Goal: Transaction & Acquisition: Purchase product/service

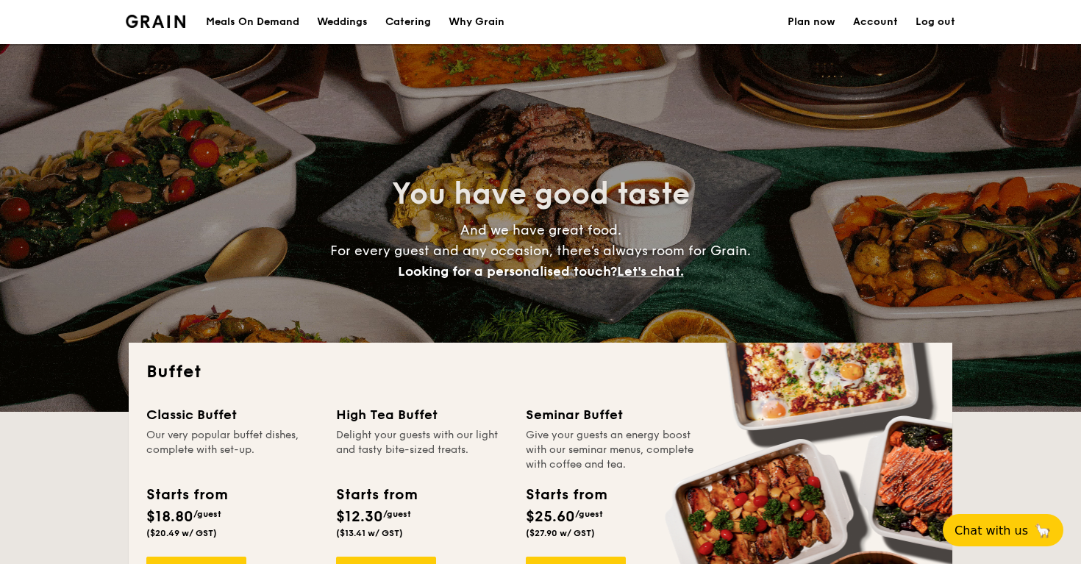
select select
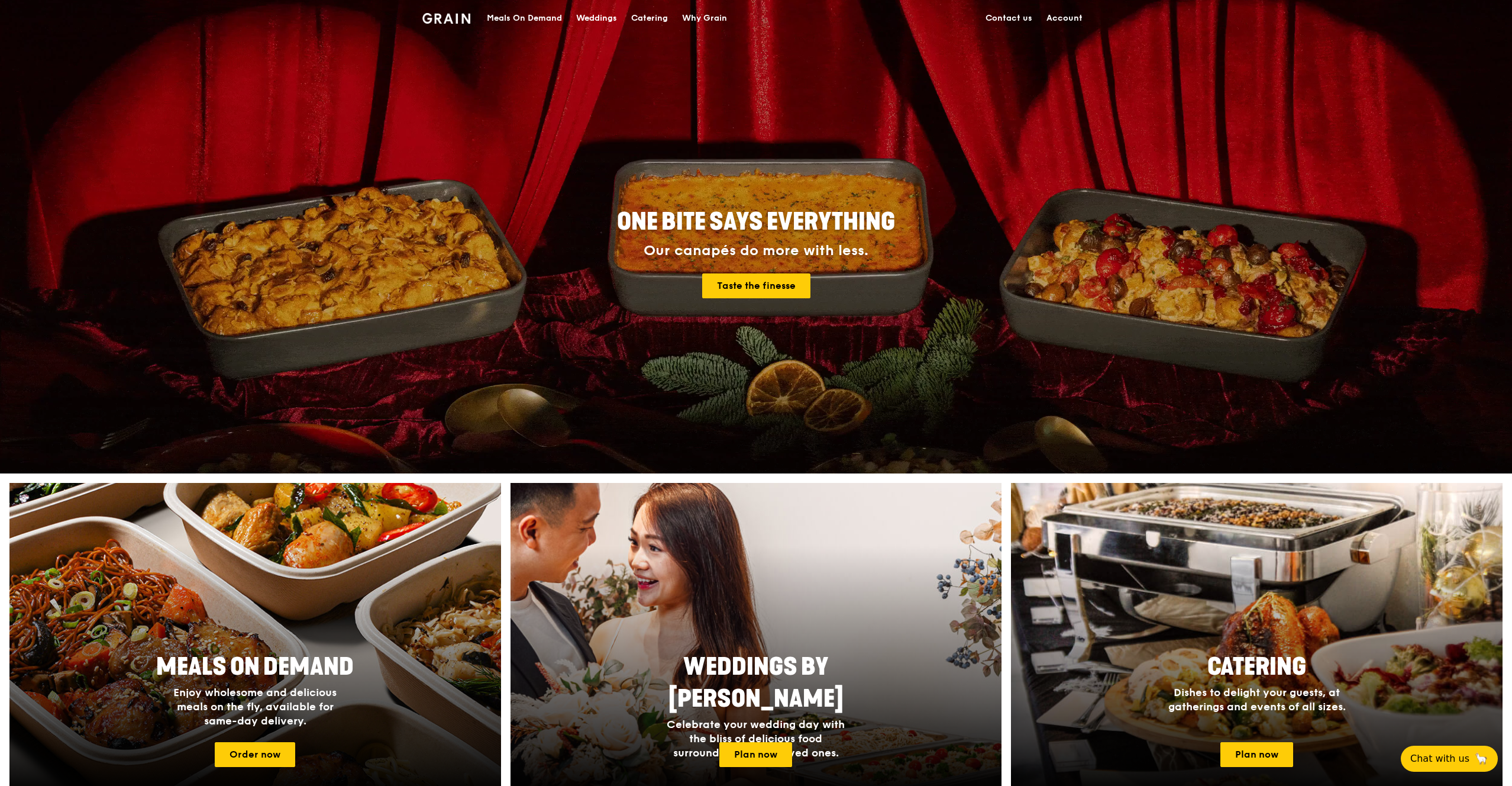
click at [705, 12] on div "Why Grain" at bounding box center [705, 19] width 45 height 35
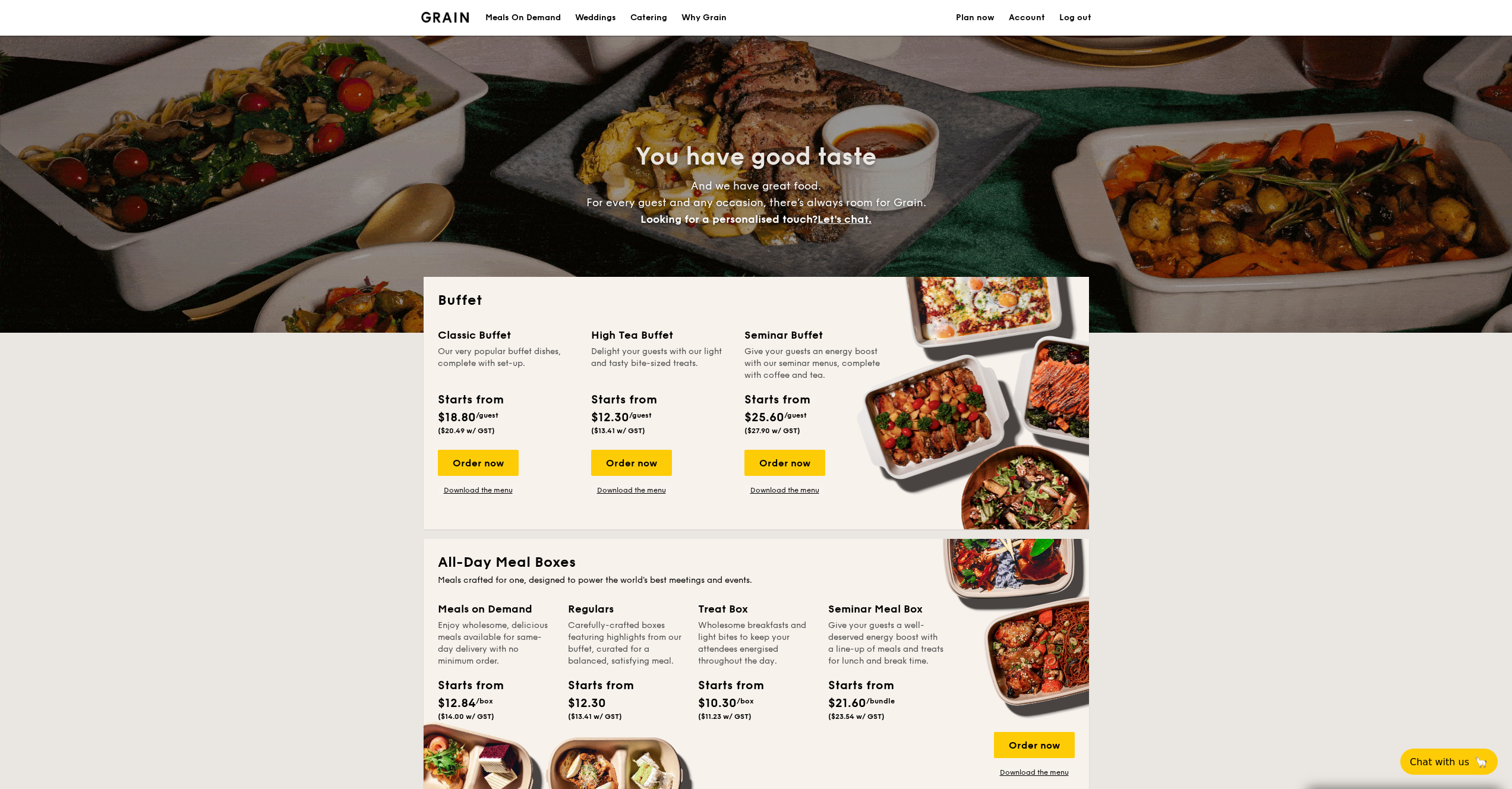
select select
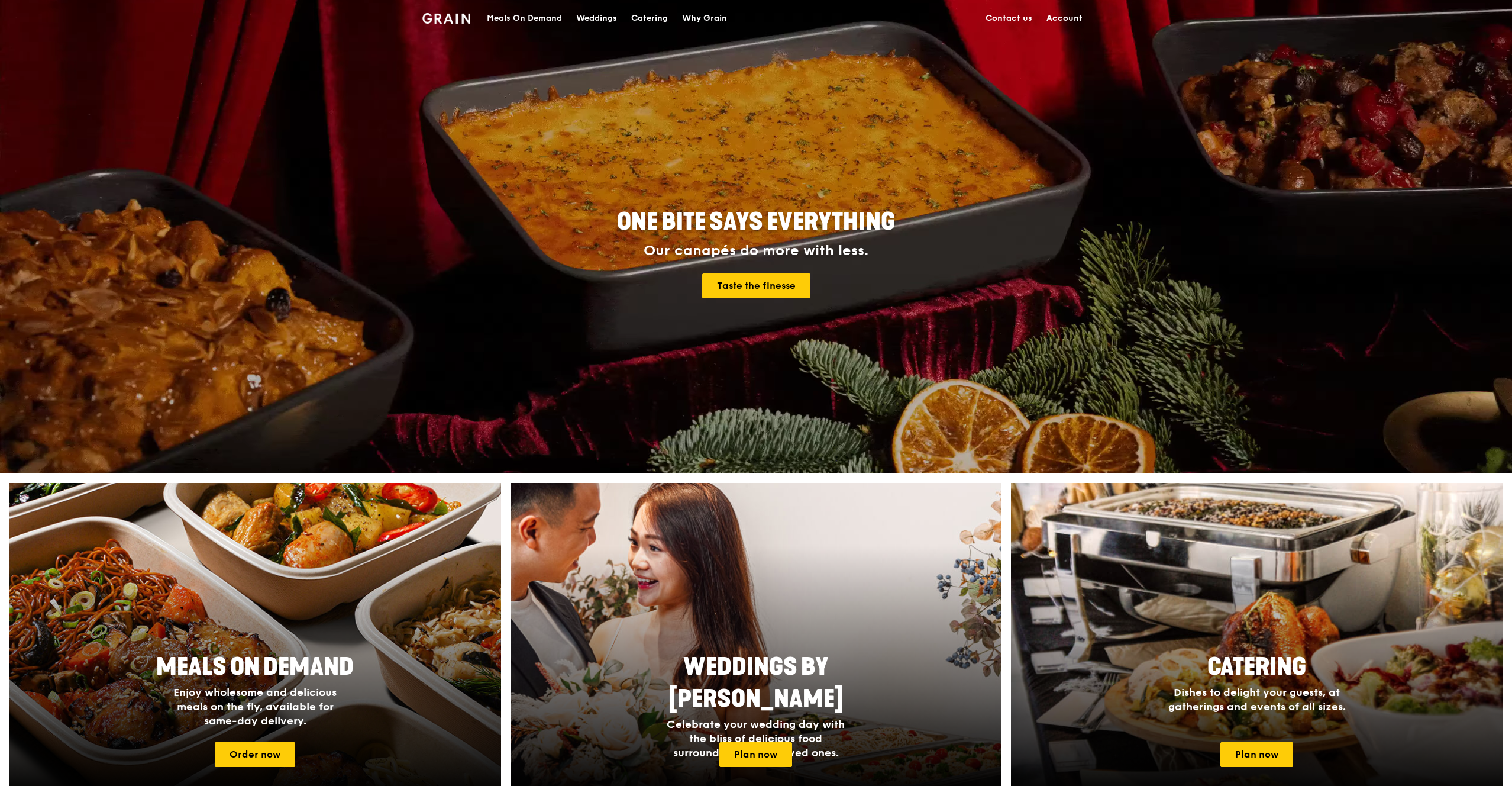
click at [1079, 21] on link "Account" at bounding box center [1064, 19] width 51 height 35
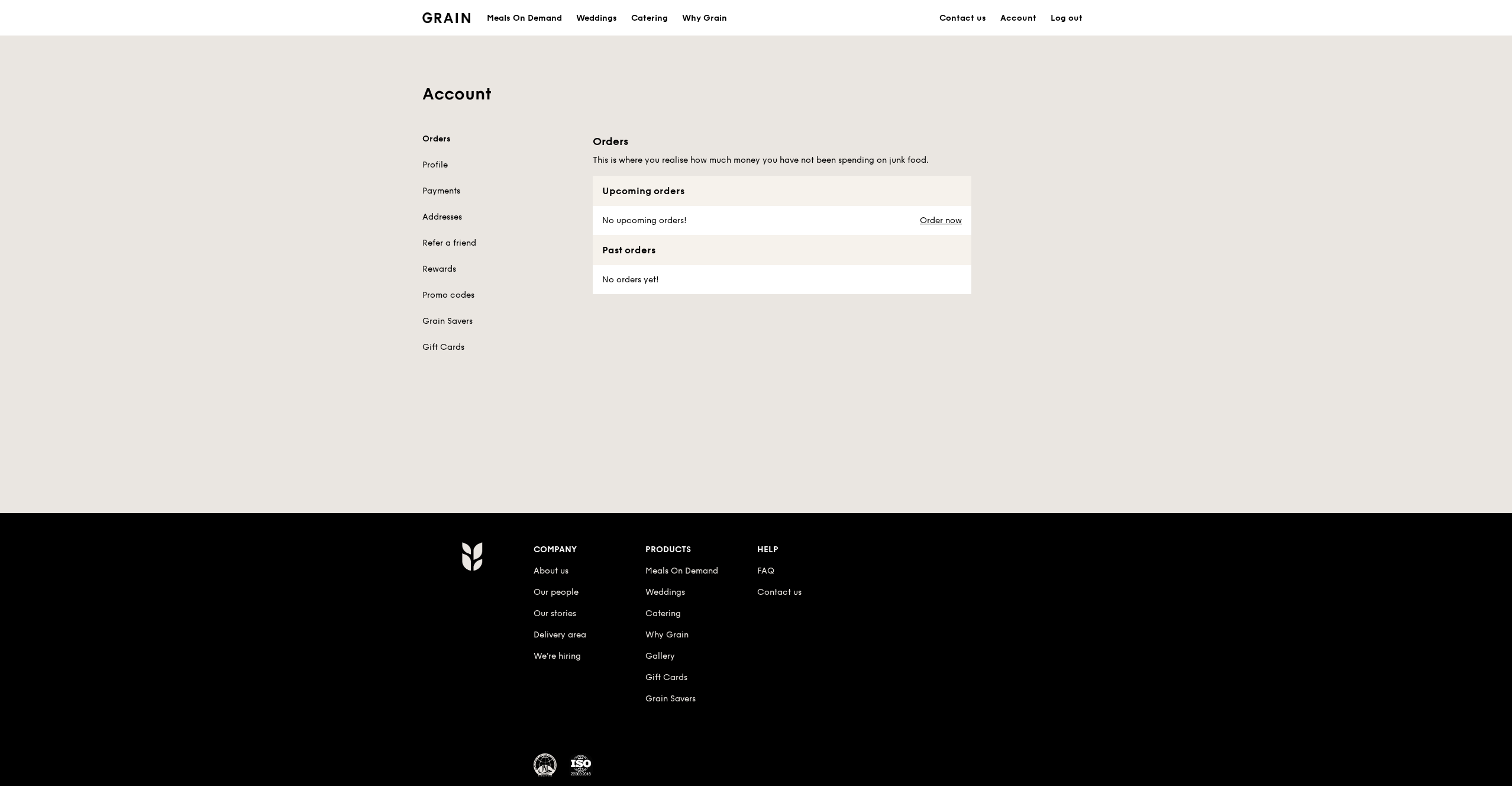
click at [533, 21] on div "Meals On Demand" at bounding box center [524, 19] width 75 height 35
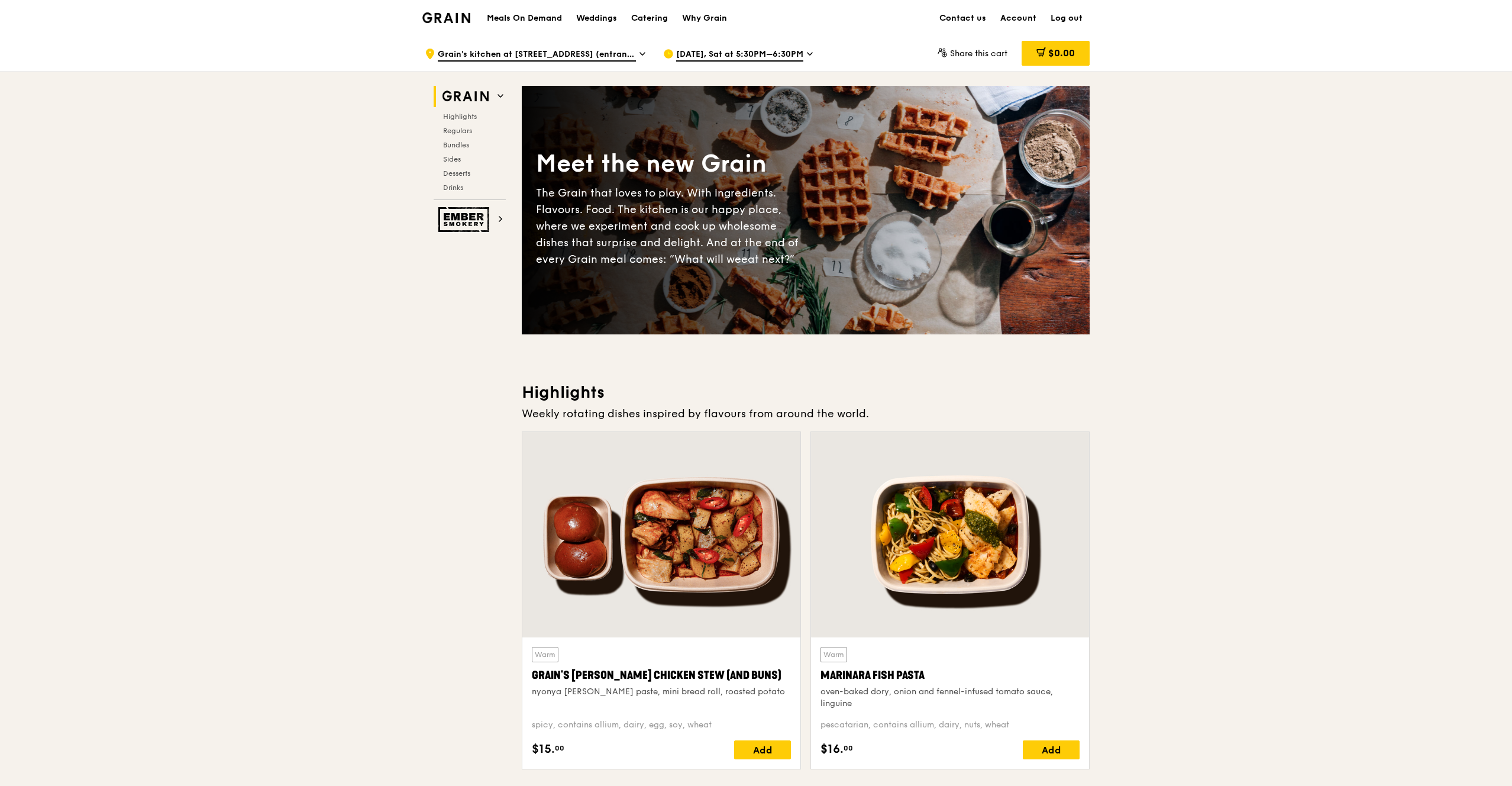
click at [711, 54] on span "Sep 20, Sat at 5:30PM–6:30PM" at bounding box center [740, 55] width 127 height 13
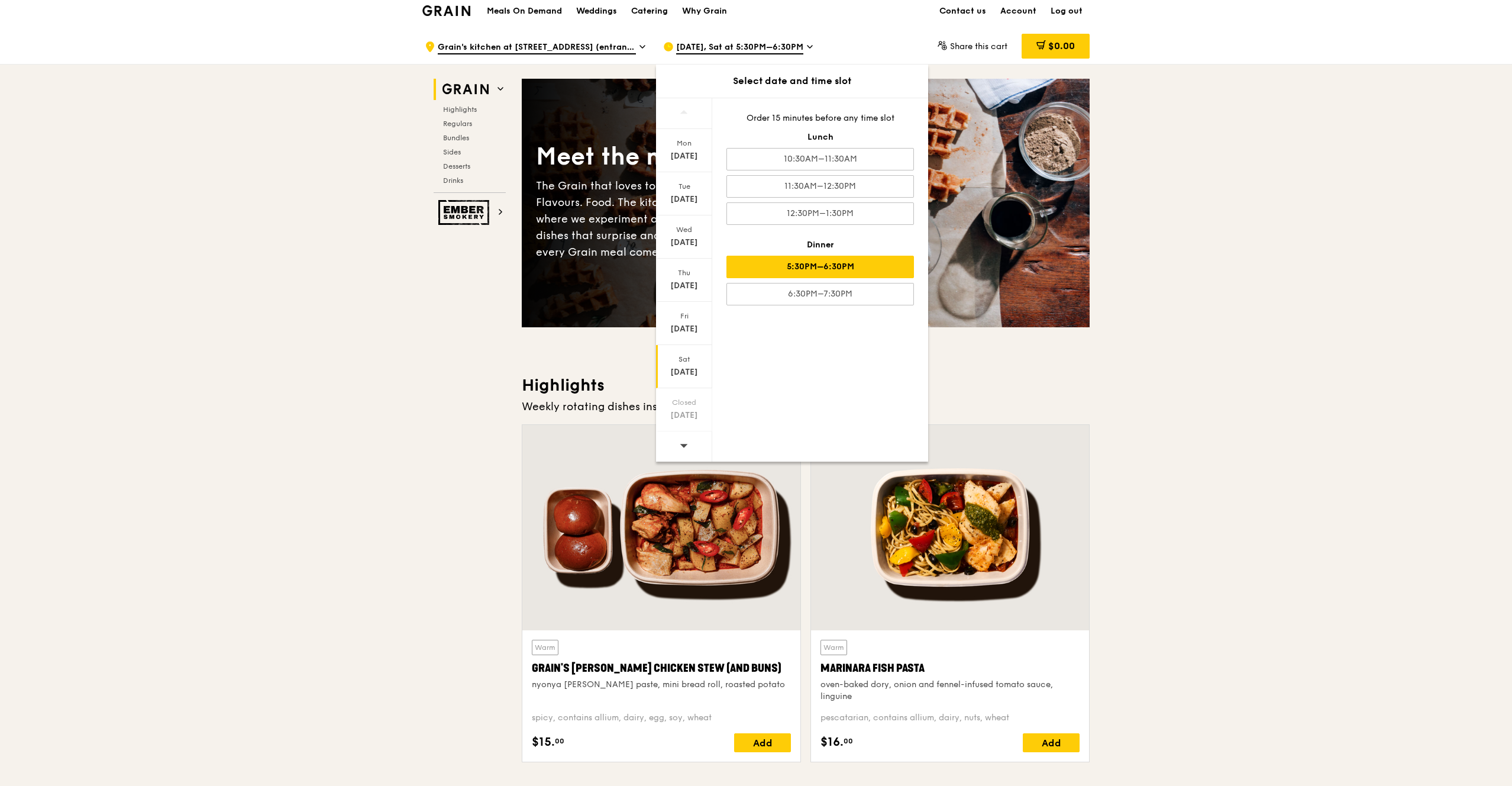
scroll to position [380, 0]
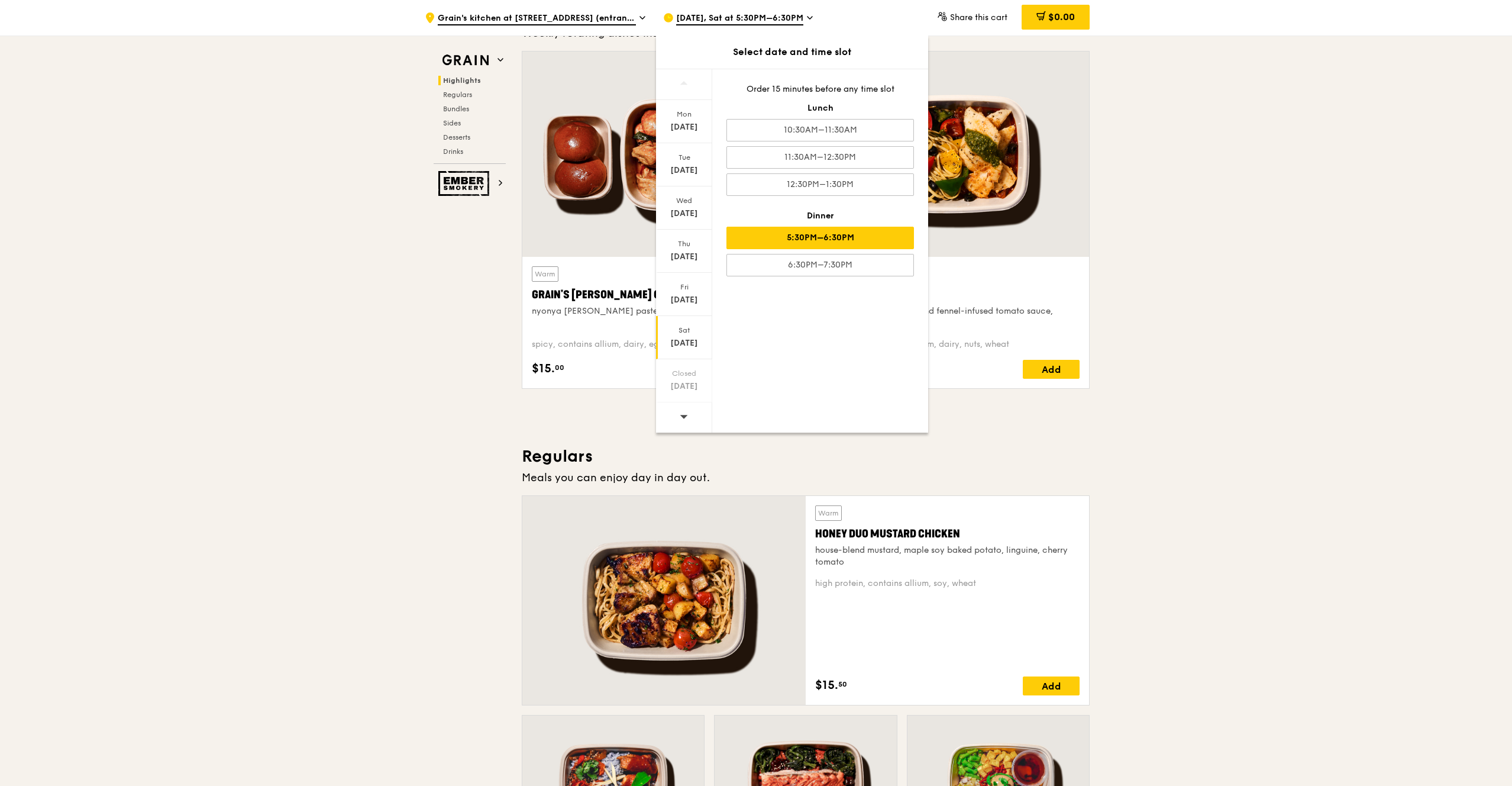
drag, startPoint x: 685, startPoint y: 411, endPoint x: 687, endPoint y: 419, distance: 8.2
click at [685, 411] on span at bounding box center [684, 416] width 8 height 28
click at [687, 419] on icon at bounding box center [684, 416] width 8 height 9
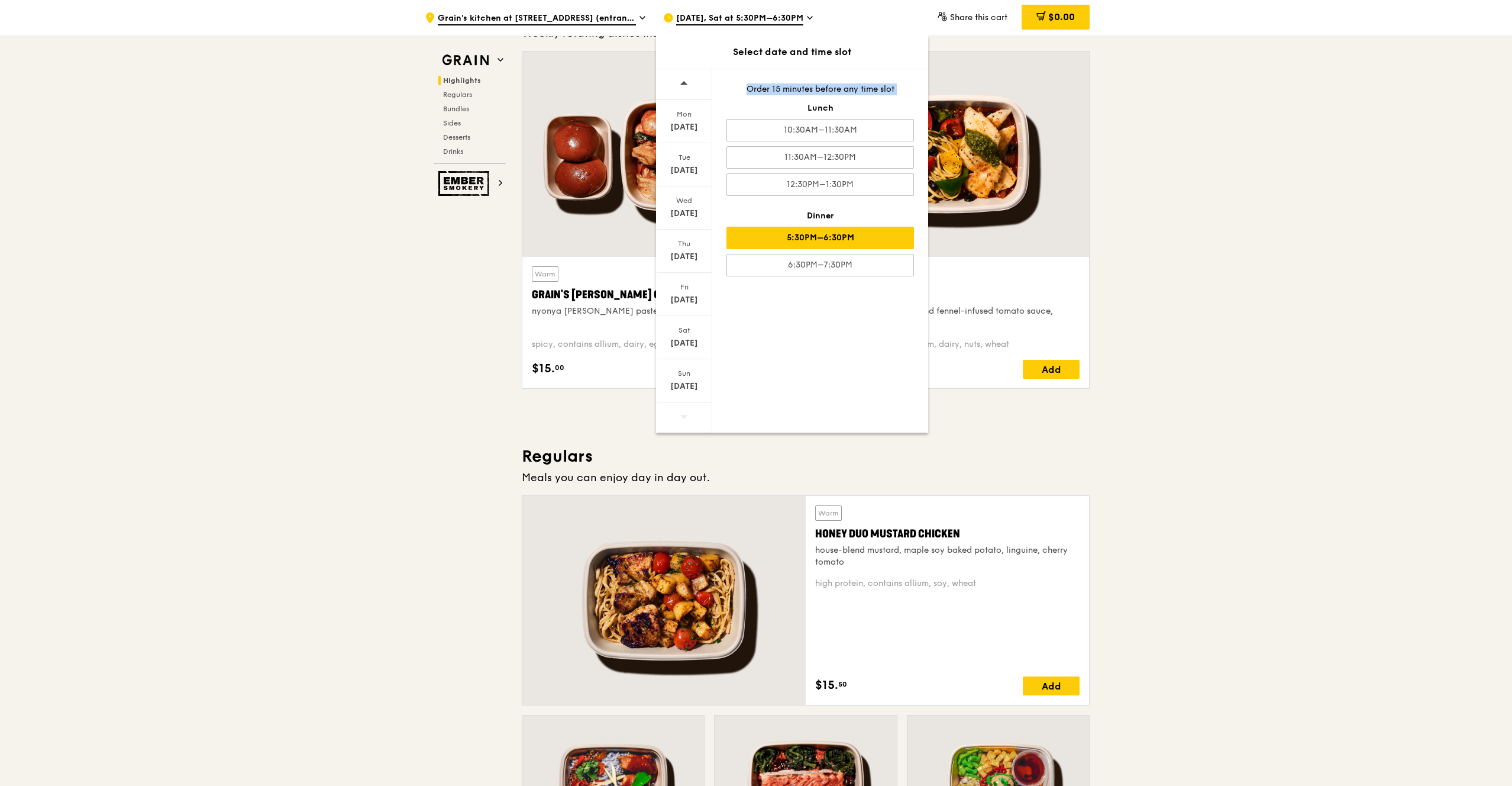
click at [687, 419] on icon at bounding box center [684, 416] width 8 height 9
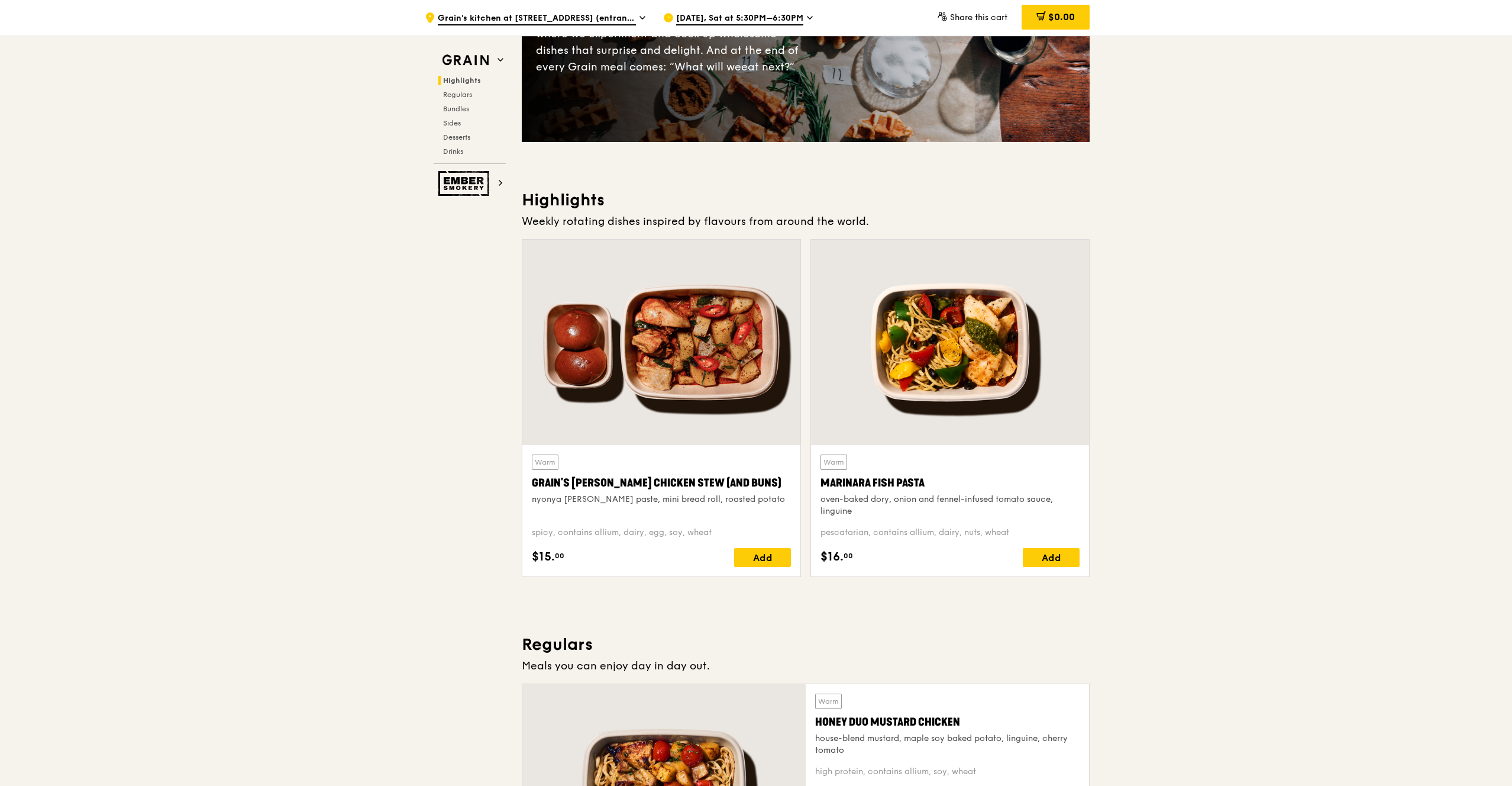
scroll to position [0, 0]
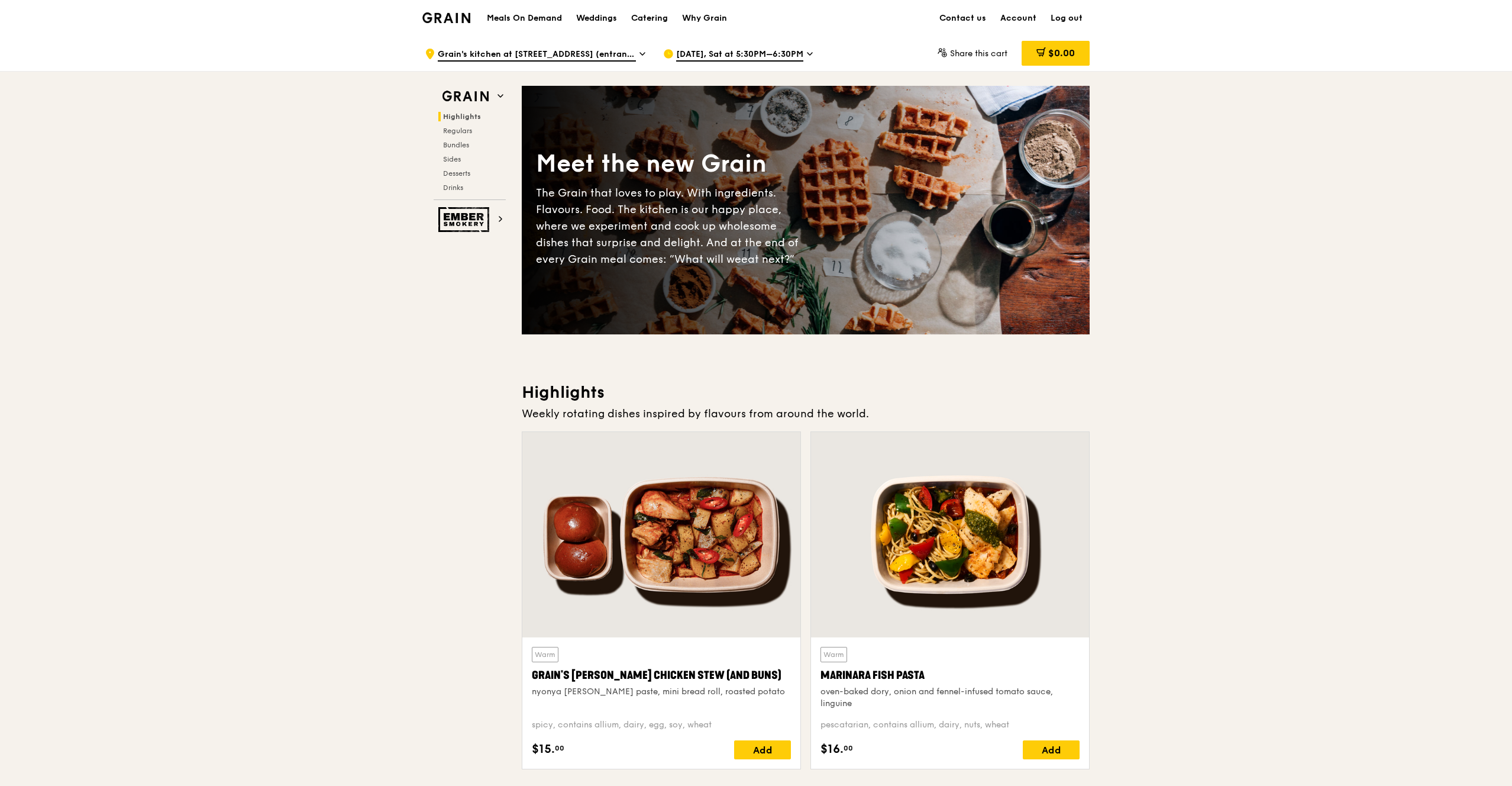
click at [537, 60] on span "Grain's kitchen at 5 Burn Road #05-01 (entrance along Harrison Road)" at bounding box center [536, 55] width 198 height 13
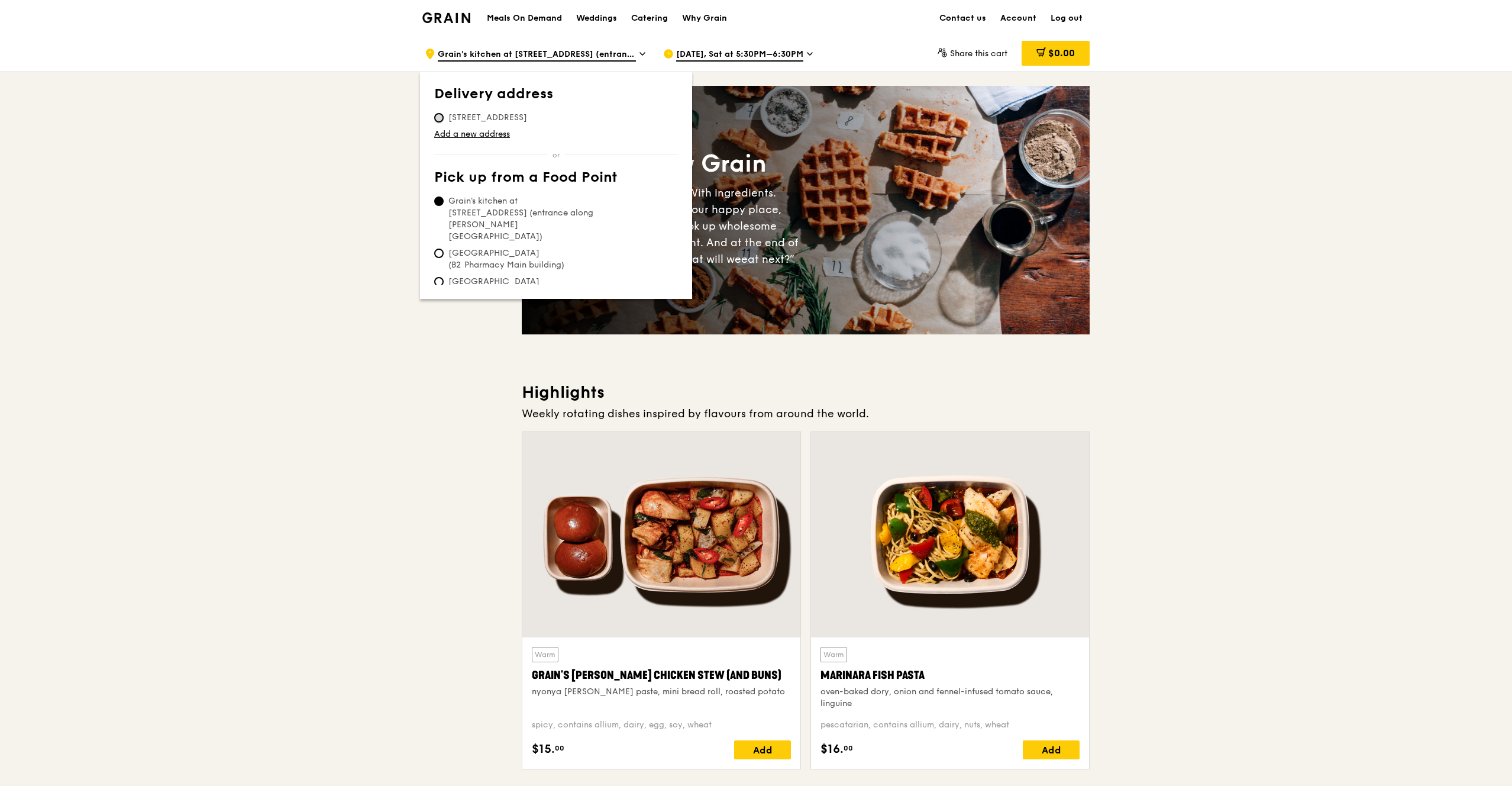
click at [442, 120] on input "74 Compassvale Bow, 544567" at bounding box center [439, 117] width 10 height 10
radio input "true"
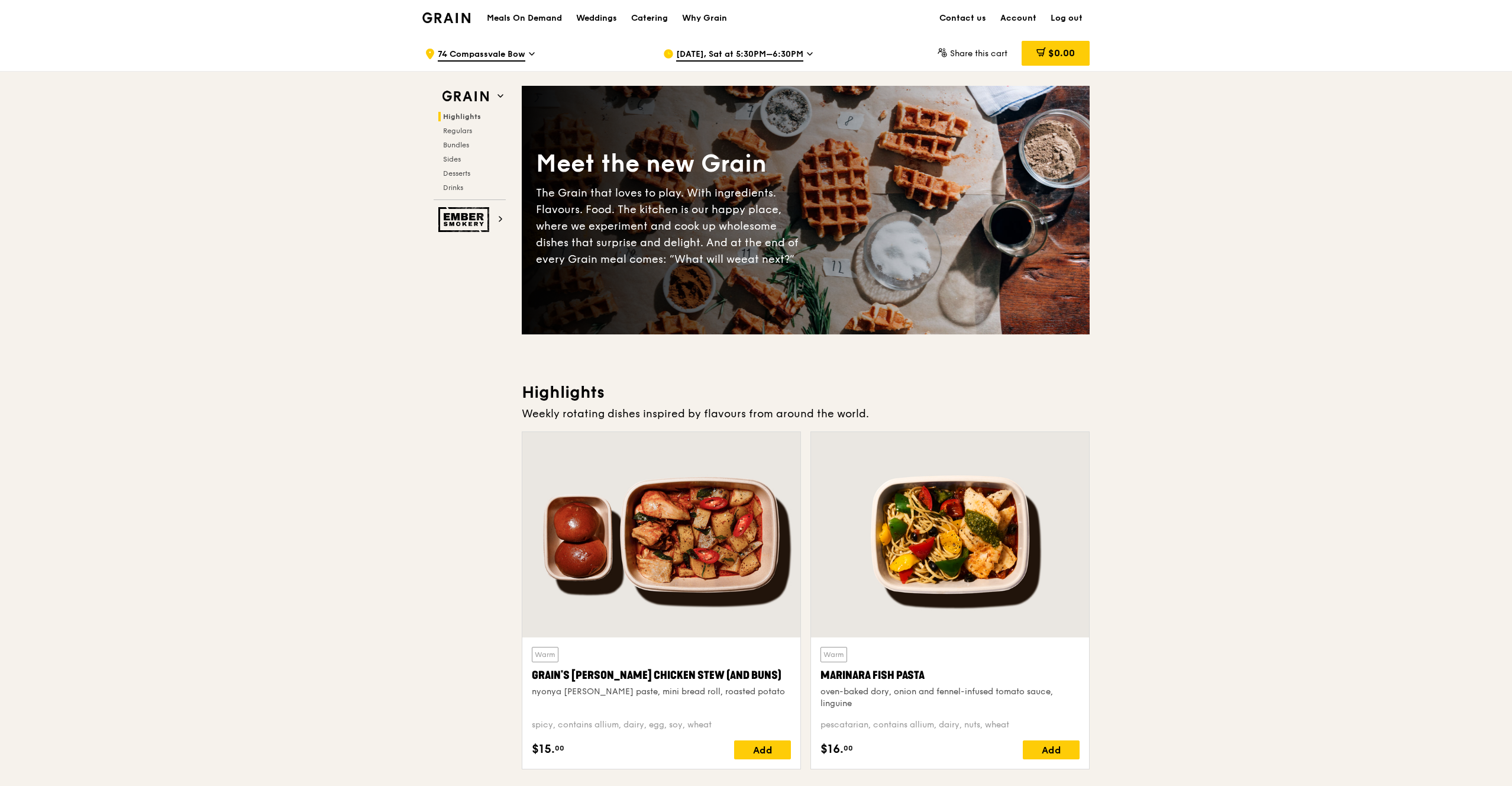
click at [770, 53] on span "Sep 20, Sat at 5:30PM–6:30PM" at bounding box center [740, 55] width 127 height 13
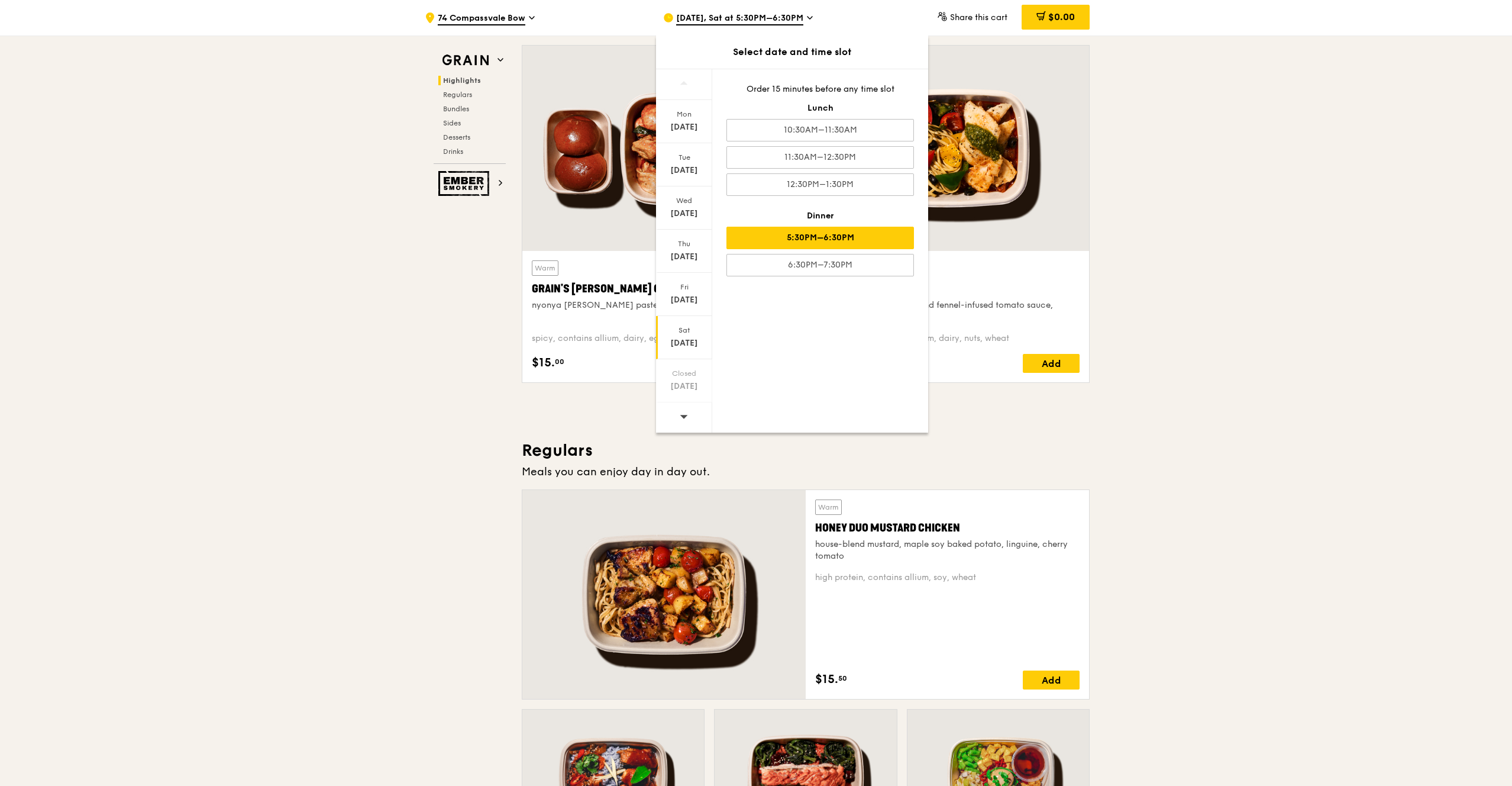
scroll to position [533, 0]
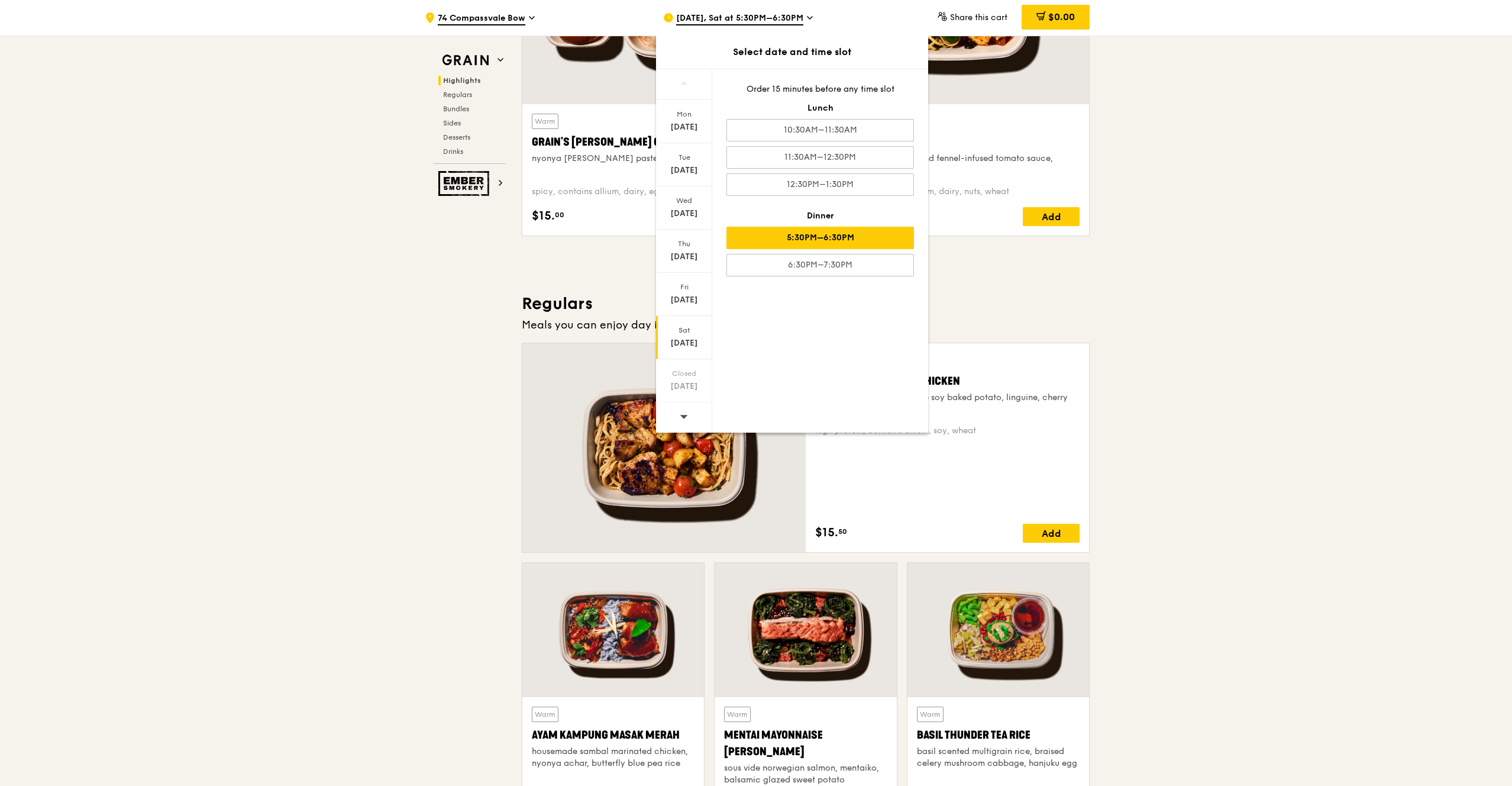
click at [690, 414] on div at bounding box center [684, 418] width 56 height 31
click at [688, 417] on div at bounding box center [684, 418] width 56 height 31
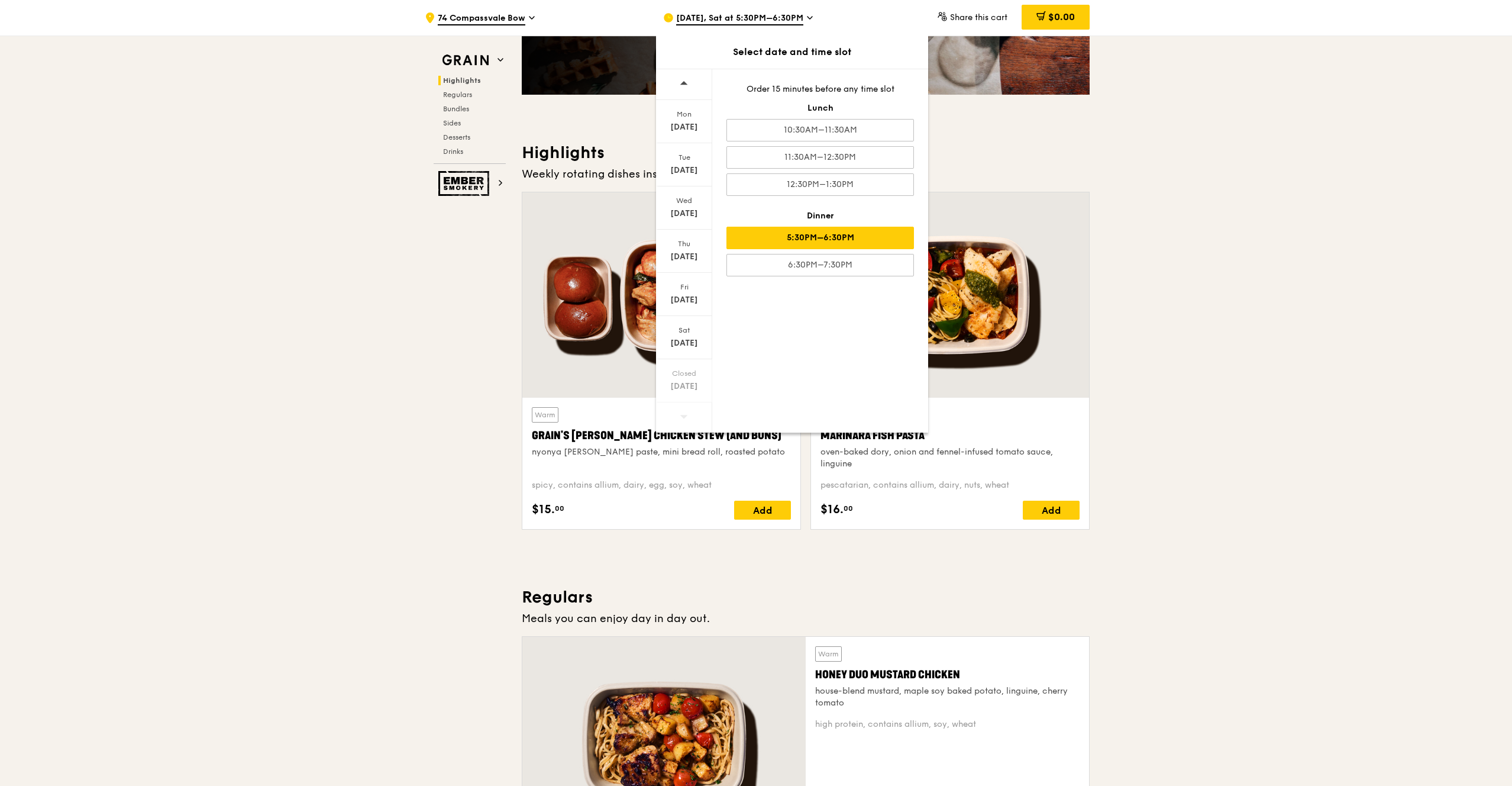
click at [802, 53] on div "Select date and time slot" at bounding box center [792, 52] width 272 height 14
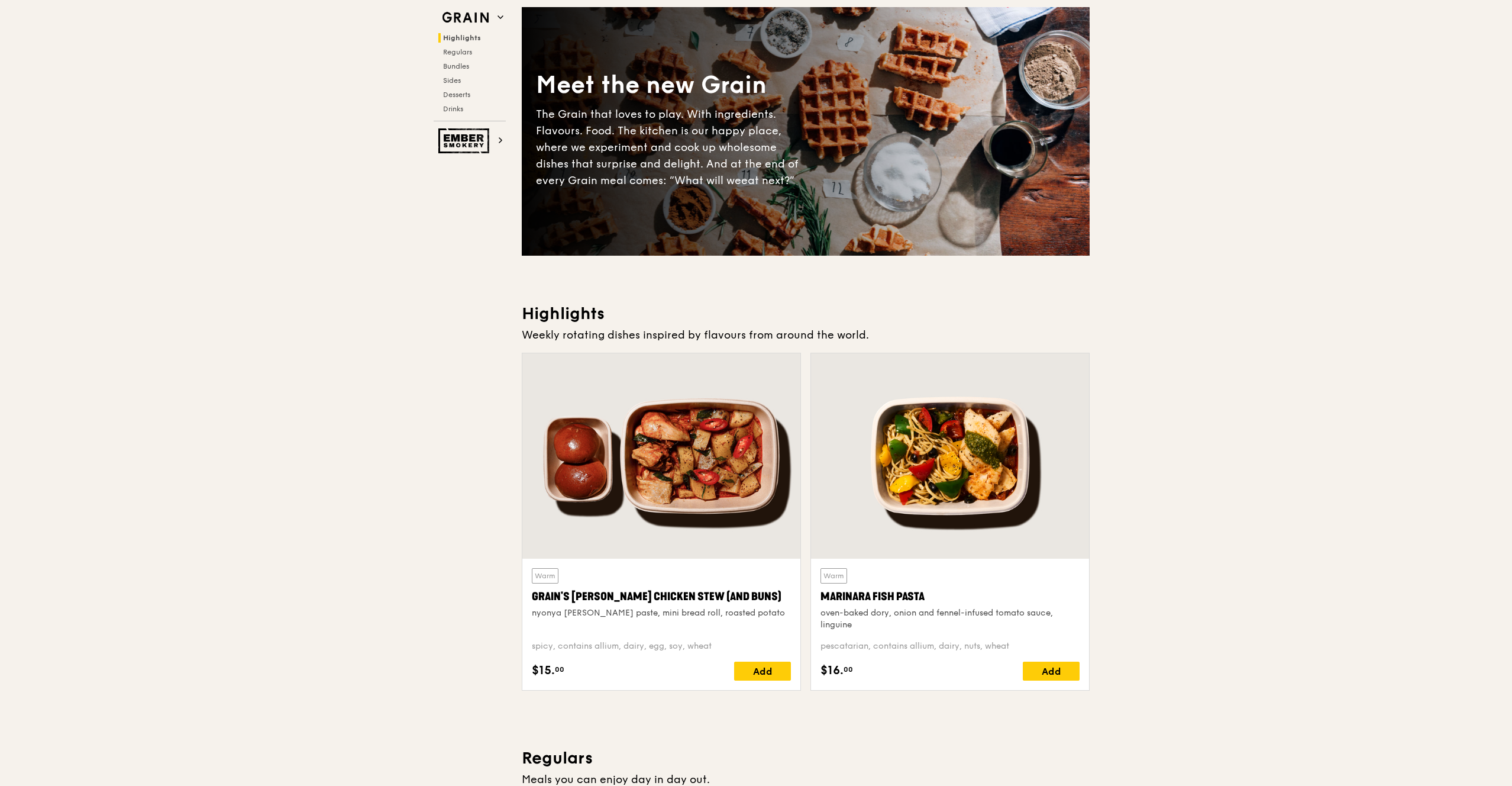
scroll to position [0, 0]
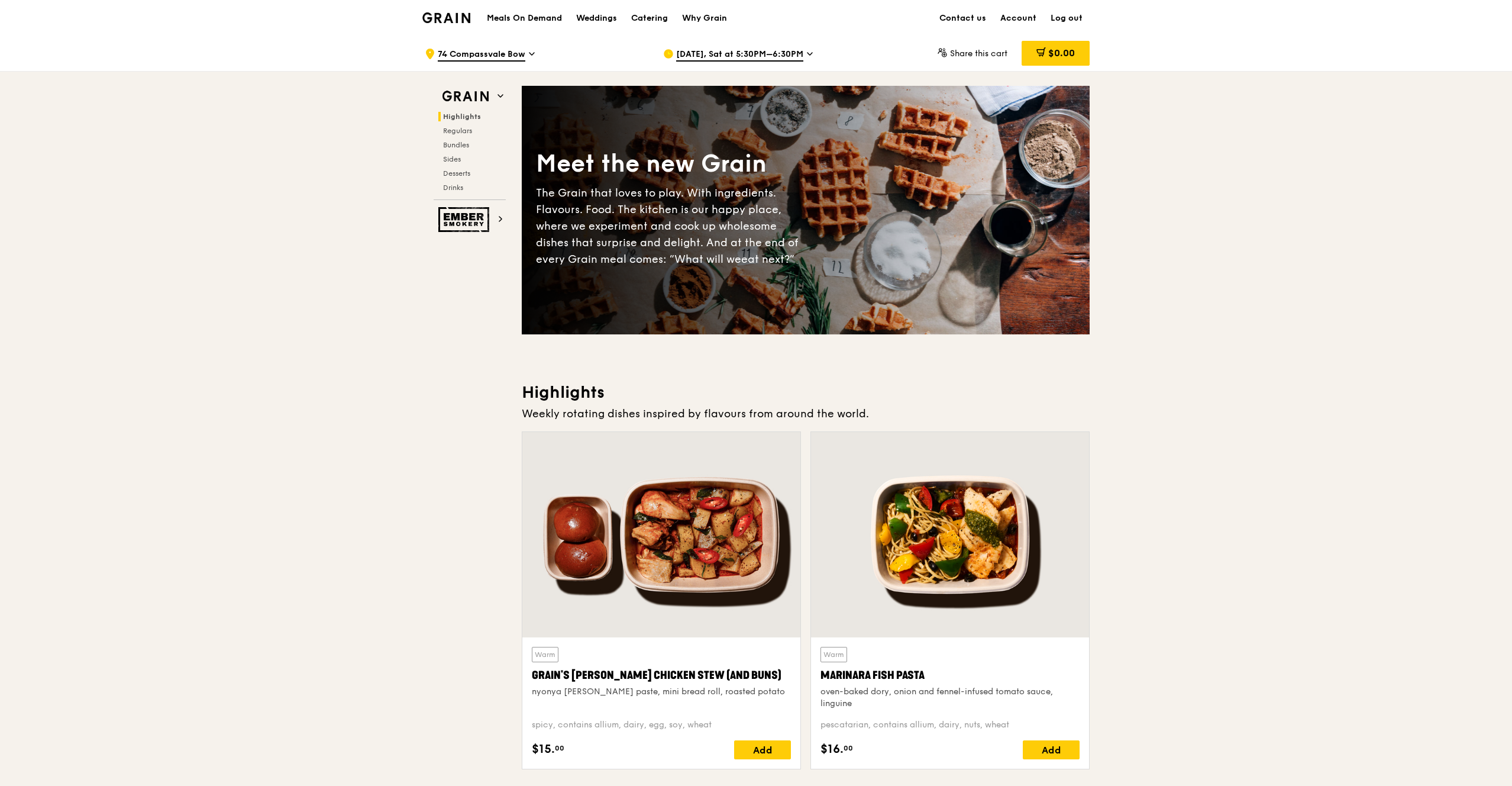
click at [465, 117] on span "Highlights" at bounding box center [462, 117] width 38 height 8
click at [652, 17] on div "Catering" at bounding box center [650, 19] width 37 height 35
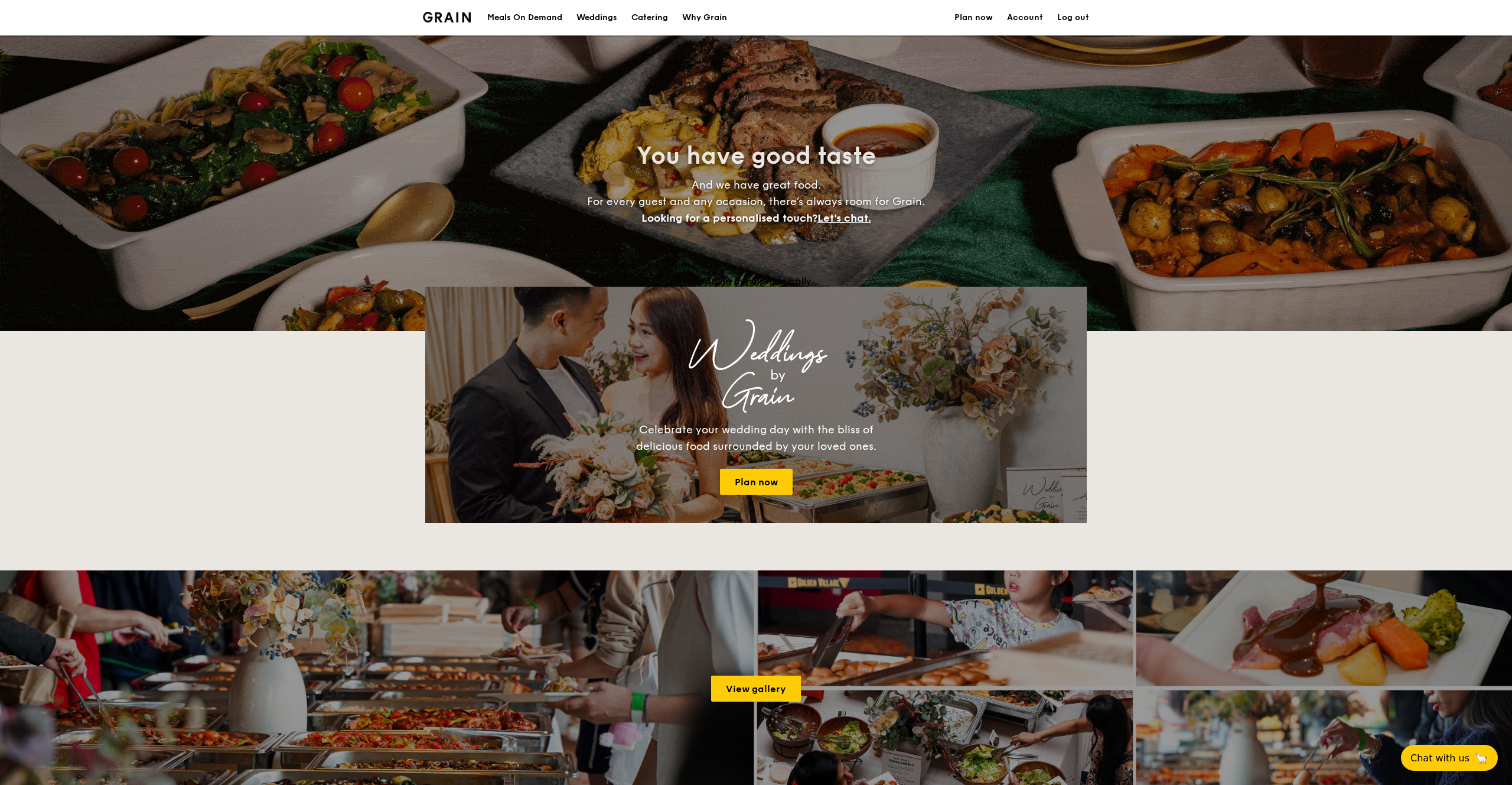
select select
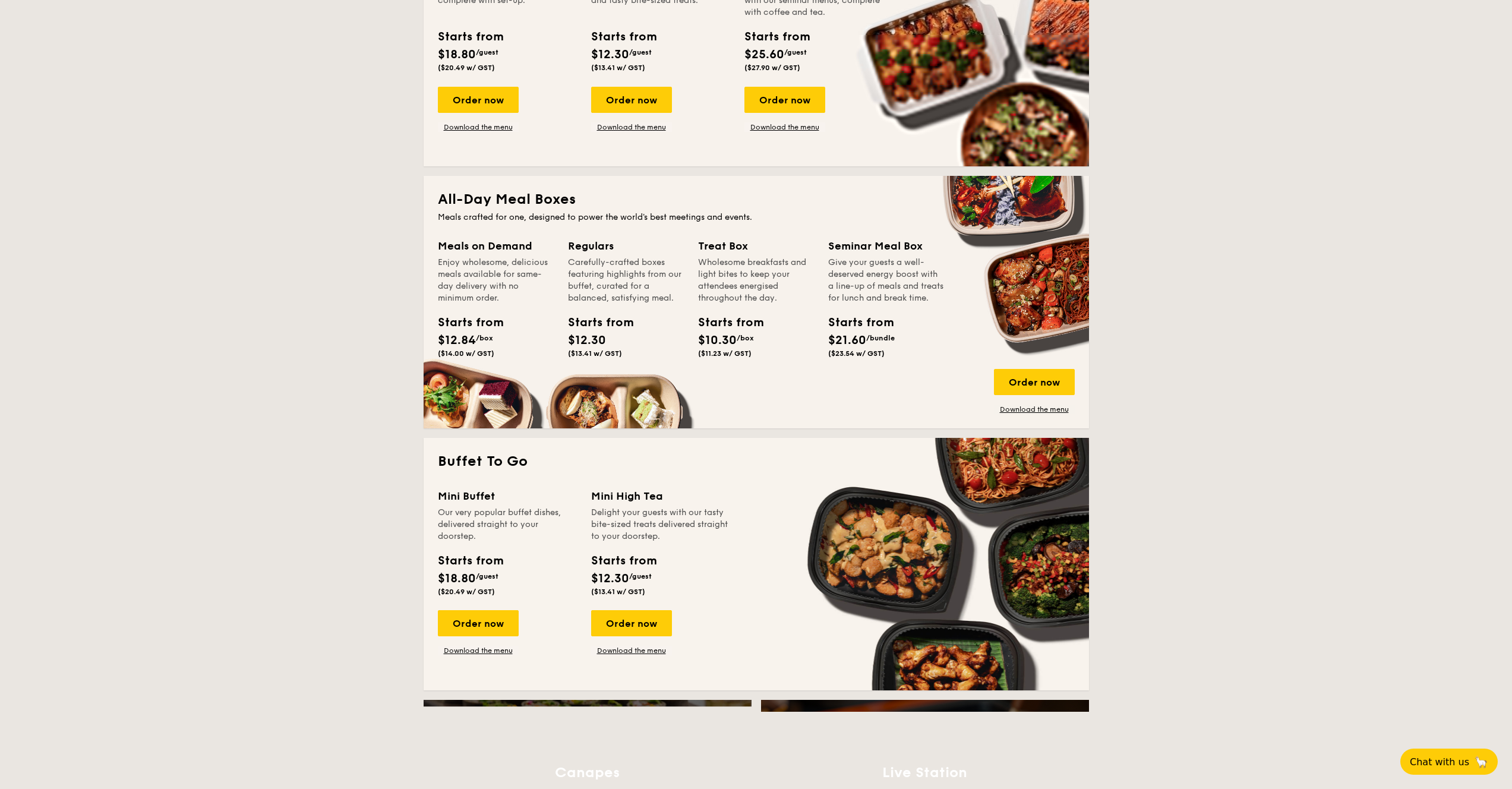
scroll to position [254, 0]
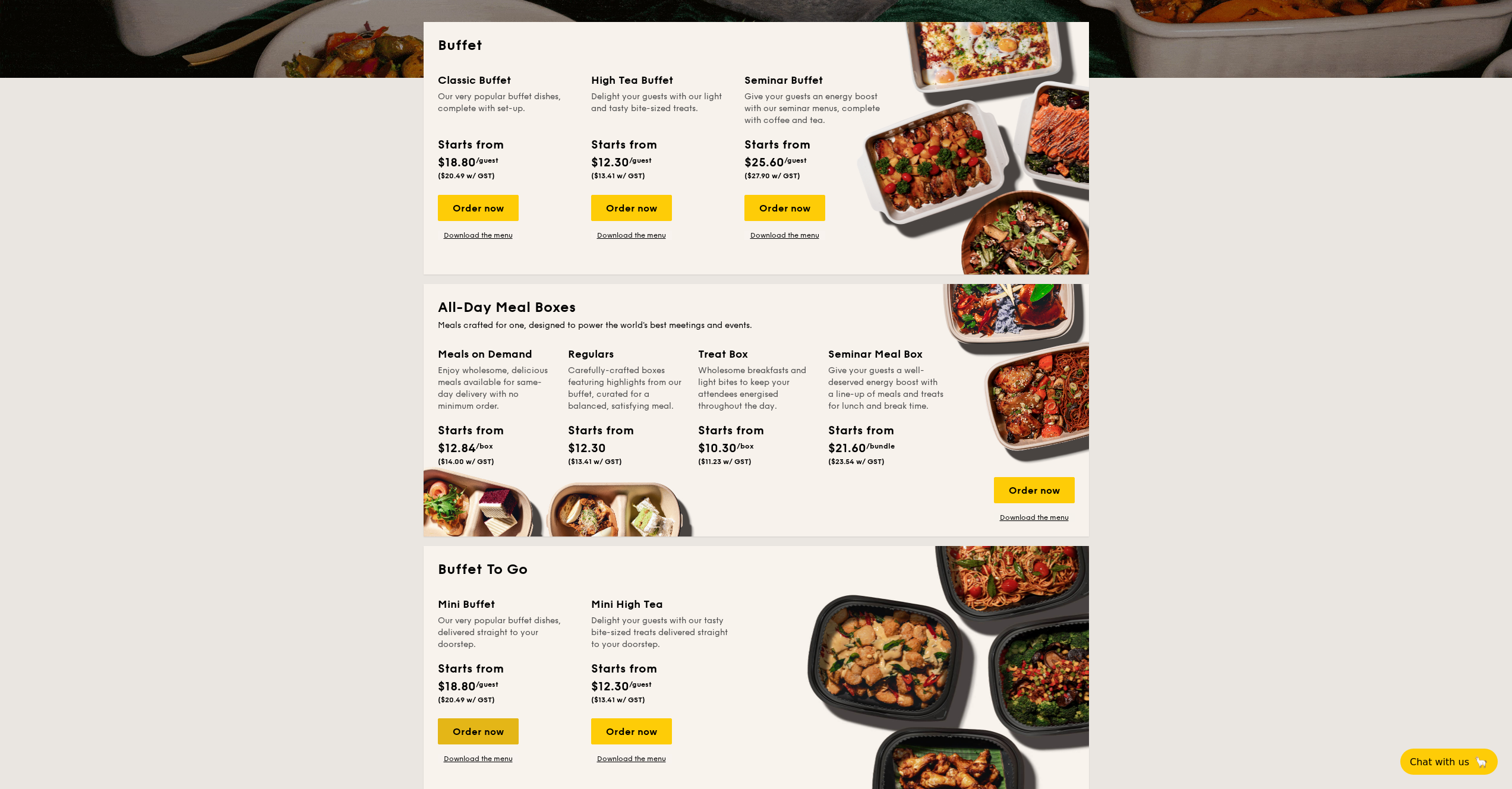
click at [498, 728] on div "Order now" at bounding box center [478, 731] width 81 height 26
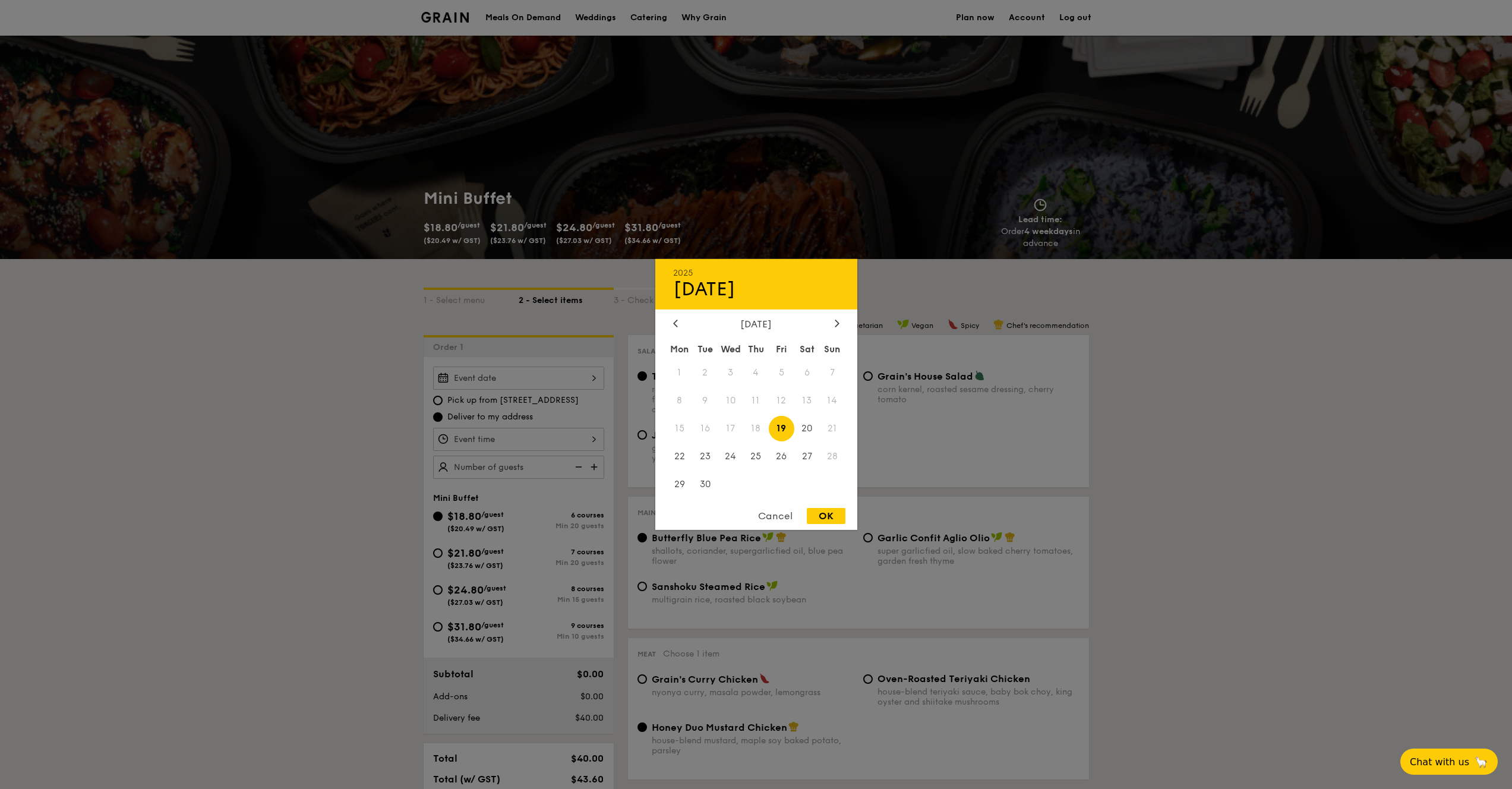
click at [571, 378] on div "2025 Sep [DATE] Tue Wed Thu Fri Sat Sun 1 2 3 4 5 6 7 8 9 10 11 12 13 14 15 16 …" at bounding box center [519, 378] width 171 height 23
click at [837, 322] on icon at bounding box center [836, 323] width 3 height 7
click at [775, 375] on span "3" at bounding box center [782, 373] width 26 height 26
click at [827, 518] on div "OK" at bounding box center [826, 516] width 39 height 16
type input "Oct 03, 2025"
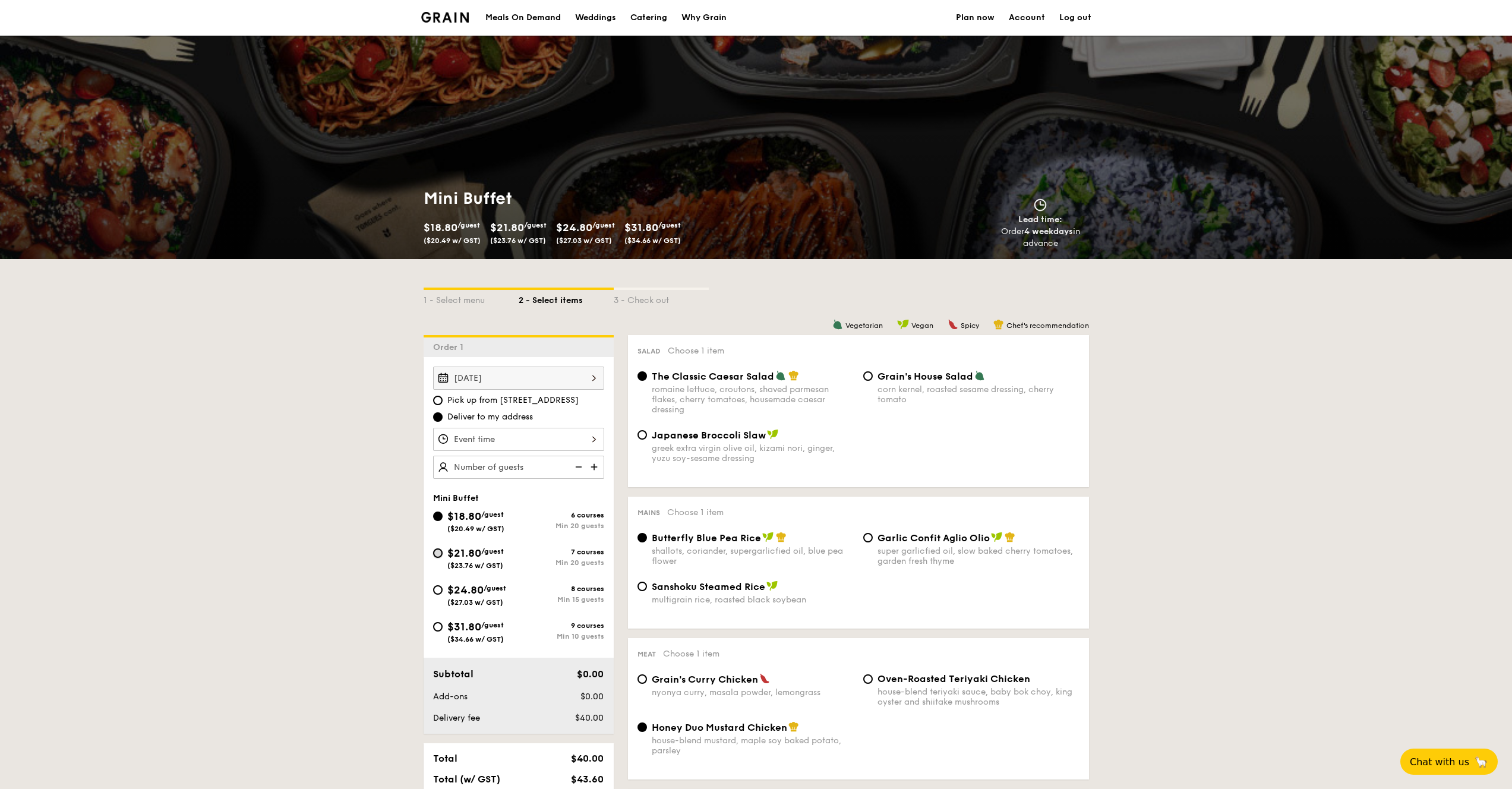
click at [438, 552] on input "$21.80 /guest ($23.76 w/ GST) 7 courses Min 20 guests" at bounding box center [438, 553] width 10 height 10
radio input "true"
radio input "false"
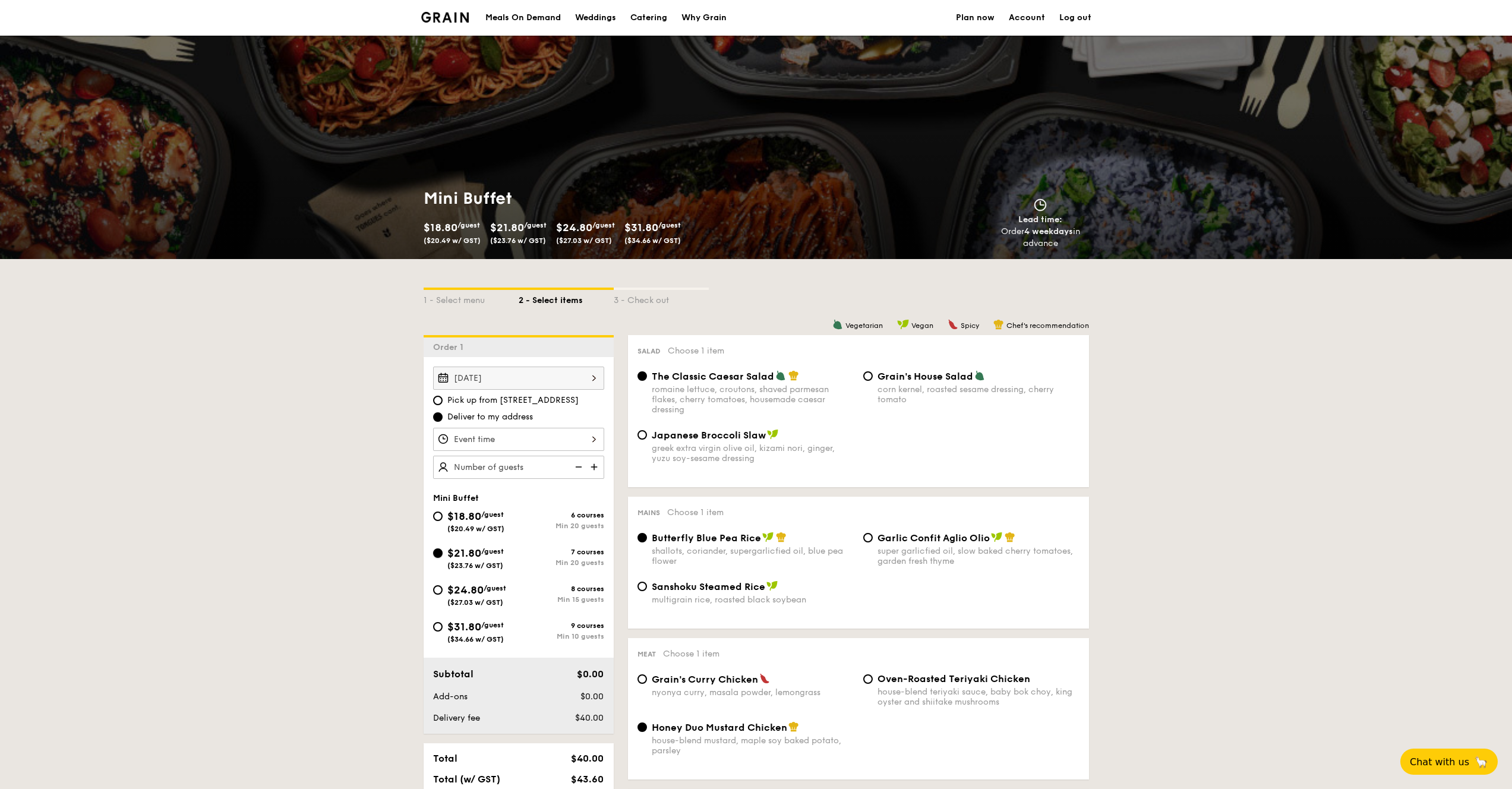
radio input "true"
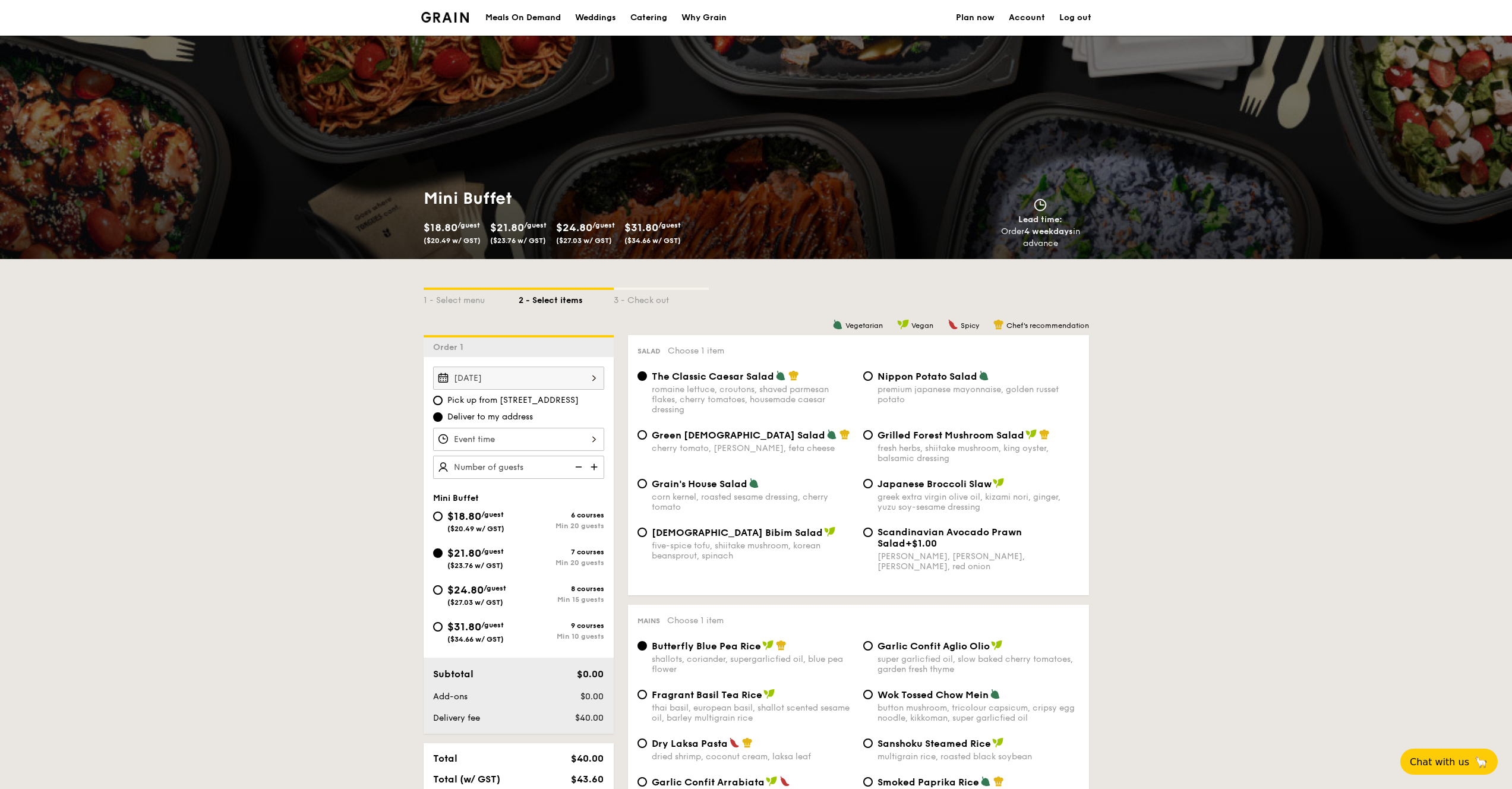
click at [441, 519] on div "$18.80 /guest ($20.49 w/ GST)" at bounding box center [476, 520] width 86 height 25
click at [441, 519] on input "$18.80 /guest ($20.49 w/ GST) 6 courses Min 20 guests" at bounding box center [438, 516] width 10 height 10
radio input "true"
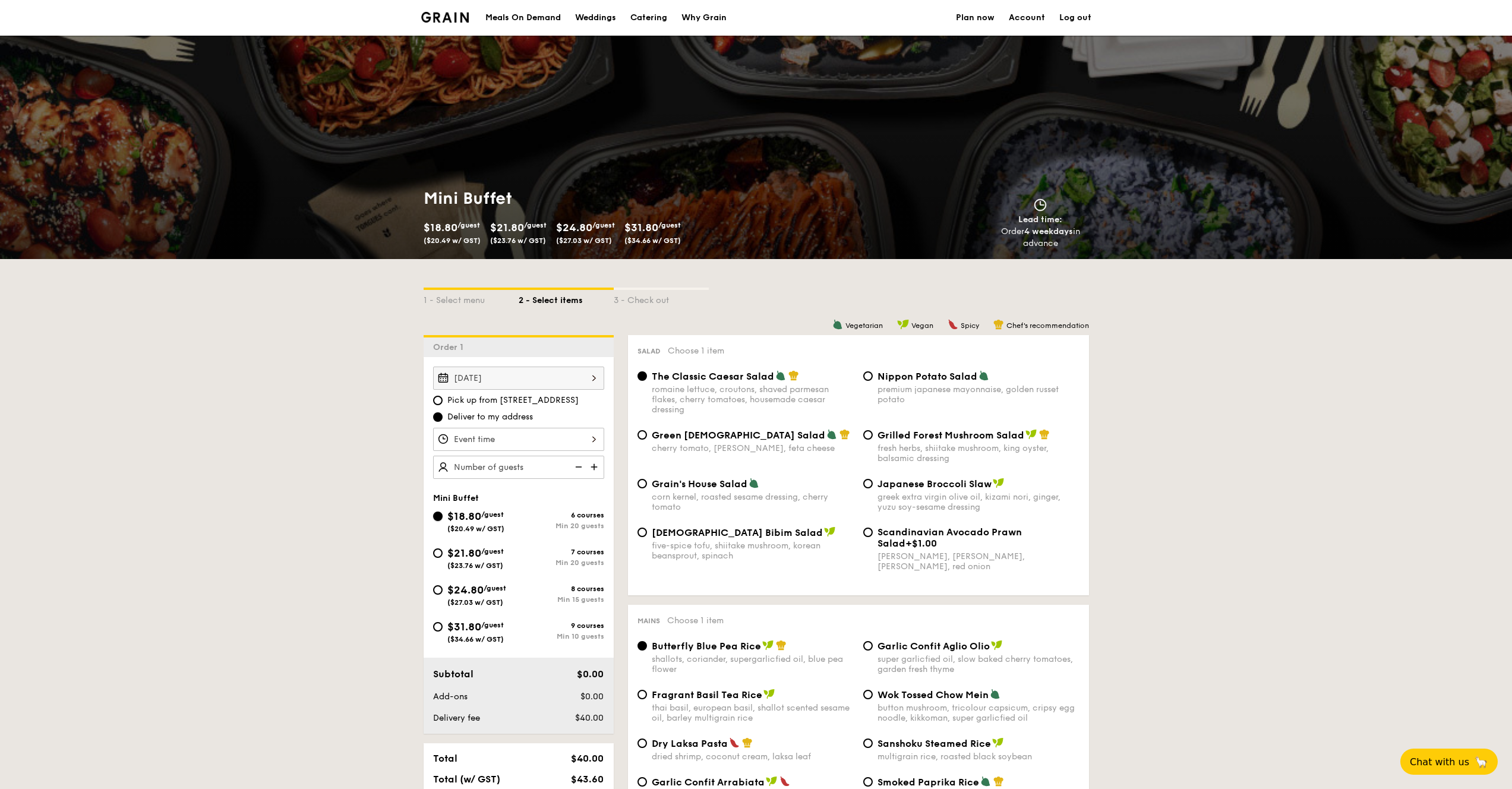
radio input "true"
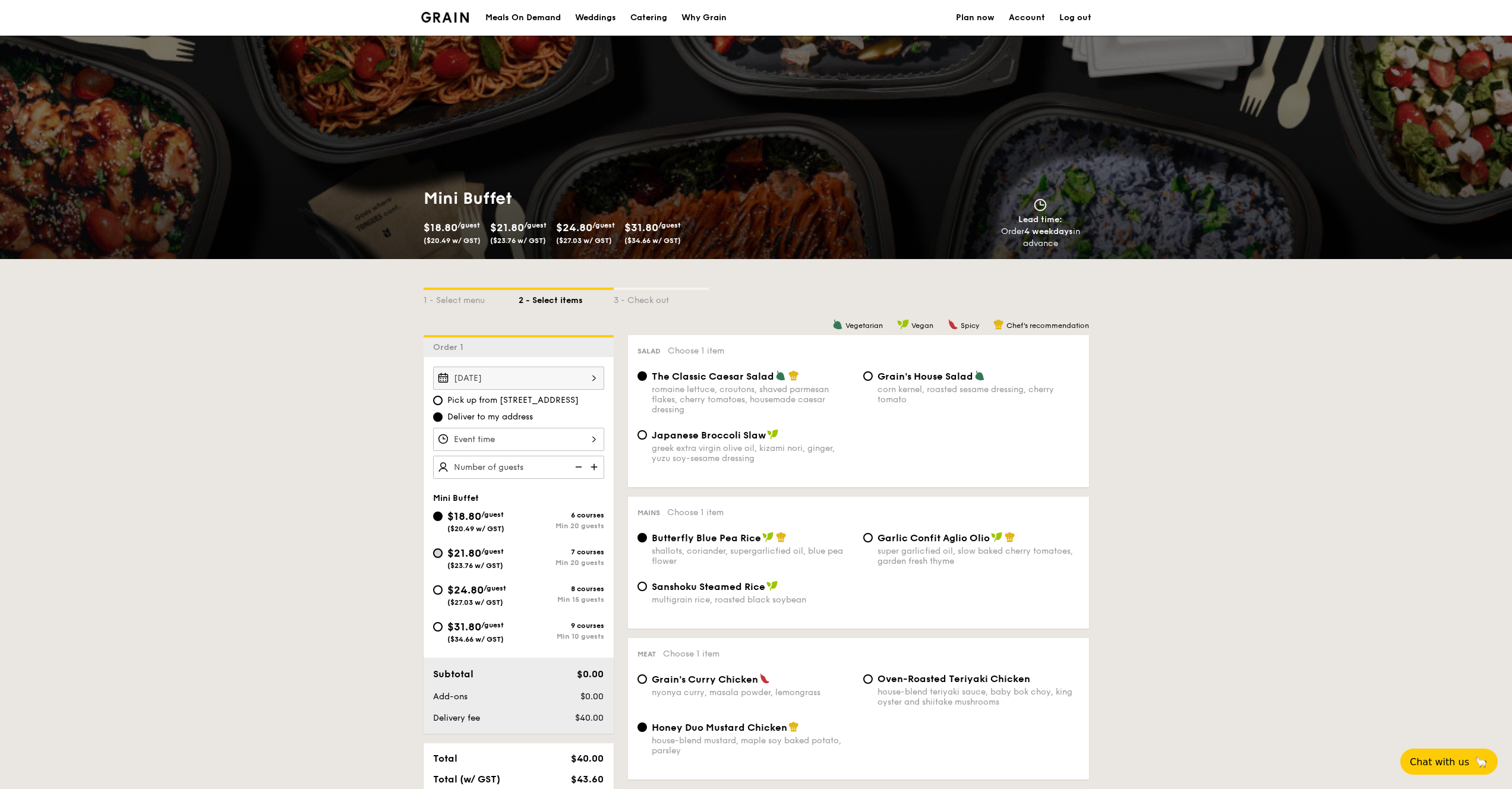
click at [439, 551] on input "$21.80 /guest ($23.76 w/ GST) 7 courses Min 20 guests" at bounding box center [438, 553] width 10 height 10
radio input "true"
radio input "false"
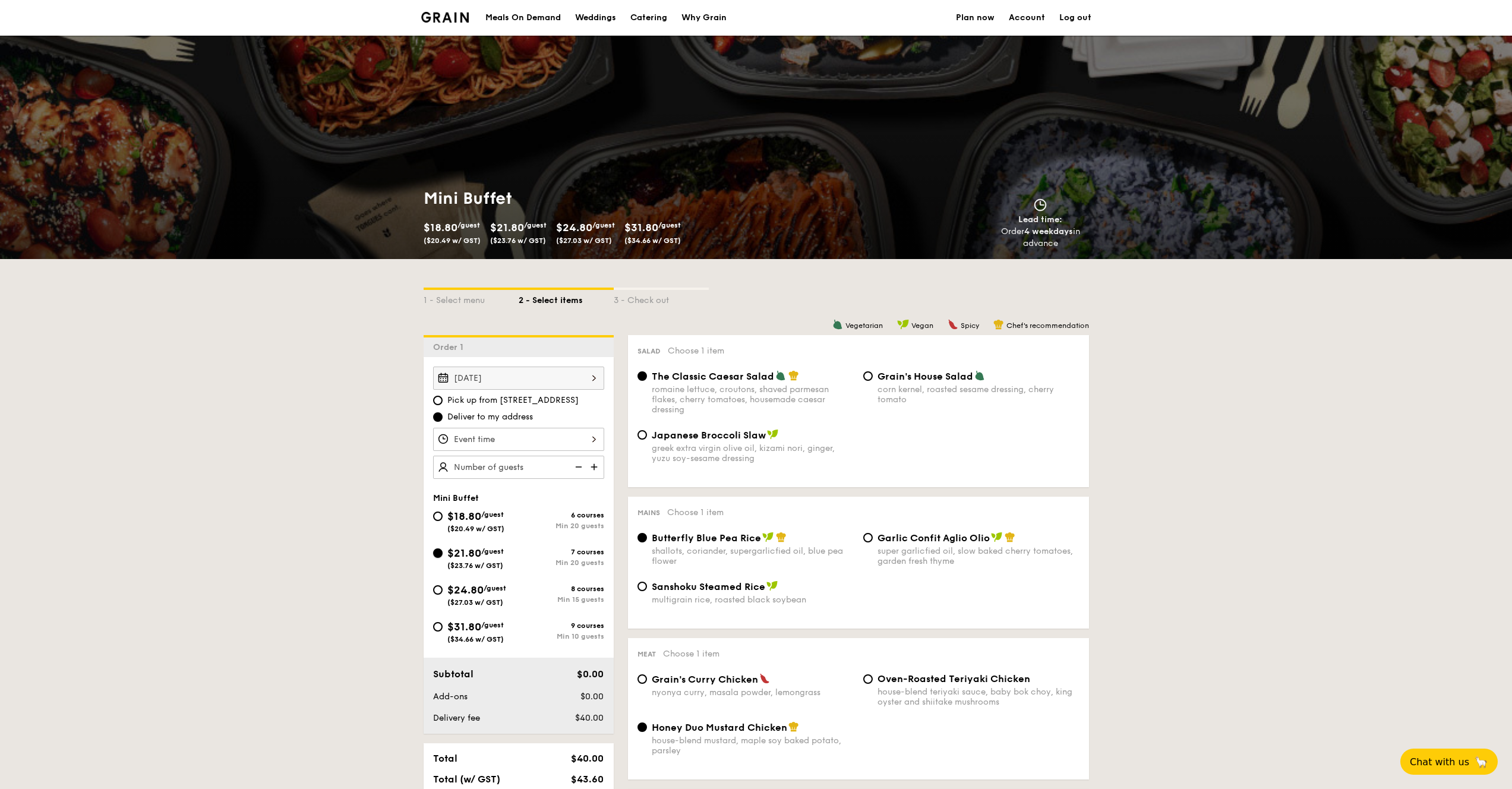
radio input "true"
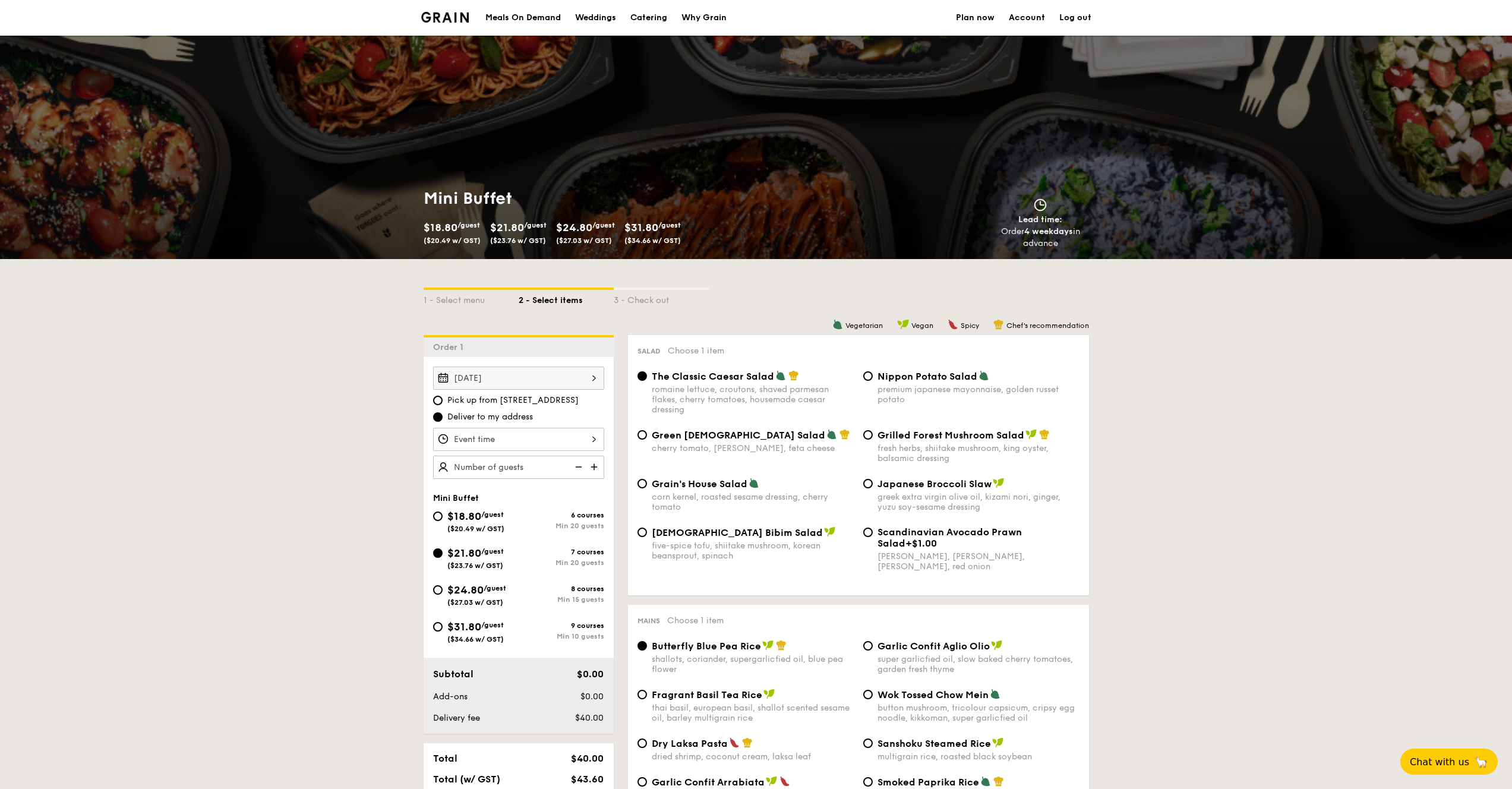
click at [439, 506] on div "Mini Buffet $18.80 /guest ($20.49 w/ GST) 6 courses Min 20 guests $21.80 /guest…" at bounding box center [519, 573] width 171 height 162
click at [441, 515] on input "$18.80 /guest ($20.49 w/ GST) 6 courses Min 20 guests" at bounding box center [438, 516] width 10 height 10
radio input "true"
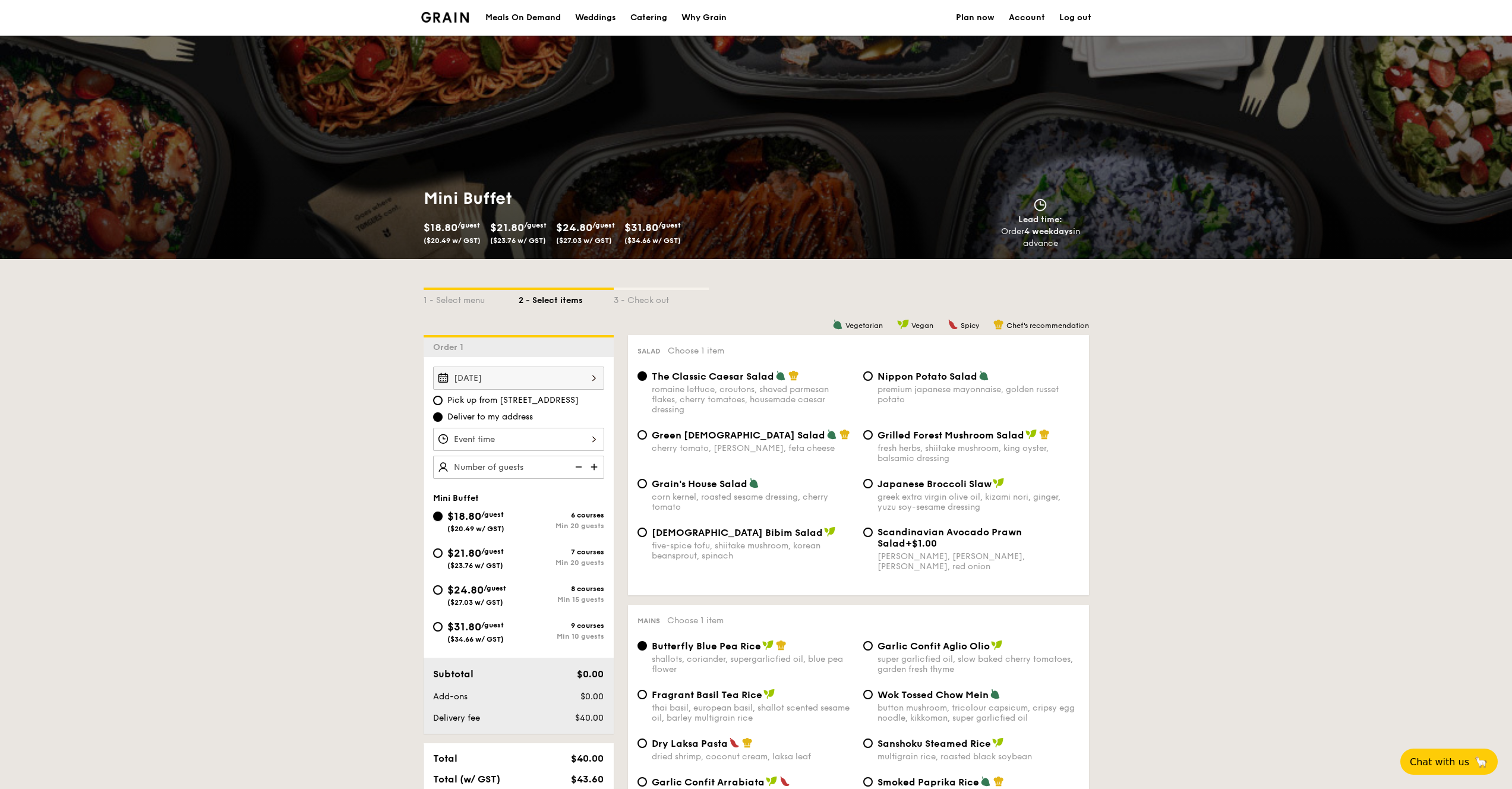
radio input "true"
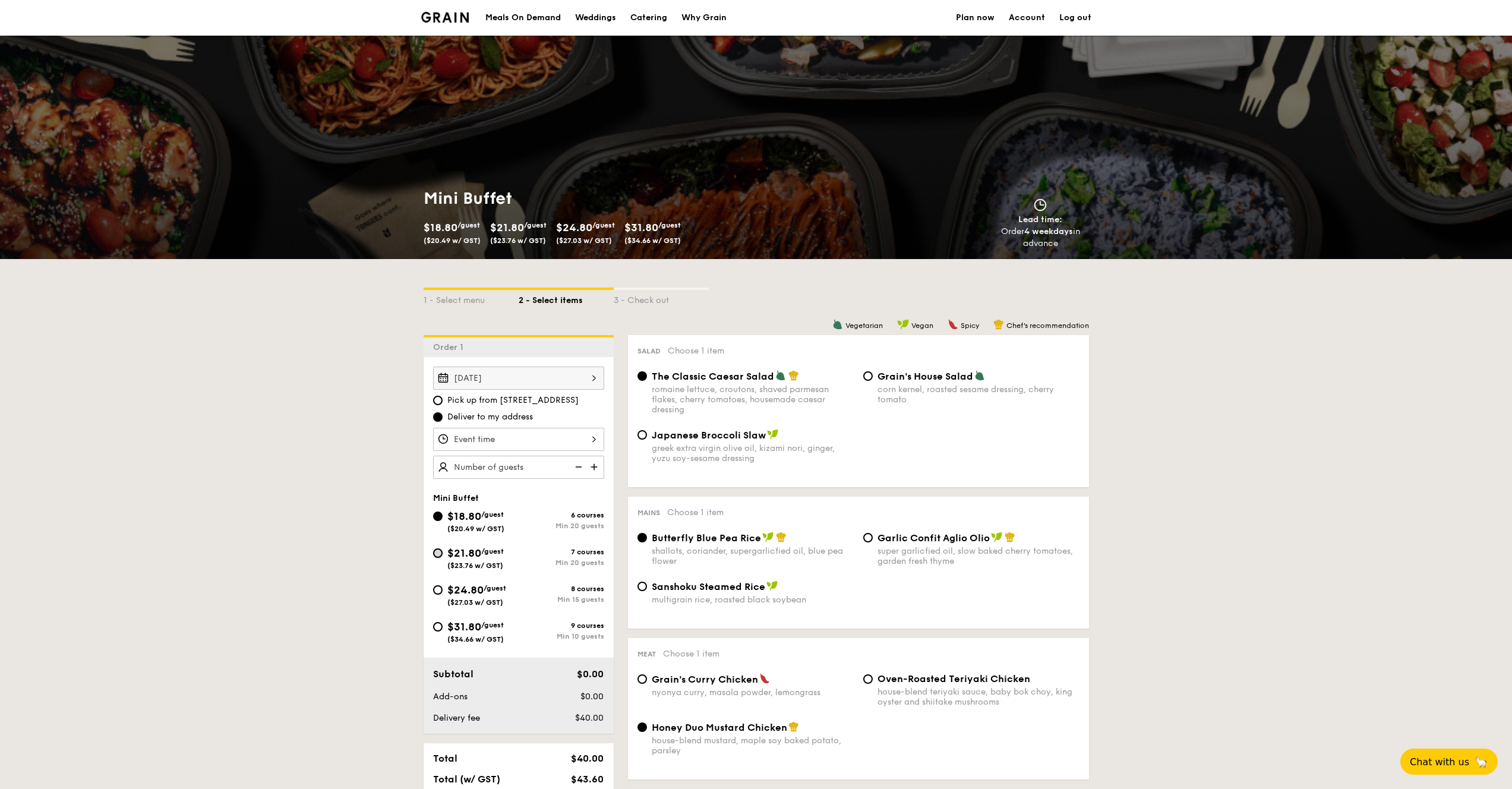
click at [439, 552] on input "$21.80 /guest ($23.76 w/ GST) 7 courses Min 20 guests" at bounding box center [438, 553] width 10 height 10
radio input "true"
radio input "false"
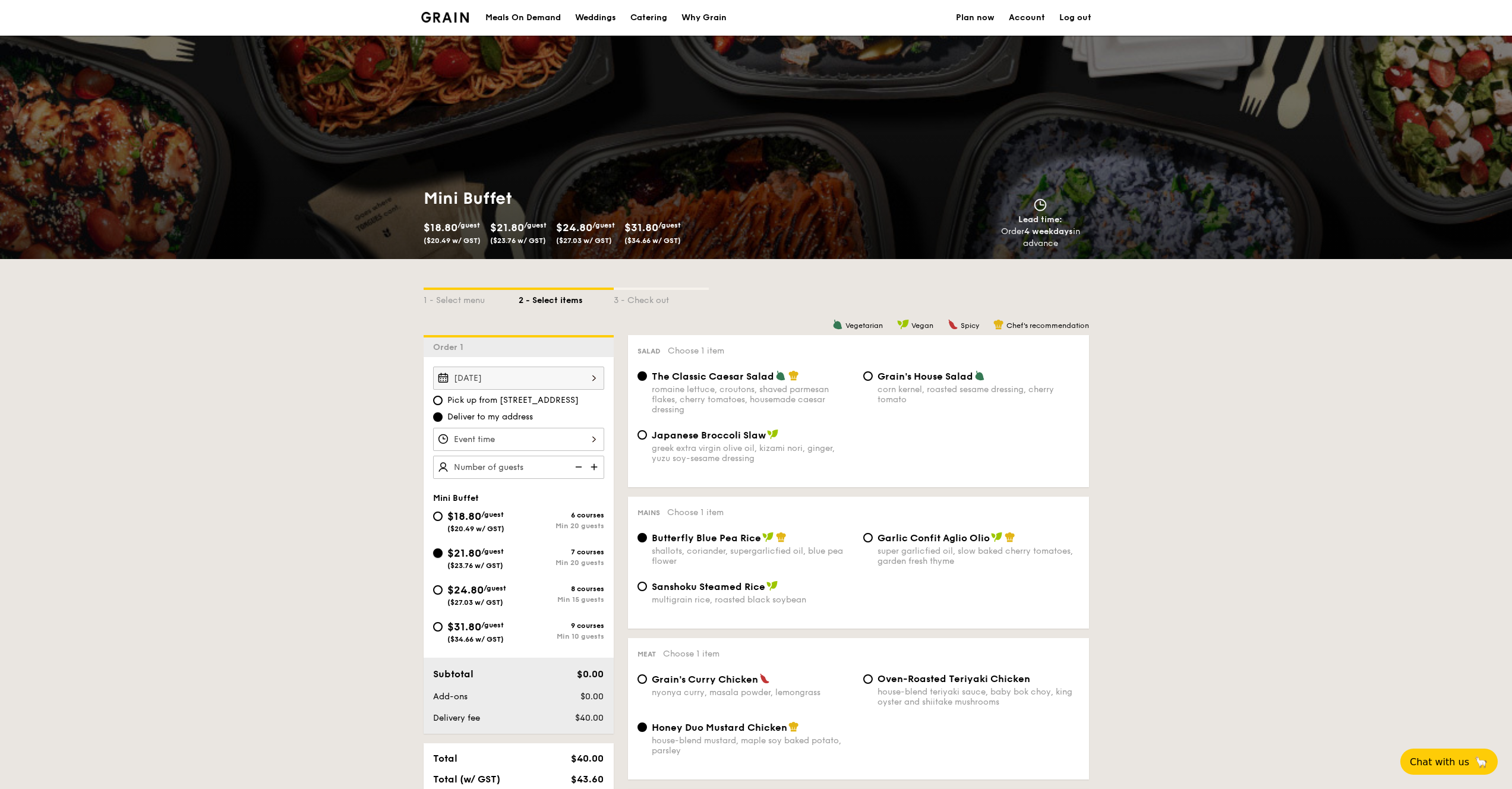
radio input "true"
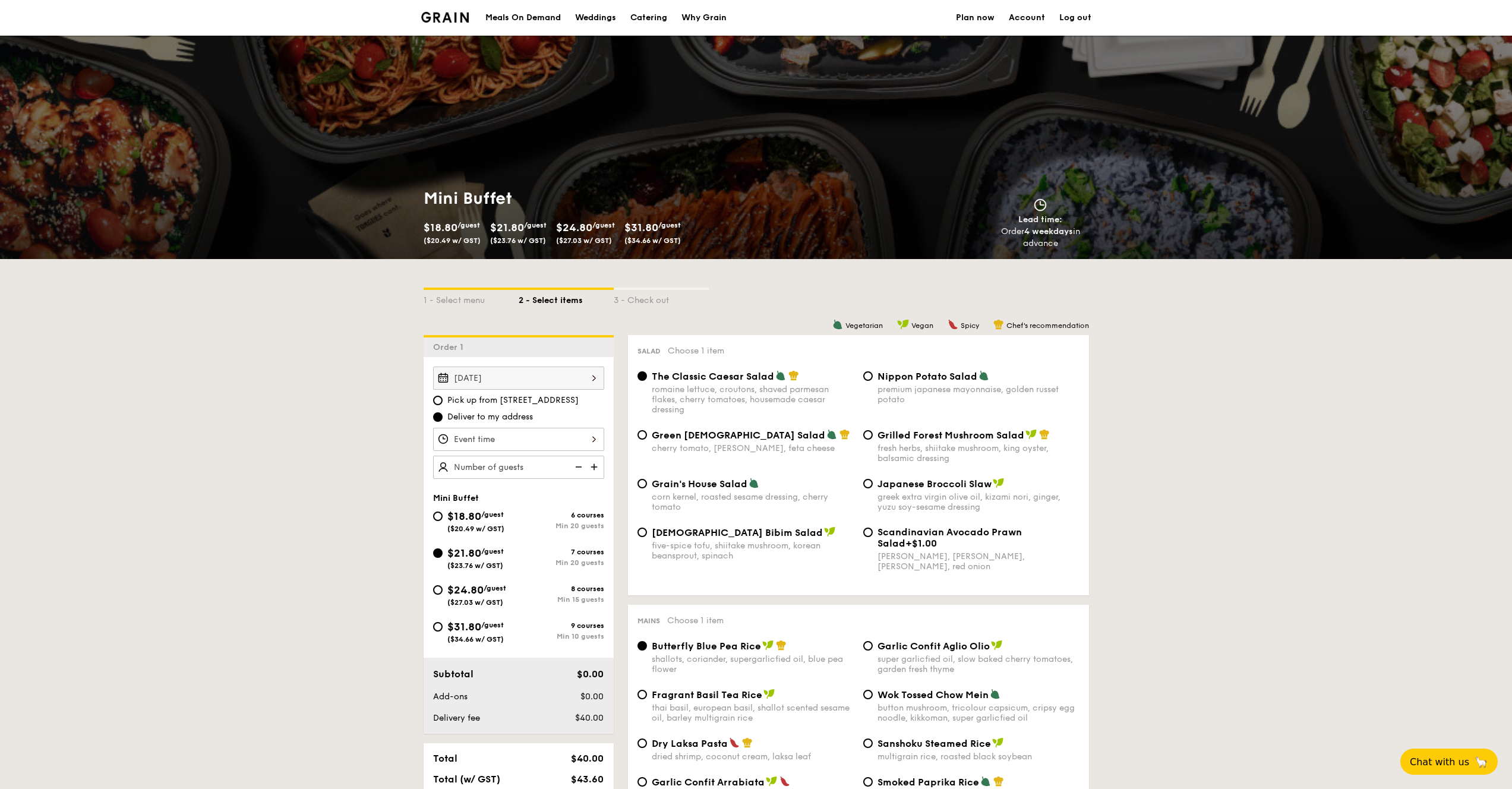
click at [464, 508] on div "$18.80 /guest ($20.49 w/ GST)" at bounding box center [476, 520] width 57 height 25
click at [443, 511] on input "$18.80 /guest ($20.49 w/ GST) 6 courses Min 20 guests" at bounding box center [438, 516] width 10 height 10
radio input "true"
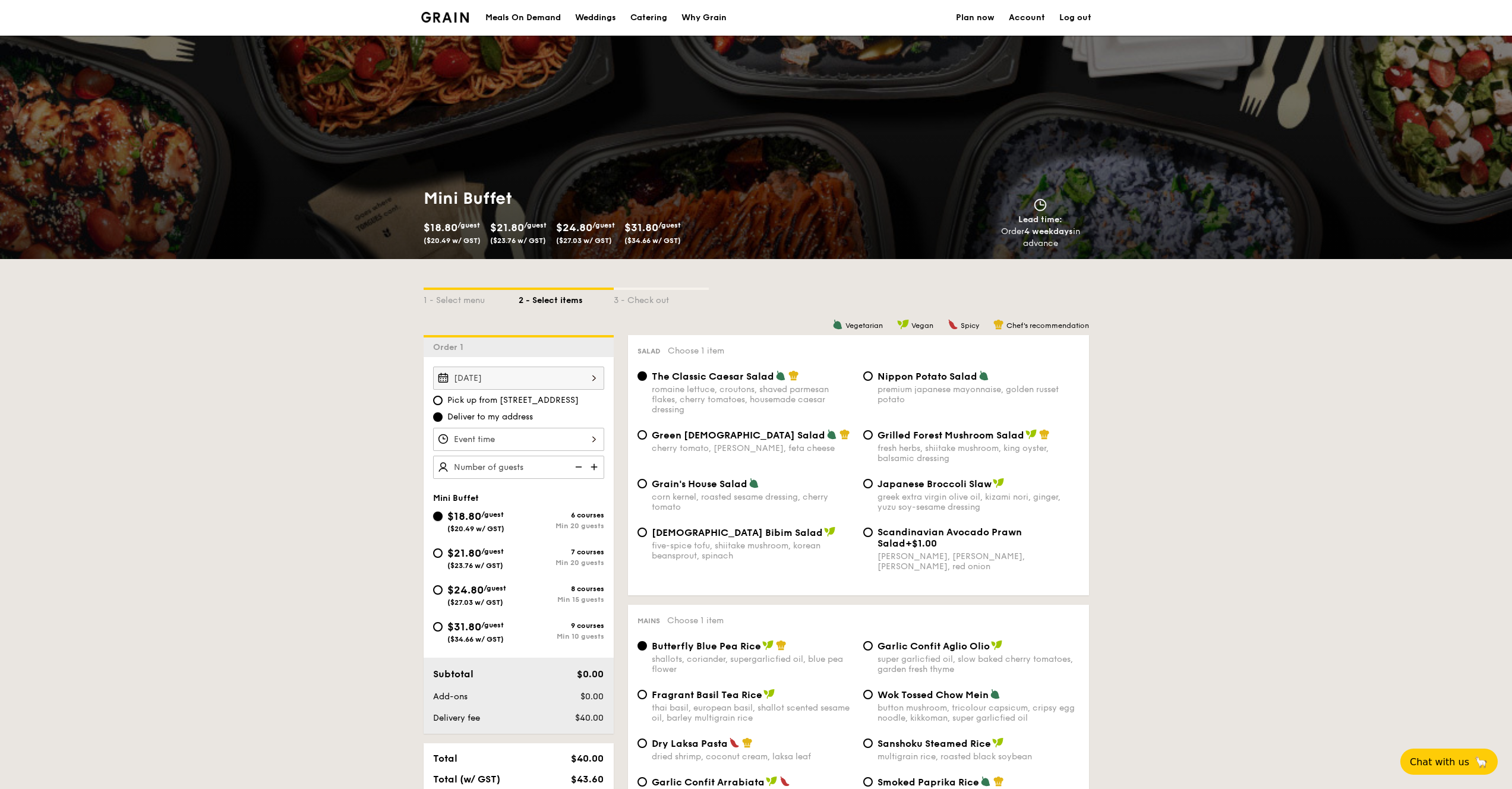
radio input "true"
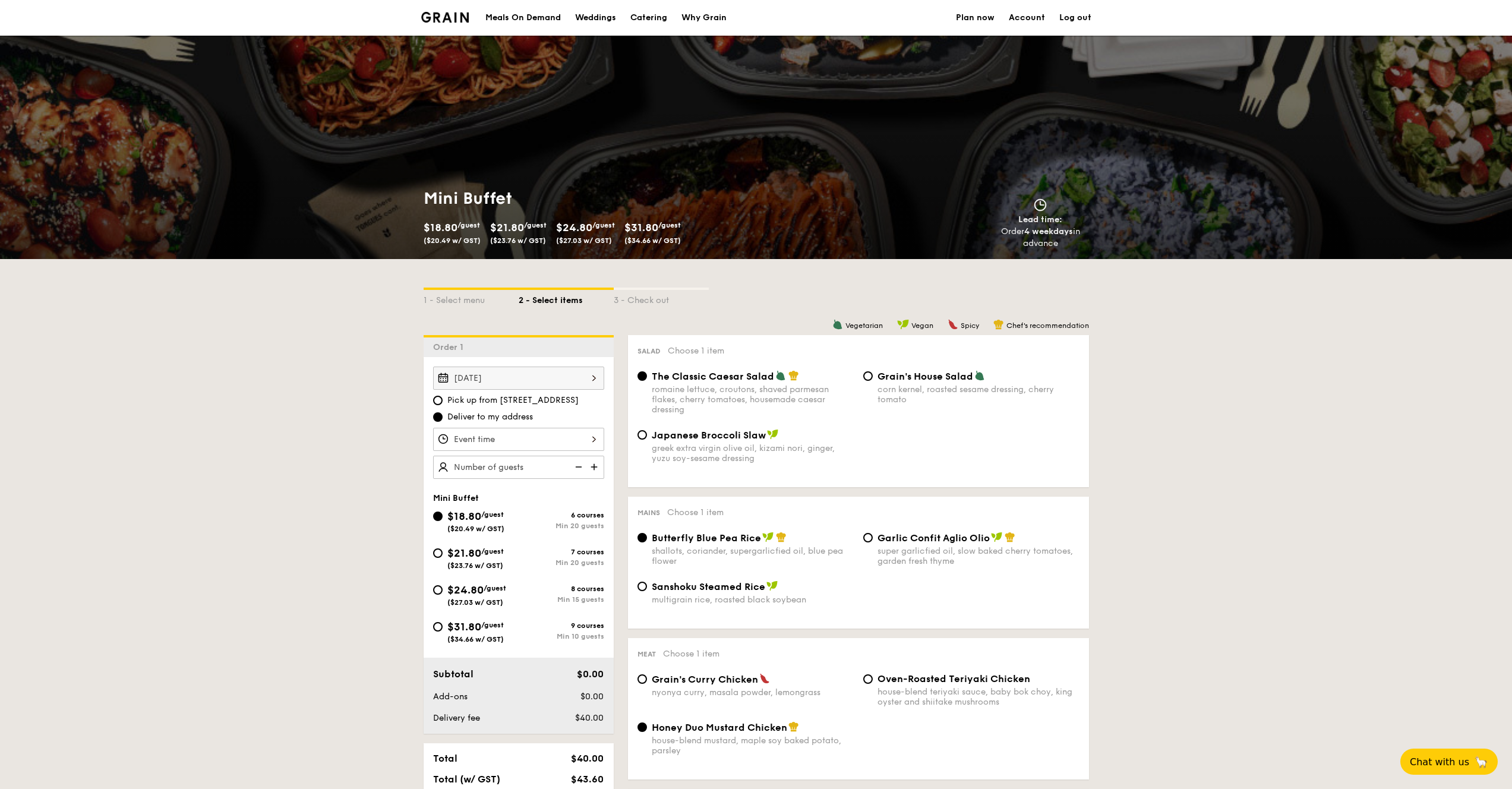
click at [474, 542] on div "$18.80 /guest ($20.49 w/ GST) 6 courses Min 20 guests $21.80 /guest ($23.76 w/ …" at bounding box center [519, 581] width 181 height 147
click at [447, 557] on span "$21.80" at bounding box center [464, 553] width 34 height 13
click at [443, 557] on input "$21.80 /guest ($23.76 w/ GST) 7 courses Min 20 guests" at bounding box center [438, 553] width 10 height 10
radio input "true"
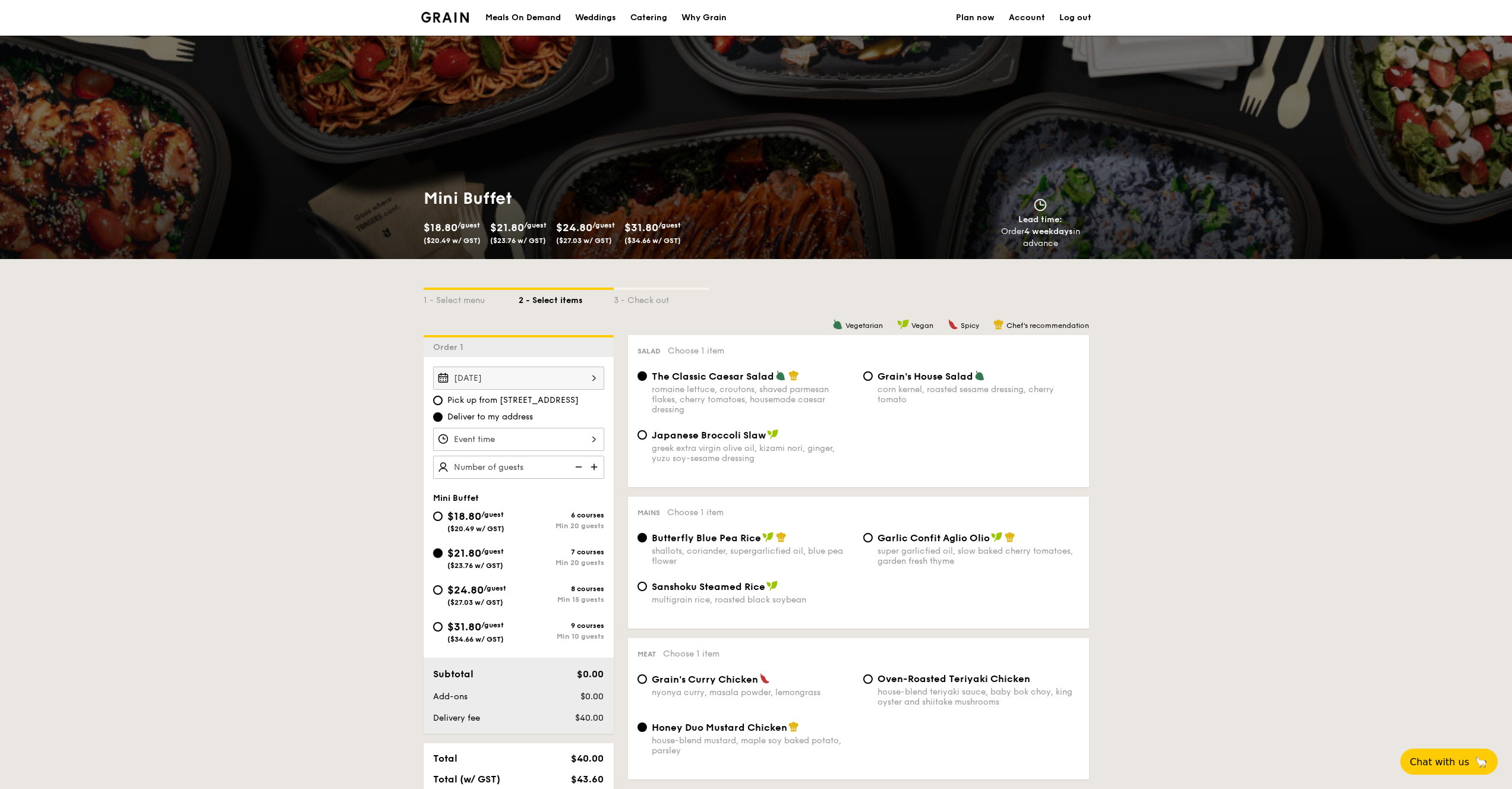
radio input "true"
radio input "false"
radio input "true"
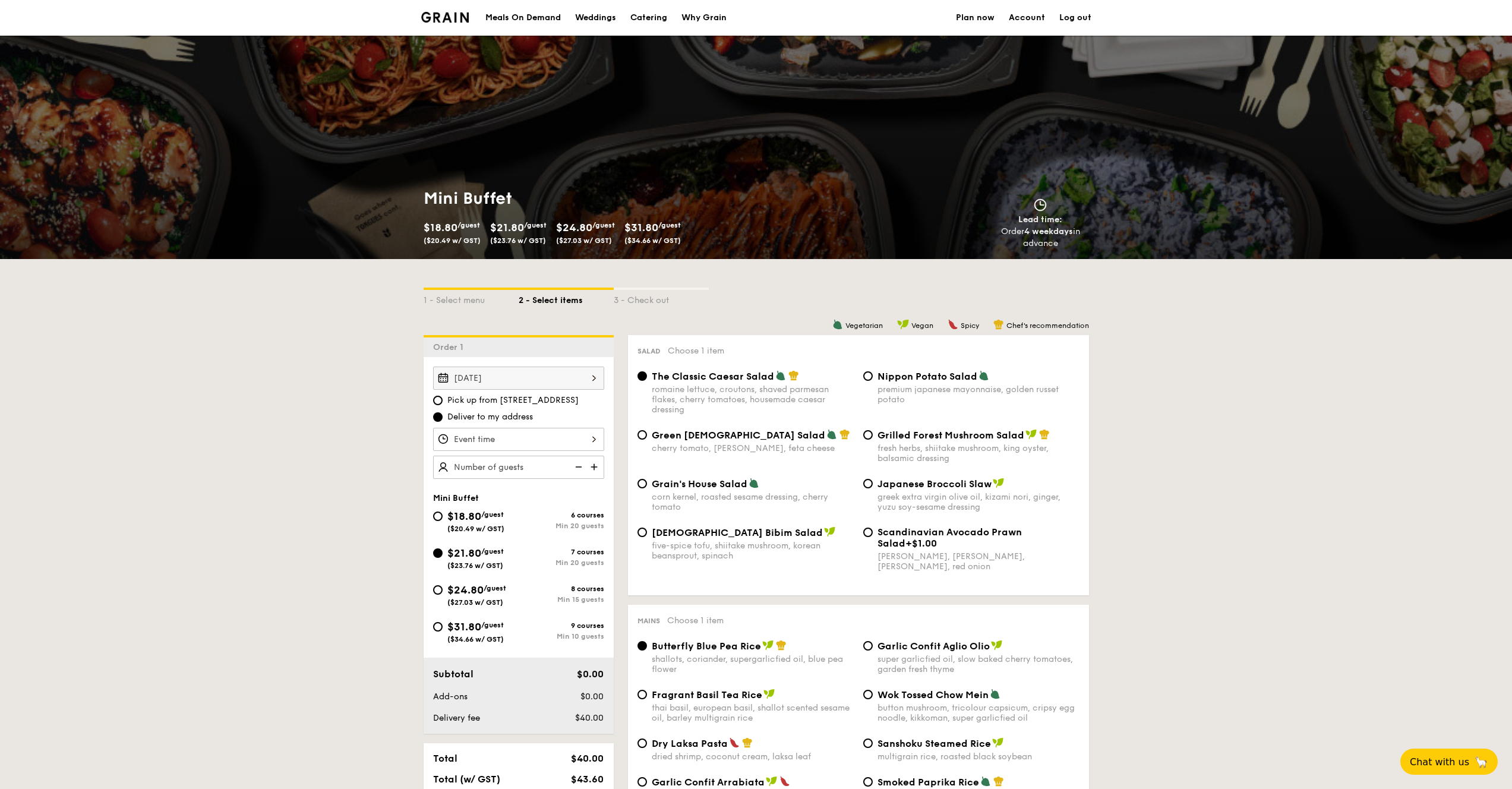
click at [483, 509] on div "$18.80 /guest ($20.49 w/ GST)" at bounding box center [476, 520] width 57 height 25
click at [443, 511] on input "$18.80 /guest ($20.49 w/ GST) 6 courses Min 20 guests" at bounding box center [438, 516] width 10 height 10
radio input "true"
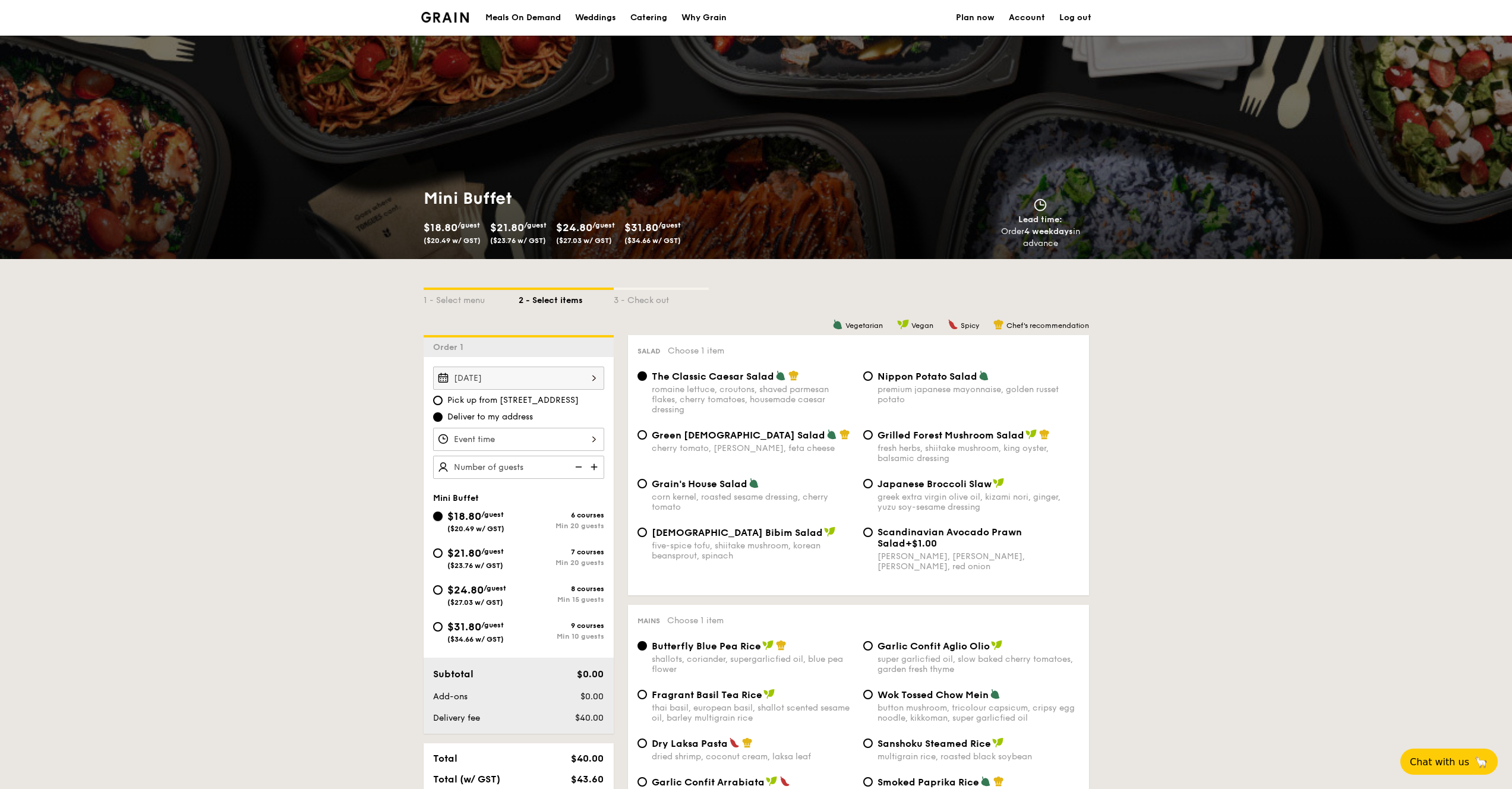
radio input "true"
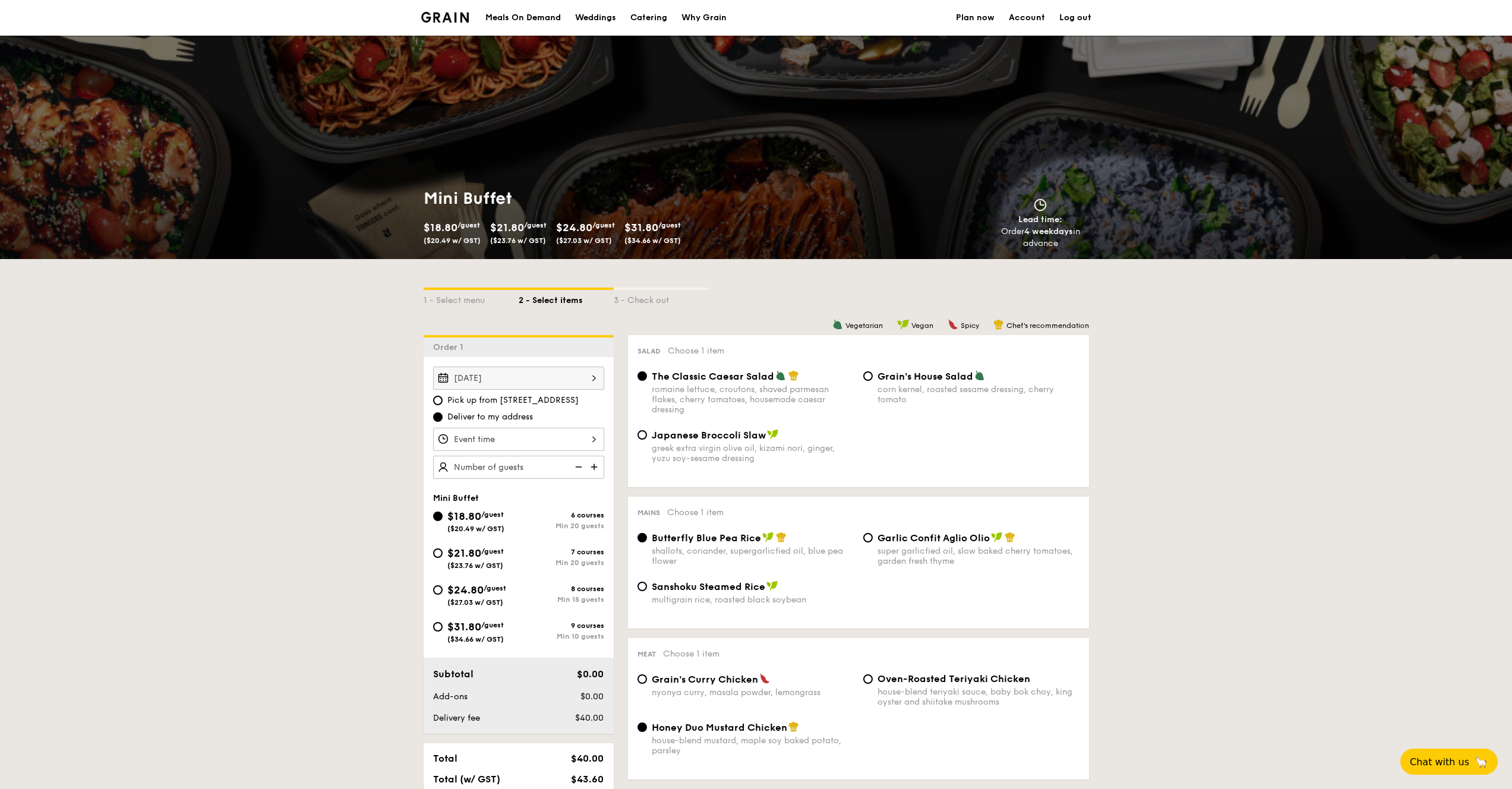
click at [477, 545] on div "$21.80 /guest ($23.76 w/ GST)" at bounding box center [476, 556] width 57 height 25
click at [443, 548] on input "$21.80 /guest ($23.76 w/ GST) 7 courses Min 20 guests" at bounding box center [438, 553] width 10 height 10
radio input "true"
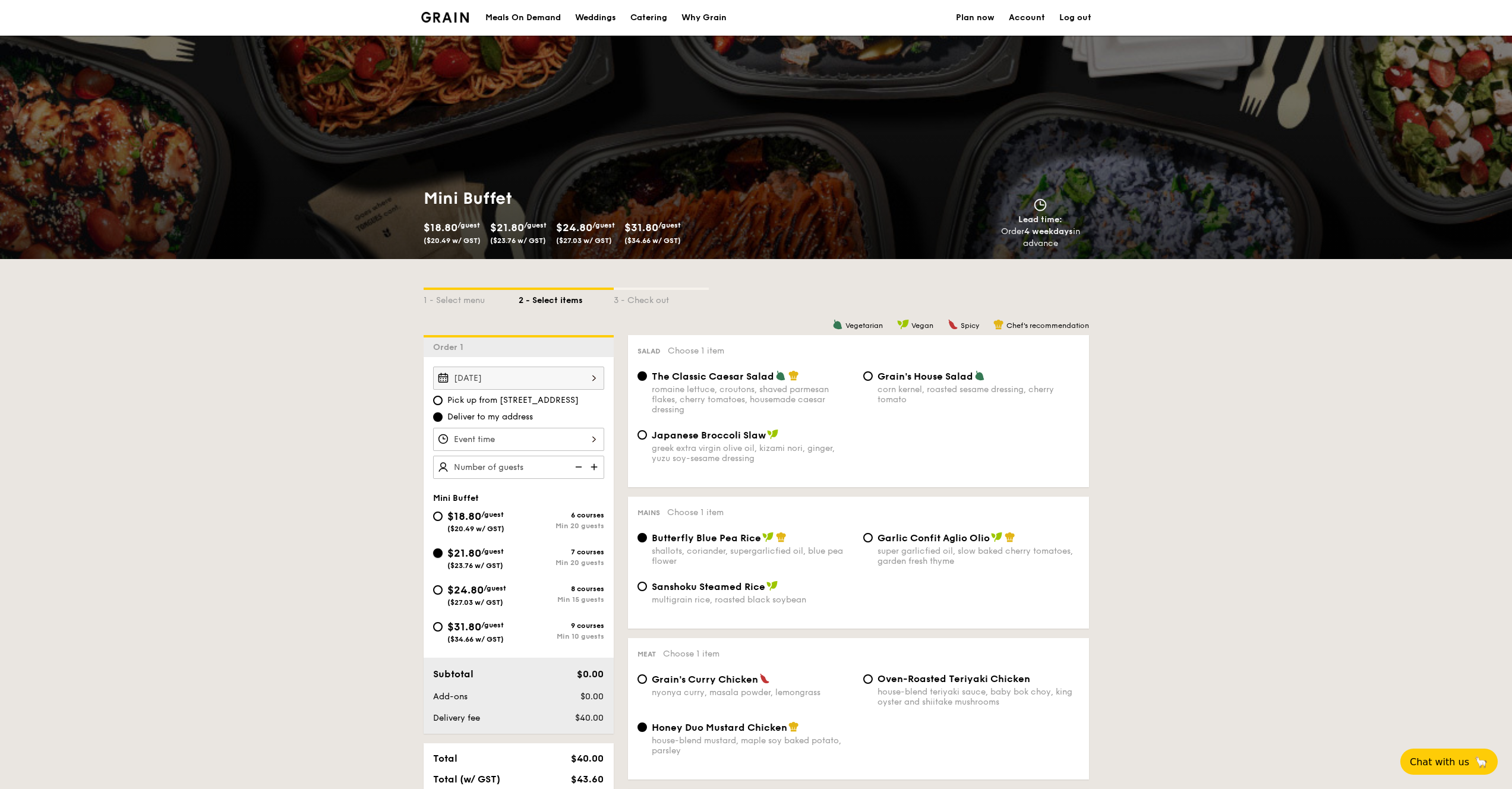
radio input "false"
radio input "true"
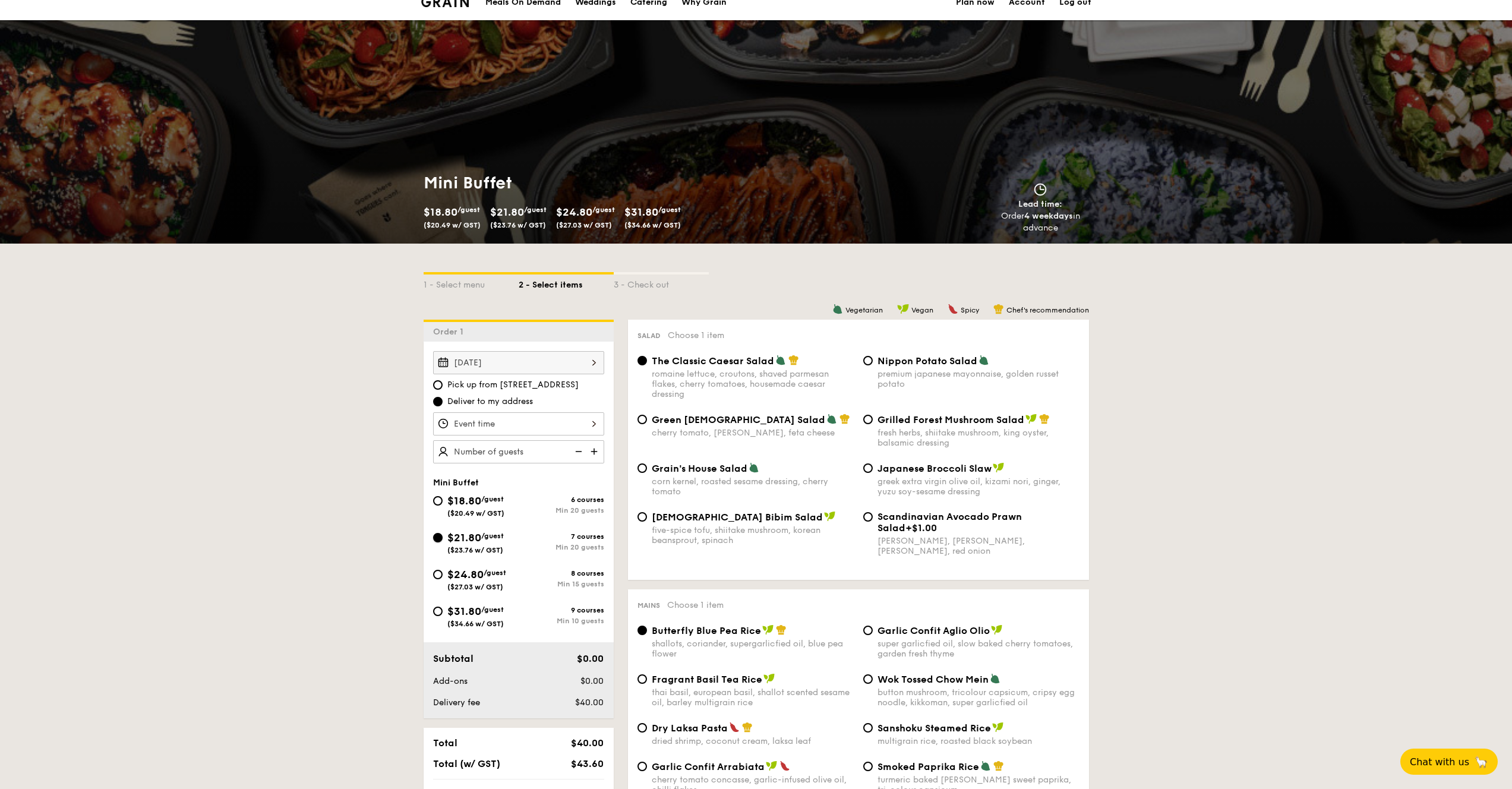
scroll to position [31, 0]
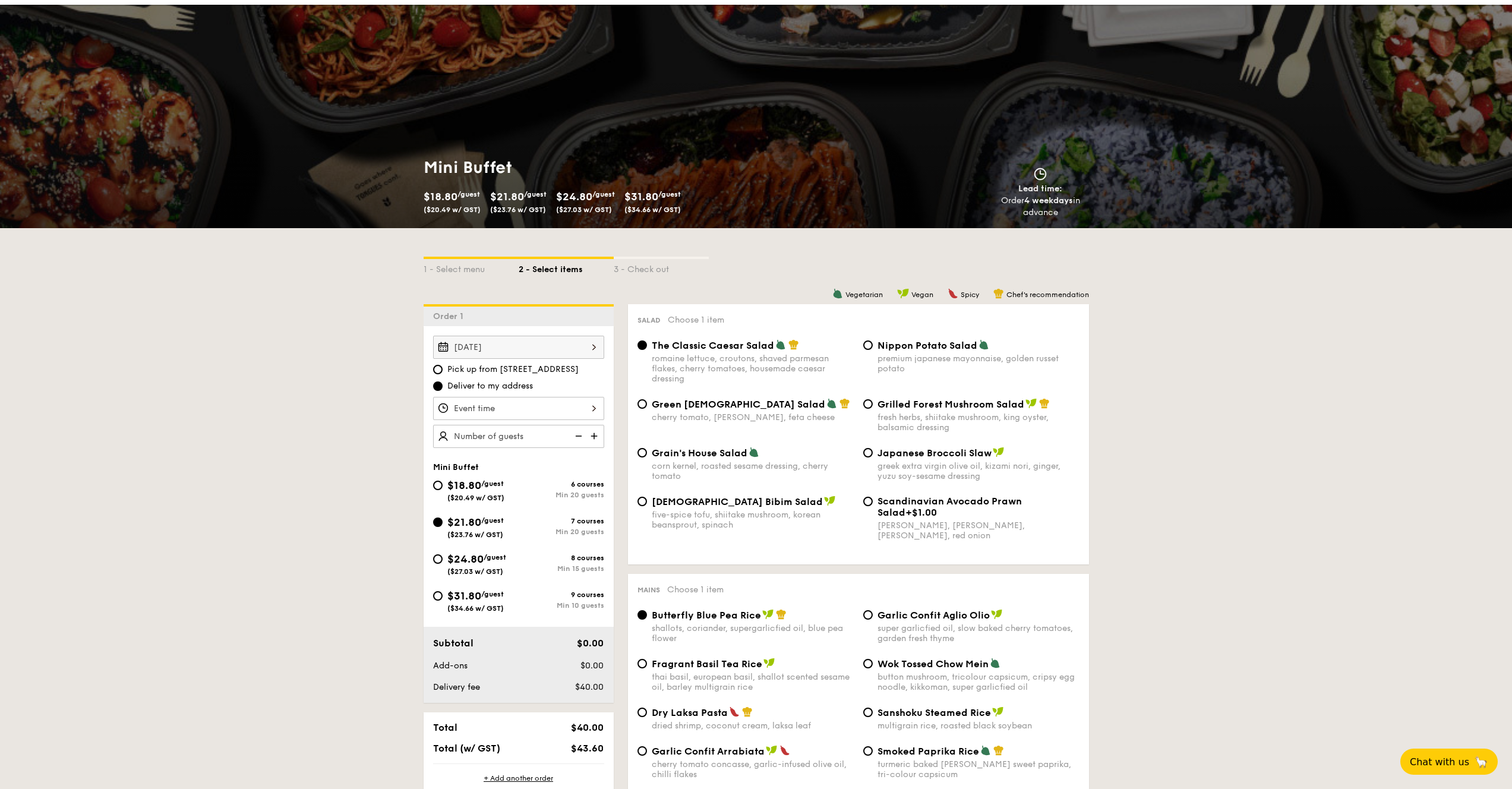
click at [481, 484] on span "$18.80" at bounding box center [464, 485] width 34 height 13
click at [443, 484] on input "$18.80 /guest ($20.49 w/ GST) 6 courses Min 20 guests" at bounding box center [438, 485] width 10 height 10
radio input "true"
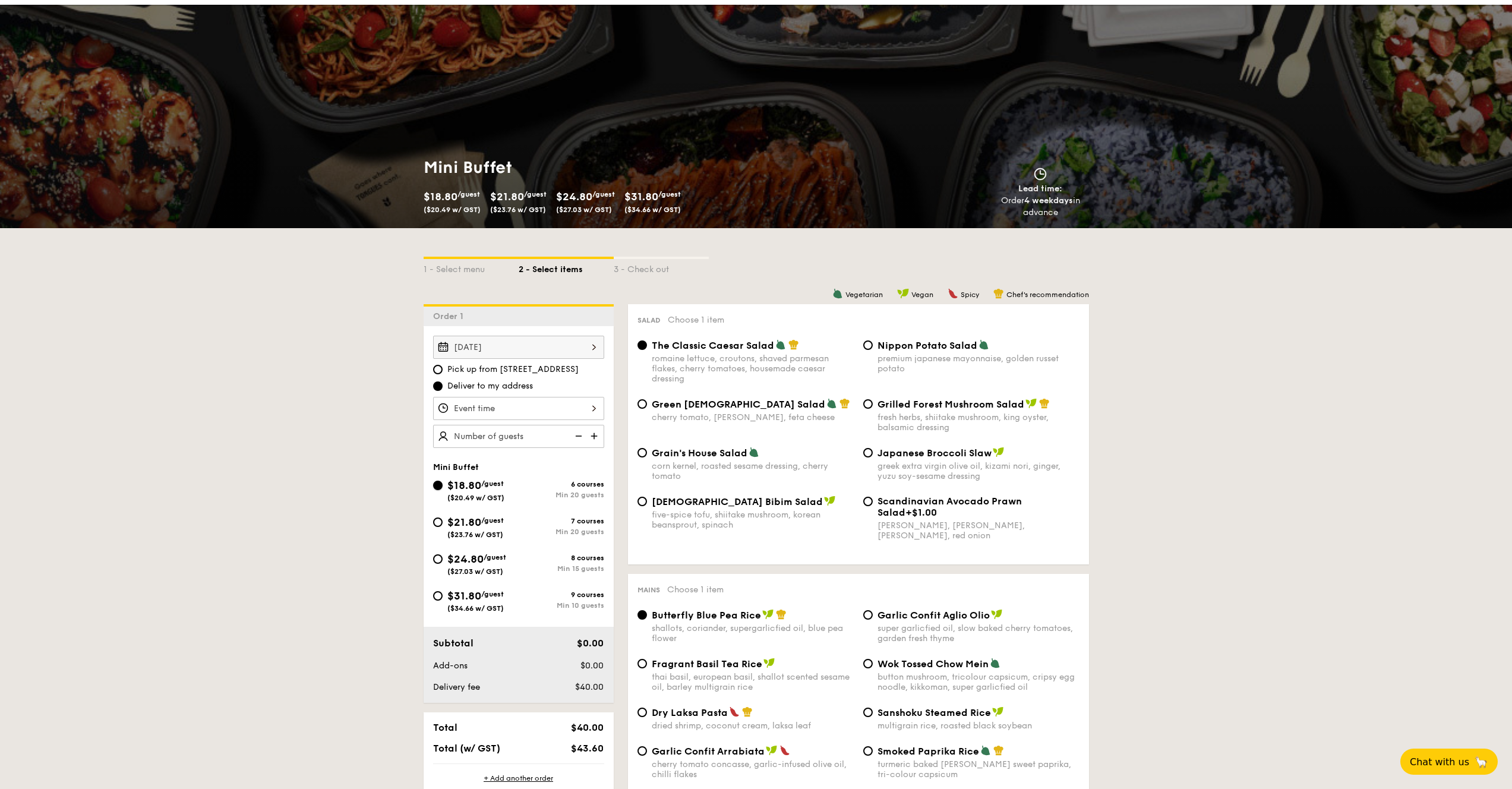
radio input "true"
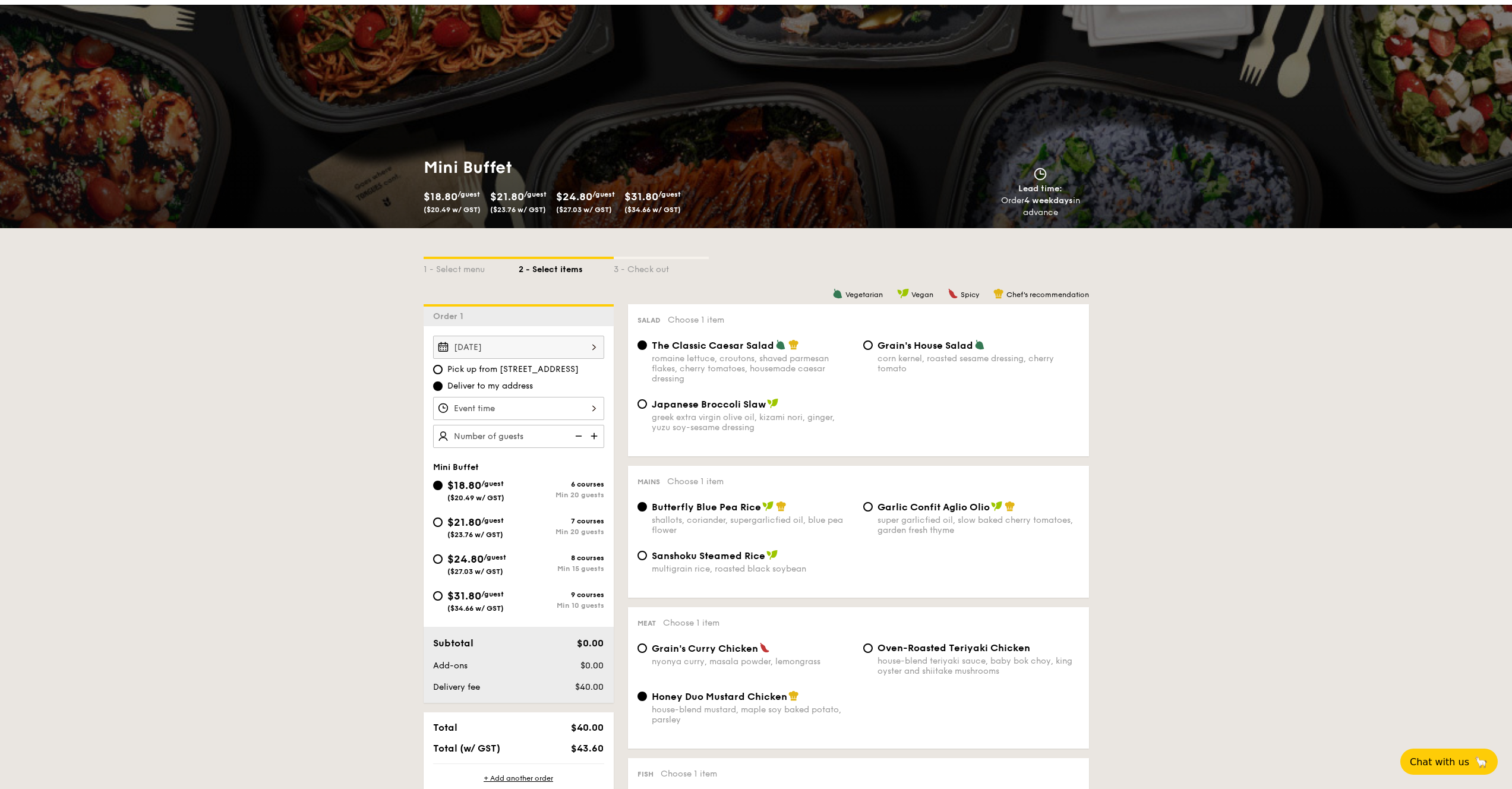
click at [926, 513] on span "Garlic Confit Aglio Olio" at bounding box center [933, 507] width 112 height 11
click at [872, 511] on input "Garlic Confit Aglio Olio super garlicfied oil, slow baked cherry tomatoes, gard…" at bounding box center [868, 506] width 10 height 10
radio input "true"
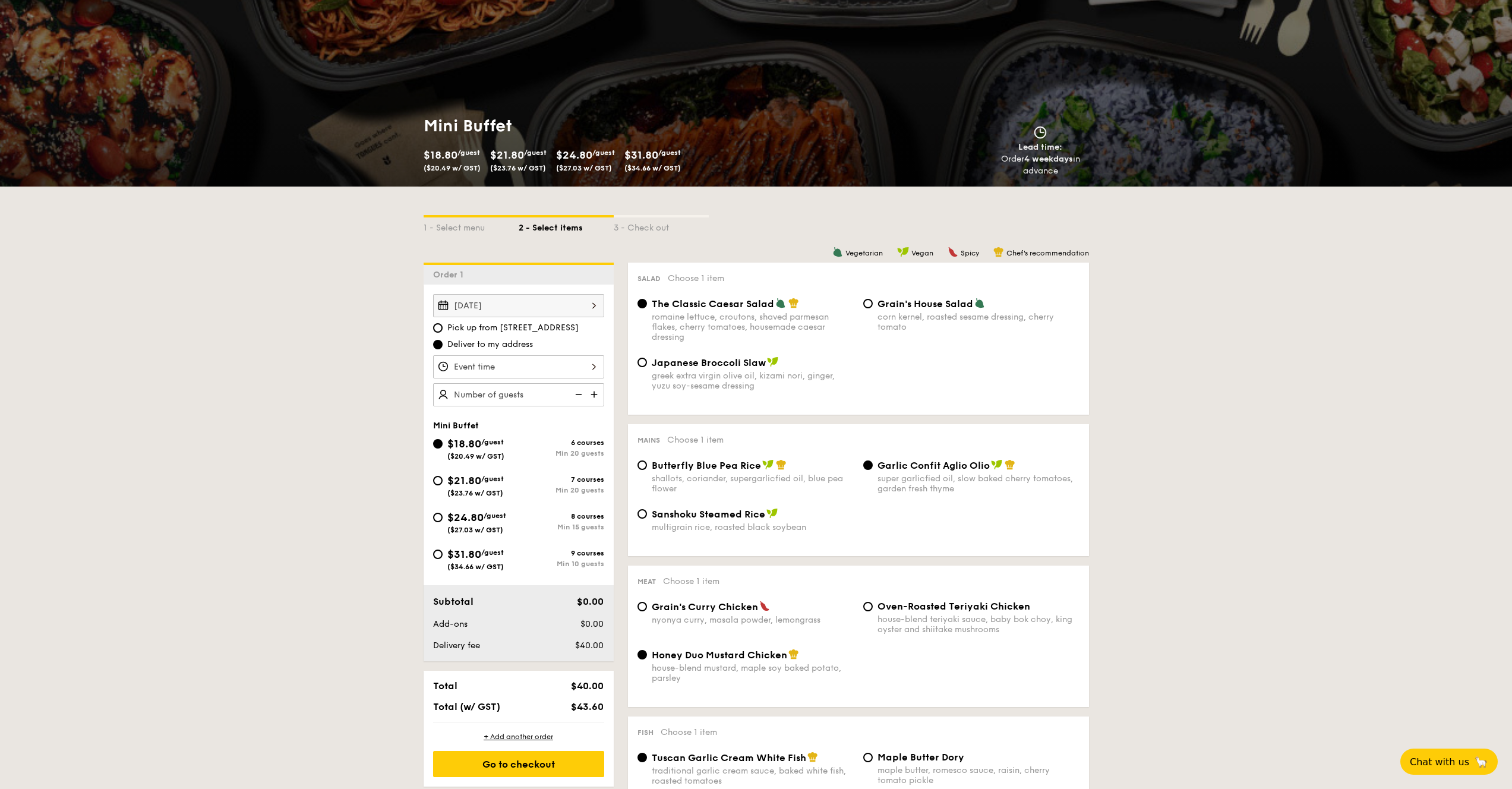
click at [930, 301] on span "Grain's House Salad" at bounding box center [925, 304] width 95 height 11
click at [872, 301] on input "Grain's House Salad corn kernel, roasted sesame dressing, cherry tomato" at bounding box center [868, 304] width 10 height 10
radio input "true"
click at [755, 308] on span "The Classic Caesar Salad" at bounding box center [712, 304] width 122 height 11
click at [647, 308] on input "The Classic Caesar Salad romaine lettuce, croutons, shaved parmesan flakes, che…" at bounding box center [642, 304] width 10 height 10
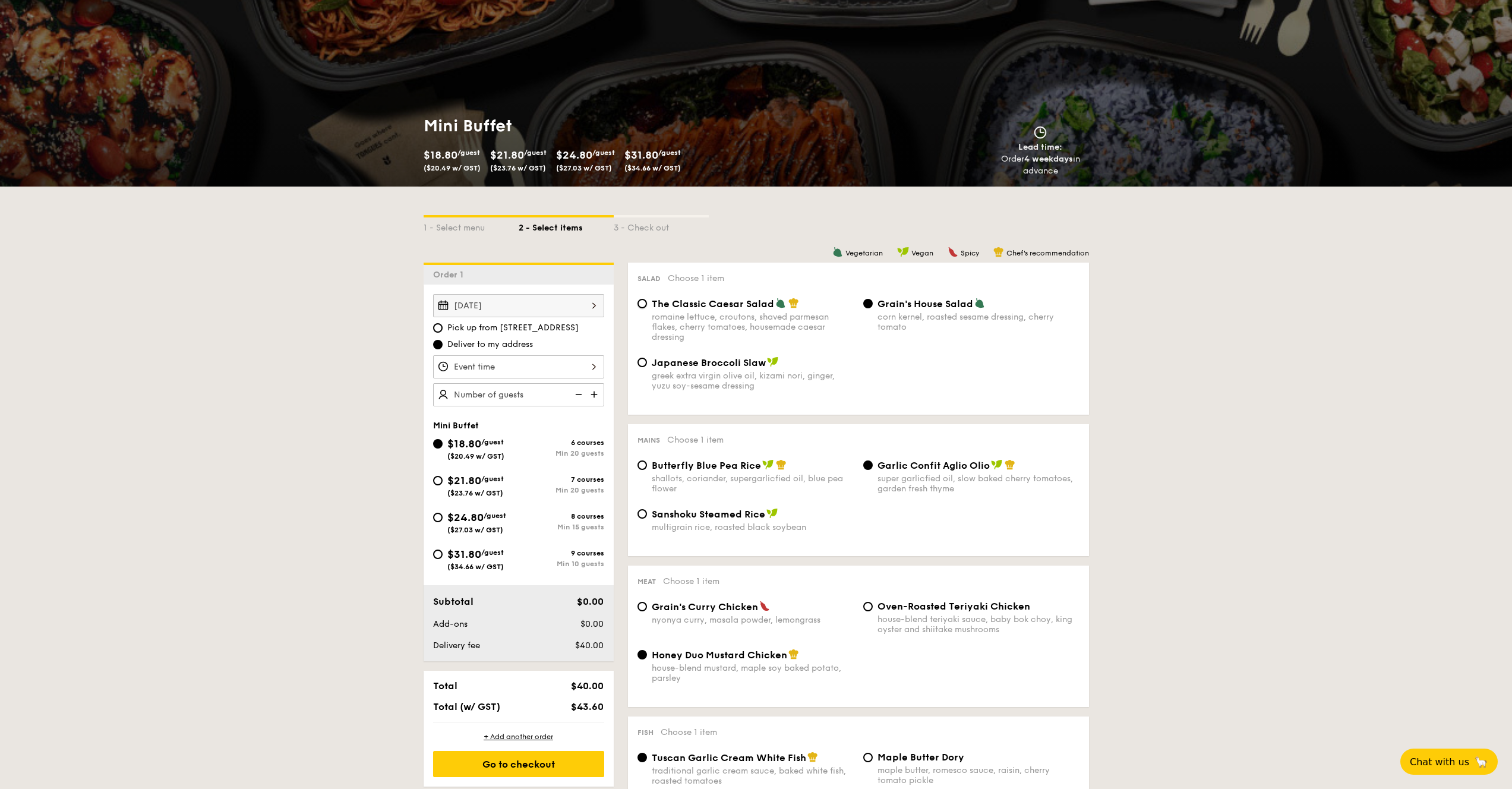
radio input "true"
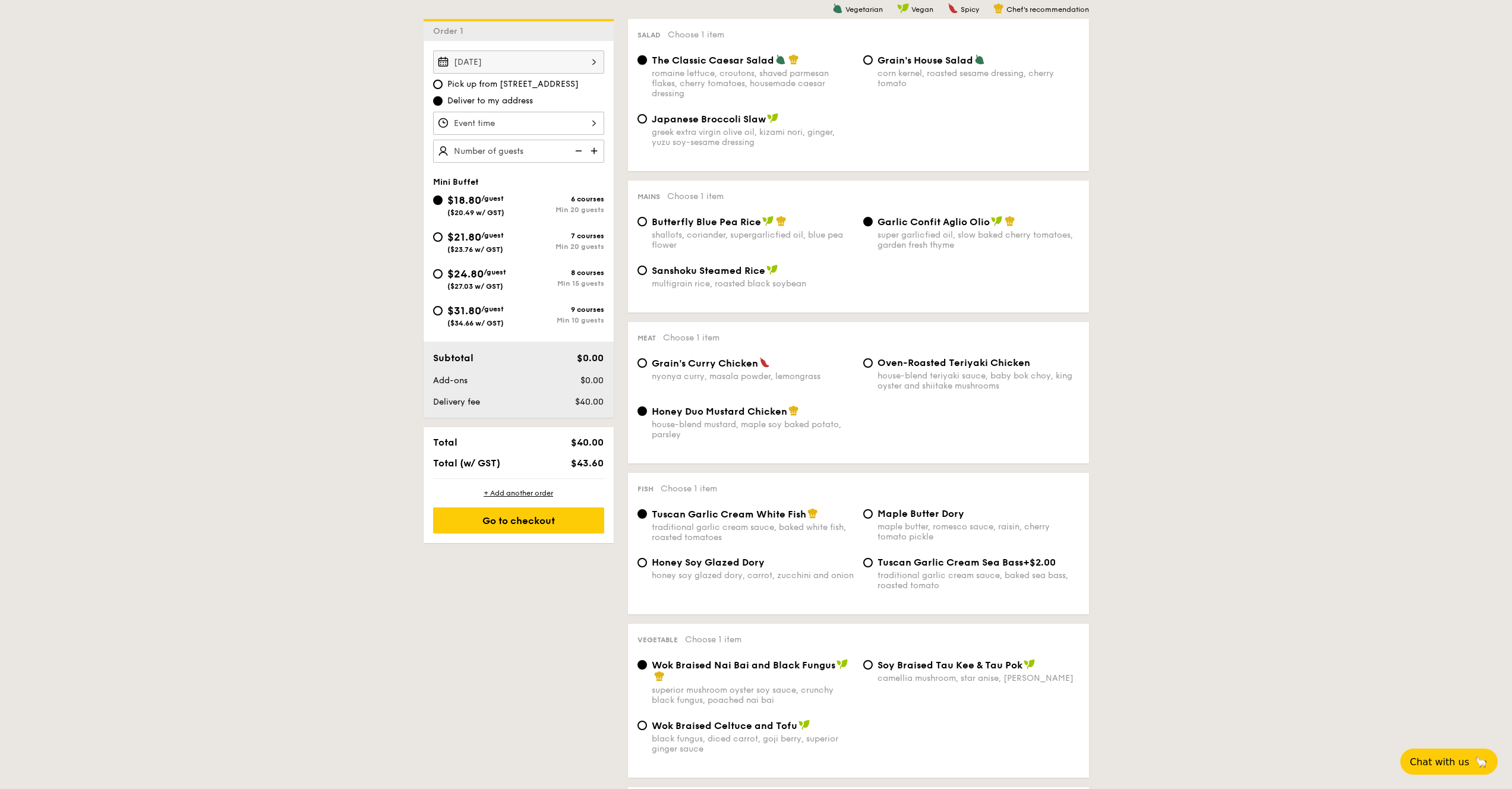
scroll to position [264, 0]
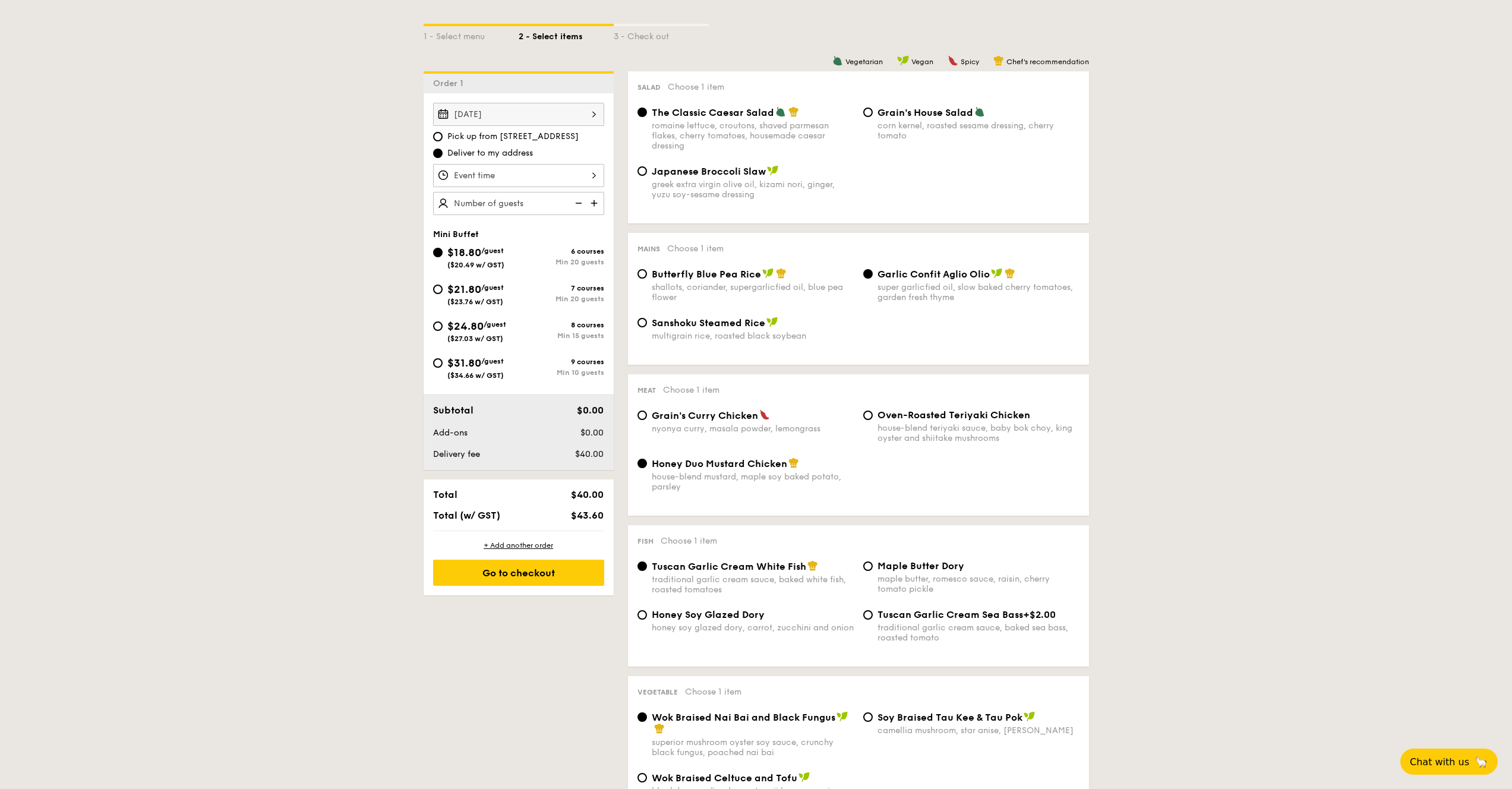
click at [501, 304] on span "($23.76 w/ GST)" at bounding box center [475, 301] width 56 height 8
click at [443, 294] on input "$21.80 /guest ($23.76 w/ GST) 7 courses Min 20 guests" at bounding box center [438, 289] width 10 height 10
radio input "true"
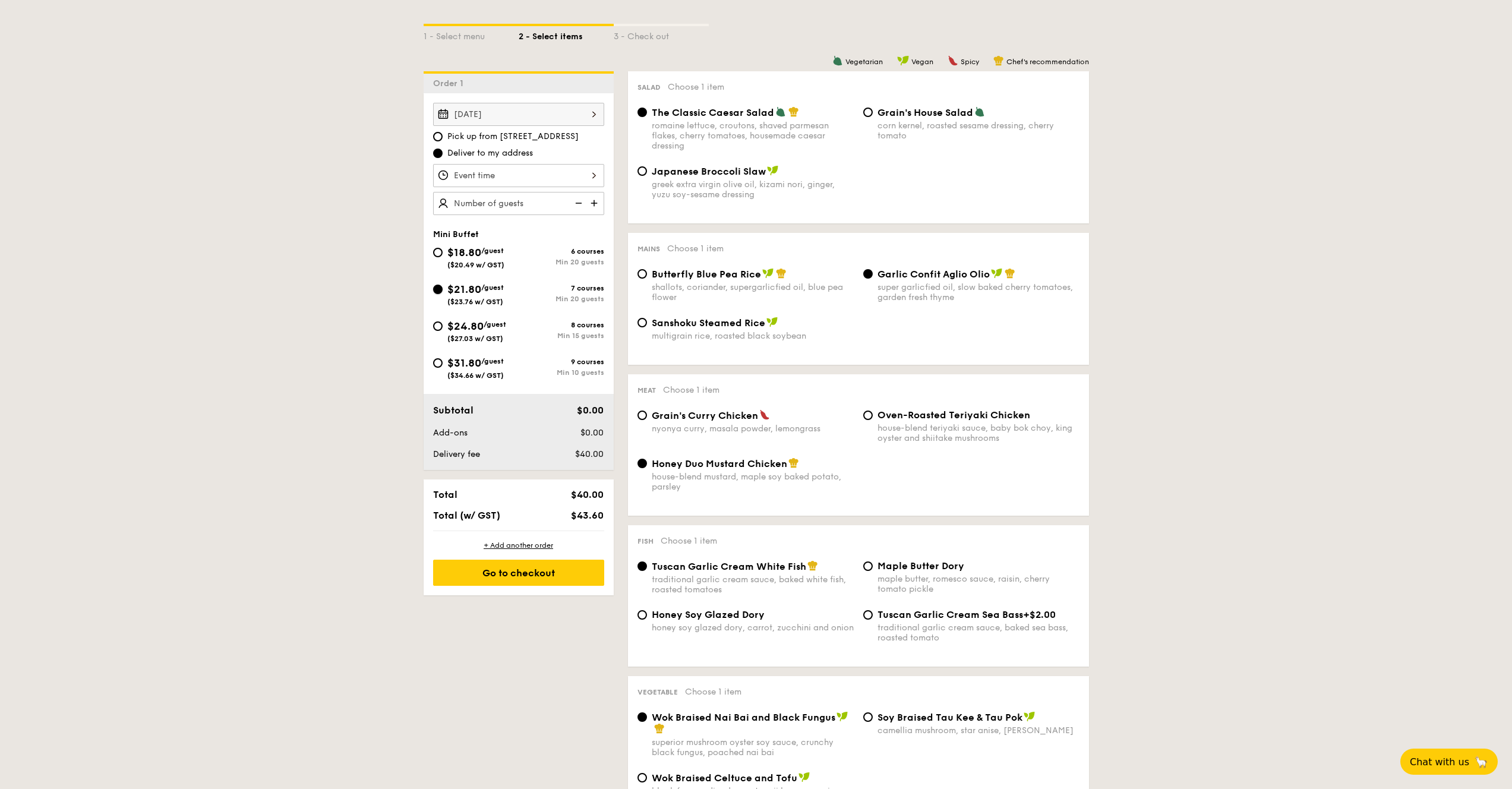
radio input "false"
radio input "true"
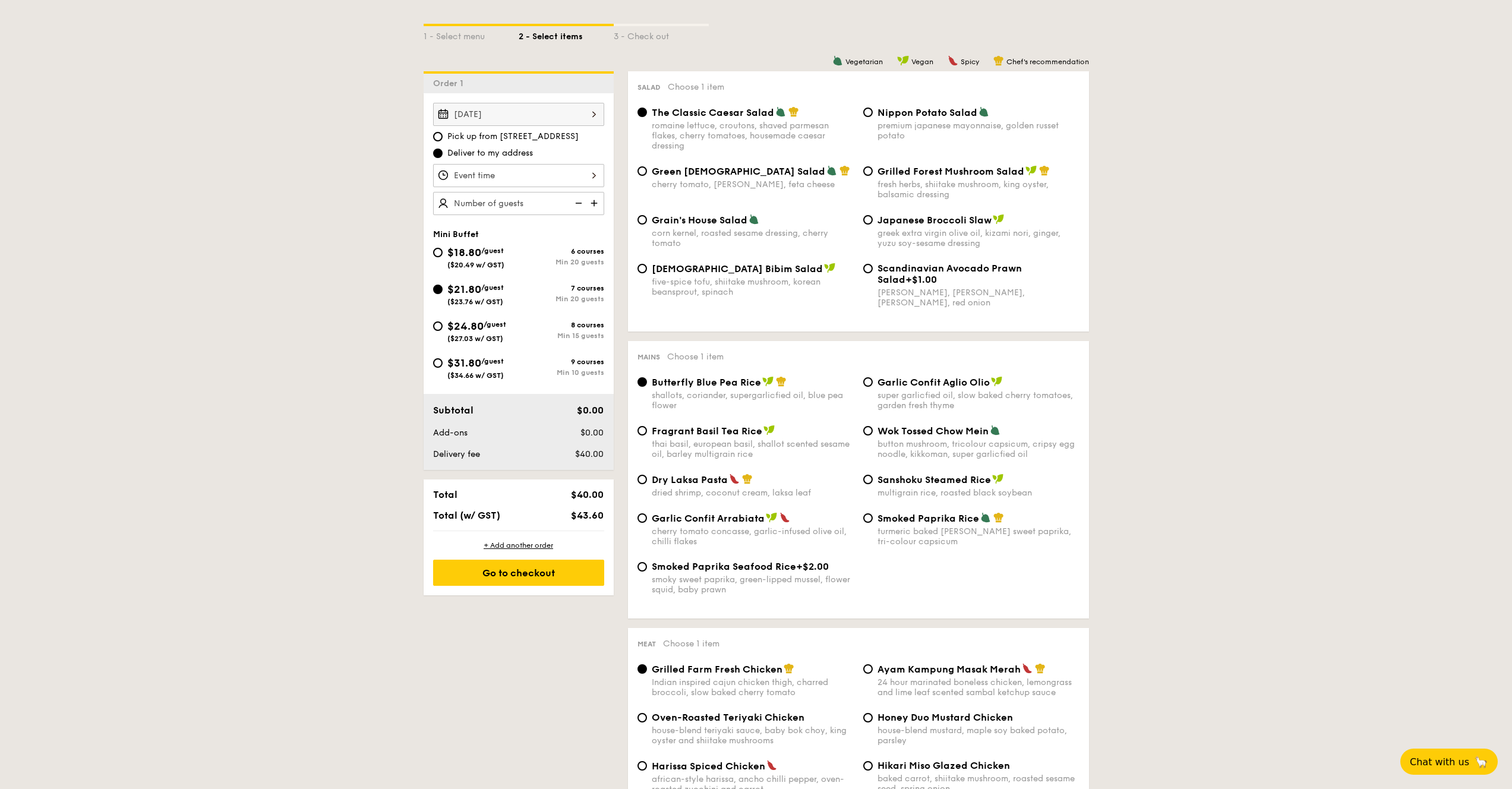
click at [497, 286] on span "/guest" at bounding box center [493, 287] width 23 height 8
click at [443, 286] on input "$21.80 /guest ($23.76 w/ GST) 7 courses Min 20 guests" at bounding box center [438, 289] width 10 height 10
click at [947, 180] on div "Grilled Forest Mushroom Salad fresh herbs, shiitake mushroom, king oyster, bals…" at bounding box center [978, 182] width 202 height 35
click at [872, 176] on input "Grilled Forest Mushroom Salad fresh herbs, shiitake mushroom, king oyster, bals…" at bounding box center [868, 171] width 10 height 10
radio input "true"
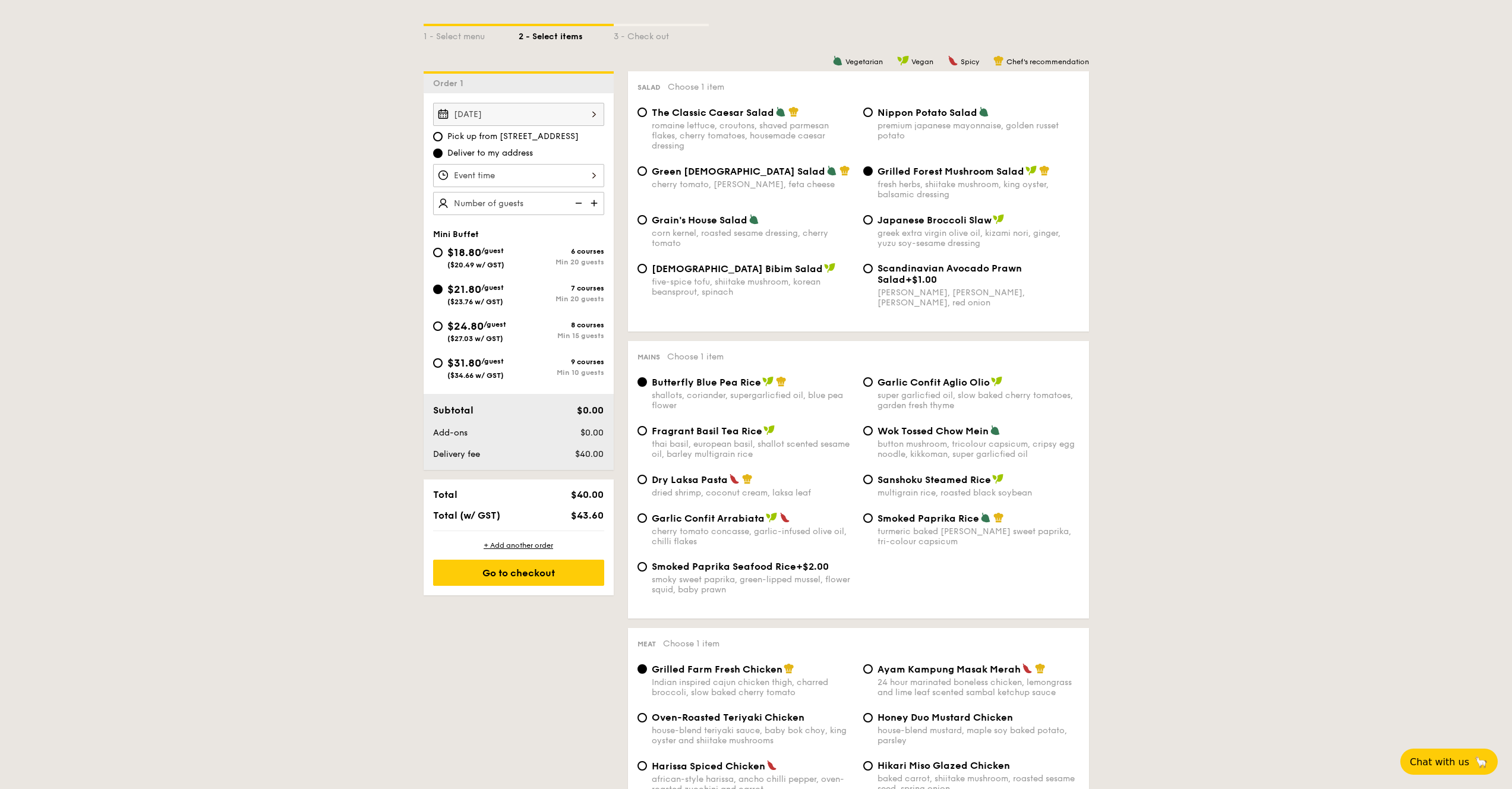
click at [758, 485] on div "Dry Laksa Pasta" at bounding box center [753, 479] width 202 height 12
click at [647, 484] on input "Dry Laksa Pasta dried shrimp, coconut cream, laksa leaf" at bounding box center [642, 480] width 10 height 10
radio input "true"
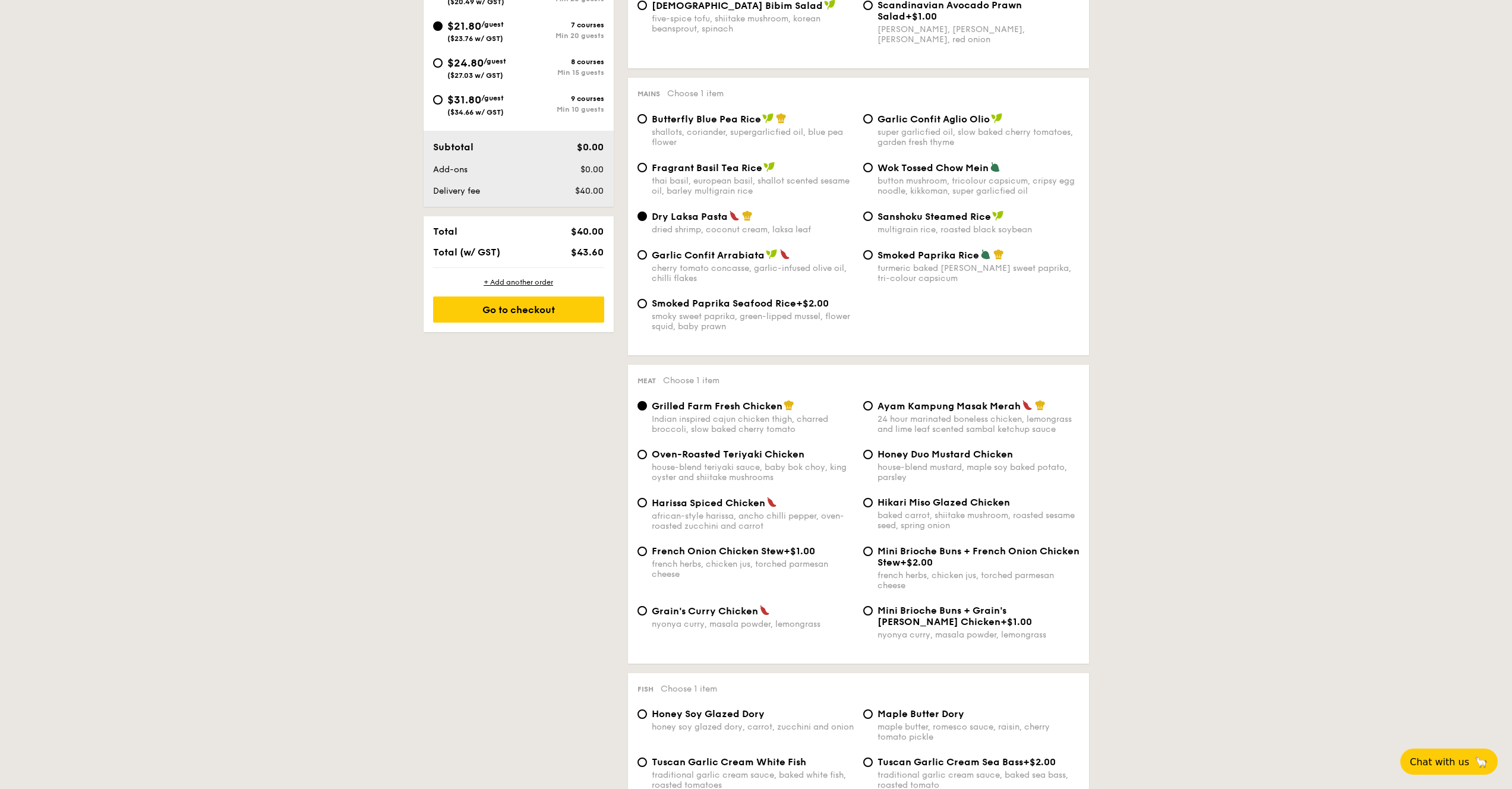
click at [948, 412] on span "Ayam Kampung Masak Merah" at bounding box center [948, 406] width 143 height 11
click at [872, 410] on input "Ayam Kampung Masak Merah 24 hour marinated boneless chicken, lemongrass and lim…" at bounding box center [868, 405] width 10 height 10
radio input "true"
click at [784, 506] on div "Harissa Spiced Chicken" at bounding box center [753, 502] width 202 height 12
click at [647, 506] on input "Harissa Spiced Chicken african-style harissa, ancho chilli pepper, oven-roasted…" at bounding box center [642, 502] width 10 height 10
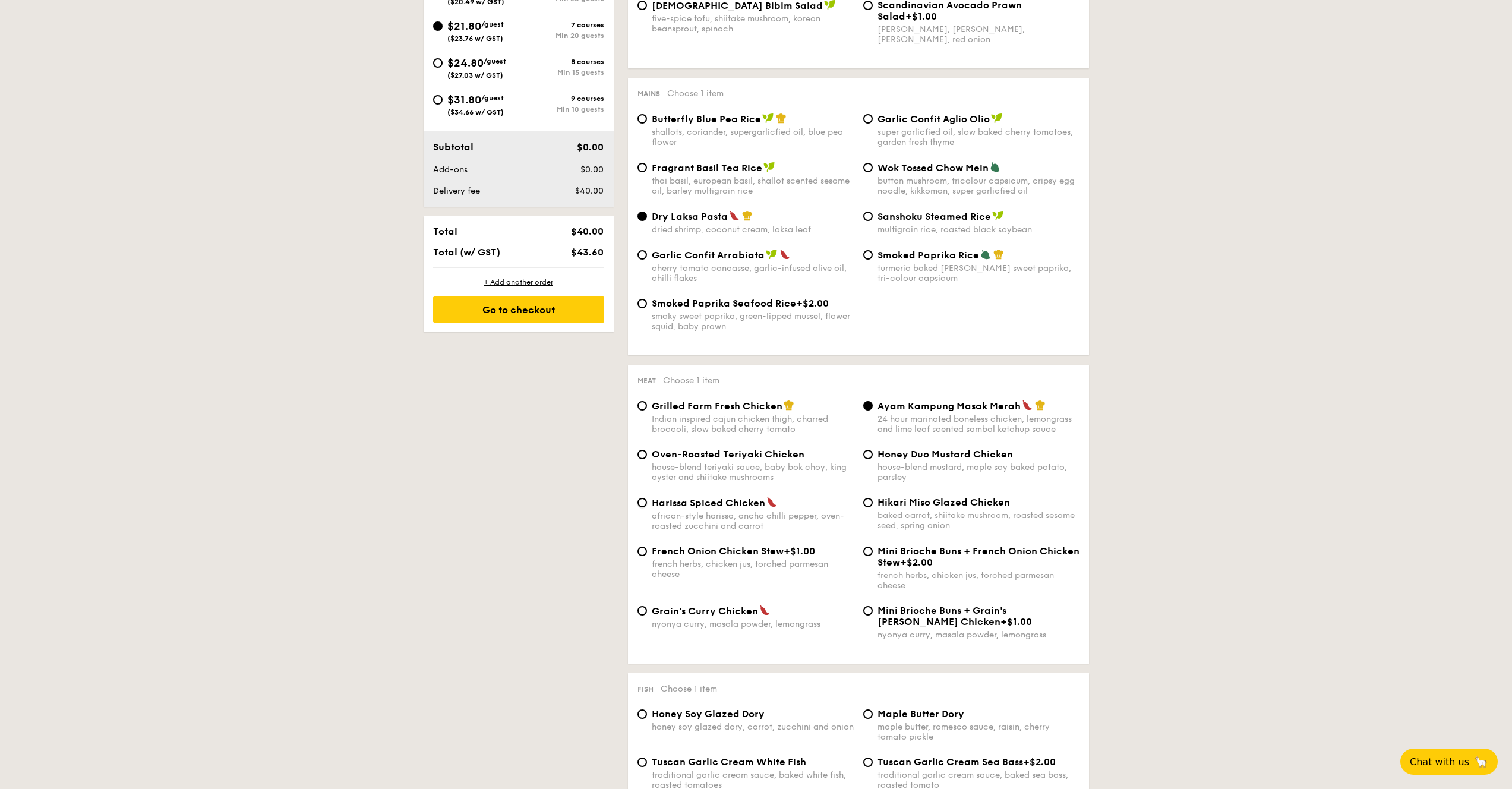
radio input "true"
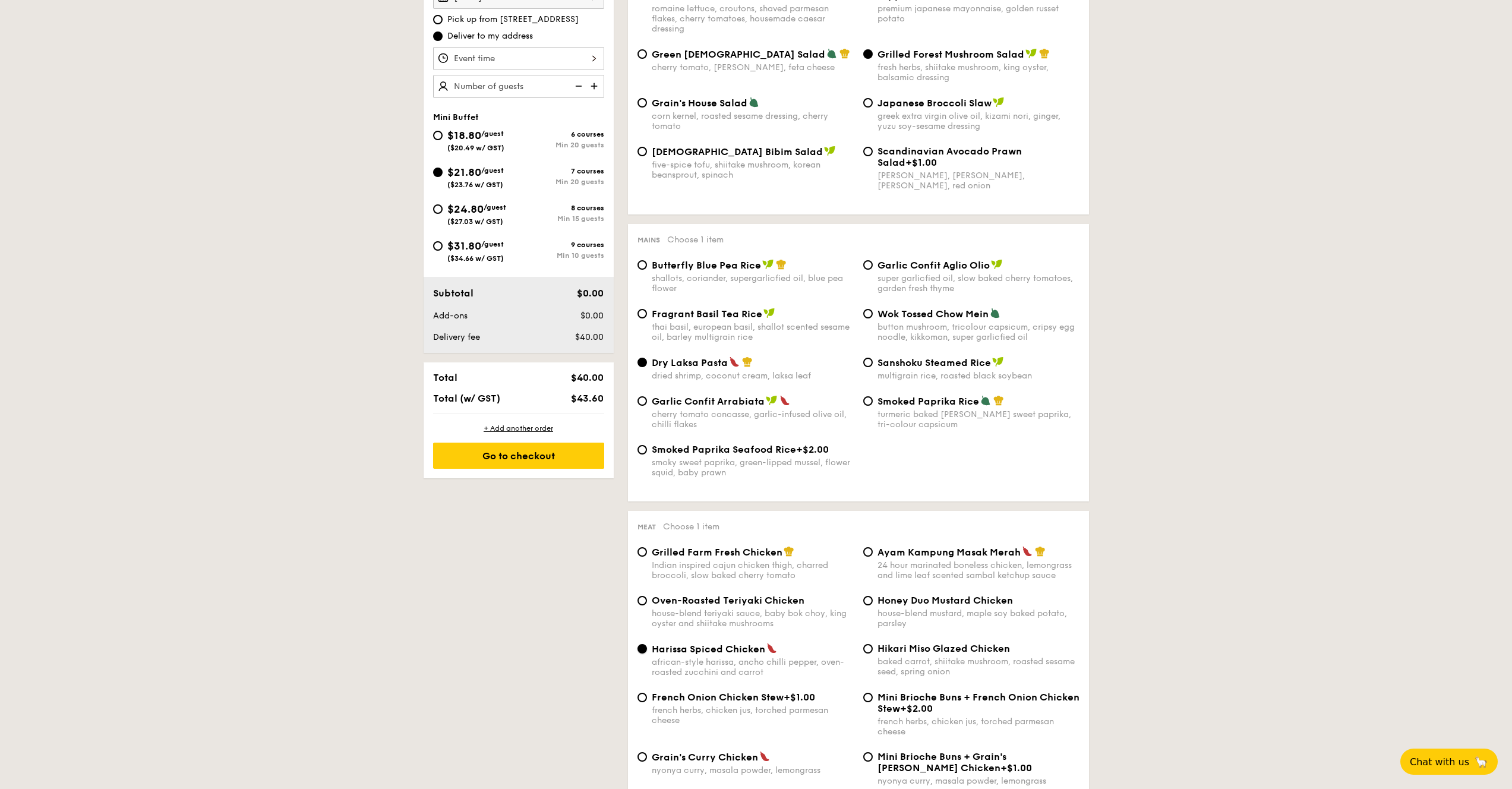
scroll to position [320, 0]
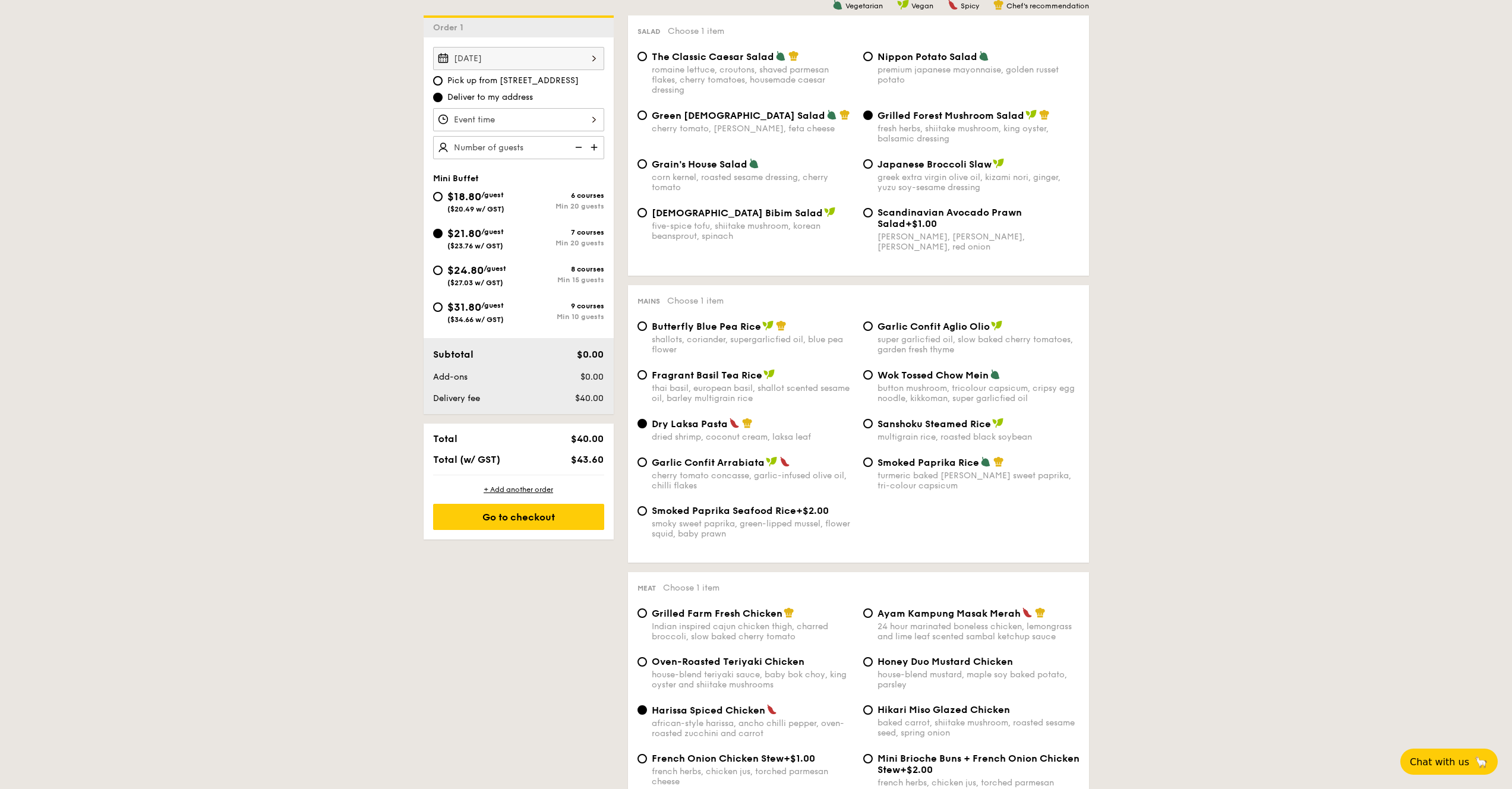
click at [447, 201] on span "$18.80" at bounding box center [464, 196] width 34 height 13
click at [443, 201] on input "$18.80 /guest ($20.49 w/ GST) 6 courses Min 20 guests" at bounding box center [438, 197] width 10 height 10
radio input "true"
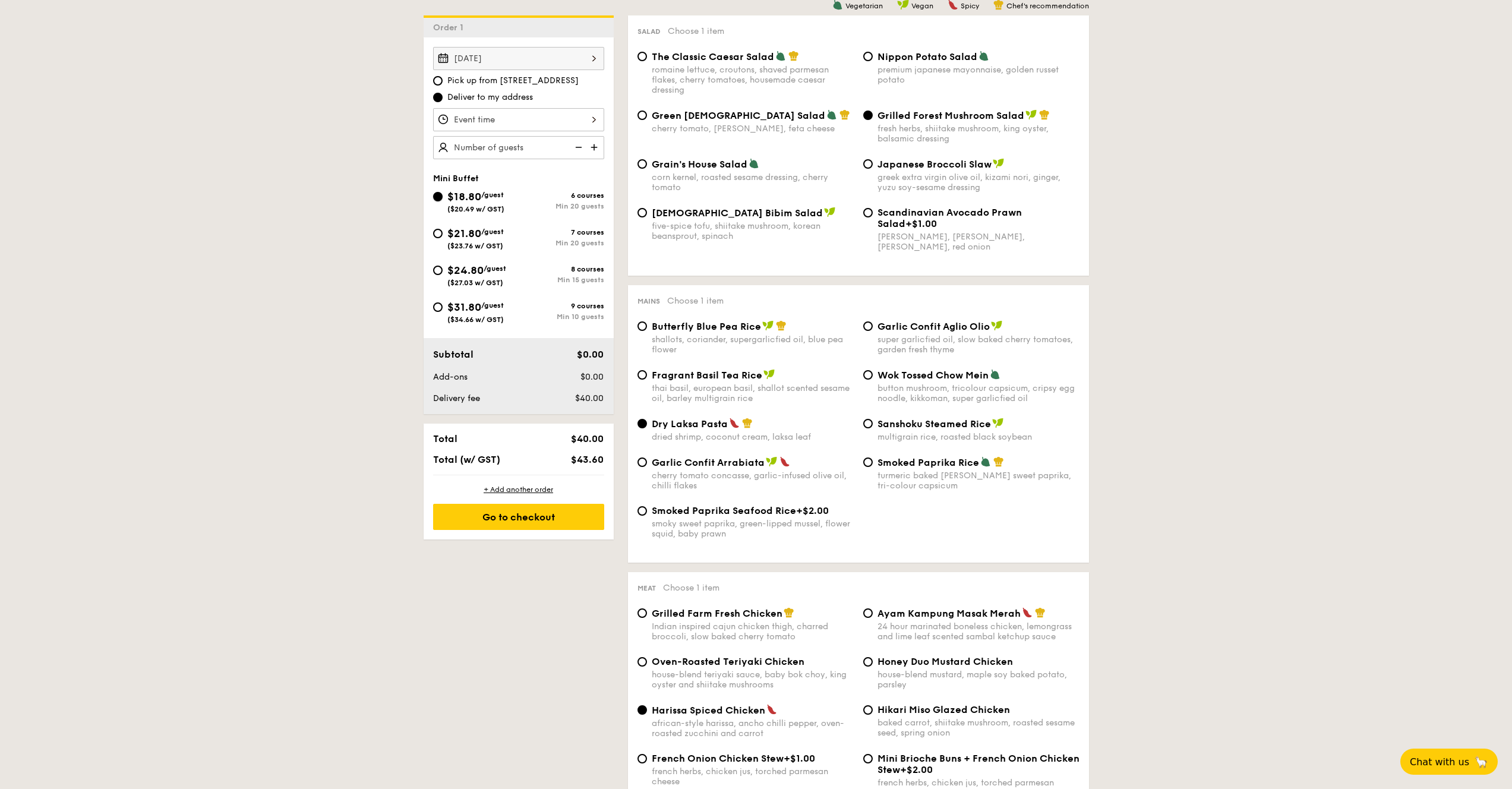
radio input "true"
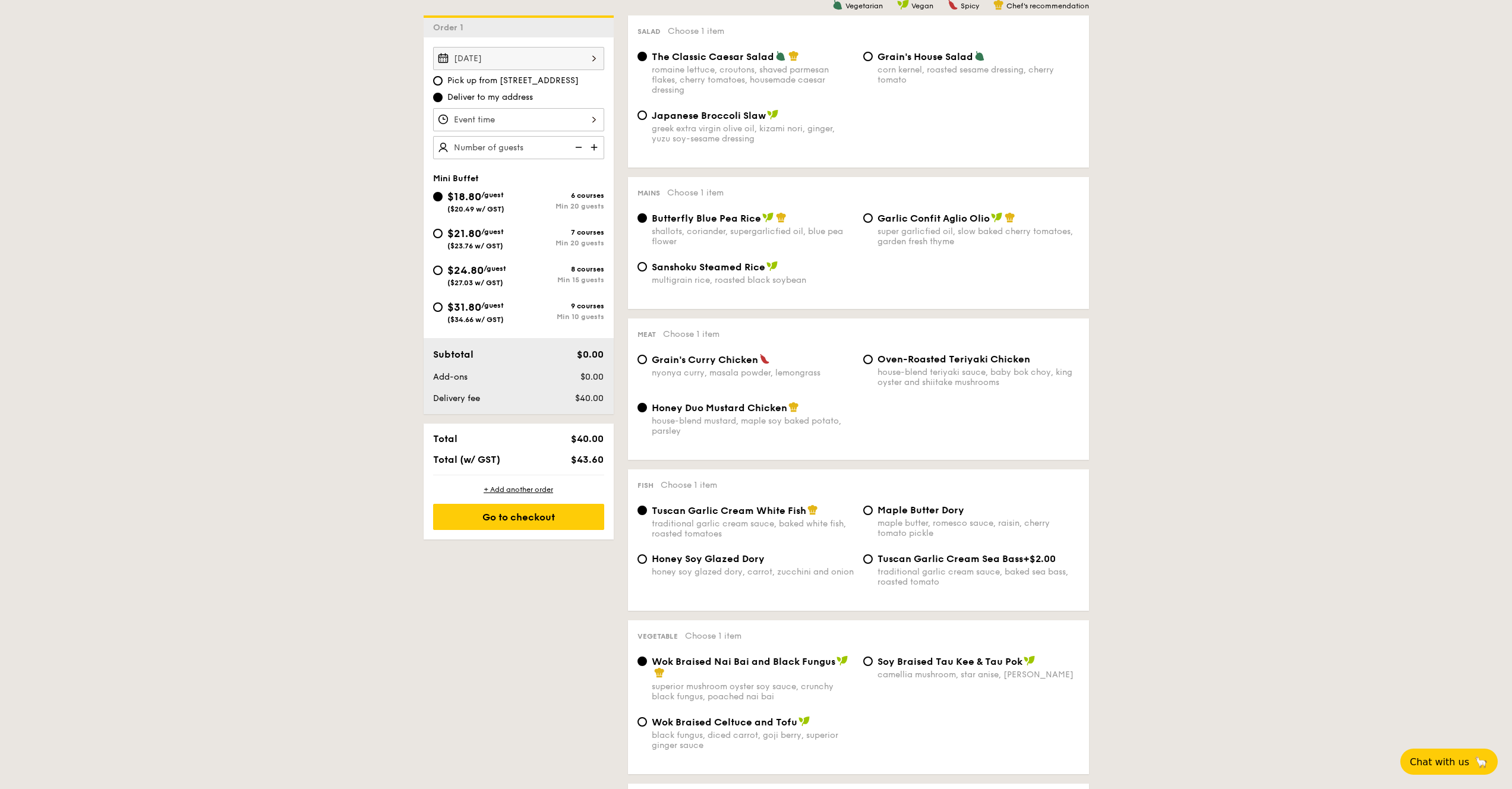
click at [477, 228] on span "$21.80" at bounding box center [464, 233] width 34 height 13
click at [443, 229] on input "$21.80 /guest ($23.76 w/ GST) 7 courses Min 20 guests" at bounding box center [438, 233] width 10 height 10
radio input "true"
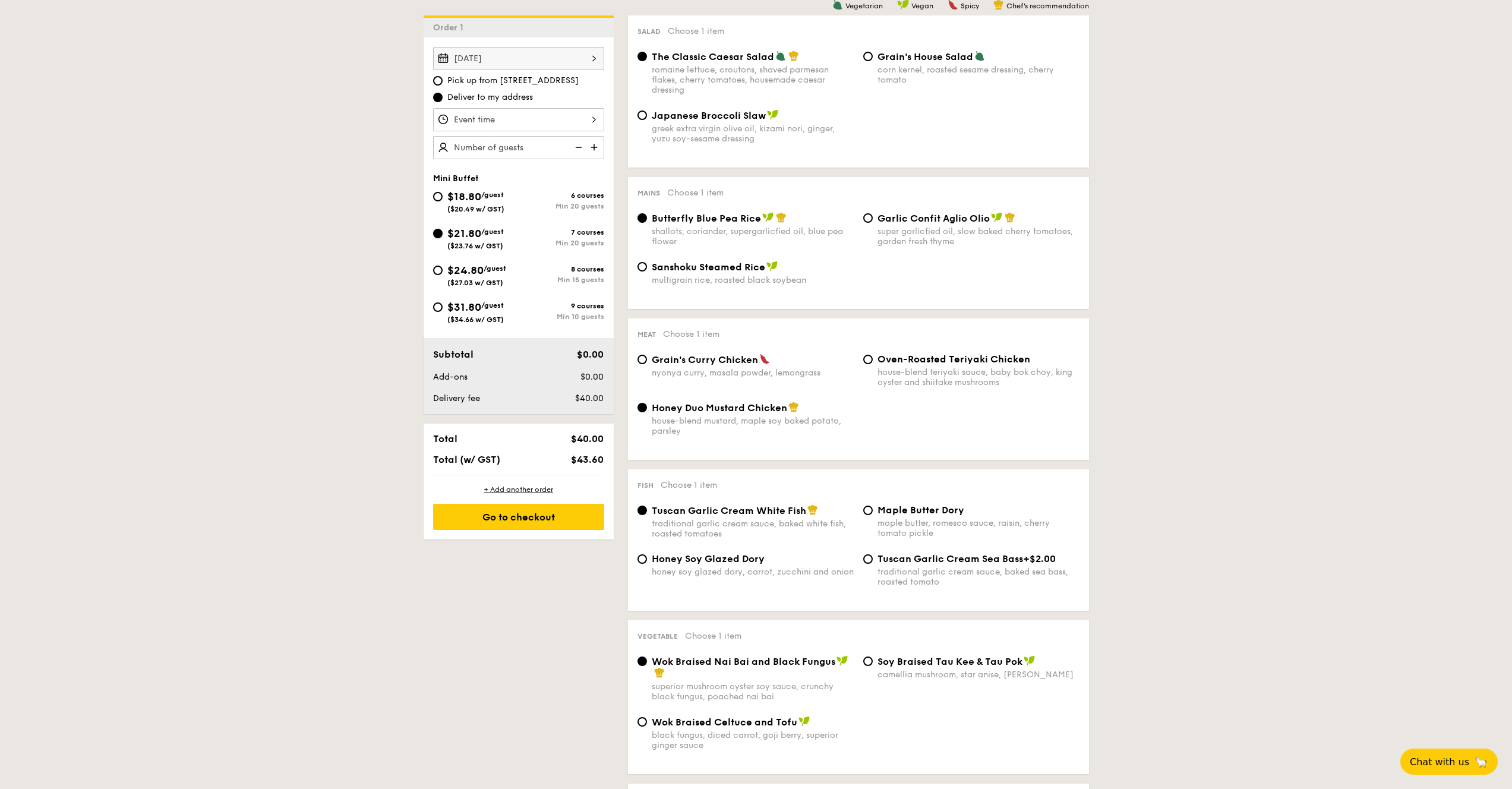
radio input "false"
radio input "true"
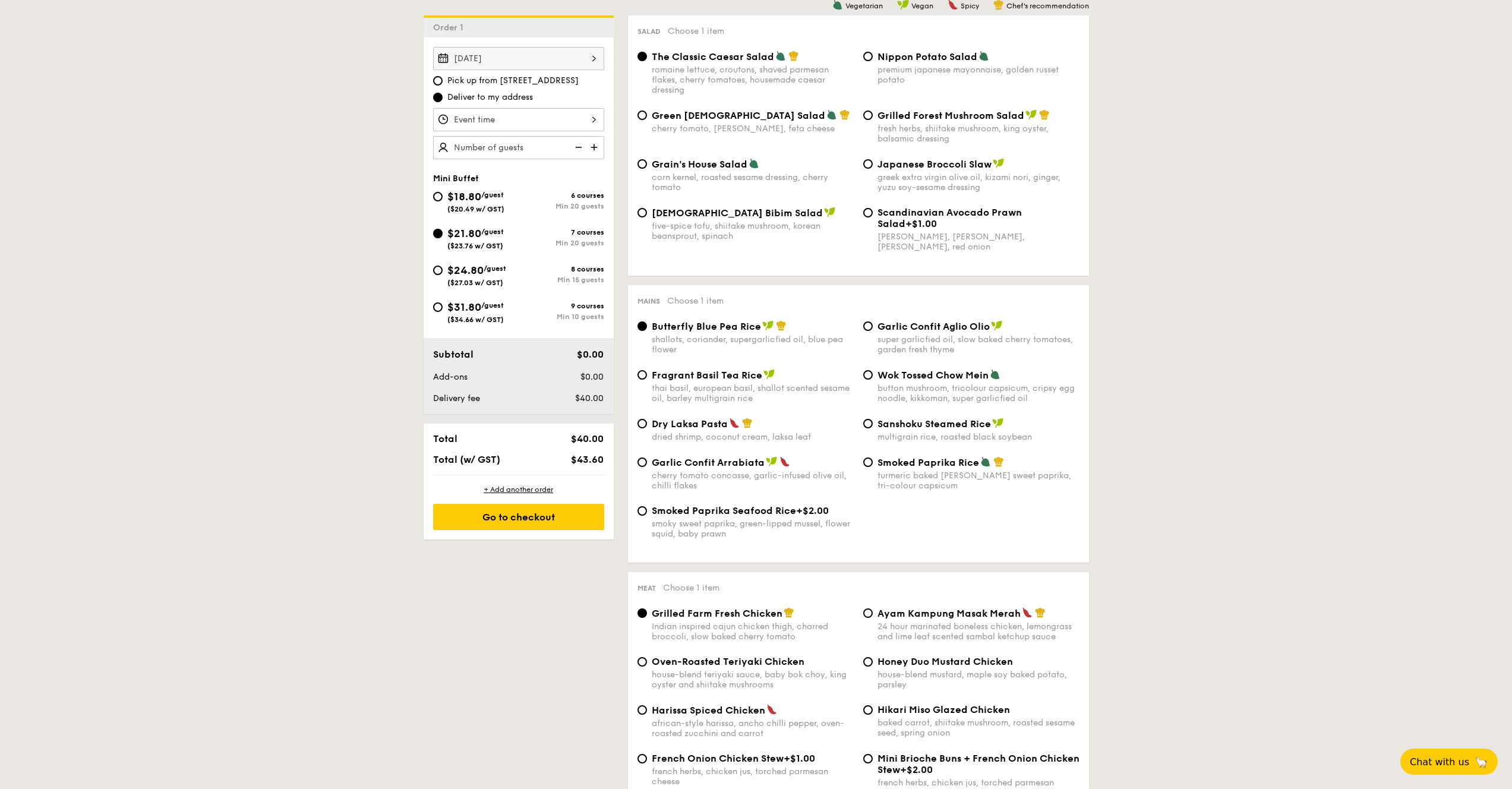
scroll to position [304, 0]
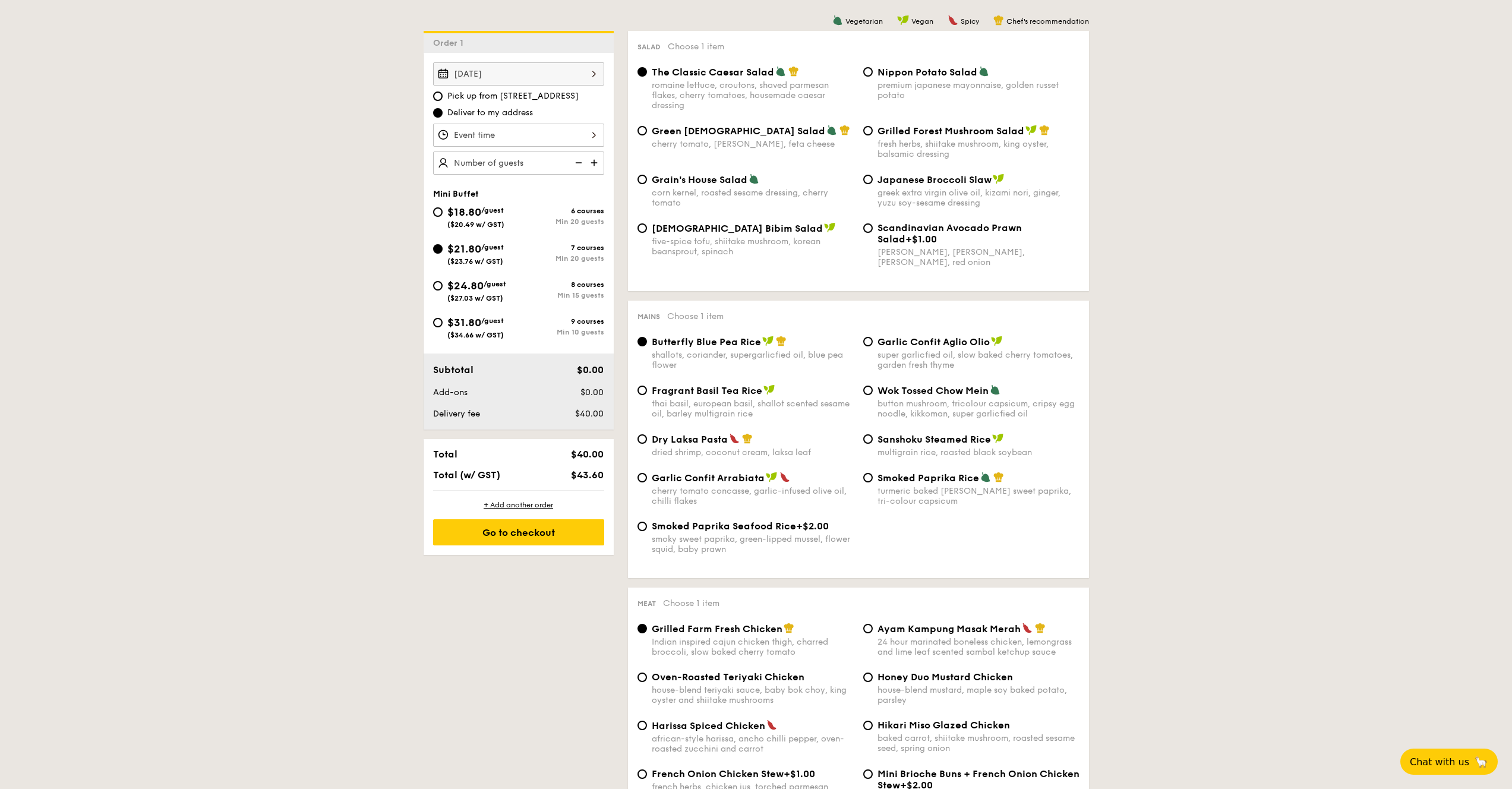
click at [923, 183] on span "Japanese Broccoli Slaw" at bounding box center [934, 179] width 114 height 11
click at [872, 183] on input "Japanese Broccoli Slaw greek extra virgin olive oil, kizami nori, ginger, yuzu …" at bounding box center [868, 179] width 10 height 10
radio input "true"
click at [928, 132] on span "Grilled Forest Mushroom Salad" at bounding box center [951, 131] width 147 height 11
click at [872, 132] on input "Grilled Forest Mushroom Salad fresh herbs, shiitake mushroom, king oyster, bals…" at bounding box center [868, 131] width 10 height 10
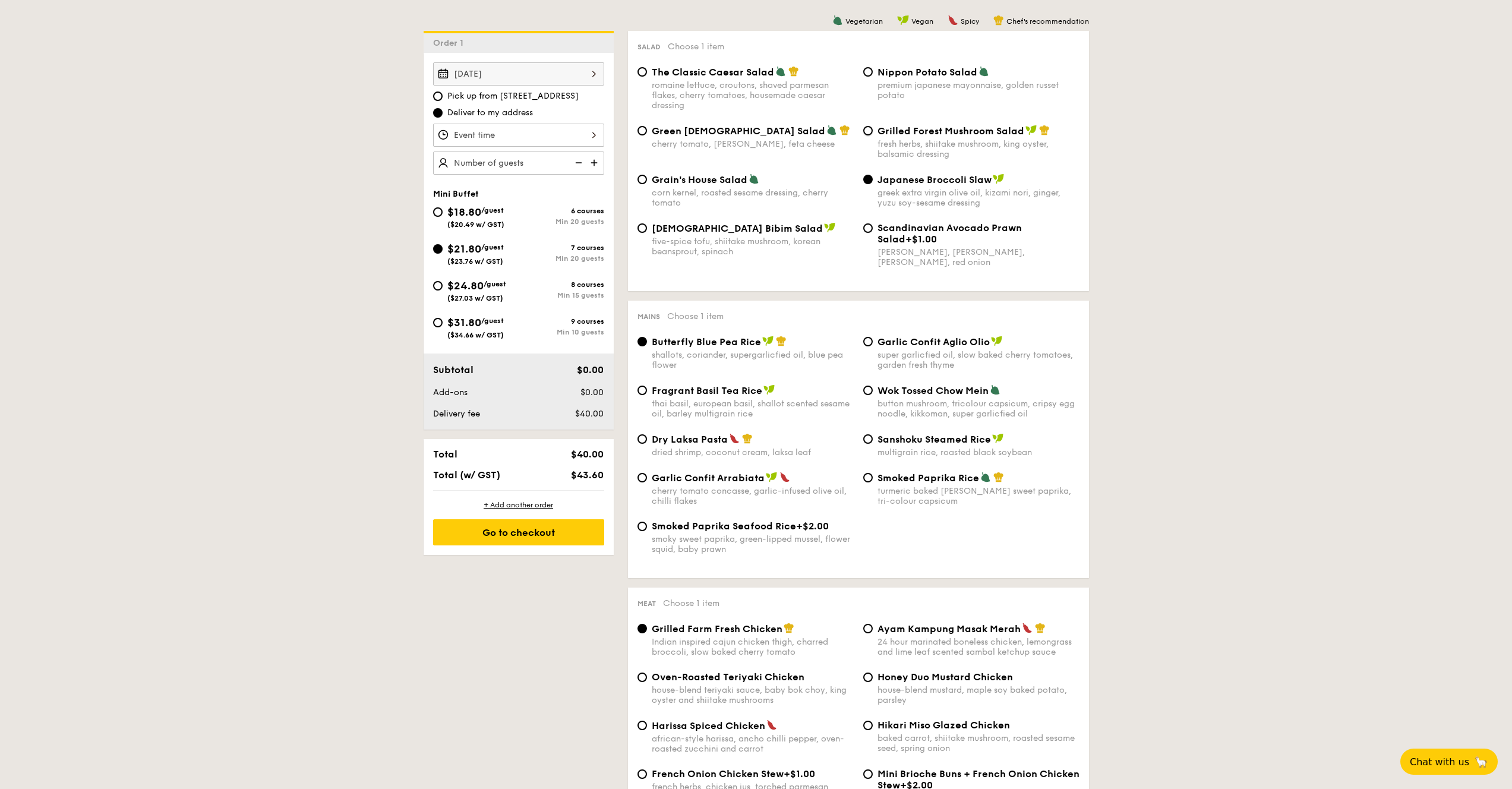
radio input "true"
click at [720, 395] on span "Fragrant Basil Tea Rice" at bounding box center [707, 391] width 111 height 11
click at [647, 395] on input "Fragrant Basil Tea Rice thai basil, european basil, shallot scented sesame oil,…" at bounding box center [642, 390] width 10 height 10
radio input "true"
click at [758, 350] on div "Butterfly Blue Pea Rice shallots, coriander, supergarlicfied oil, blue pea flow…" at bounding box center [753, 353] width 202 height 35
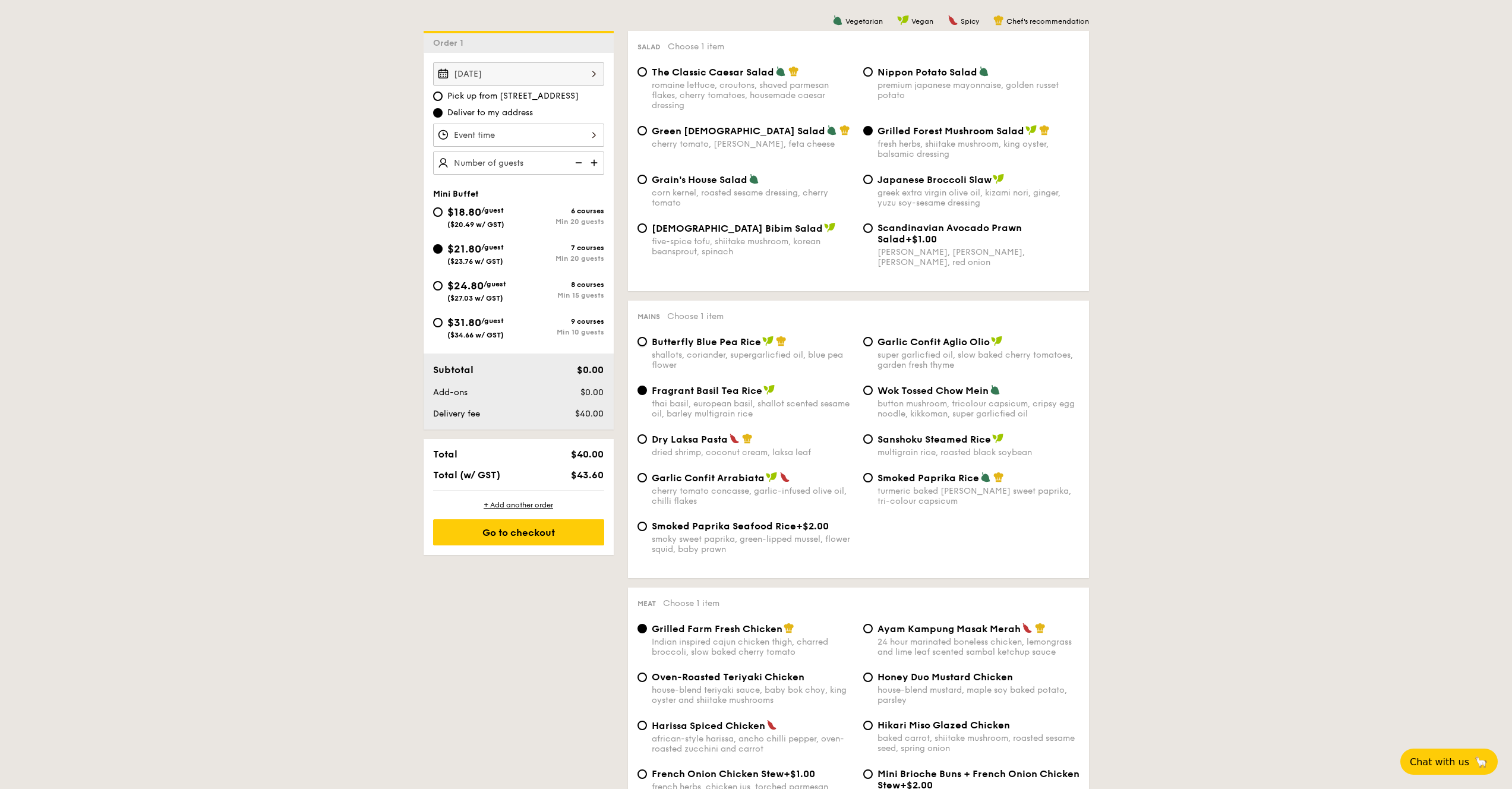
click at [647, 346] on input "Butterfly Blue Pea Rice shallots, coriander, supergarlicfied oil, blue pea flow…" at bounding box center [642, 342] width 10 height 10
radio input "true"
click at [925, 341] on span "Garlic Confit Aglio Olio" at bounding box center [933, 342] width 112 height 11
click at [872, 341] on input "Garlic Confit Aglio Olio super garlicfied oil, slow baked cherry tomatoes, gard…" at bounding box center [868, 342] width 10 height 10
radio input "true"
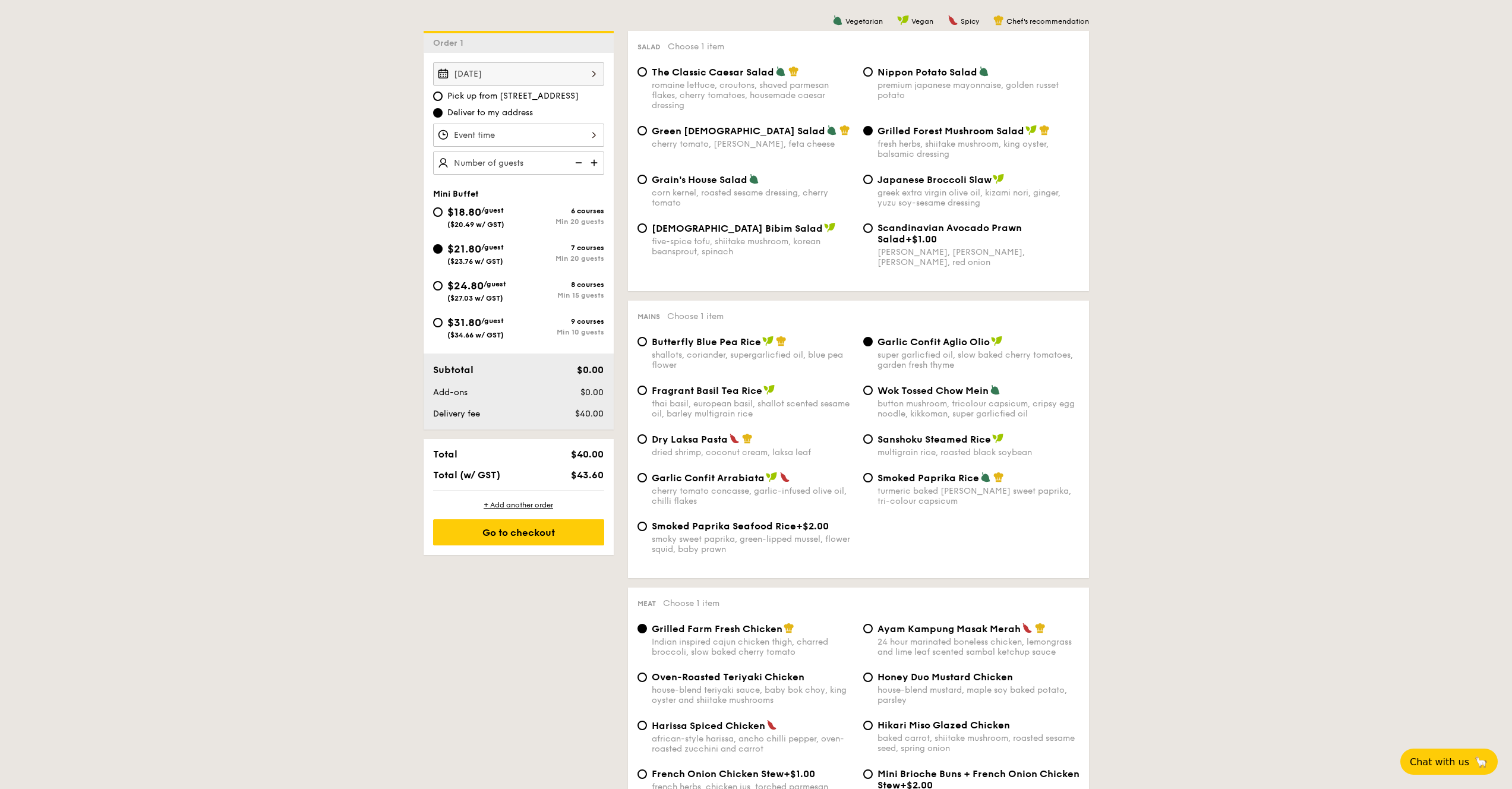
click at [899, 350] on div "Garlic Confit Aglio Olio super garlicfied oil, slow baked cherry tomatoes, gard…" at bounding box center [978, 353] width 202 height 35
click at [872, 346] on input "Garlic Confit Aglio Olio super garlicfied oil, slow baked cherry tomatoes, gard…" at bounding box center [868, 342] width 10 height 10
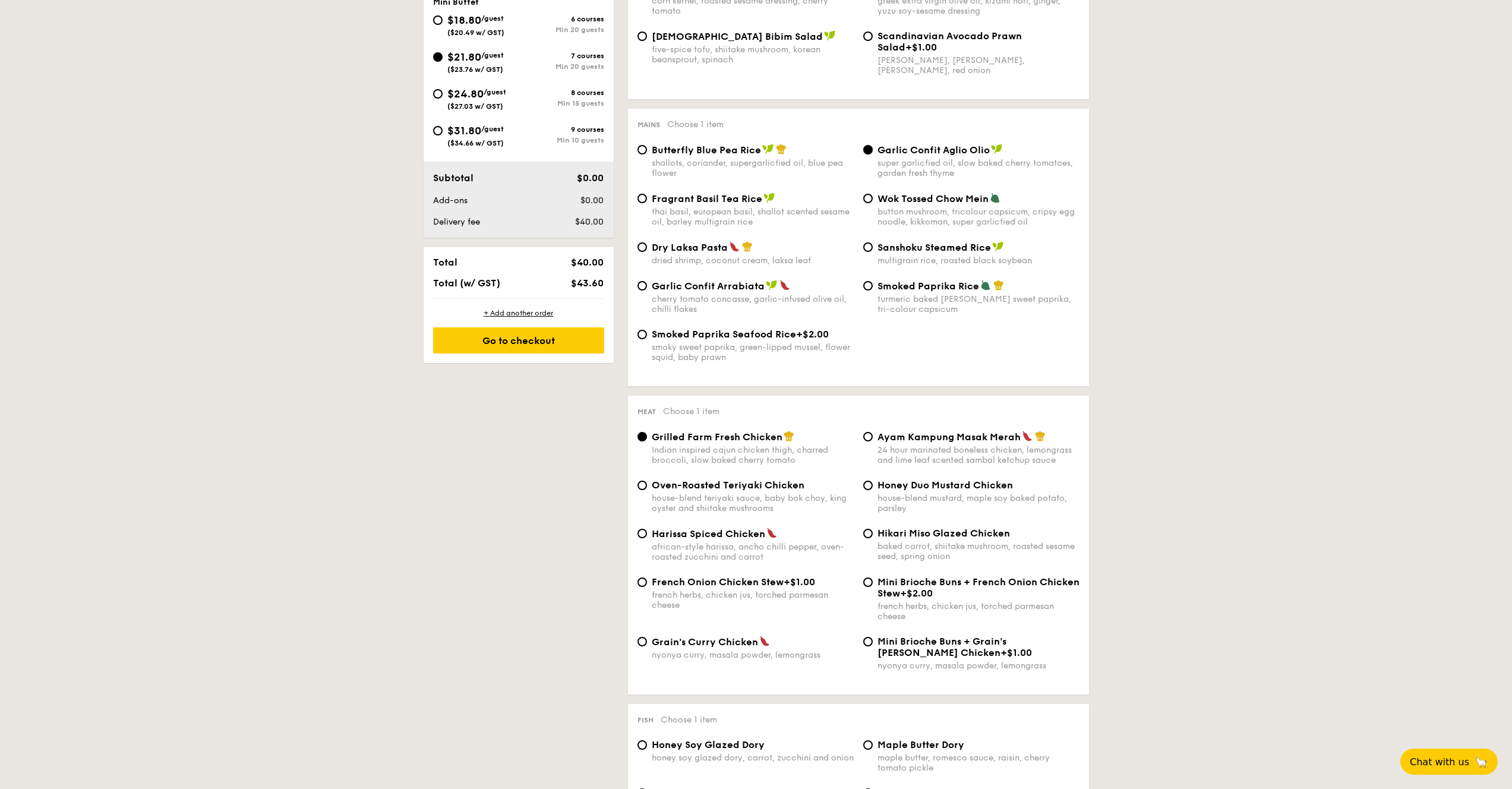
scroll to position [511, 0]
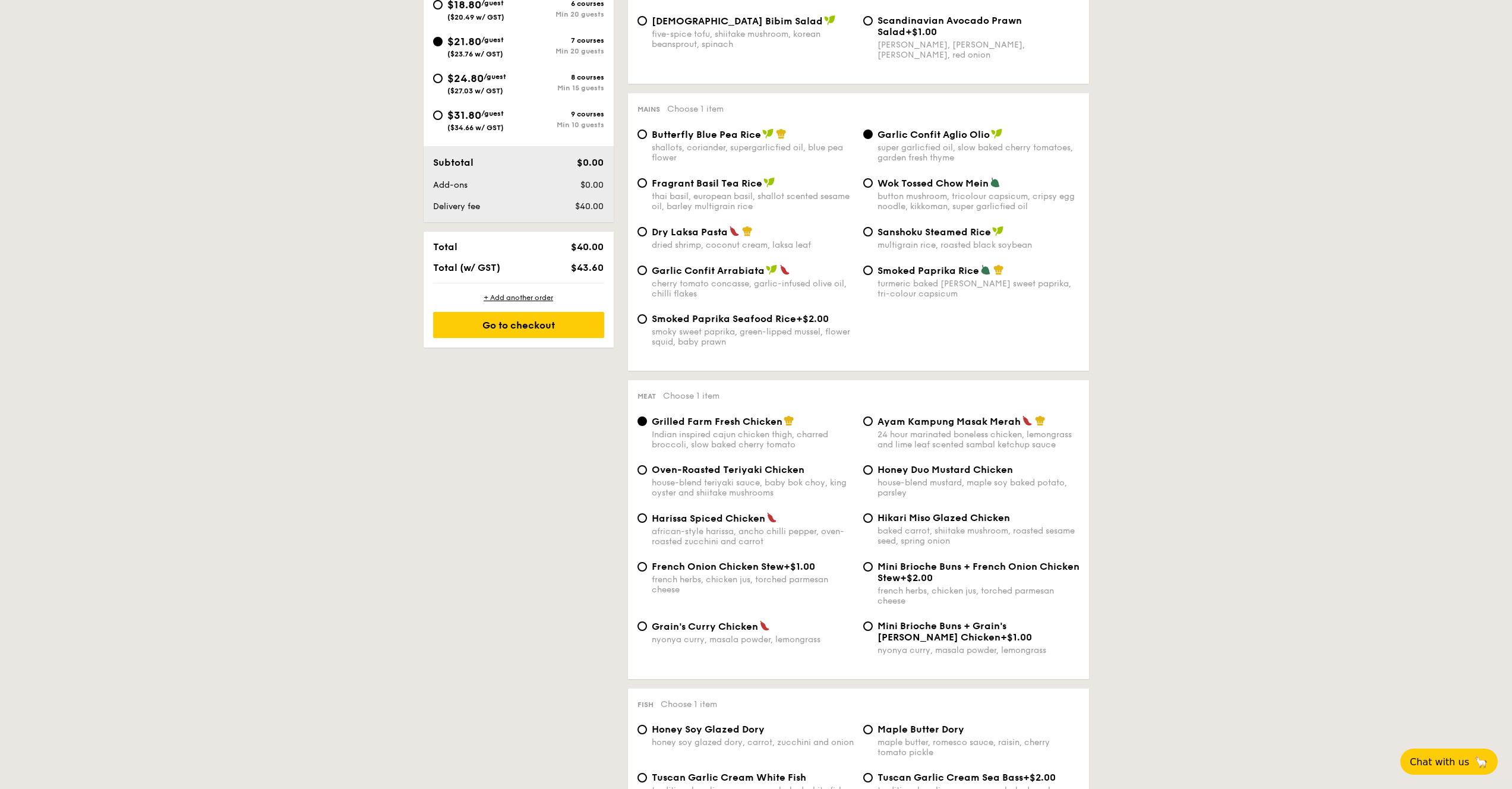
click at [729, 540] on div "african-style harissa, ancho chilli pepper, oven-roasted zucchini and carrot" at bounding box center [753, 536] width 202 height 20
click at [647, 523] on input "Harissa Spiced Chicken african-style harissa, ancho chilli pepper, oven-roasted…" at bounding box center [642, 518] width 10 height 10
radio input "true"
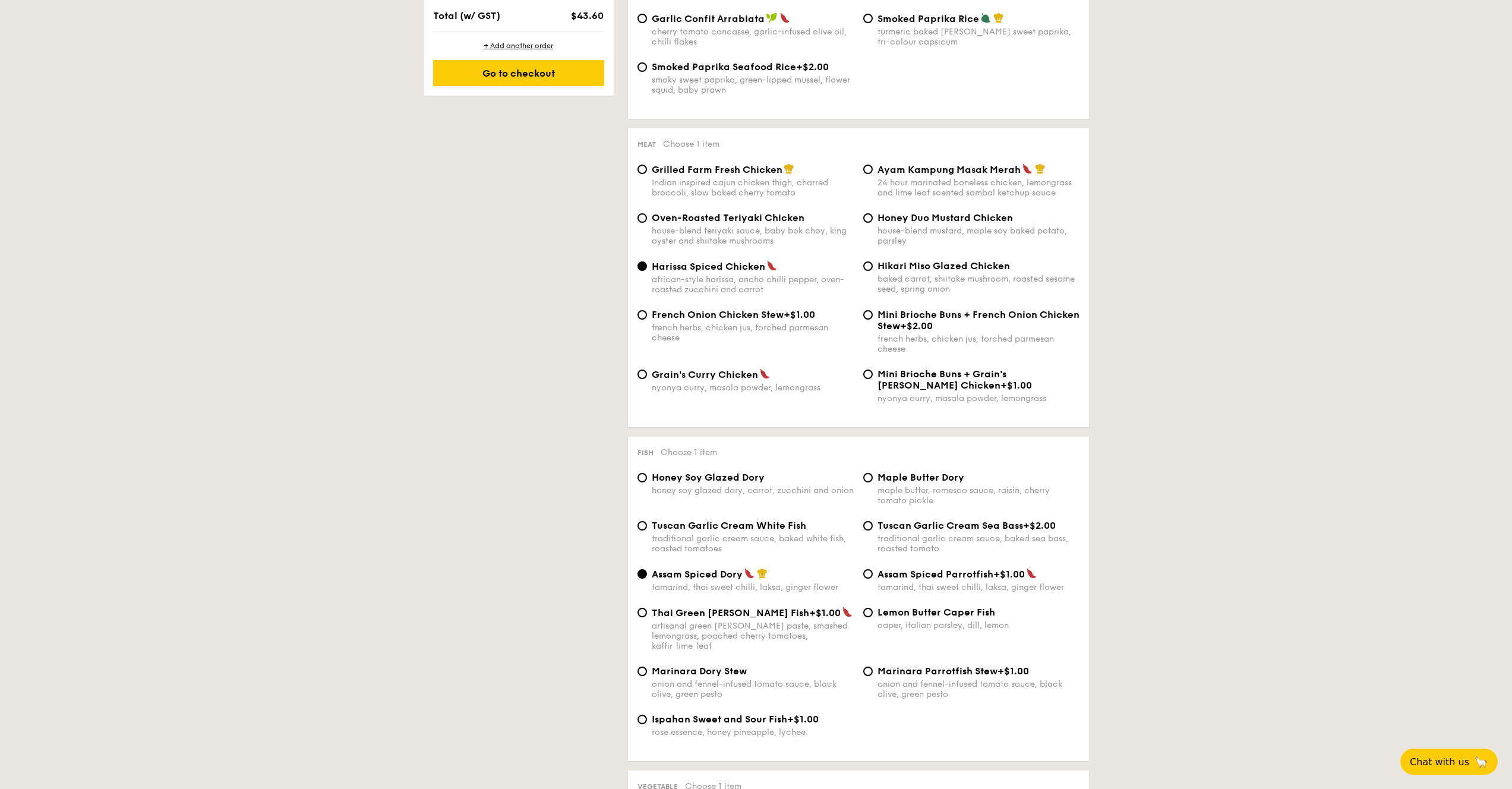
click at [698, 191] on div "Indian inspired cajun chicken thigh, charred broccoli, slow baked cherry tomato" at bounding box center [753, 187] width 202 height 20
click at [647, 174] on input "Grilled Farm Fresh Chicken Indian inspired cajun chicken thigh, charred broccol…" at bounding box center [642, 170] width 10 height 10
radio input "true"
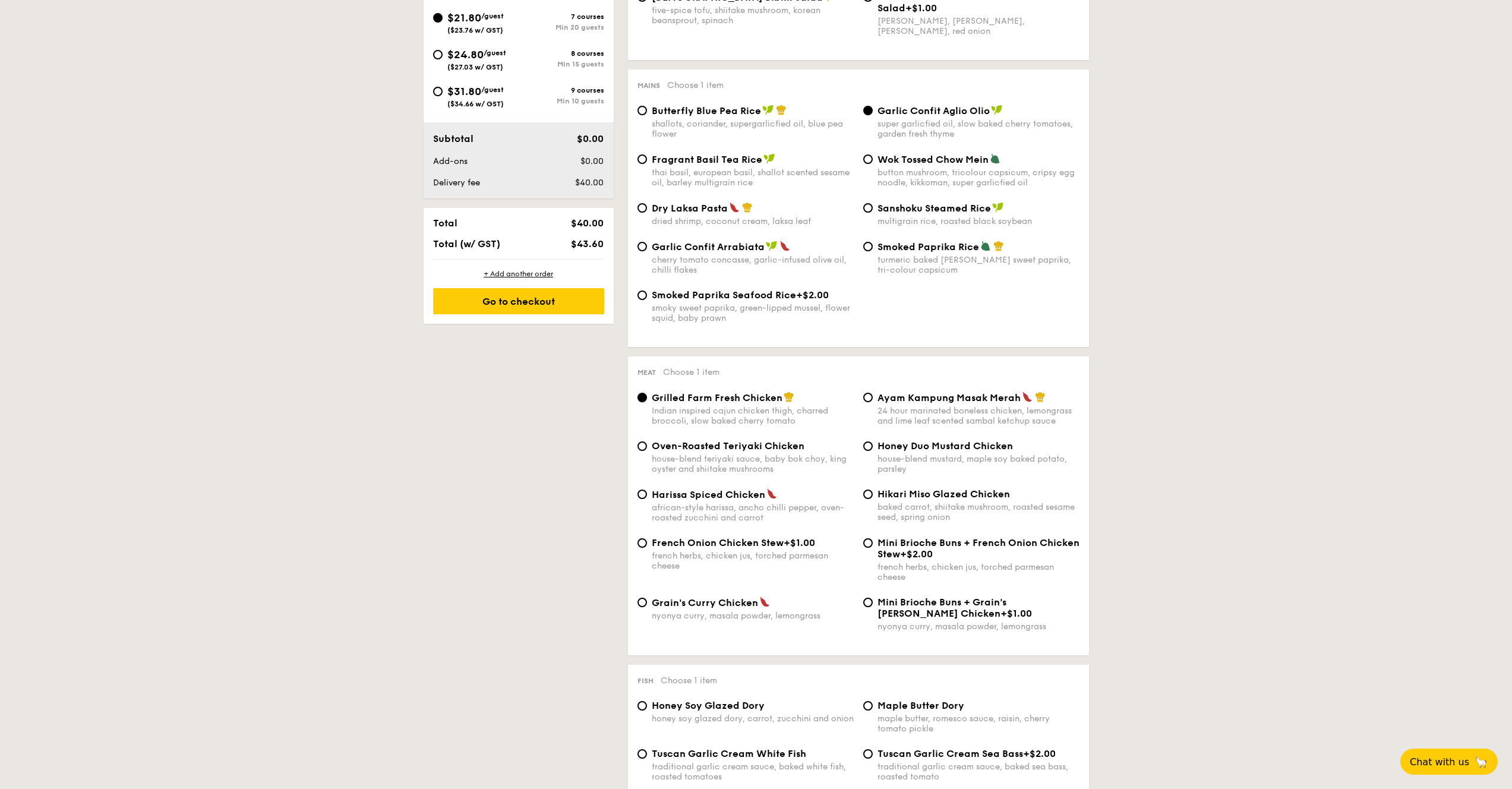
scroll to position [465, 0]
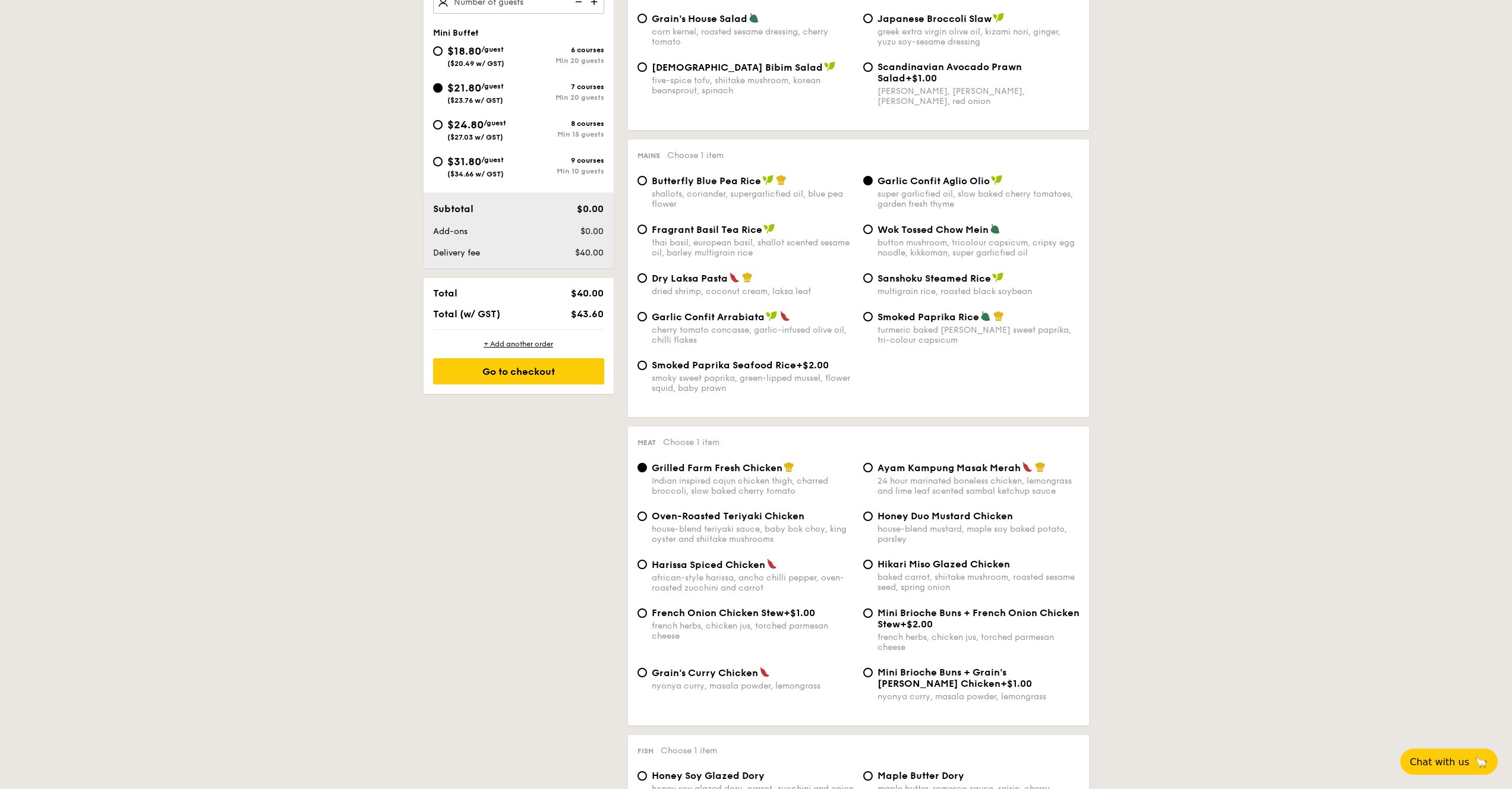
click at [472, 51] on span "$18.80" at bounding box center [464, 51] width 34 height 13
click at [443, 51] on input "$18.80 /guest ($20.49 w/ GST) 6 courses Min 20 guests" at bounding box center [438, 51] width 10 height 10
radio input "true"
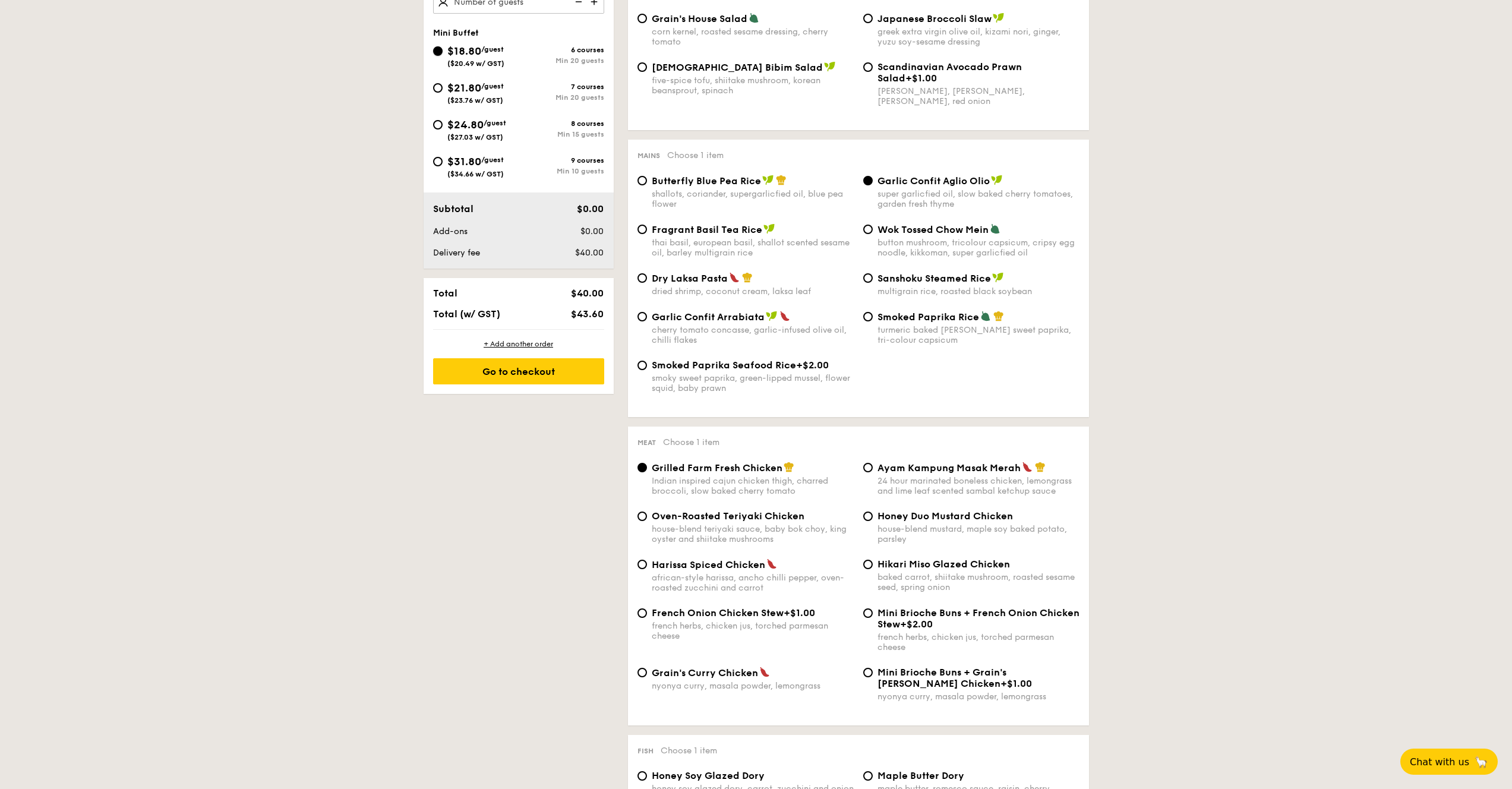
radio input "true"
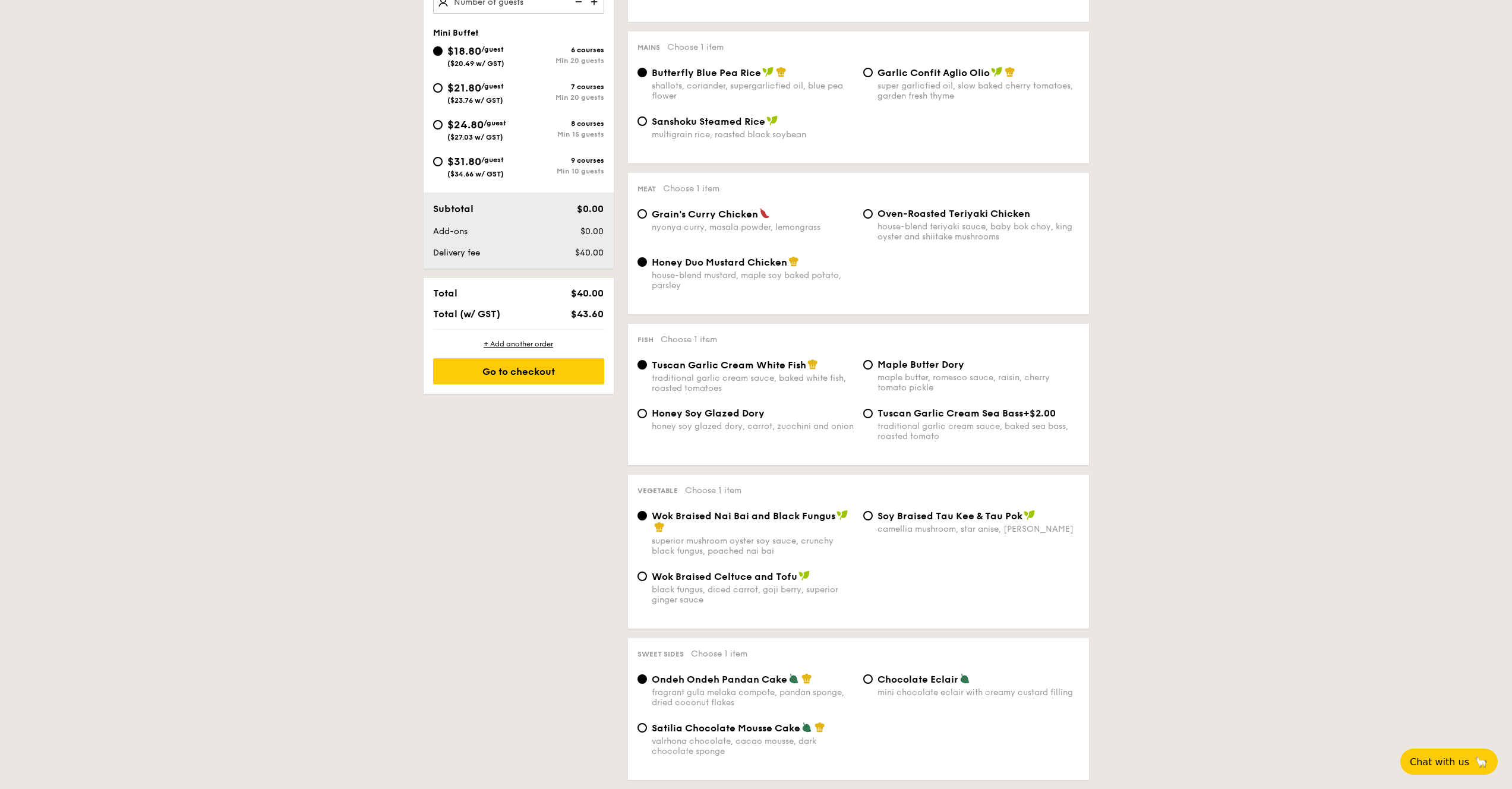
click at [469, 76] on div "$18.80 /guest ($20.49 w/ GST) 6 courses Min 20 guests $21.80 /guest ($23.76 w/ …" at bounding box center [519, 116] width 181 height 147
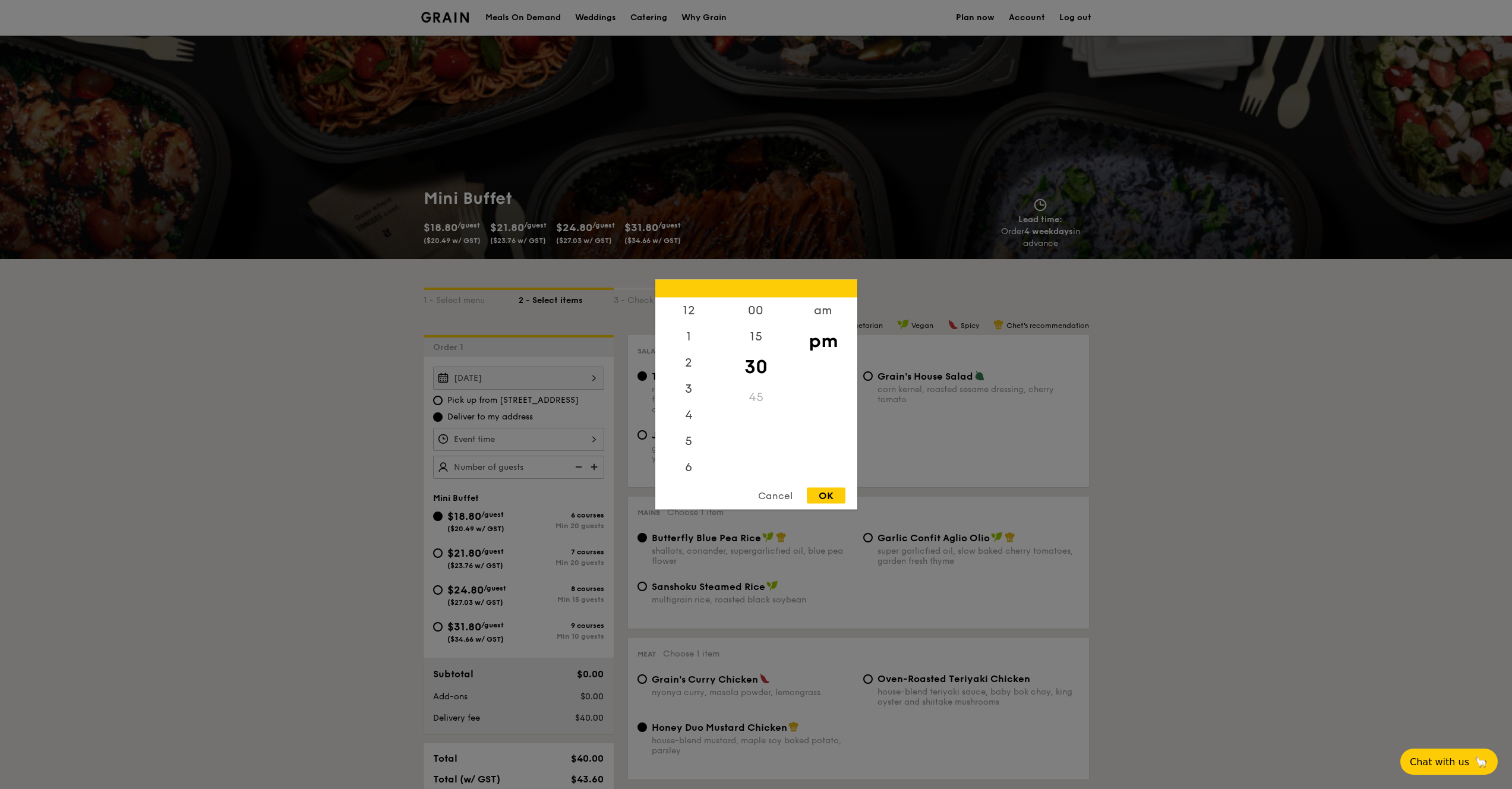
click at [575, 435] on div "12 1 2 3 4 5 6 7 8 9 10 11 00 15 30 45 am pm Cancel OK" at bounding box center [519, 439] width 171 height 23
click at [687, 388] on div "5" at bounding box center [688, 393] width 67 height 35
click at [691, 428] on div "6" at bounding box center [688, 427] width 67 height 35
click at [757, 307] on div "00" at bounding box center [755, 314] width 67 height 35
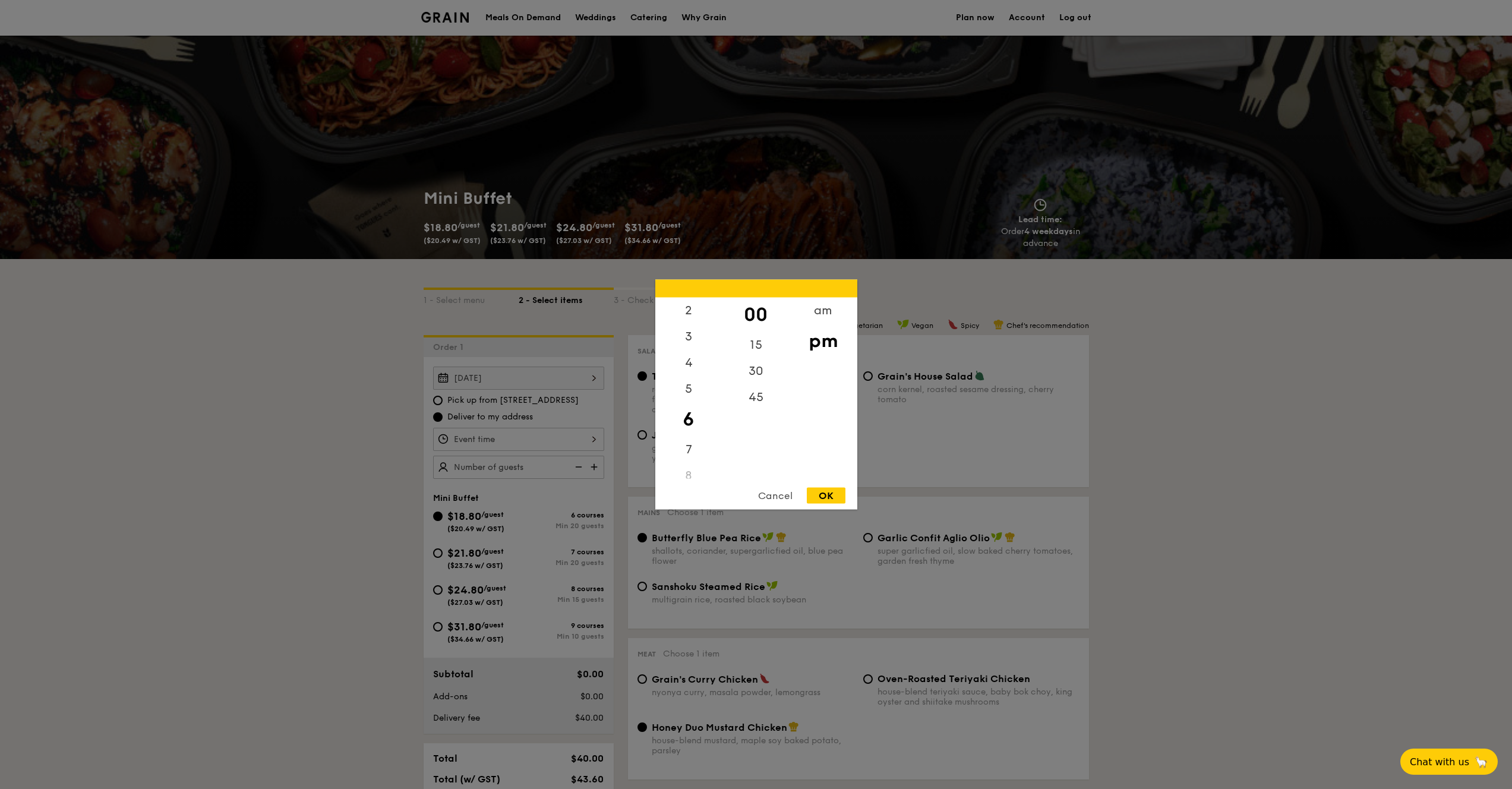
click at [825, 498] on div "OK" at bounding box center [826, 496] width 39 height 16
type input "6:00PM"
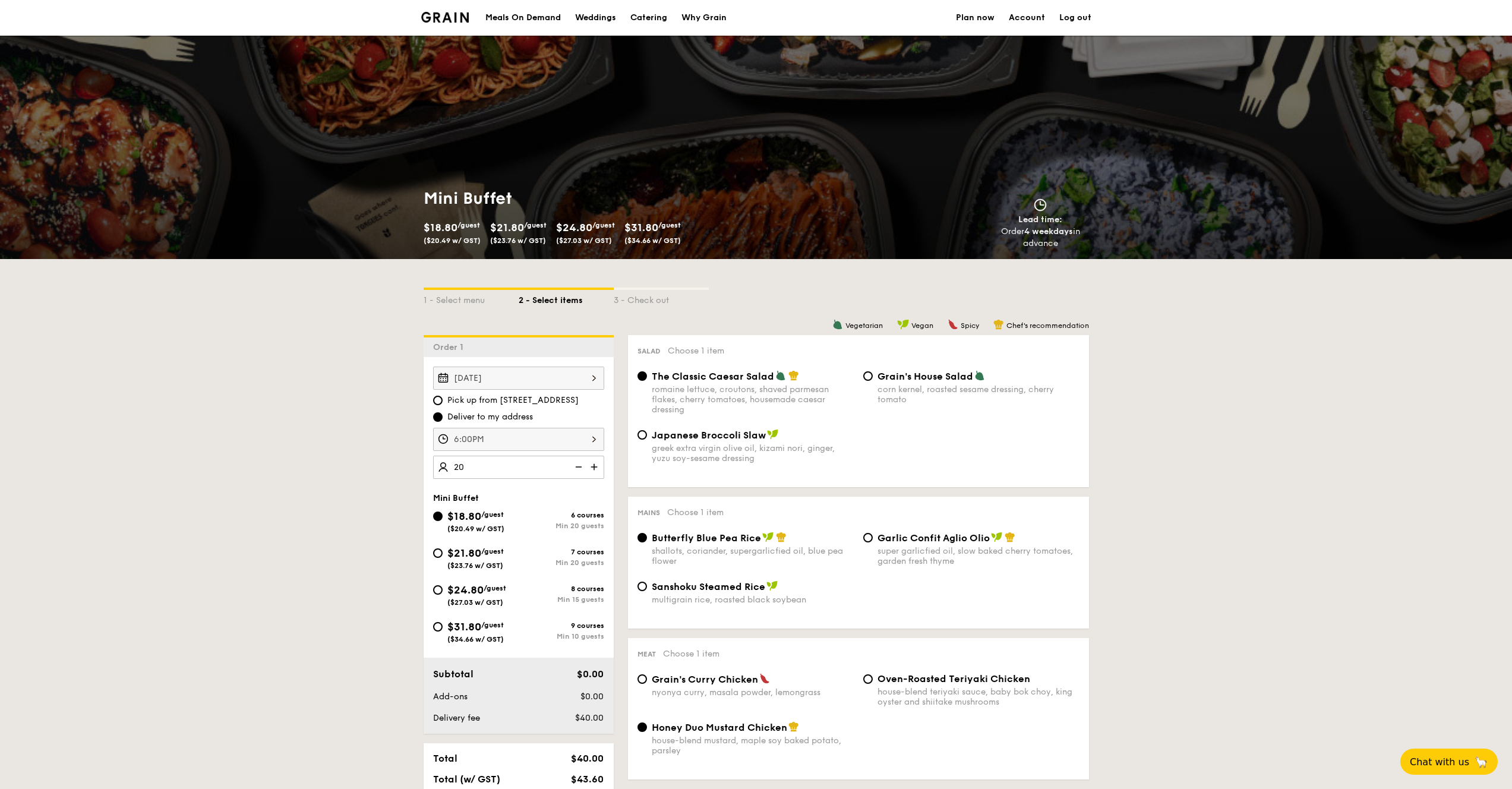
type input "20 guests"
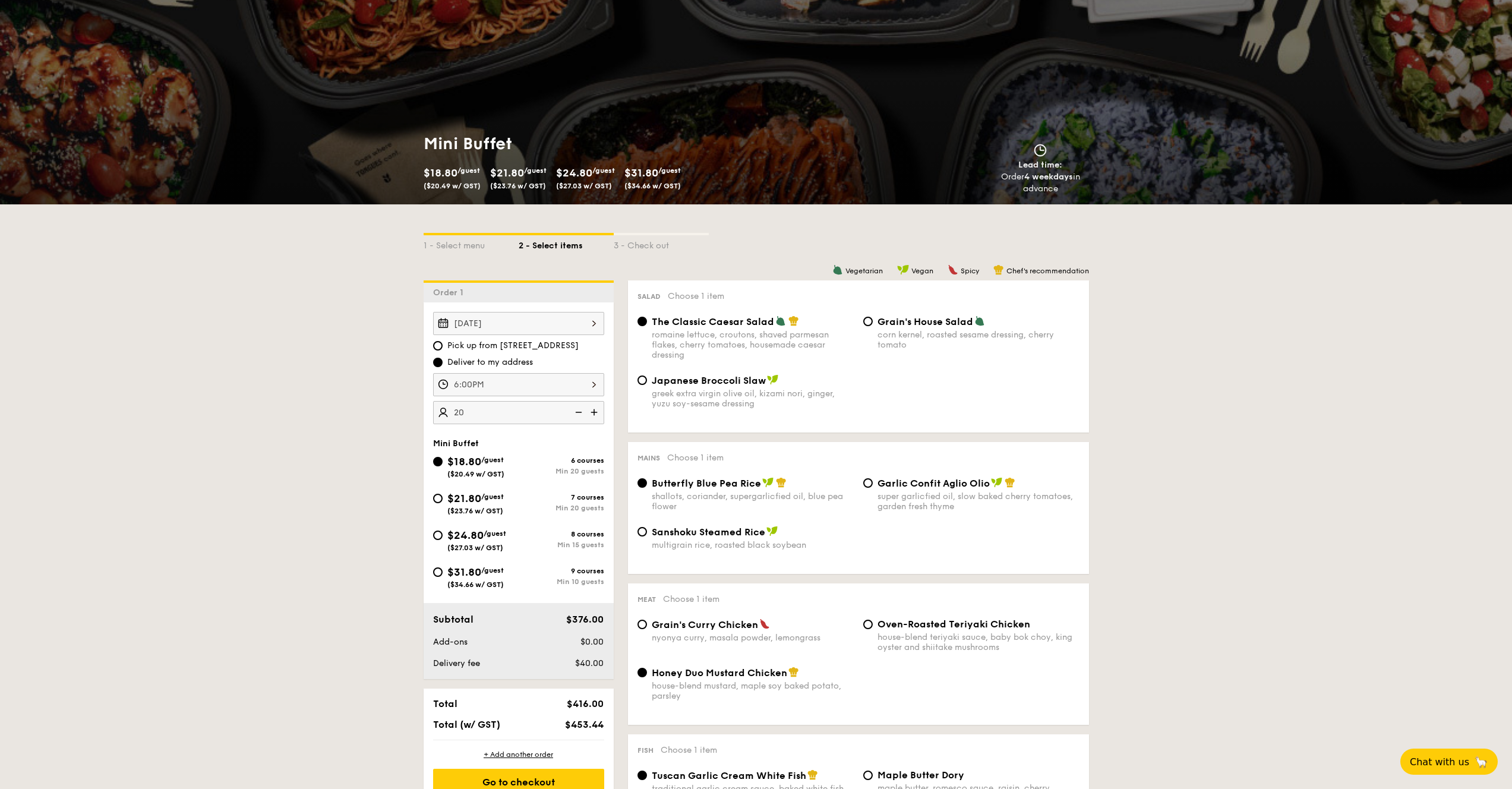
click at [452, 497] on span "$21.80" at bounding box center [464, 498] width 34 height 13
click at [443, 497] on input "$21.80 /guest ($23.76 w/ GST) 7 courses Min 20 guests" at bounding box center [438, 498] width 10 height 10
radio input "true"
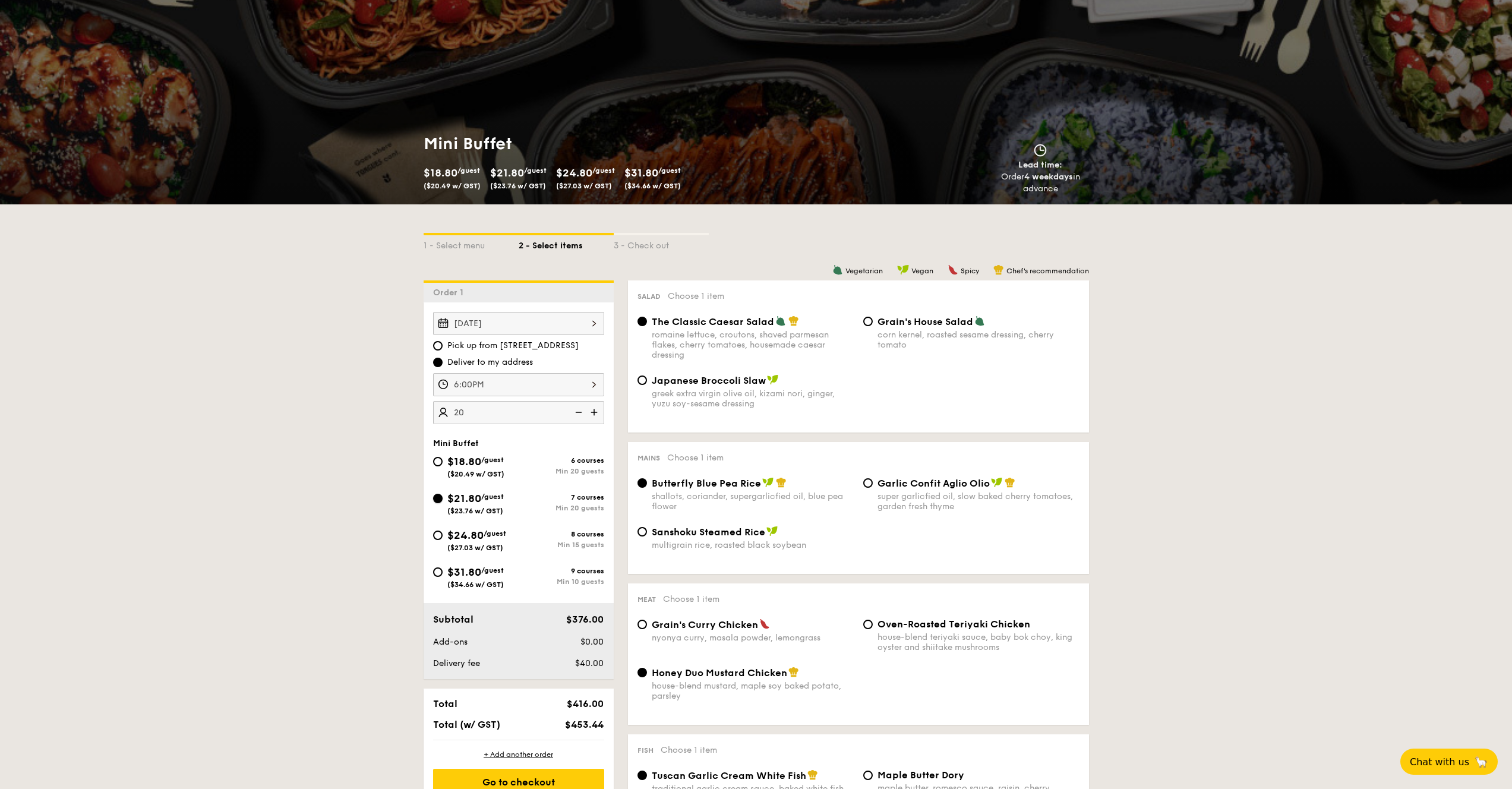
radio input "false"
radio input "true"
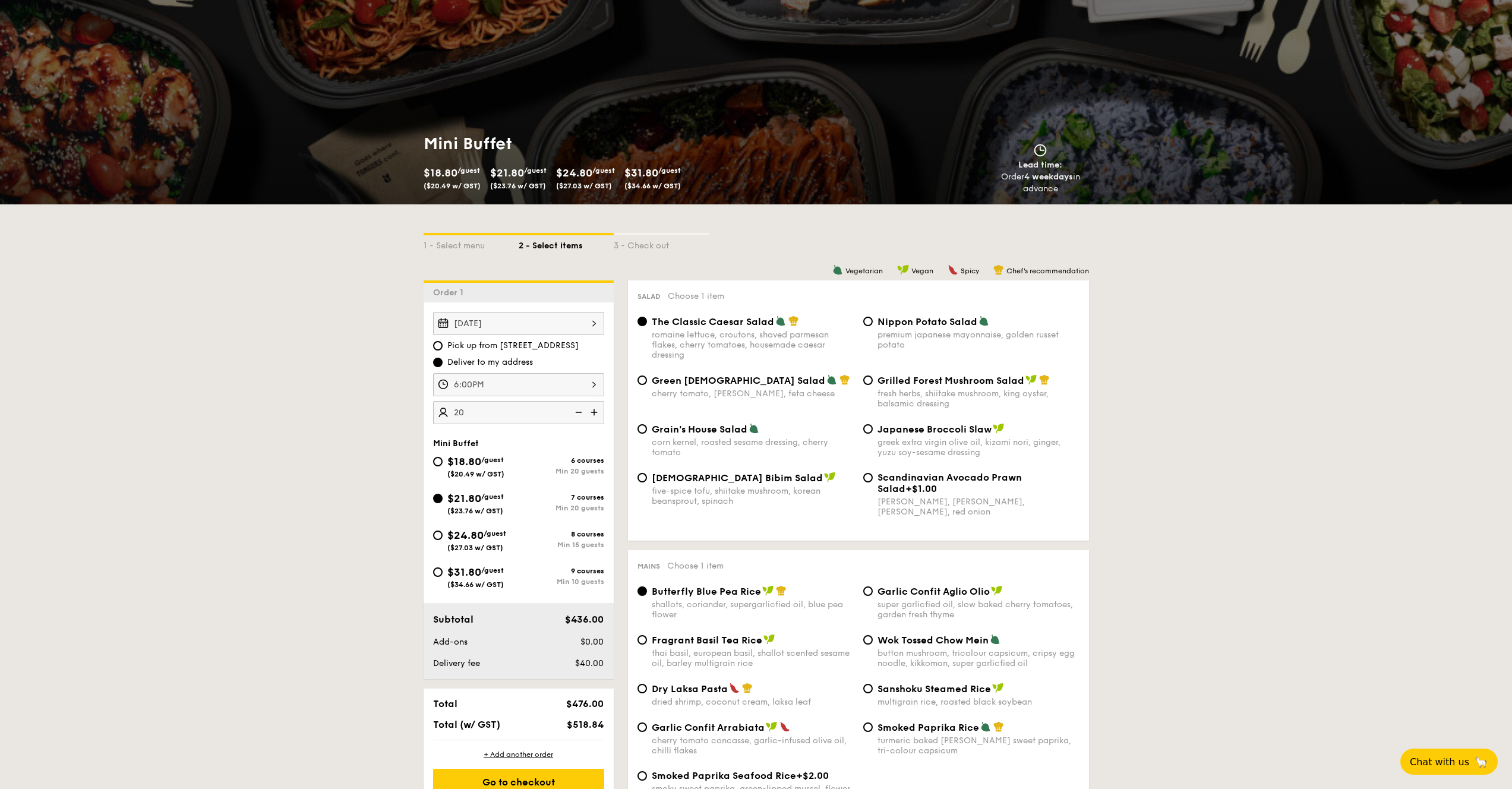
click at [540, 466] on div "6 courses Min 20 guests" at bounding box center [561, 466] width 86 height 19
click at [443, 466] on input "$18.80 /guest ($20.49 w/ GST) 6 courses Min 20 guests" at bounding box center [438, 462] width 10 height 10
radio input "true"
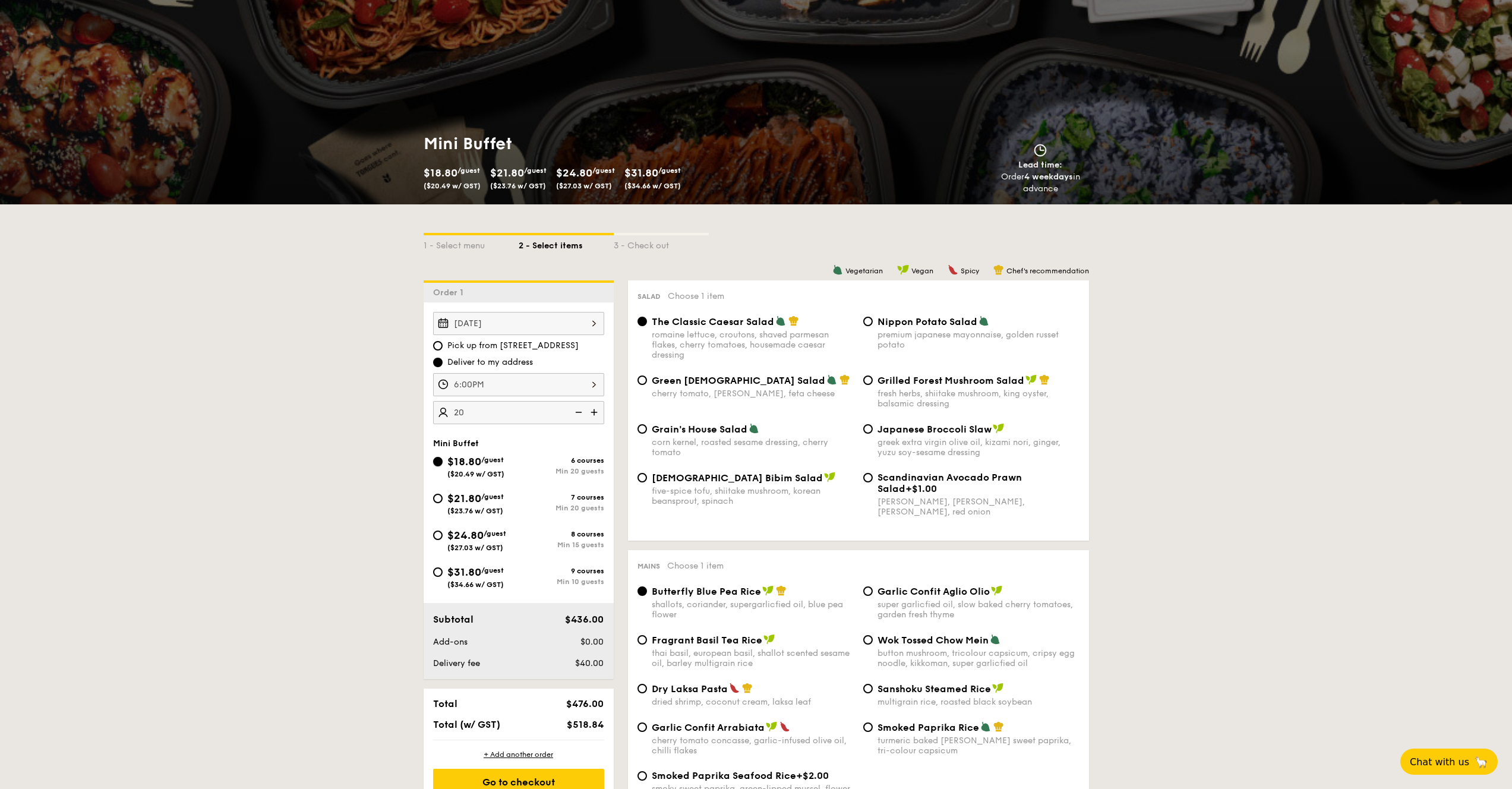
radio input "true"
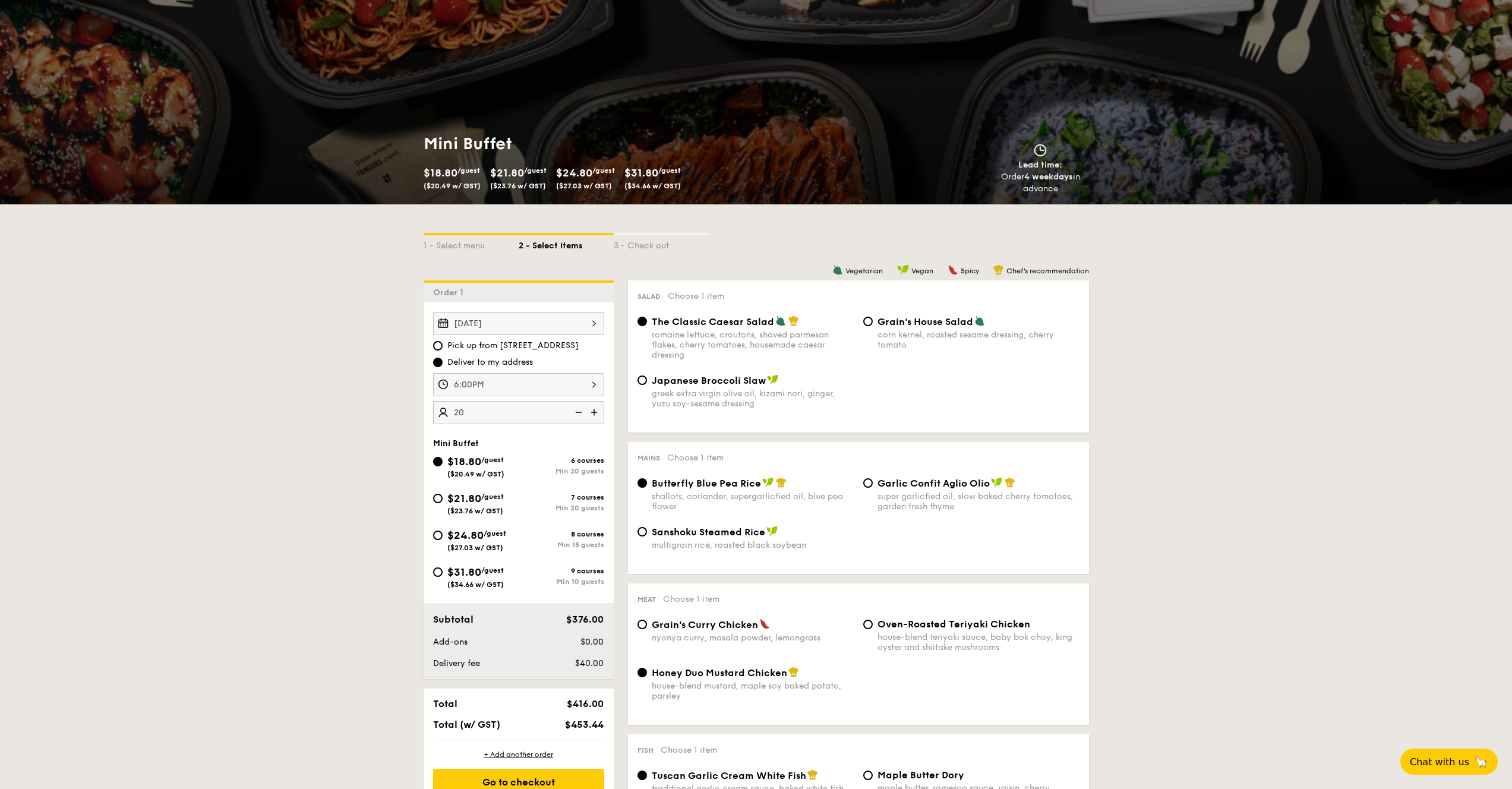
click at [527, 496] on div "7 courses" at bounding box center [561, 497] width 86 height 8
click at [443, 496] on input "$21.80 /guest ($23.76 w/ GST) 7 courses Min 20 guests" at bounding box center [438, 498] width 10 height 10
radio input "true"
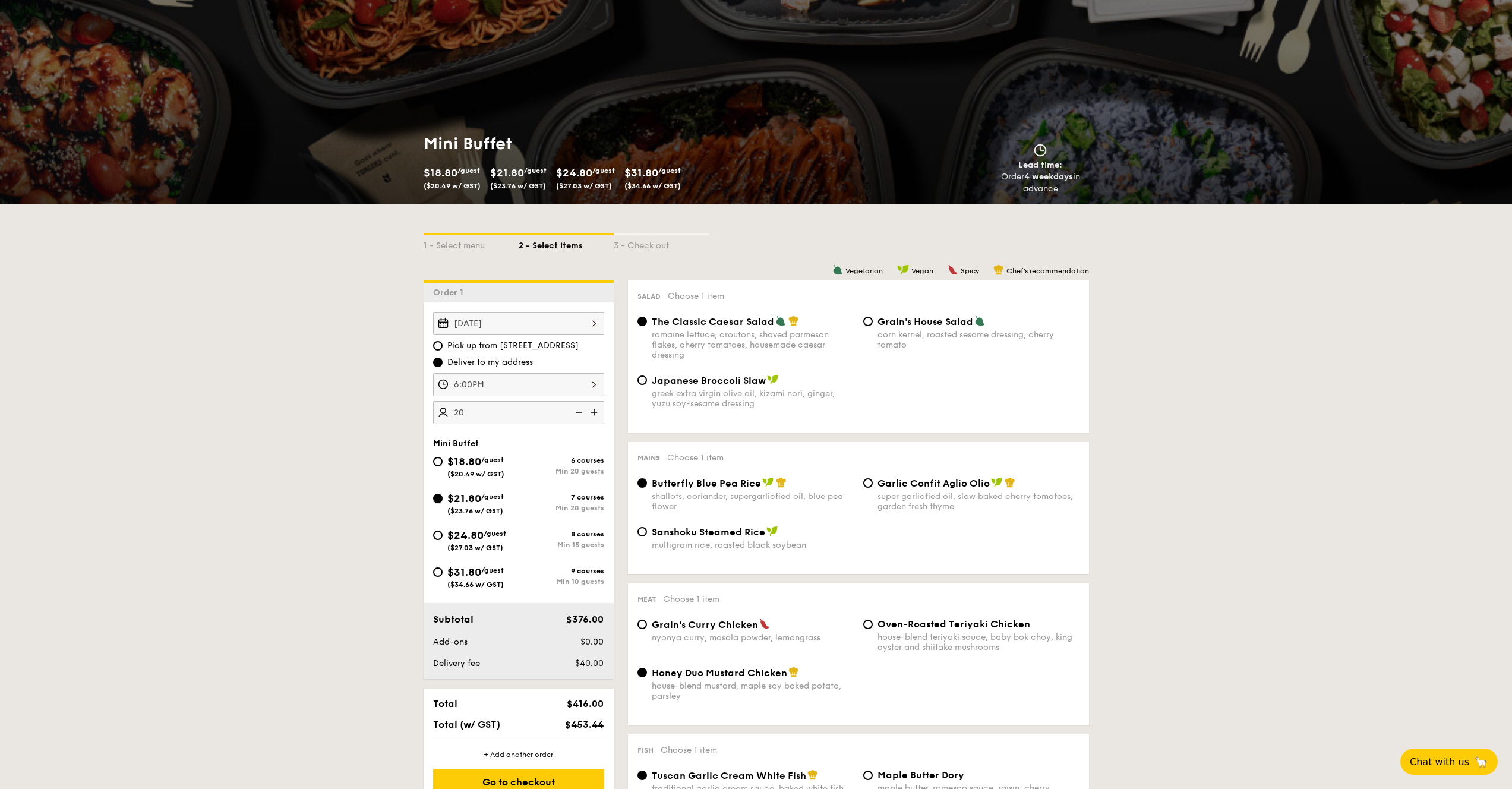
radio input "false"
radio input "true"
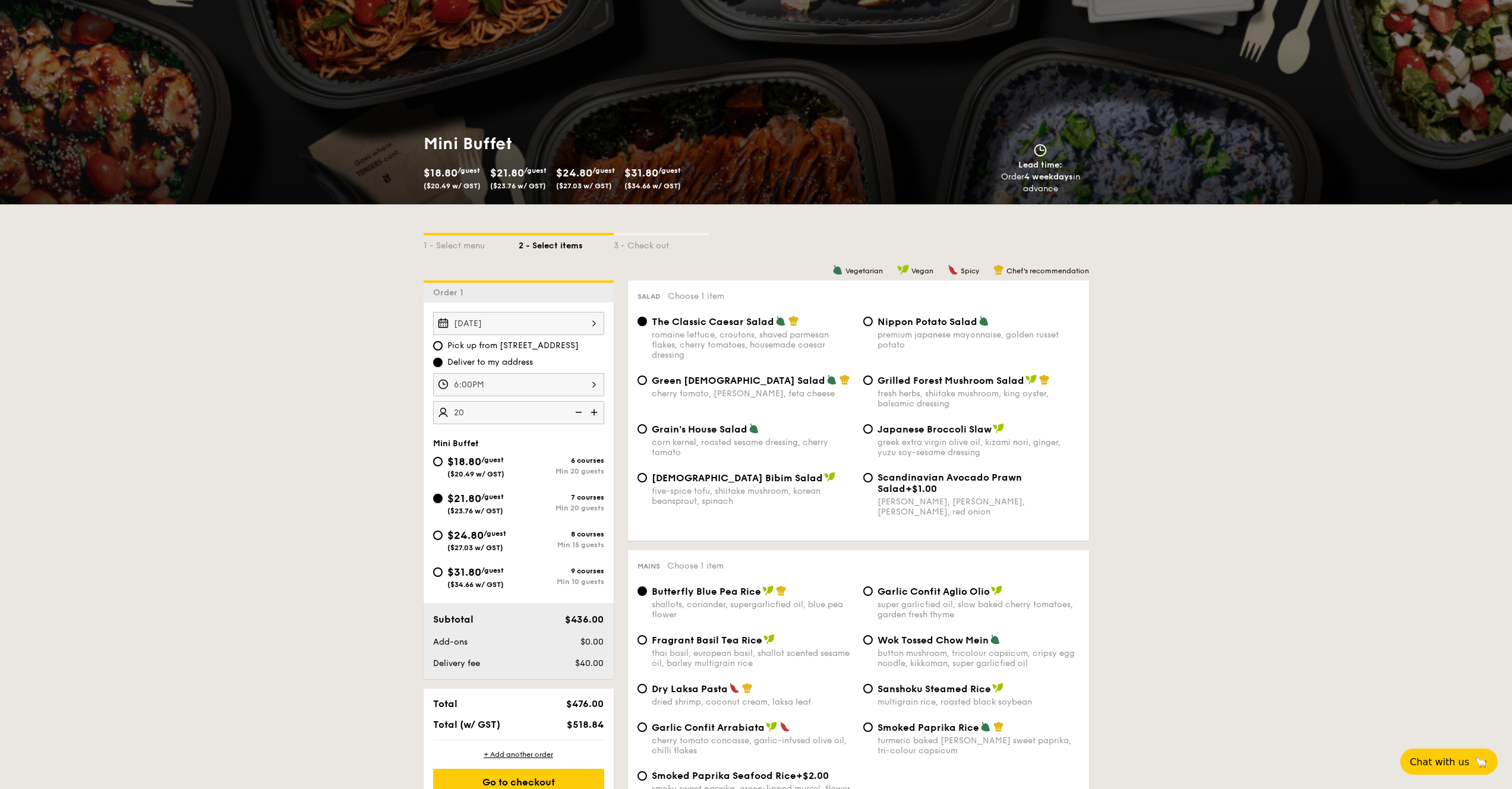
click at [510, 461] on div "$18.80 /guest ($20.49 w/ GST)" at bounding box center [476, 465] width 86 height 25
click at [443, 461] on input "$18.80 /guest ($20.49 w/ GST) 6 courses Min 20 guests" at bounding box center [438, 462] width 10 height 10
radio input "true"
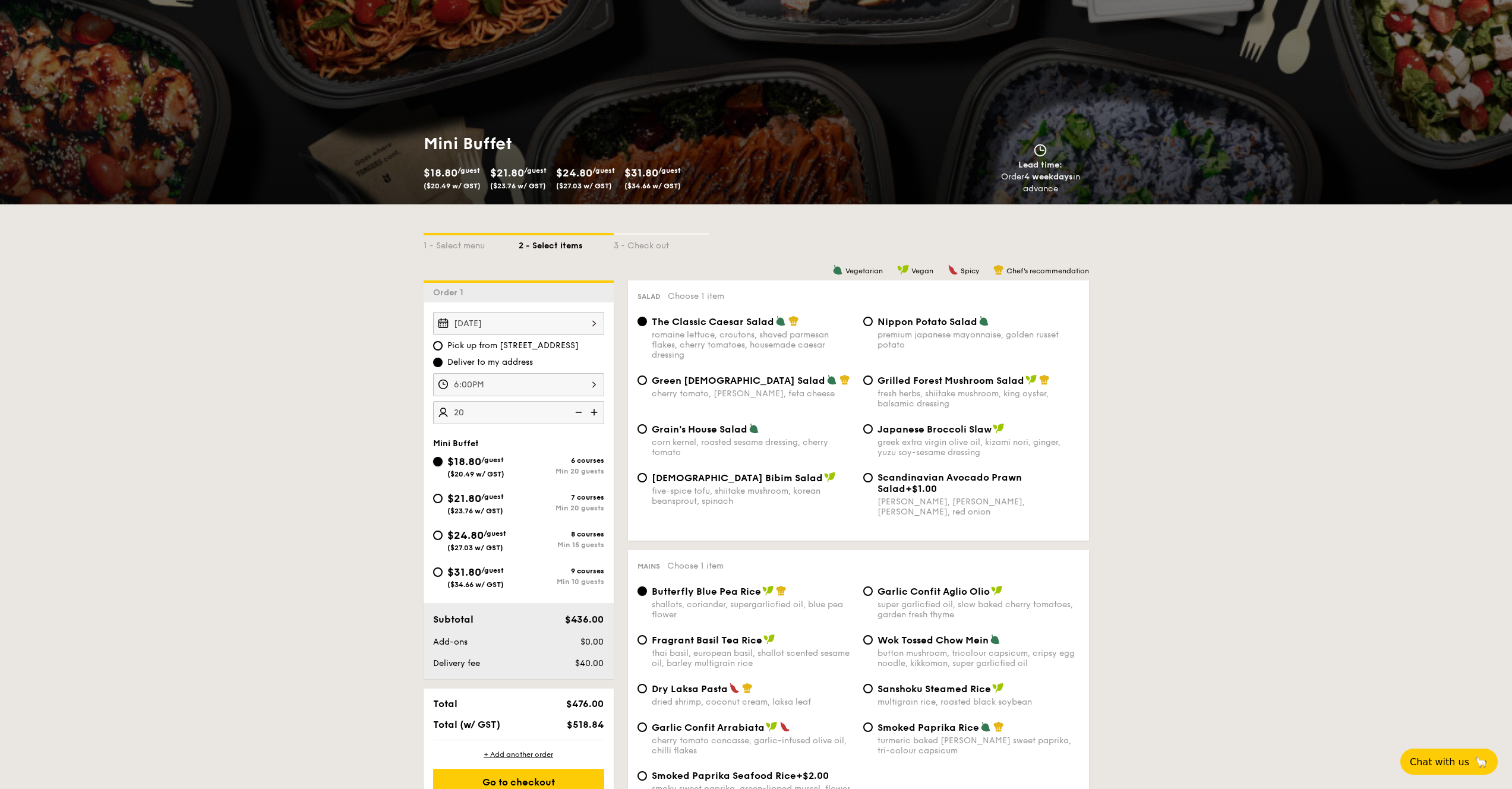
radio input "true"
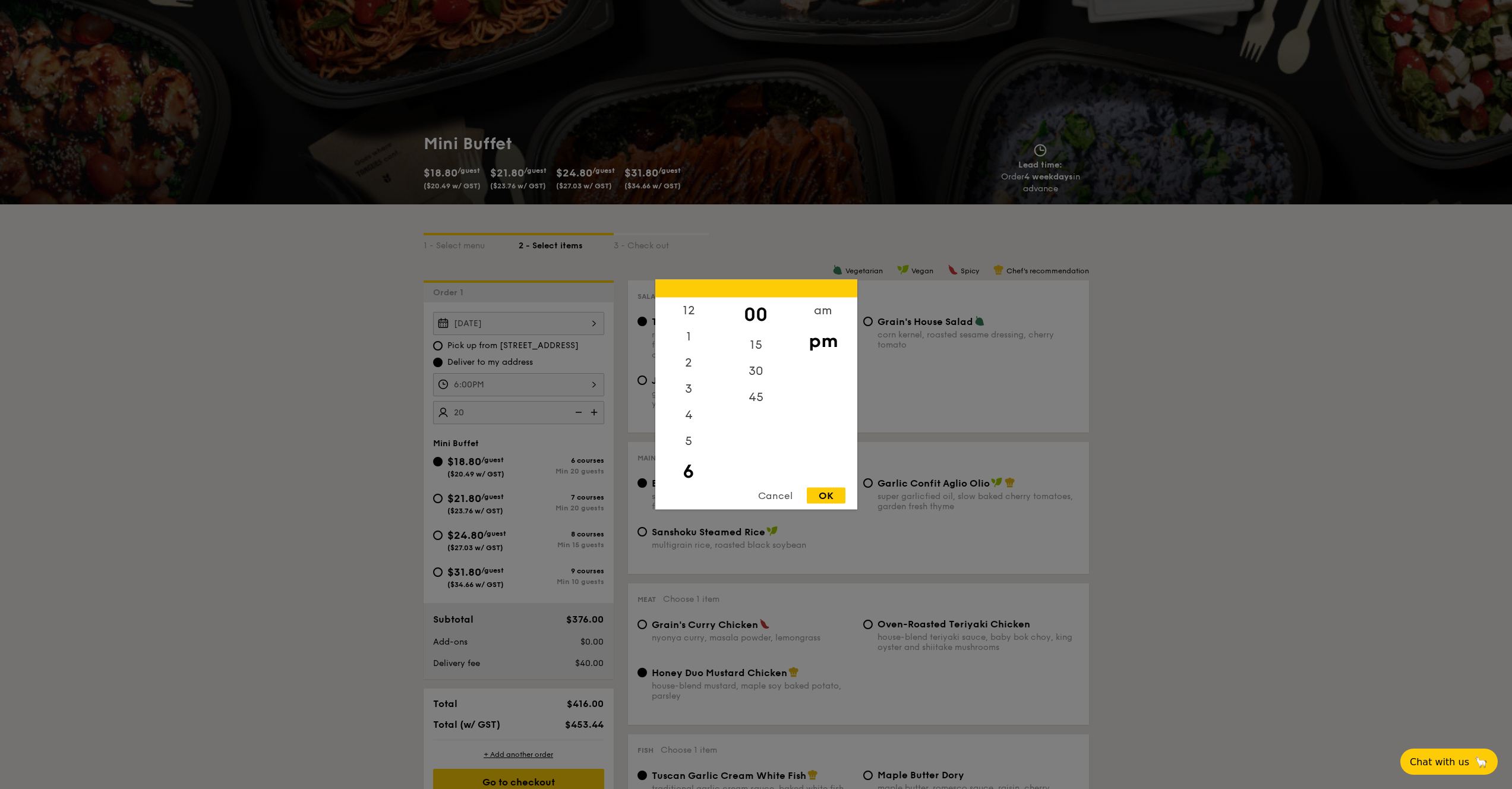
click at [586, 386] on div "6:00PM 12 1 2 3 4 5 6 7 8 9 10 11 00 15 30 45 am pm Cancel OK" at bounding box center [519, 384] width 171 height 23
click at [690, 422] on div "5" at bounding box center [688, 419] width 67 height 35
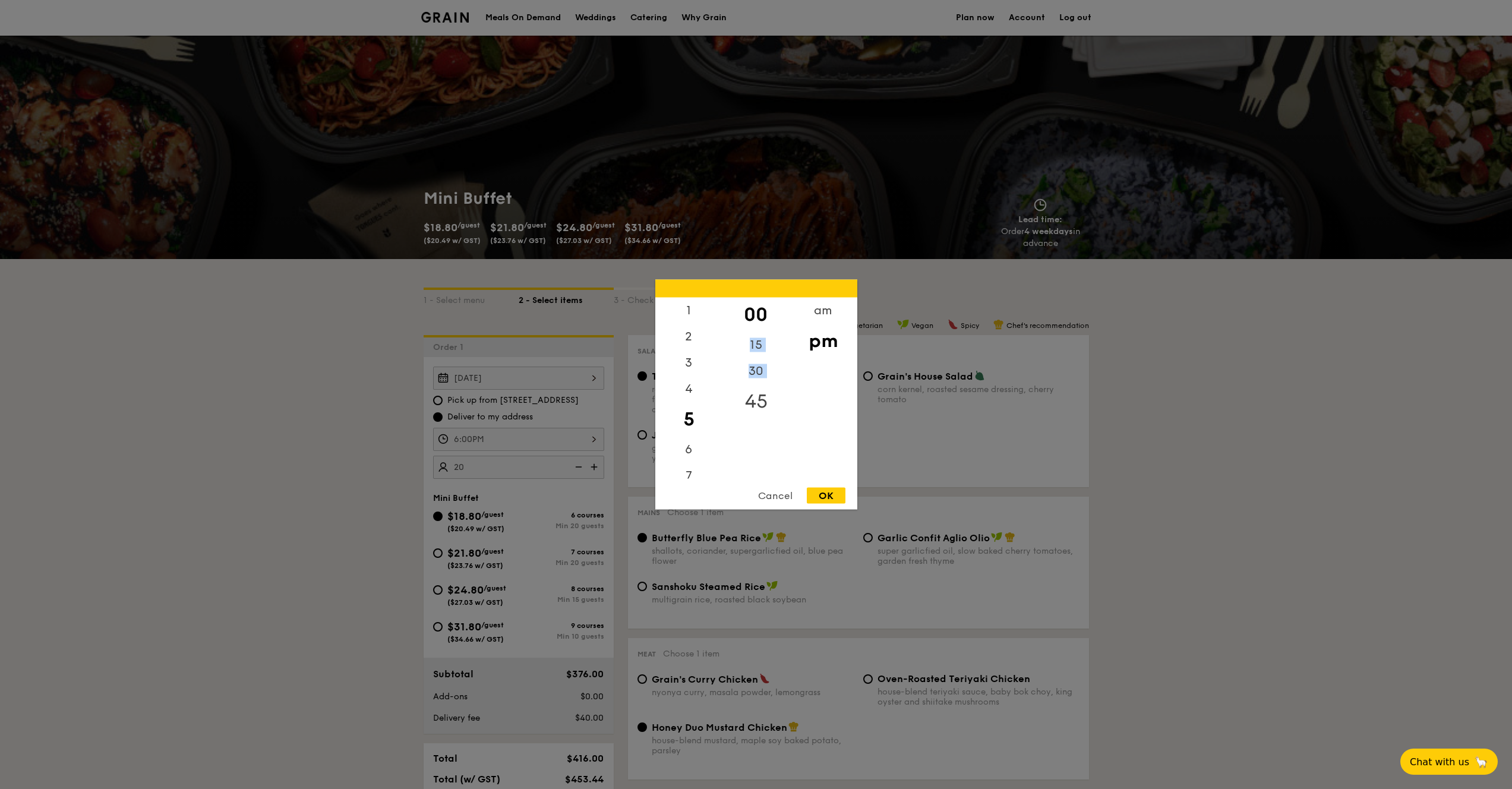
drag, startPoint x: 758, startPoint y: 338, endPoint x: 758, endPoint y: 394, distance: 56.0
click at [758, 394] on div "00 15 30 45" at bounding box center [755, 388] width 67 height 181
click at [757, 379] on div "30" at bounding box center [755, 375] width 67 height 35
click at [834, 505] on div "Cancel OK" at bounding box center [756, 498] width 202 height 22
click at [832, 499] on div "OK" at bounding box center [826, 496] width 39 height 16
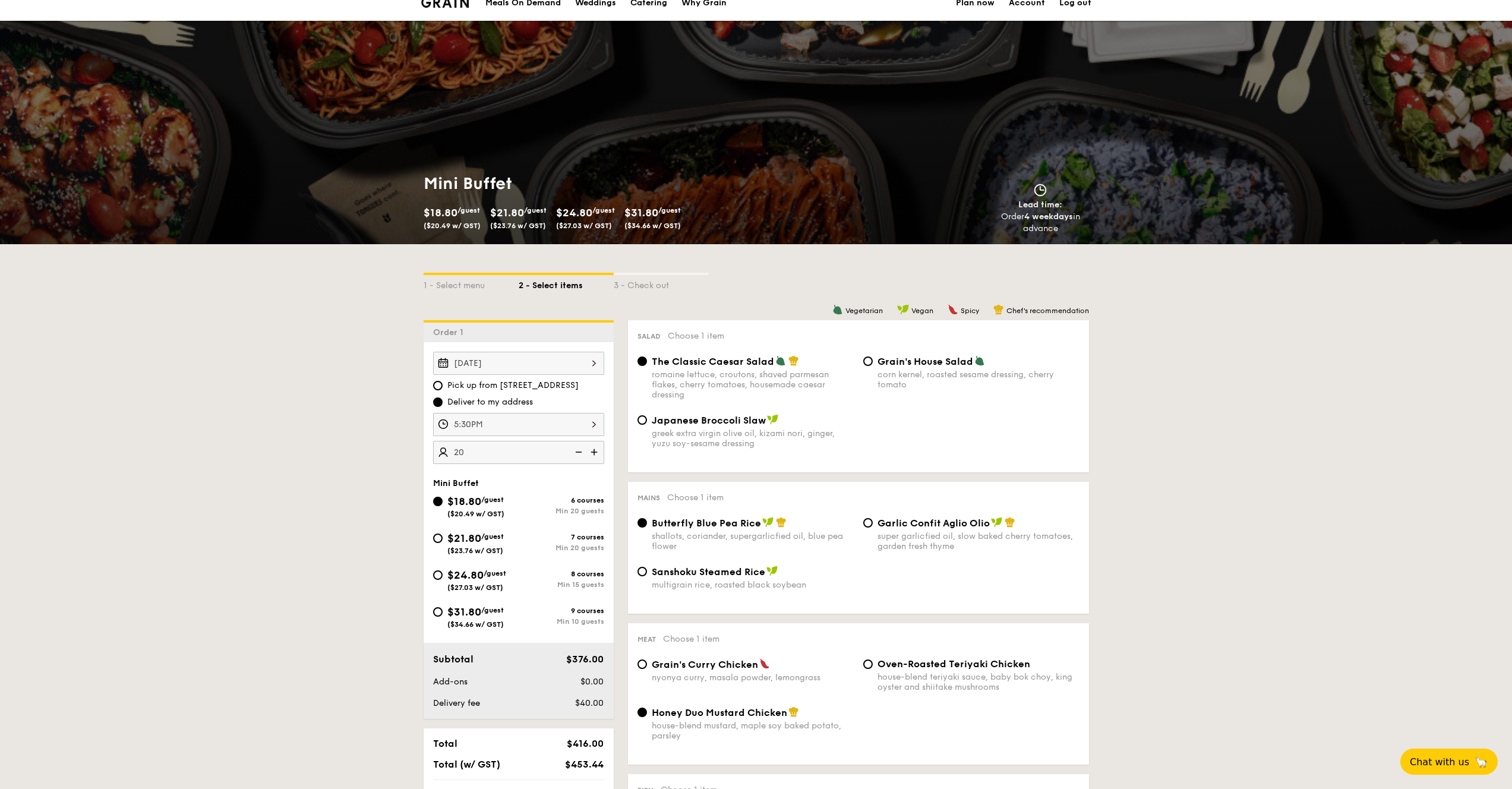
scroll to position [107, 0]
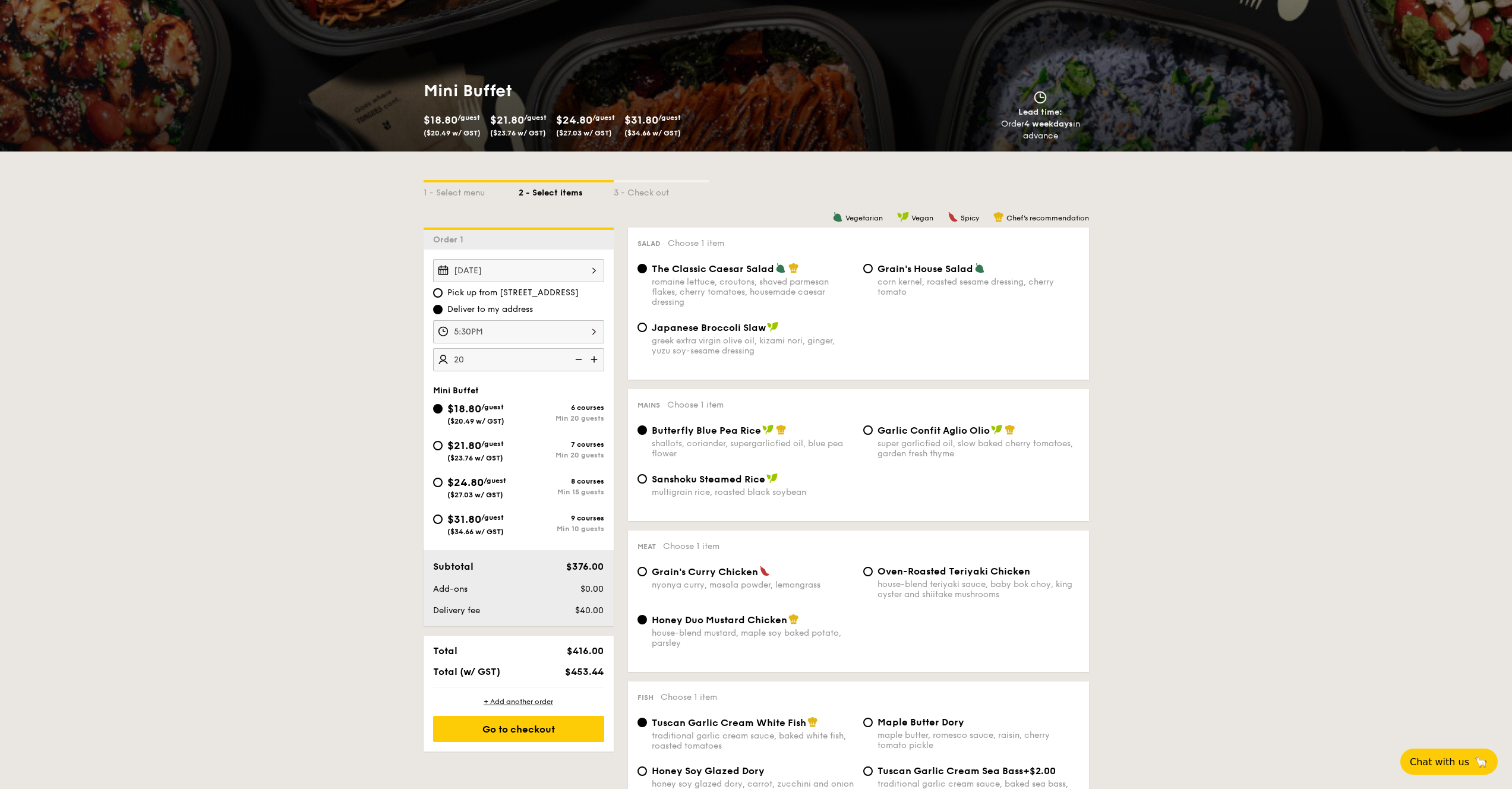
click at [561, 331] on div "5:30PM" at bounding box center [519, 331] width 171 height 23
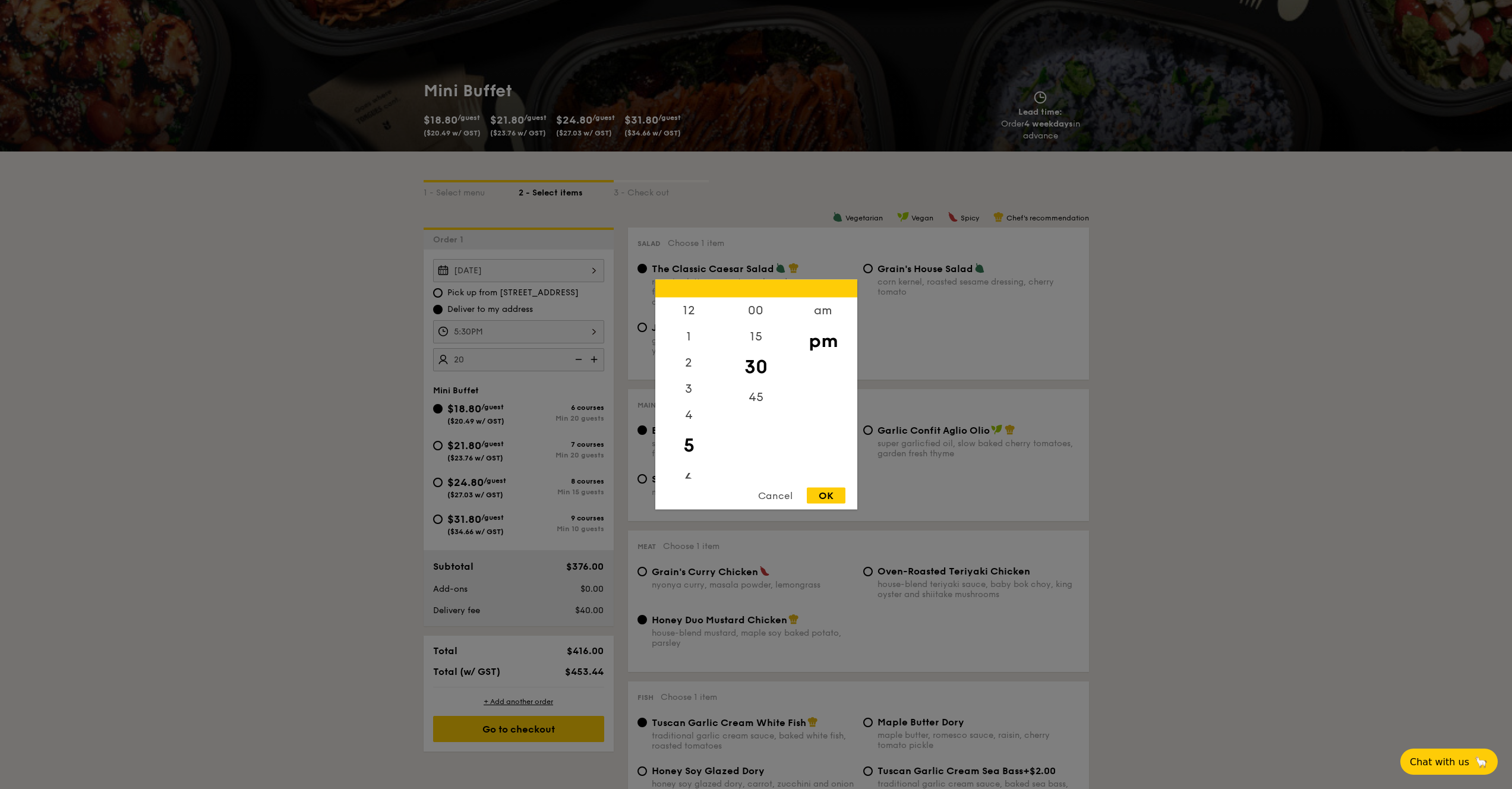
click at [690, 475] on div "6" at bounding box center [688, 480] width 67 height 35
click at [759, 317] on div "00" at bounding box center [755, 314] width 67 height 35
click at [825, 496] on div "OK" at bounding box center [826, 496] width 39 height 16
type input "6:00PM"
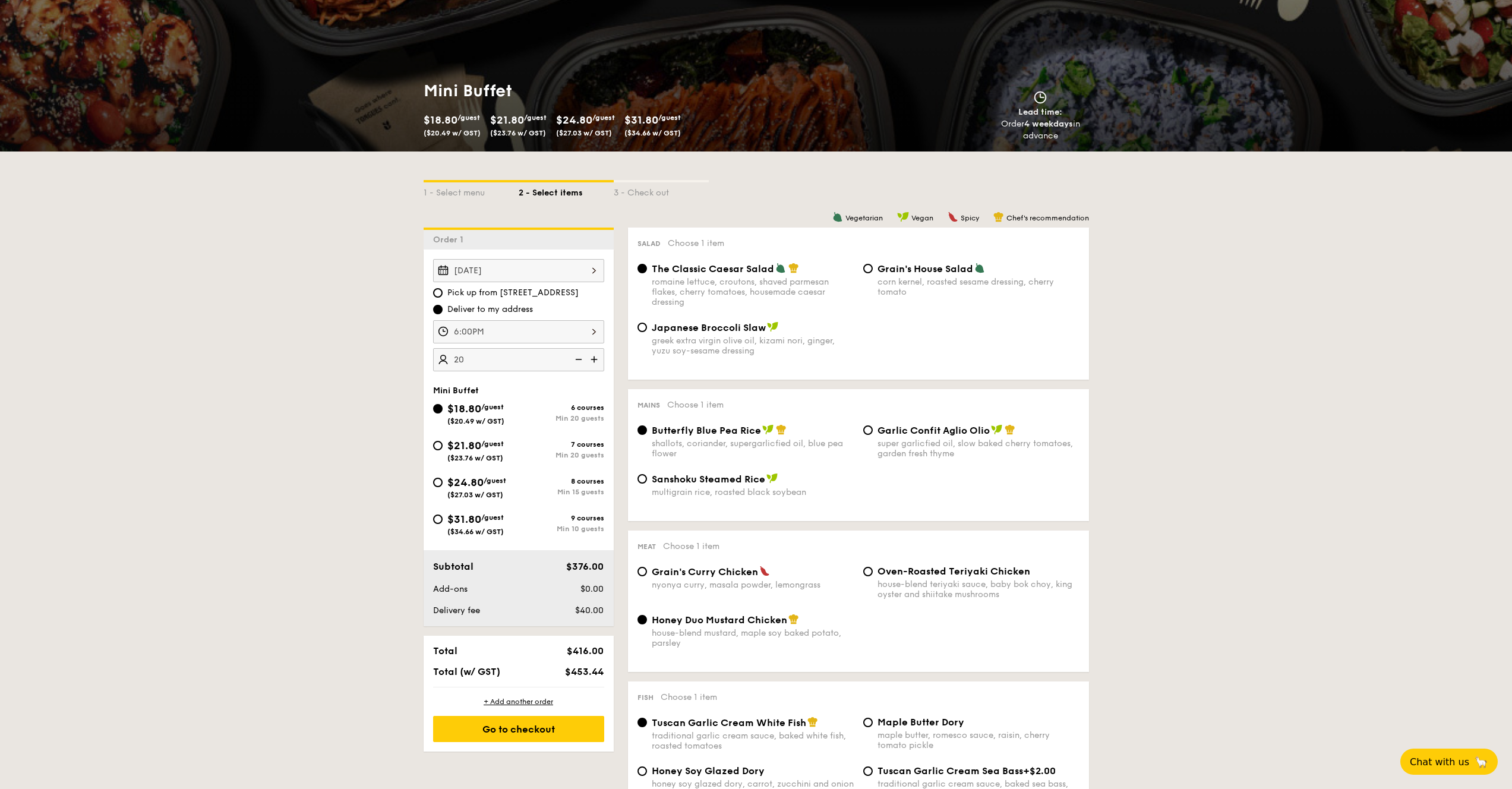
click at [949, 430] on span "Garlic Confit Aglio Olio" at bounding box center [933, 430] width 112 height 11
click at [872, 430] on input "Garlic Confit Aglio Olio super garlicfied oil, slow baked cherry tomatoes, gard…" at bounding box center [868, 430] width 10 height 10
radio input "true"
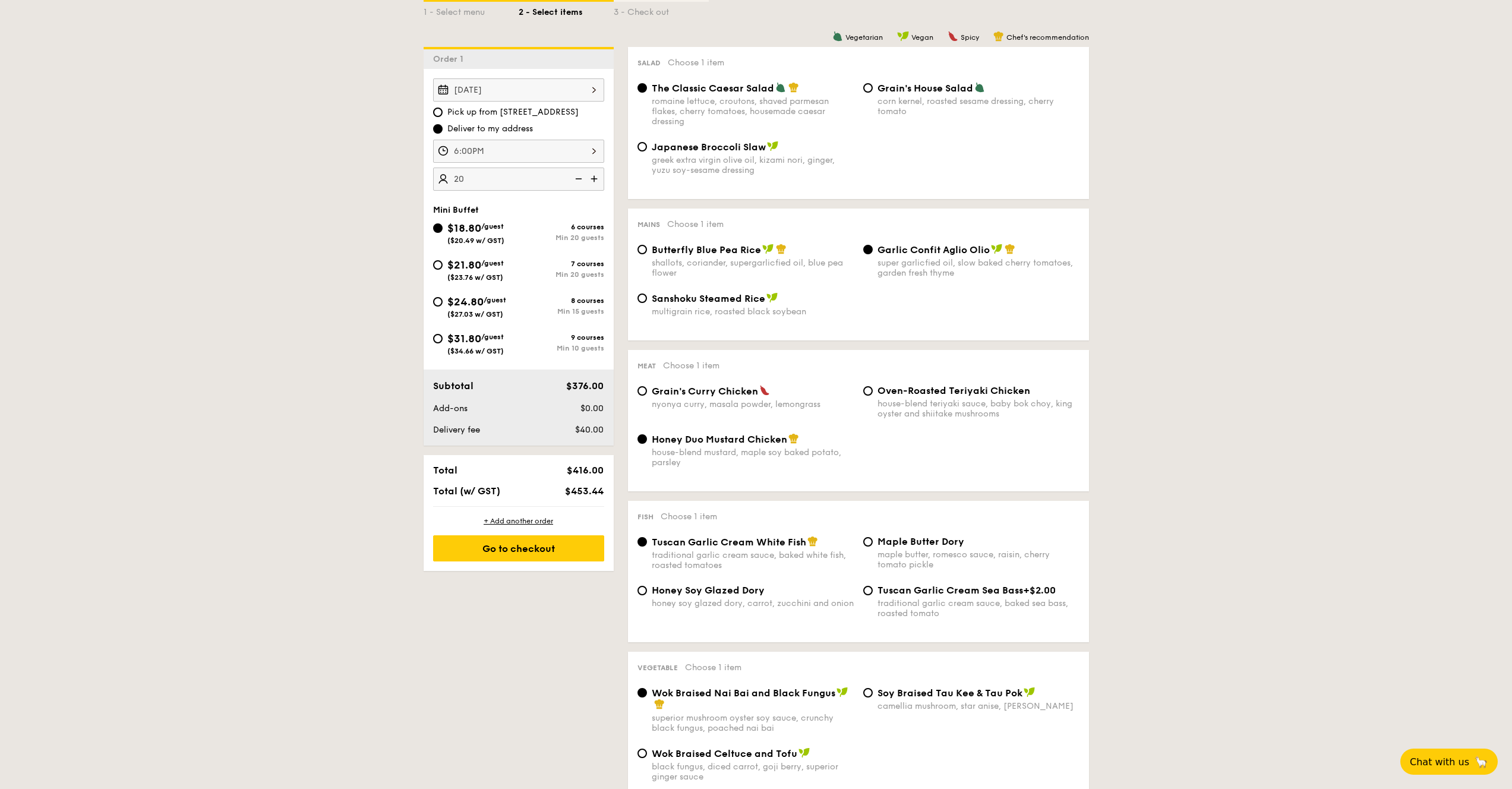
click at [914, 396] on span "Oven-Roasted Teriyaki Chicken" at bounding box center [953, 391] width 153 height 11
click at [872, 396] on input "Oven-Roasted Teriyaki Chicken house-blend teriyaki sauce, baby bok choy, king o…" at bounding box center [868, 391] width 10 height 10
radio input "true"
click at [677, 460] on div "house-blend mustard, maple soy baked potato, parsley" at bounding box center [753, 457] width 202 height 20
click at [647, 443] on input "Honey Duo Mustard Chicken house-blend mustard, maple soy baked potato, parsley" at bounding box center [642, 439] width 10 height 10
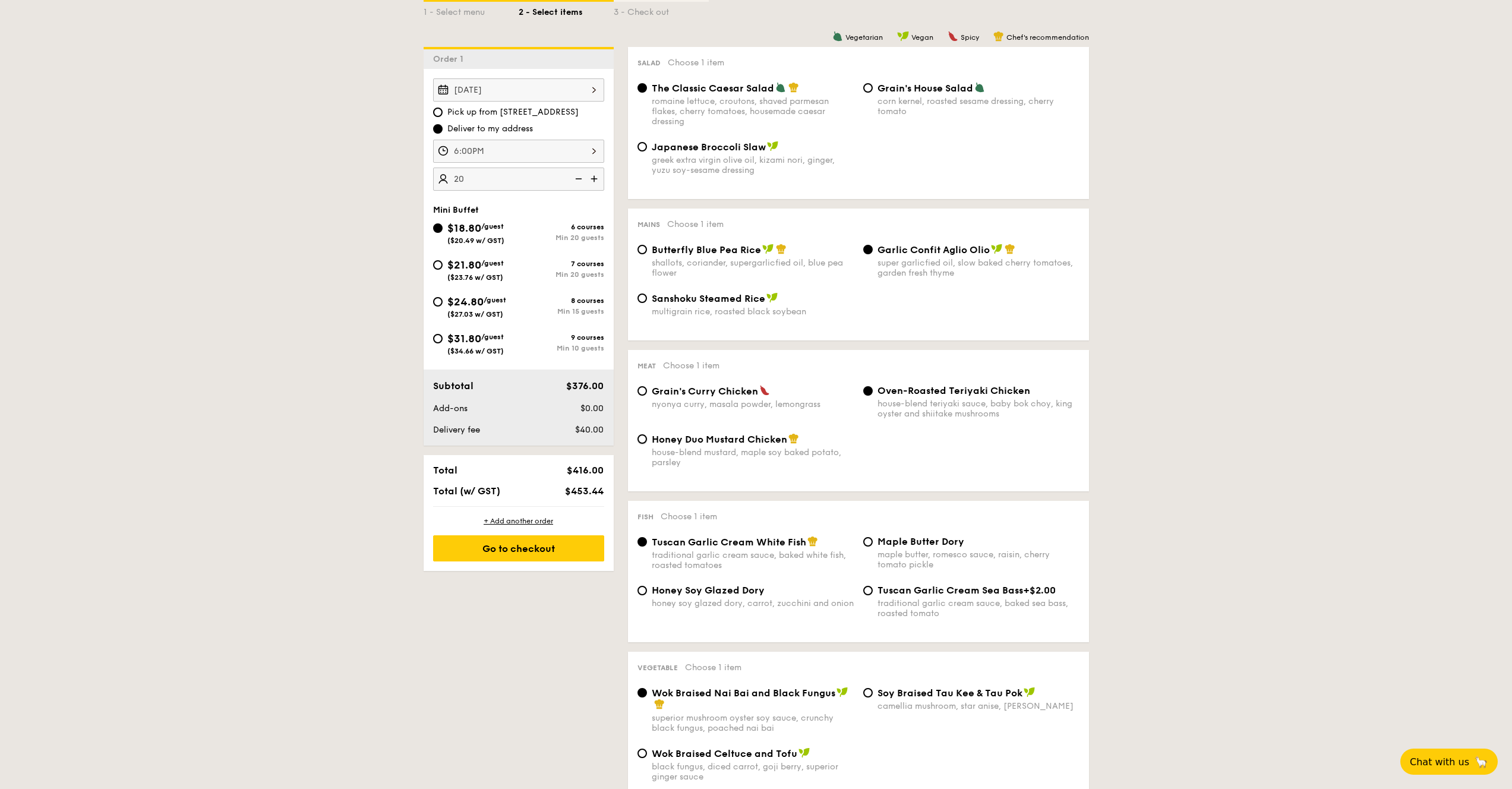
radio input "true"
click at [682, 442] on span "Honey Duo Mustard Chicken" at bounding box center [720, 439] width 136 height 11
click at [647, 442] on input "Honey Duo Mustard Chicken house-blend mustard, maple soy baked potato, parsley" at bounding box center [642, 439] width 10 height 10
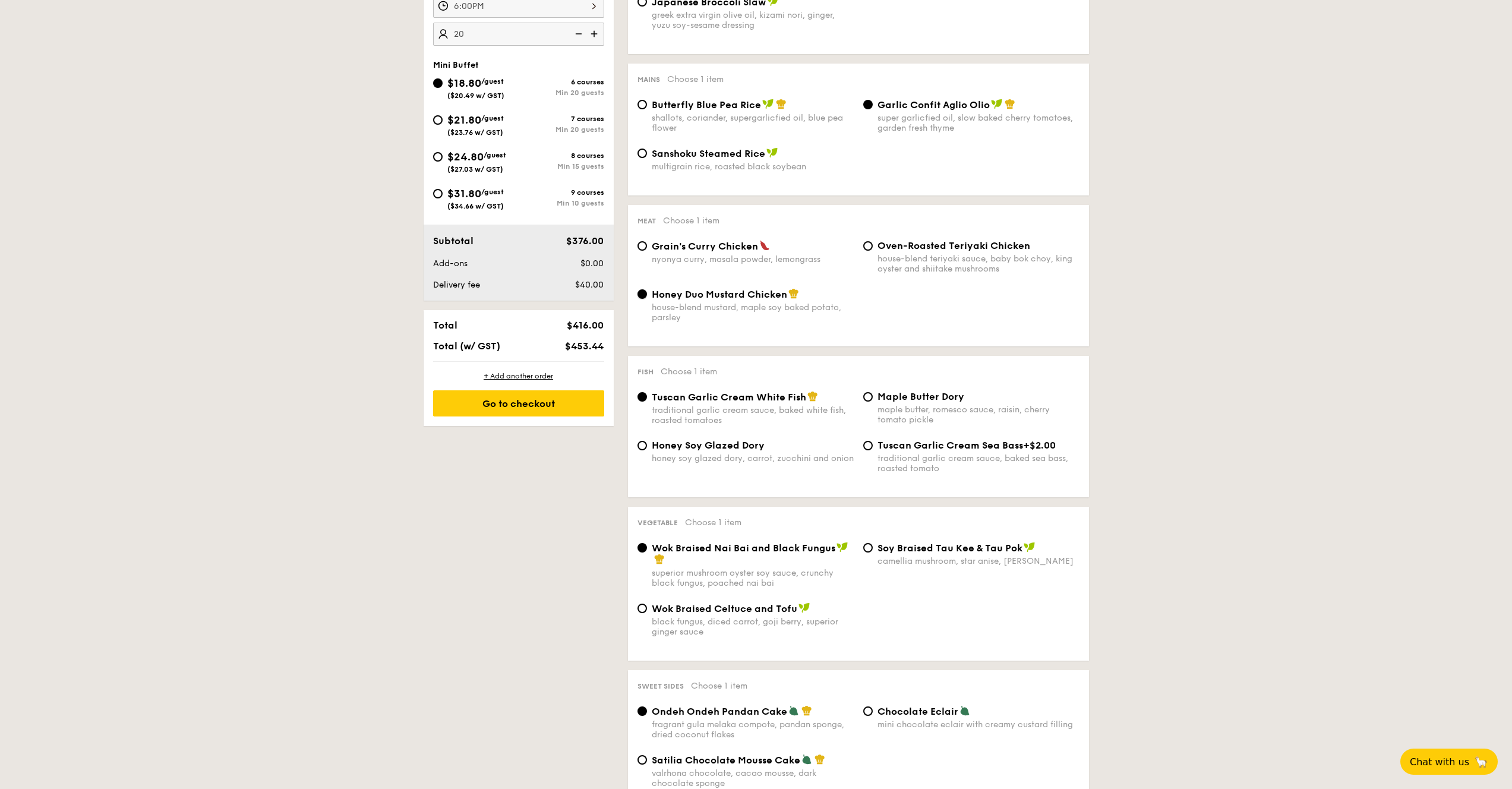
scroll to position [348, 0]
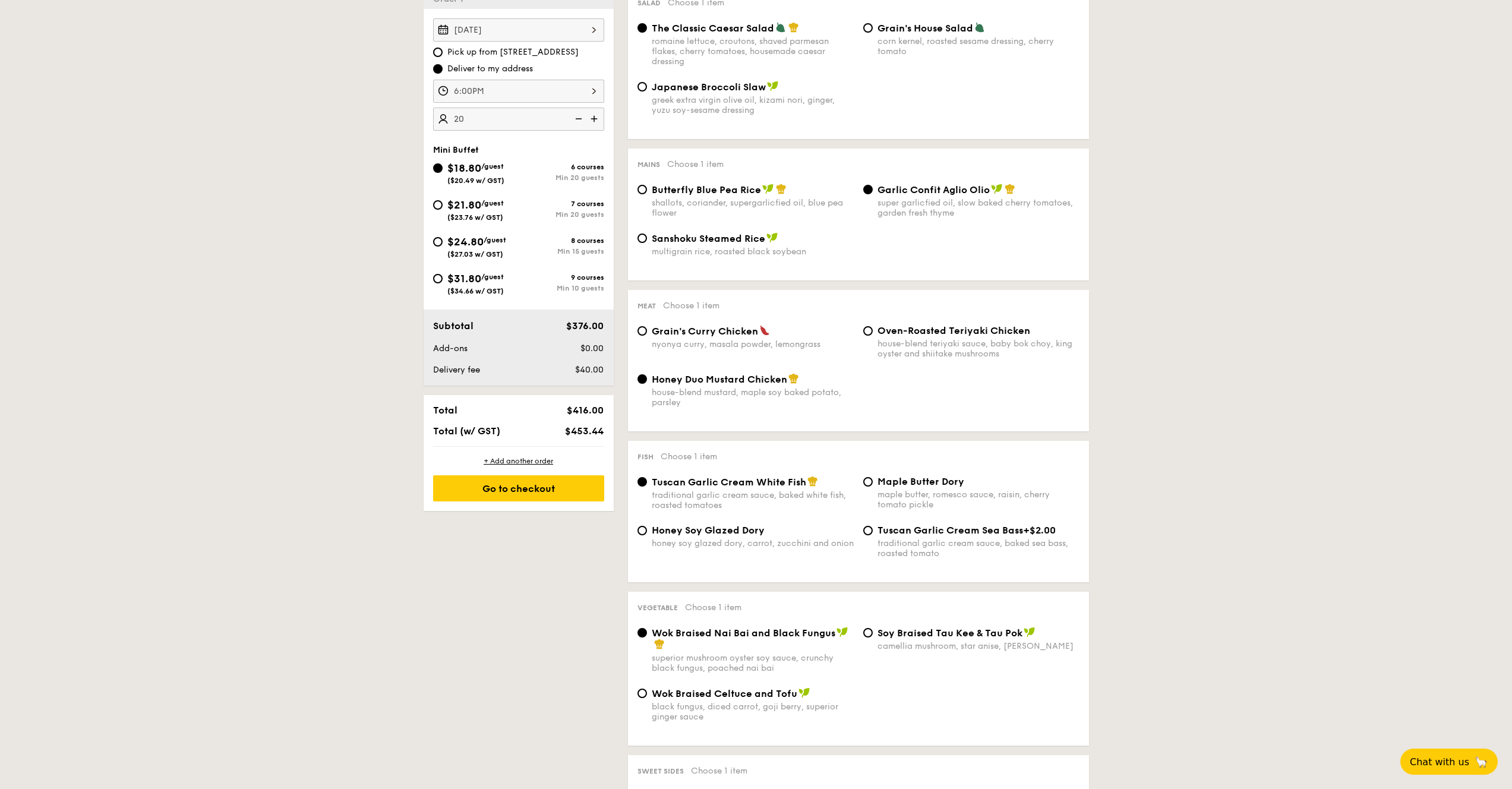
click at [468, 205] on span "$21.80" at bounding box center [464, 205] width 34 height 13
click at [443, 205] on input "$21.80 /guest ($23.76 w/ GST) 7 courses Min 20 guests" at bounding box center [438, 205] width 10 height 10
radio input "true"
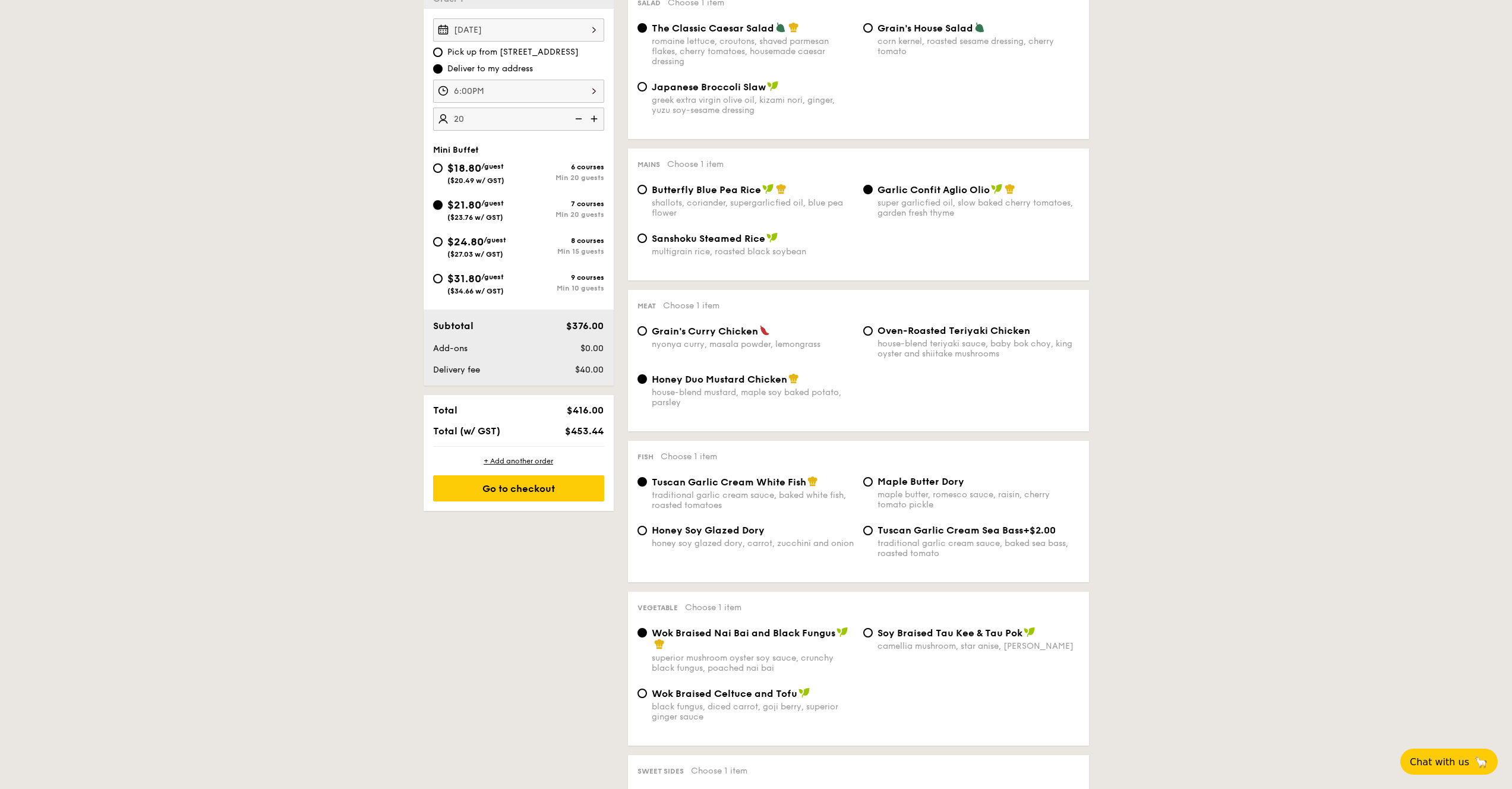
radio input "false"
radio input "true"
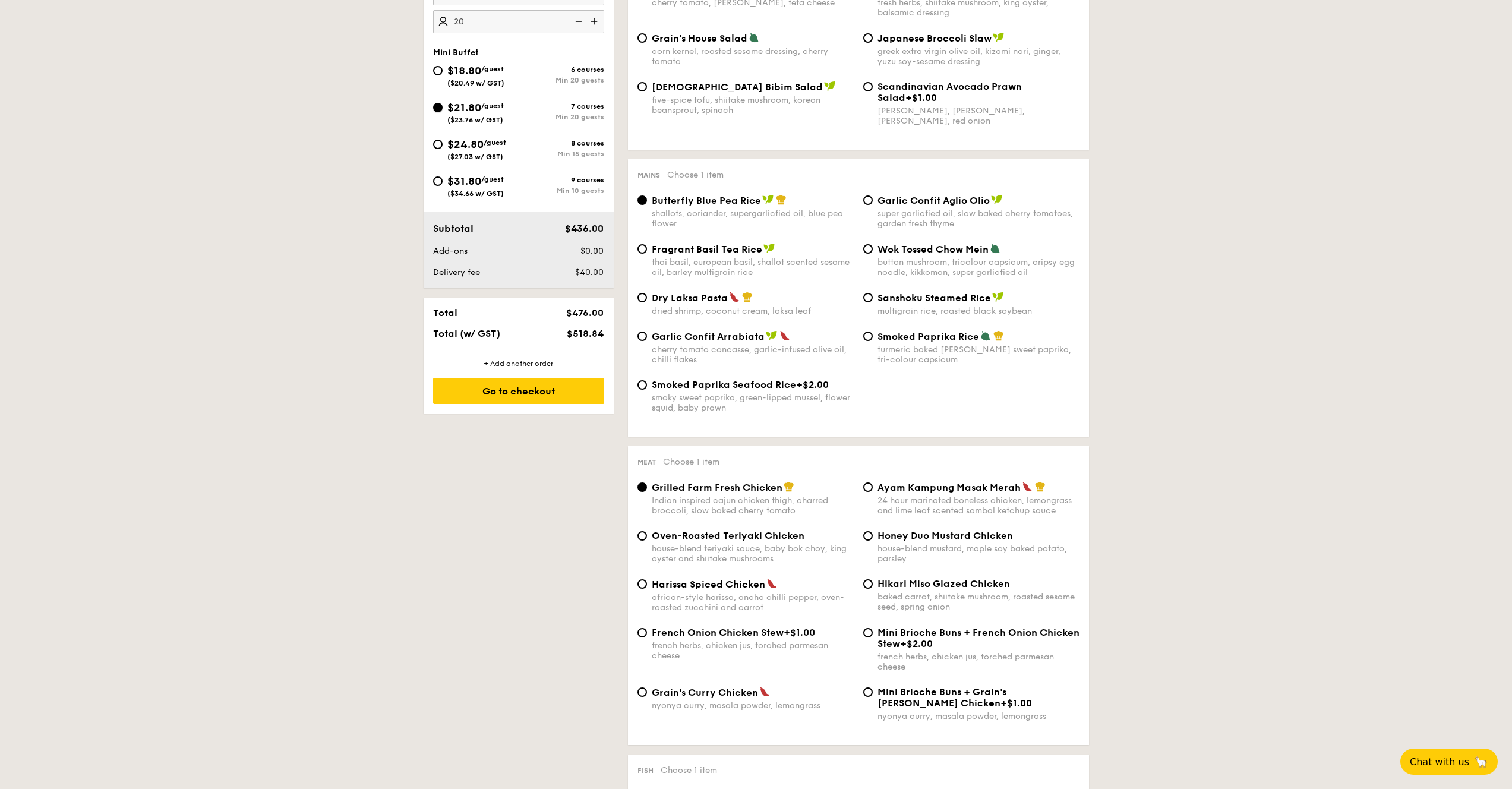
scroll to position [132, 0]
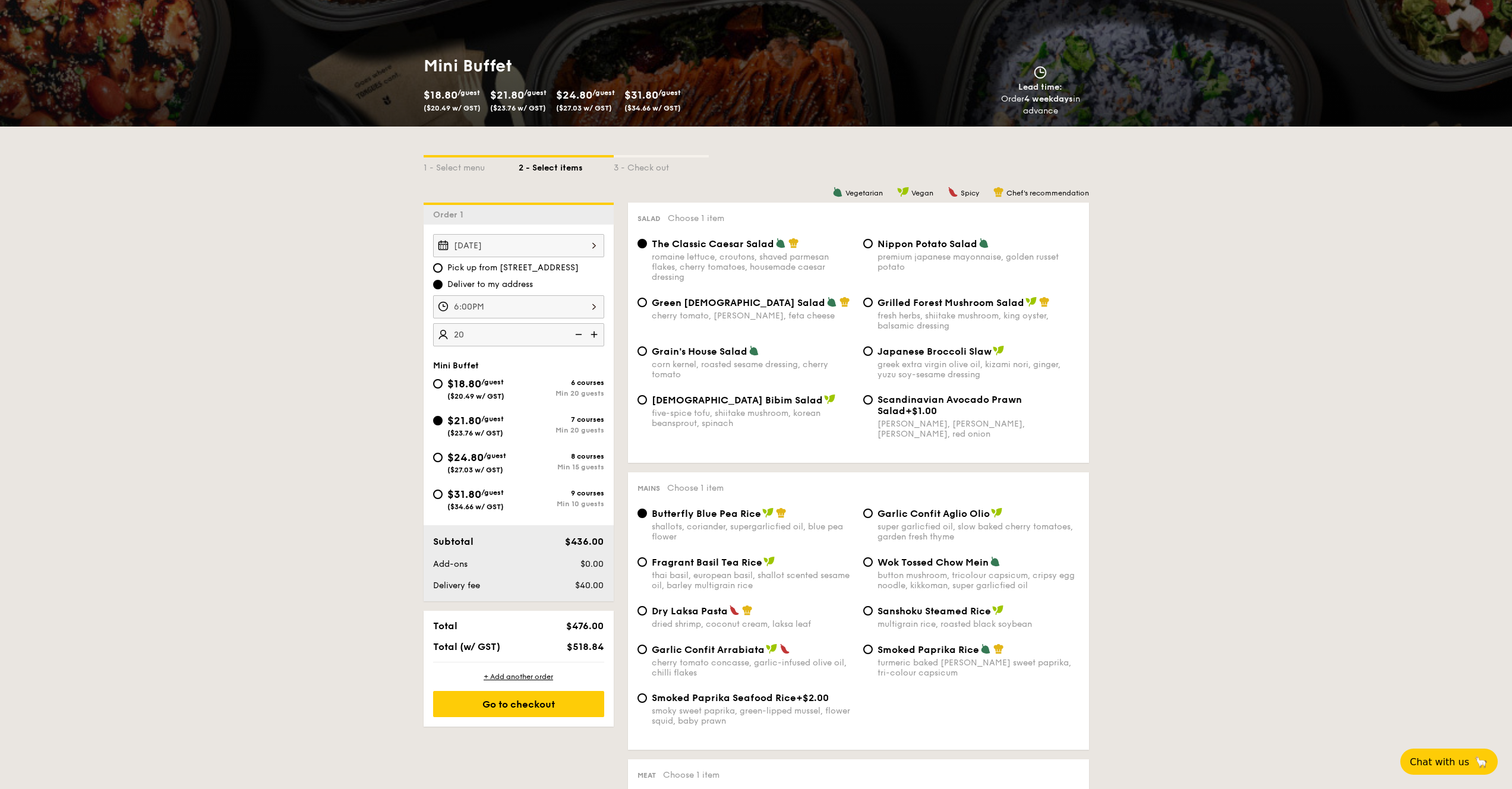
click at [924, 309] on div "Grilled Forest Mushroom Salad fresh herbs, shiitake mushroom, king oyster, bals…" at bounding box center [978, 313] width 202 height 35
click at [872, 307] on input "Grilled Forest Mushroom Salad fresh herbs, shiitake mushroom, king oyster, bals…" at bounding box center [868, 302] width 10 height 10
radio input "true"
click at [769, 257] on div "romaine lettuce, croutons, shaved parmesan flakes, cherry tomatoes, housemade c…" at bounding box center [753, 267] width 202 height 31
click at [647, 248] on input "The Classic Caesar Salad romaine lettuce, croutons, shaved parmesan flakes, che…" at bounding box center [642, 244] width 10 height 10
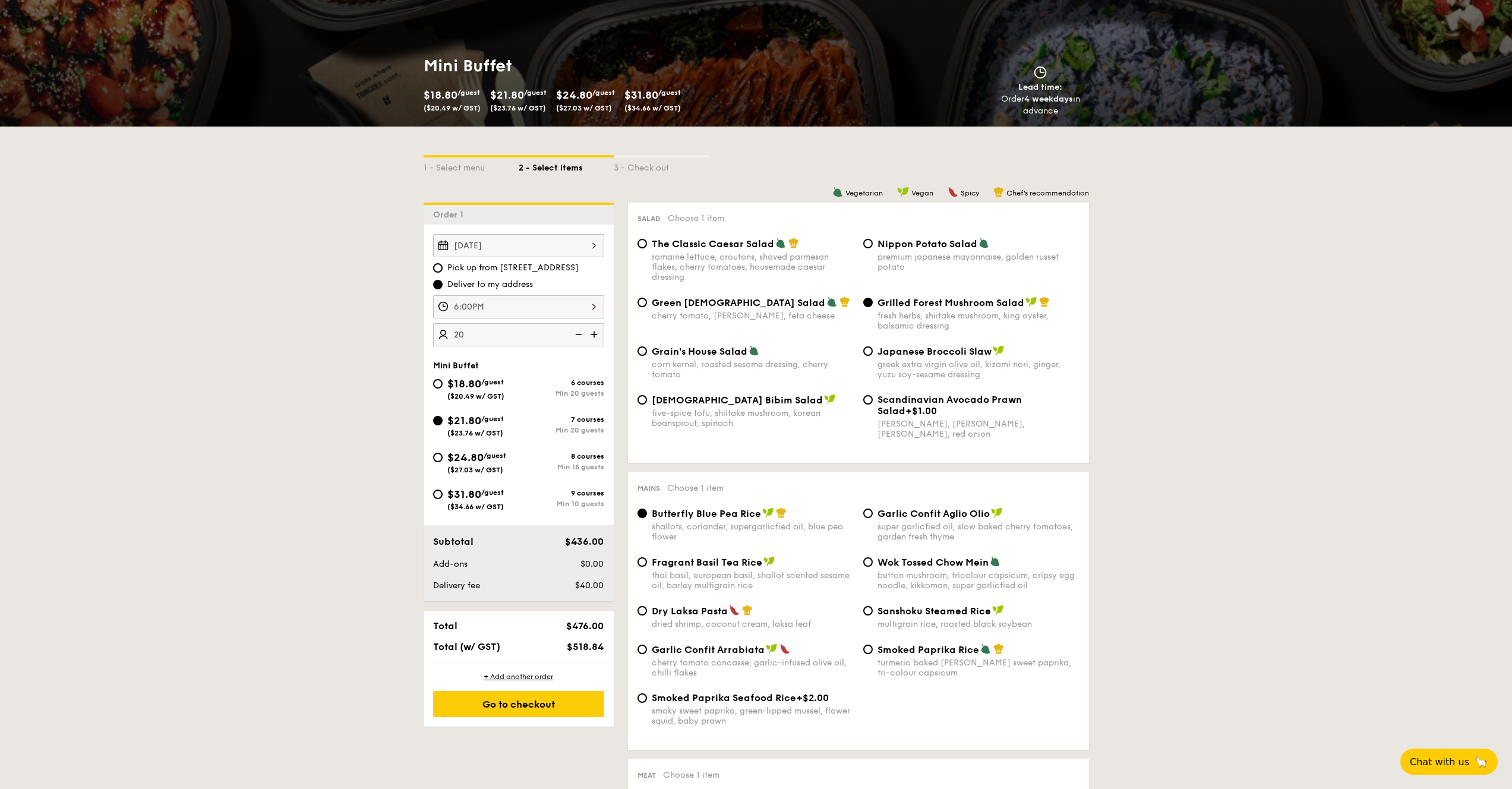
radio input "true"
click at [751, 303] on span "Green Goddess Salad" at bounding box center [738, 303] width 174 height 11
click at [647, 303] on input "Green Goddess Salad cherry tomato, dill, feta cheese" at bounding box center [642, 302] width 10 height 10
radio input "true"
click at [944, 310] on div "Grilled Forest Mushroom Salad fresh herbs, shiitake mushroom, king oyster, bals…" at bounding box center [978, 313] width 202 height 35
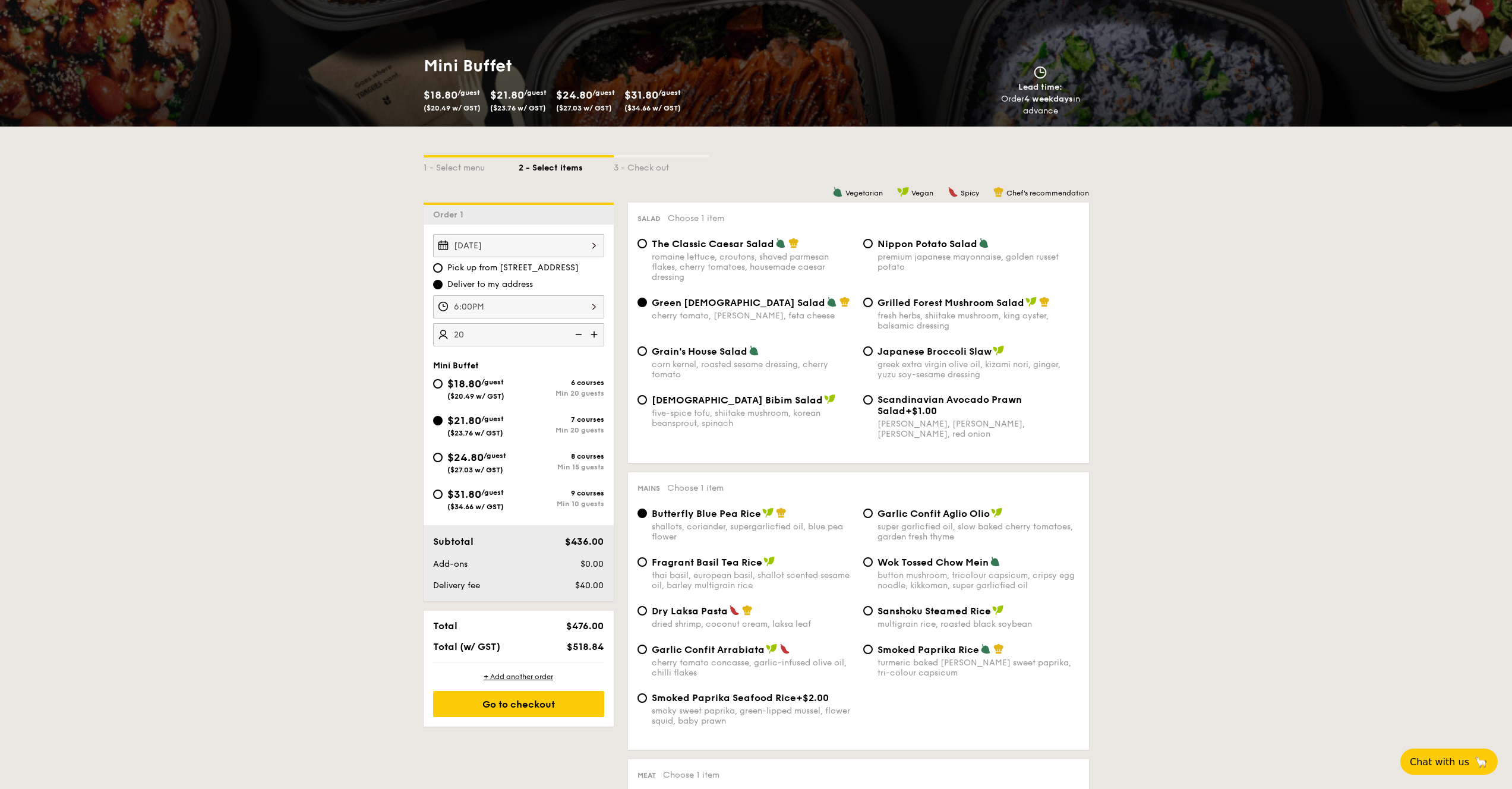
click at [872, 307] on input "Grilled Forest Mushroom Salad fresh herbs, shiitake mushroom, king oyster, bals…" at bounding box center [868, 302] width 10 height 10
radio input "true"
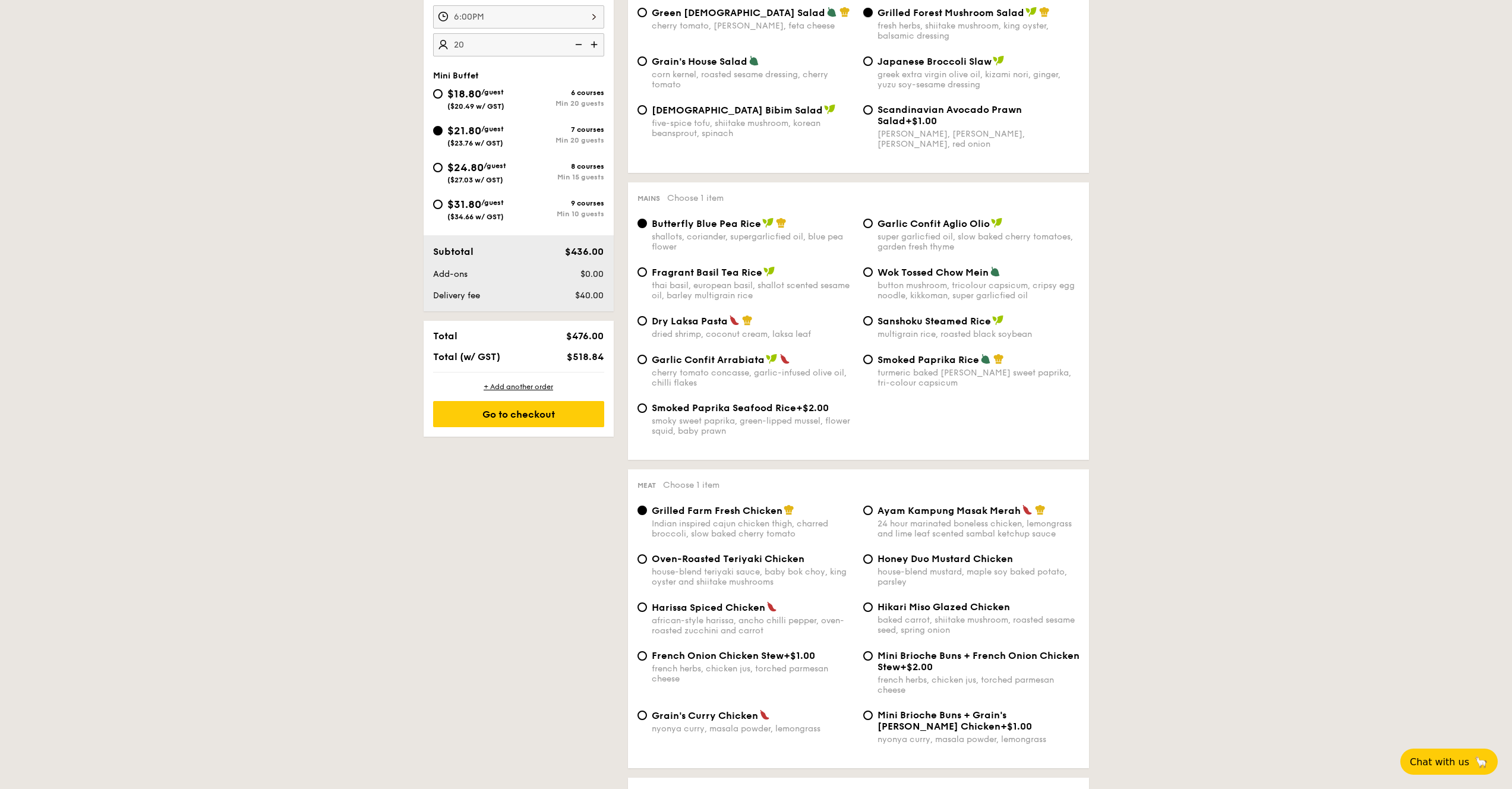
scroll to position [545, 0]
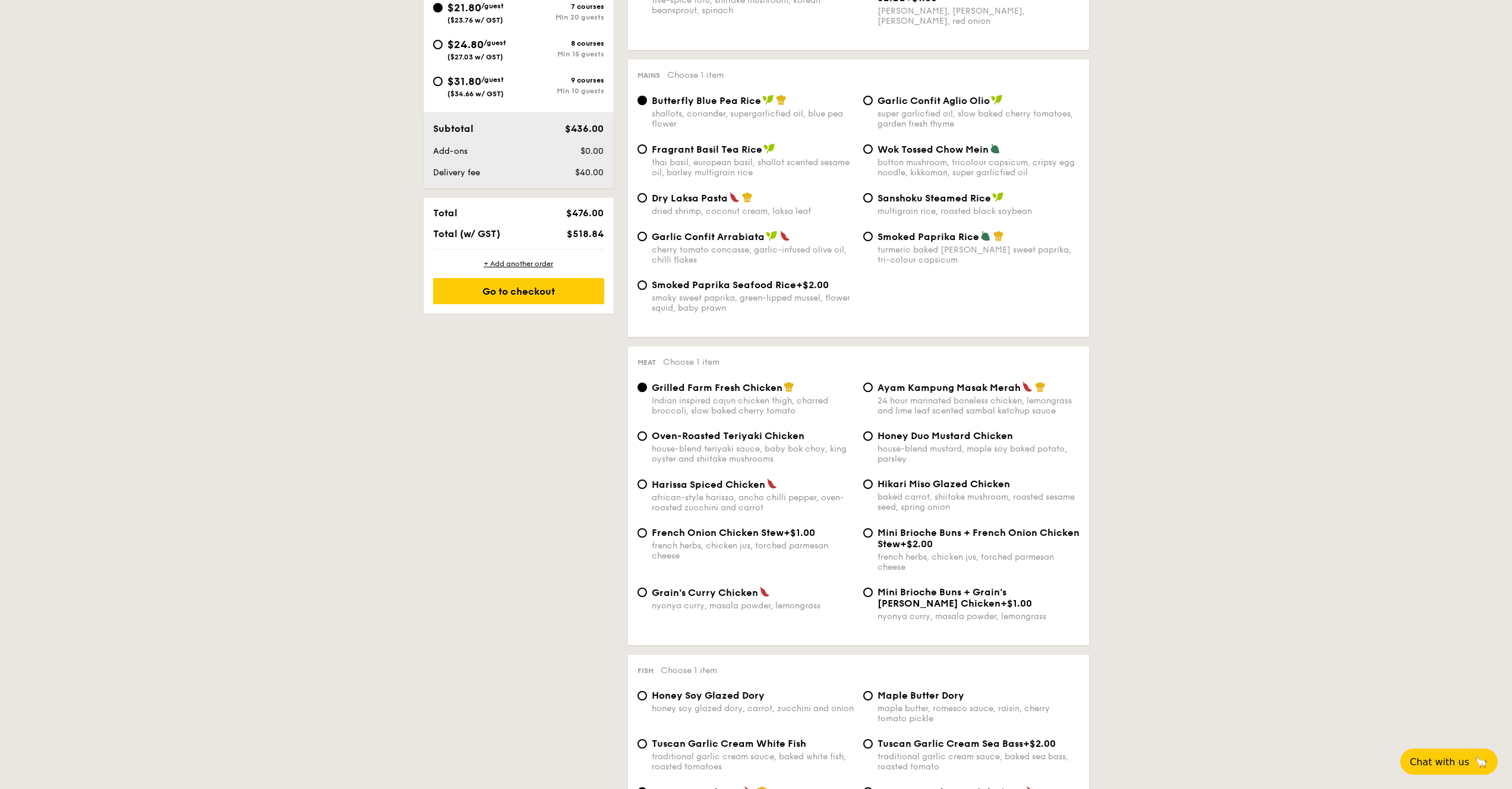
click at [717, 393] on span "Grilled Farm Fresh Chicken" at bounding box center [717, 388] width 131 height 11
click at [647, 392] on input "Grilled Farm Fresh Chicken Indian inspired cajun chicken thigh, charred broccol…" at bounding box center [642, 388] width 10 height 10
click at [926, 242] on span "Smoked Paprika Rice" at bounding box center [928, 237] width 102 height 11
click at [872, 241] on input "Smoked Paprika Rice turmeric baked rice, smokey sweet paprika, tri-colour capsi…" at bounding box center [868, 237] width 10 height 10
radio input "true"
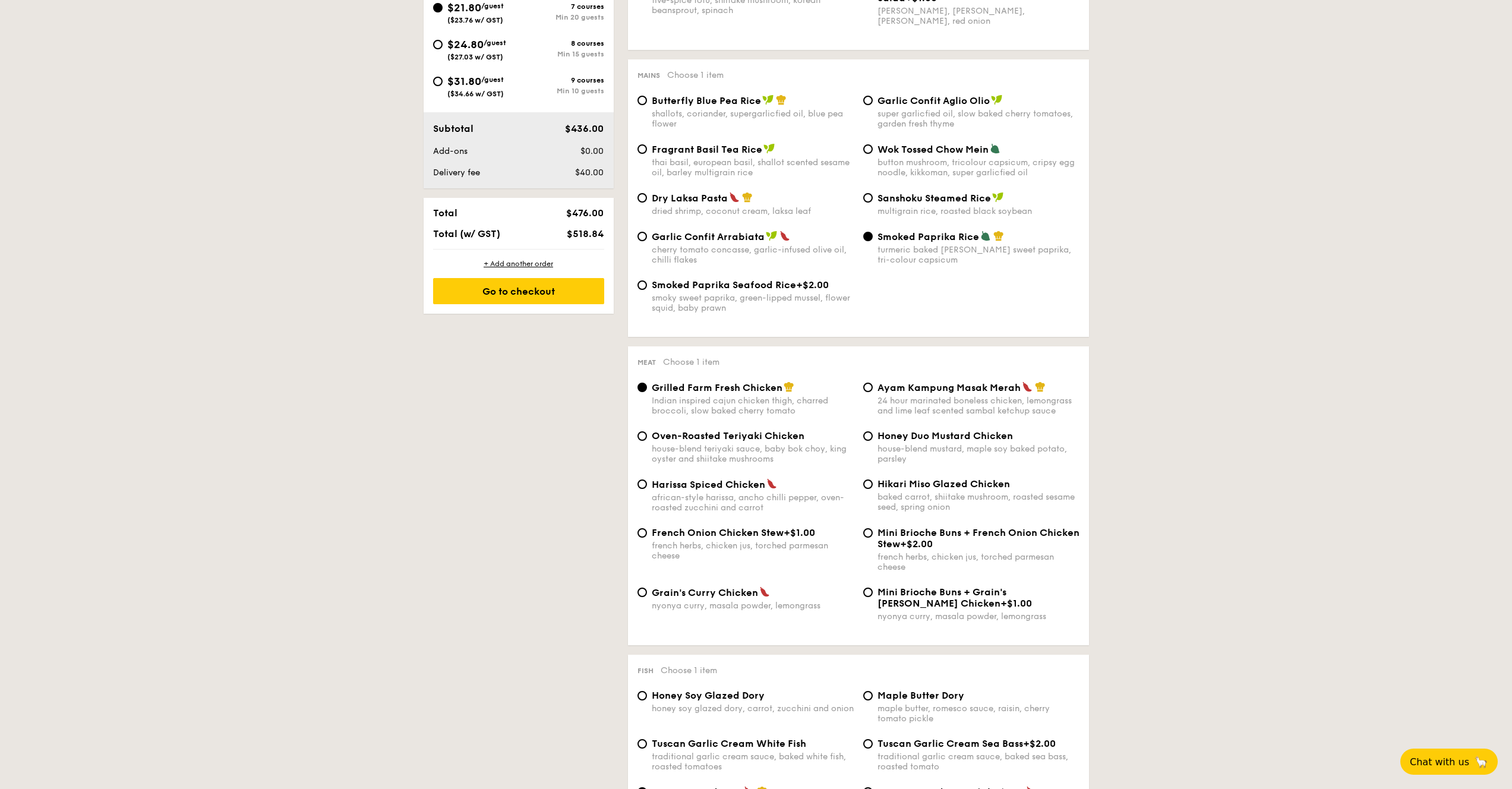
click at [736, 203] on img at bounding box center [733, 197] width 10 height 10
click at [647, 203] on input "Dry Laksa Pasta dried shrimp, coconut cream, laksa leaf" at bounding box center [642, 198] width 10 height 10
radio input "true"
click at [938, 253] on div "turmeric baked rice, smokey sweet paprika, tri-colour capsicum" at bounding box center [978, 254] width 202 height 20
click at [872, 241] on input "Smoked Paprika Rice turmeric baked rice, smokey sweet paprika, tri-colour capsi…" at bounding box center [868, 237] width 10 height 10
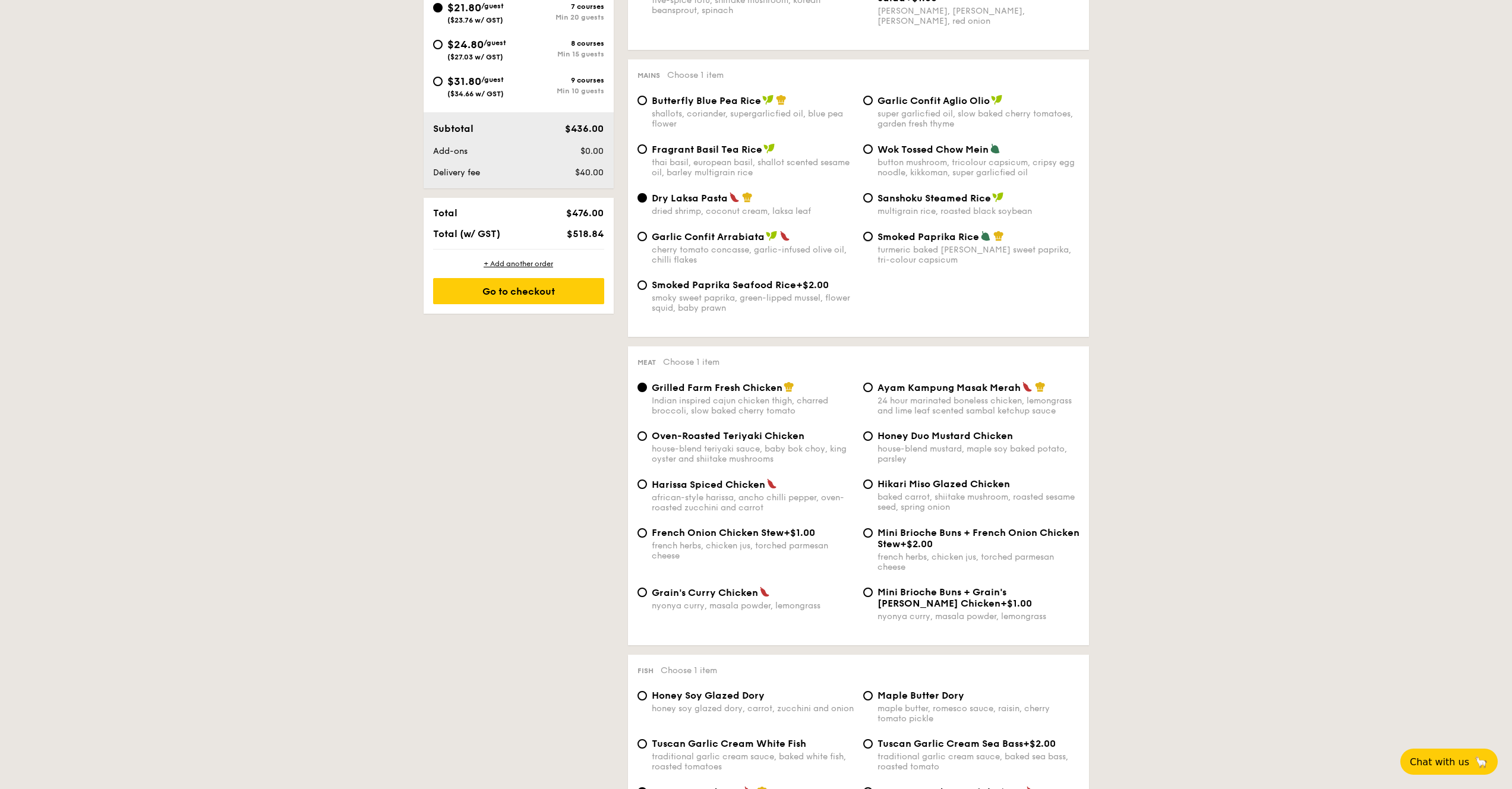
radio input "true"
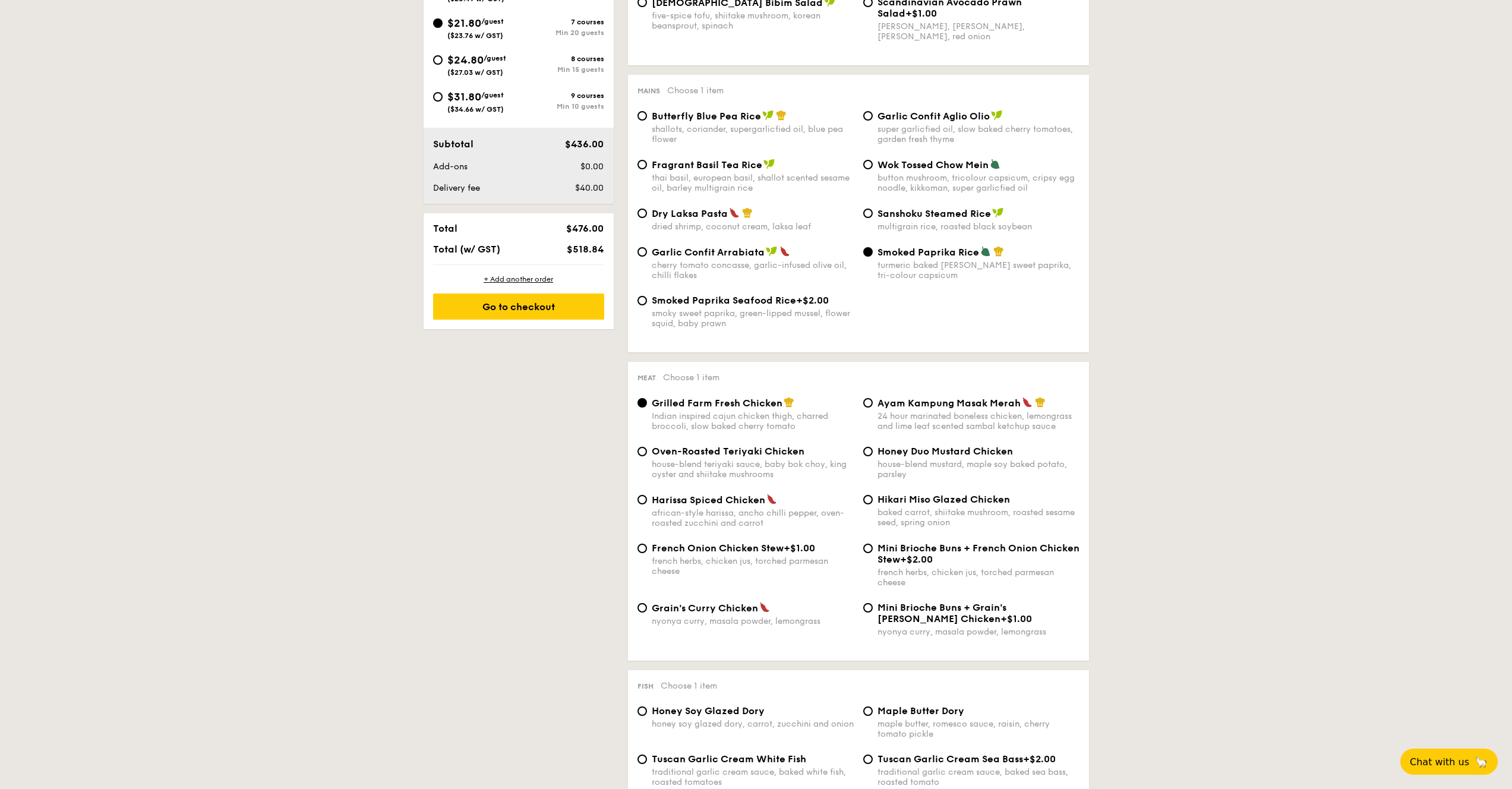
click at [708, 212] on span "Dry Laksa Pasta" at bounding box center [690, 213] width 76 height 11
click at [647, 212] on input "Dry Laksa Pasta dried shrimp, coconut cream, laksa leaf" at bounding box center [642, 213] width 10 height 10
radio input "true"
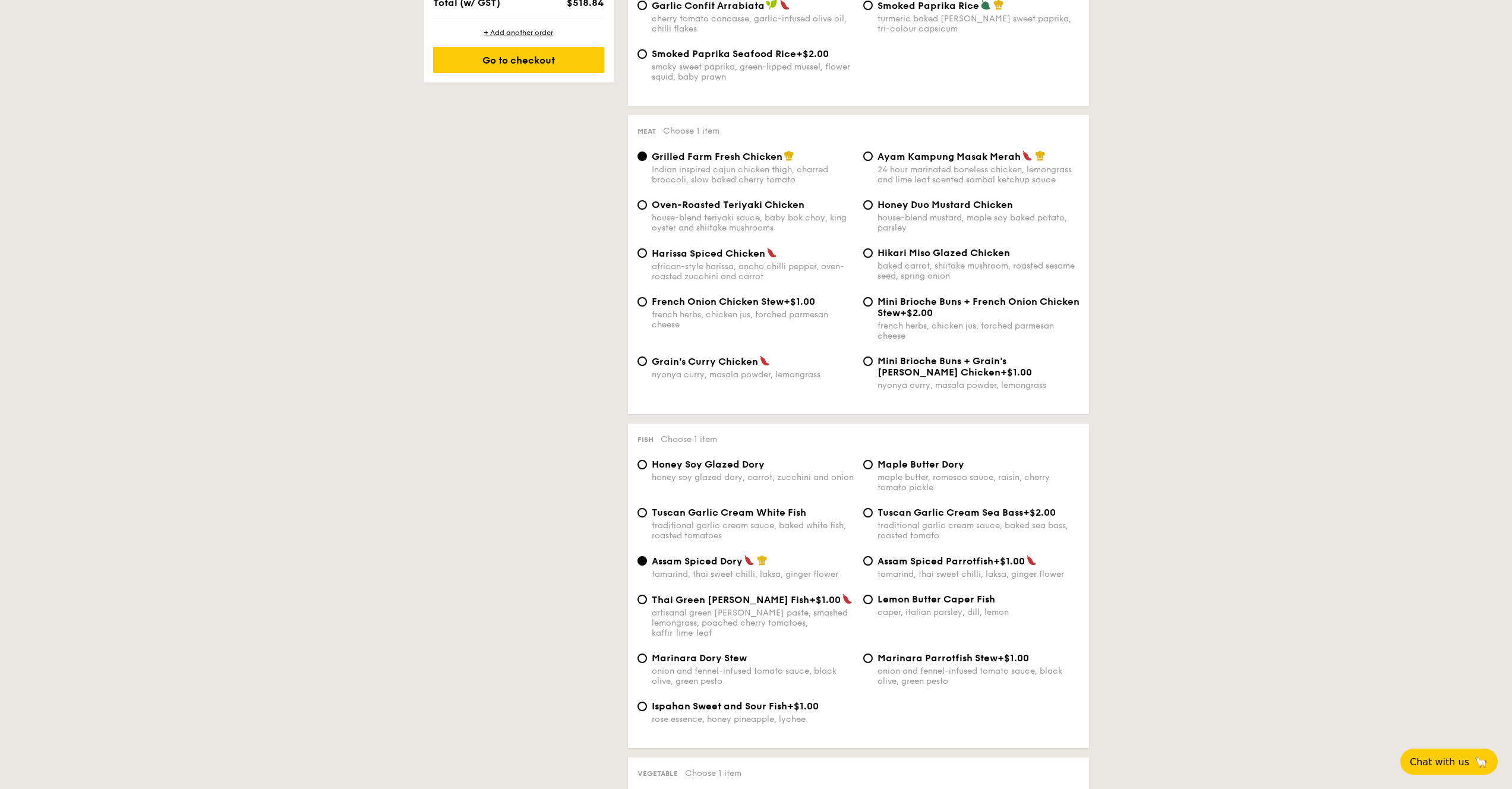
scroll to position [837, 0]
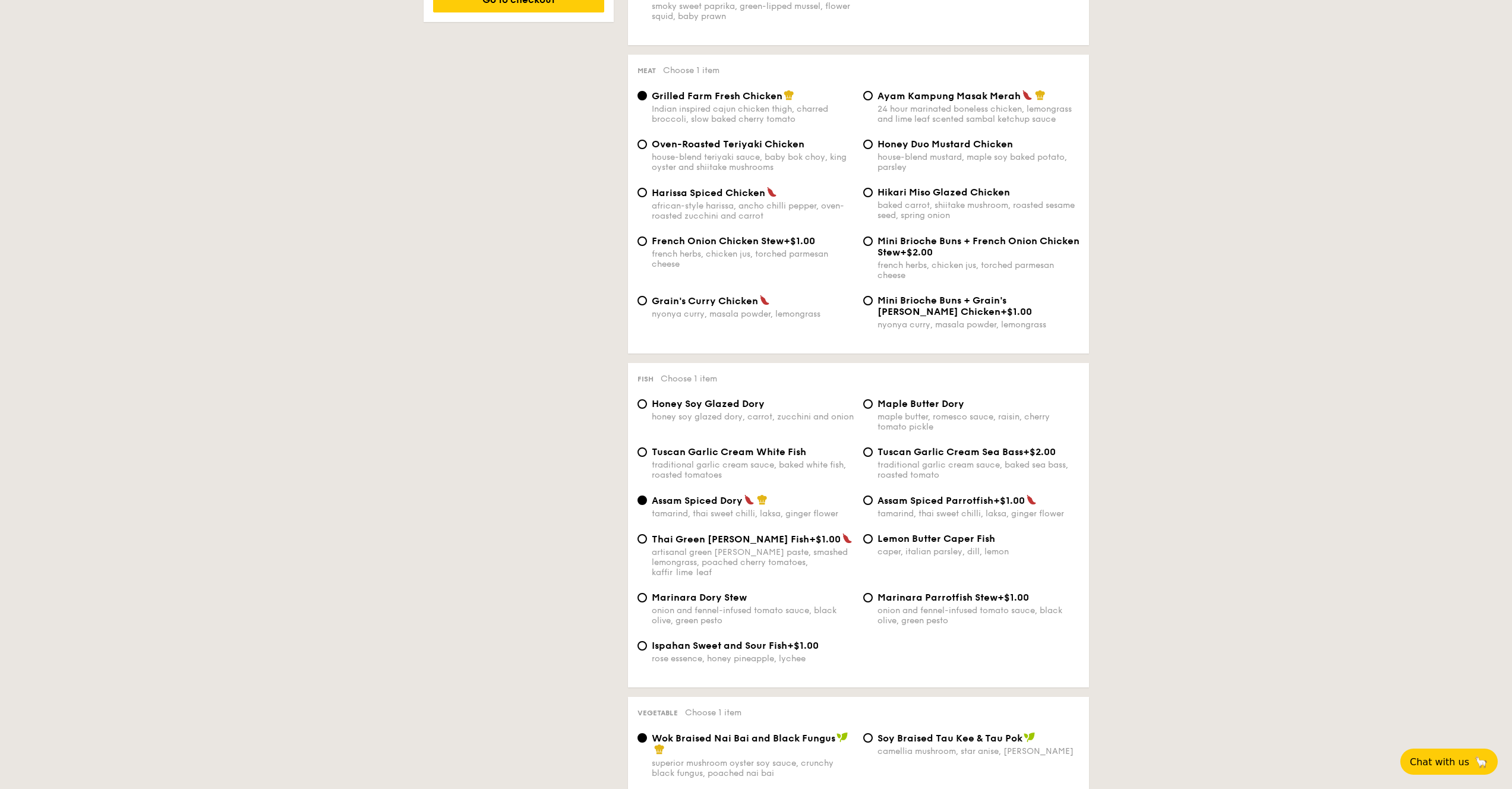
click at [750, 409] on span "Honey Soy Glazed Dory" at bounding box center [708, 404] width 113 height 11
click at [647, 409] on input "Honey Soy Glazed Dory honey soy glazed dory, carrot, zucchini and onion" at bounding box center [642, 404] width 10 height 10
radio input "true"
click at [776, 457] on span "Tuscan Garlic Cream White Fish" at bounding box center [729, 451] width 154 height 11
click at [647, 457] on input "Tuscan Garlic Cream White Fish traditional garlic cream sauce, baked white fish…" at bounding box center [642, 452] width 10 height 10
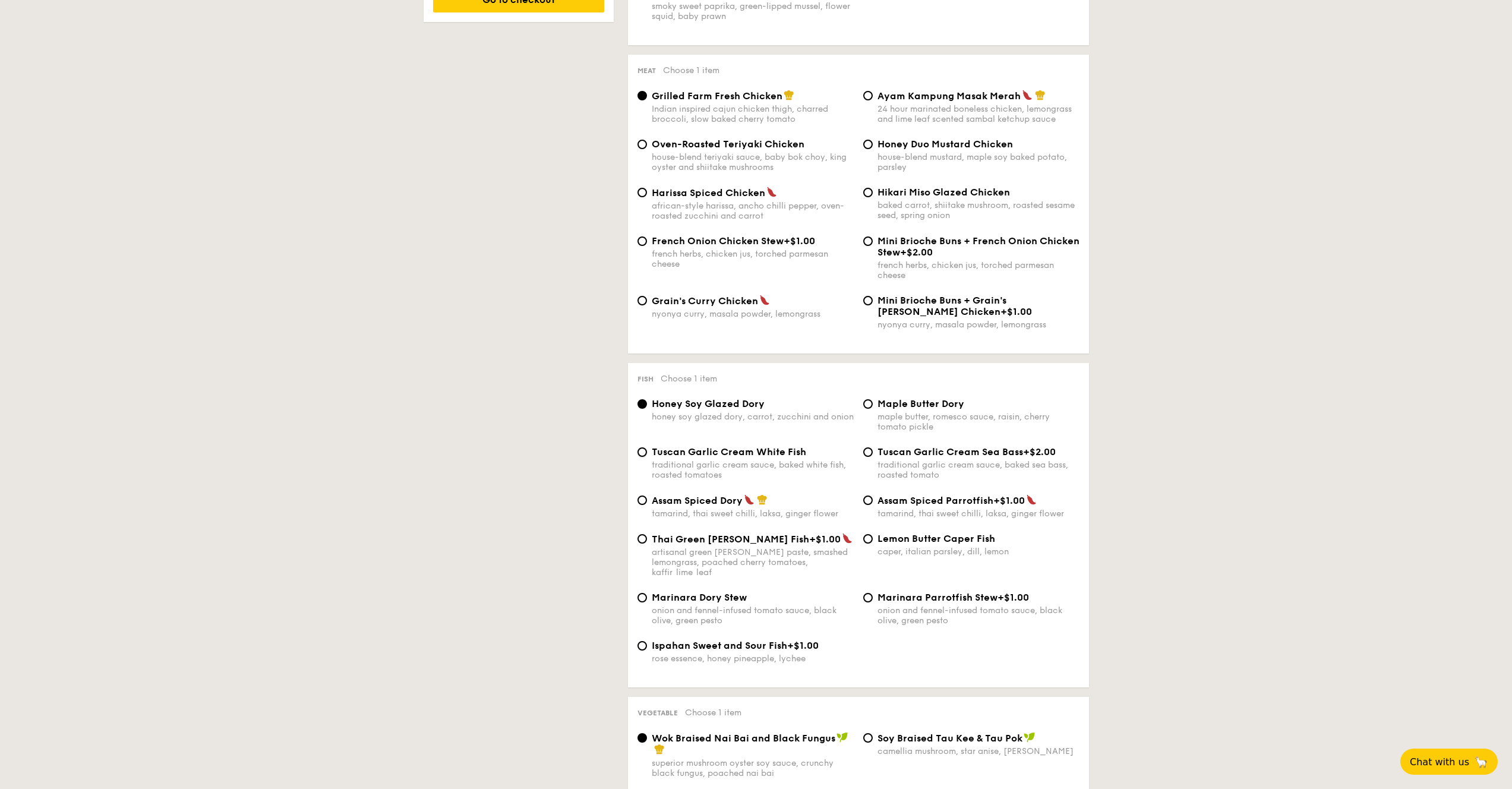
radio input "true"
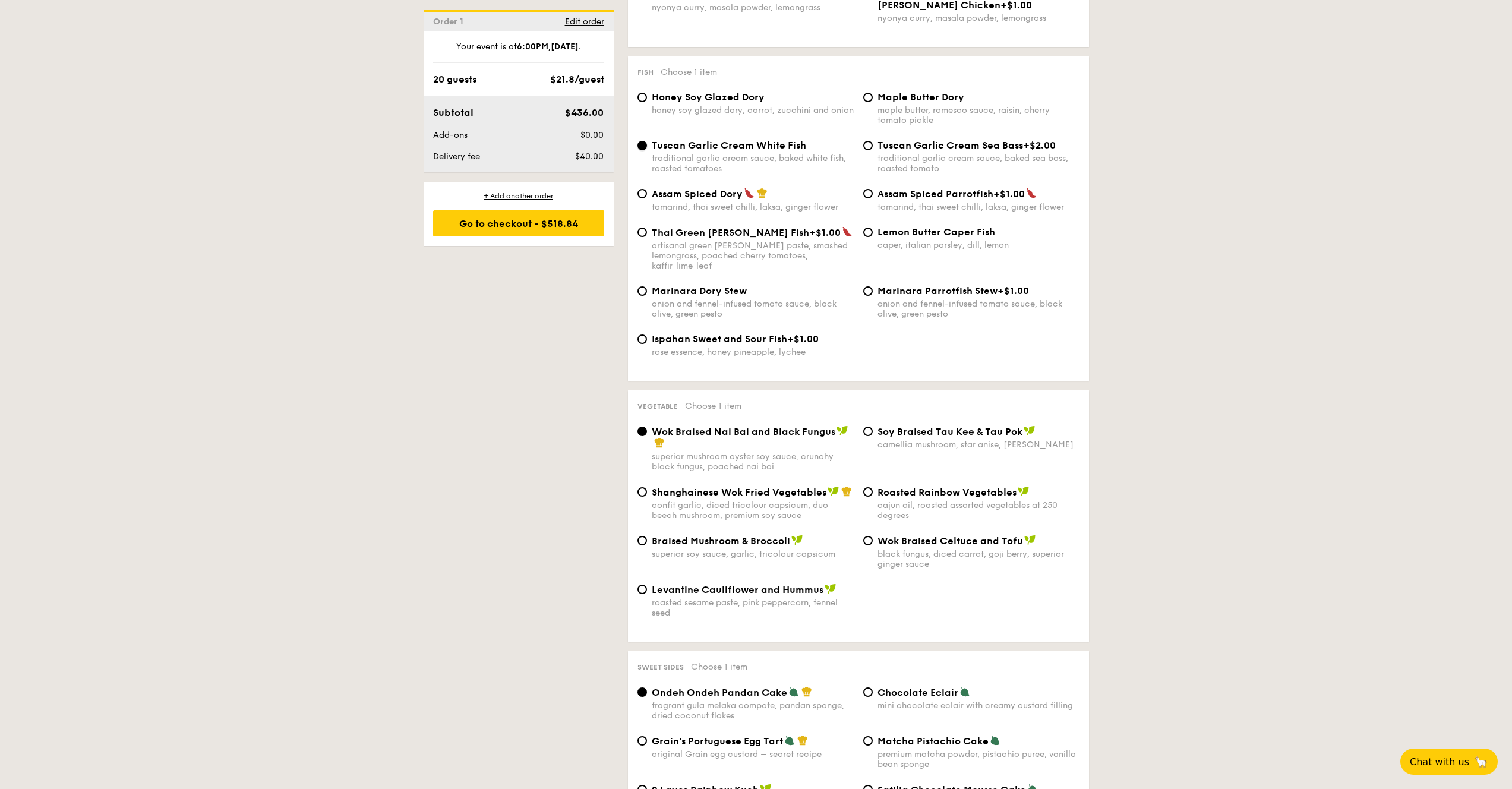
scroll to position [1204, 0]
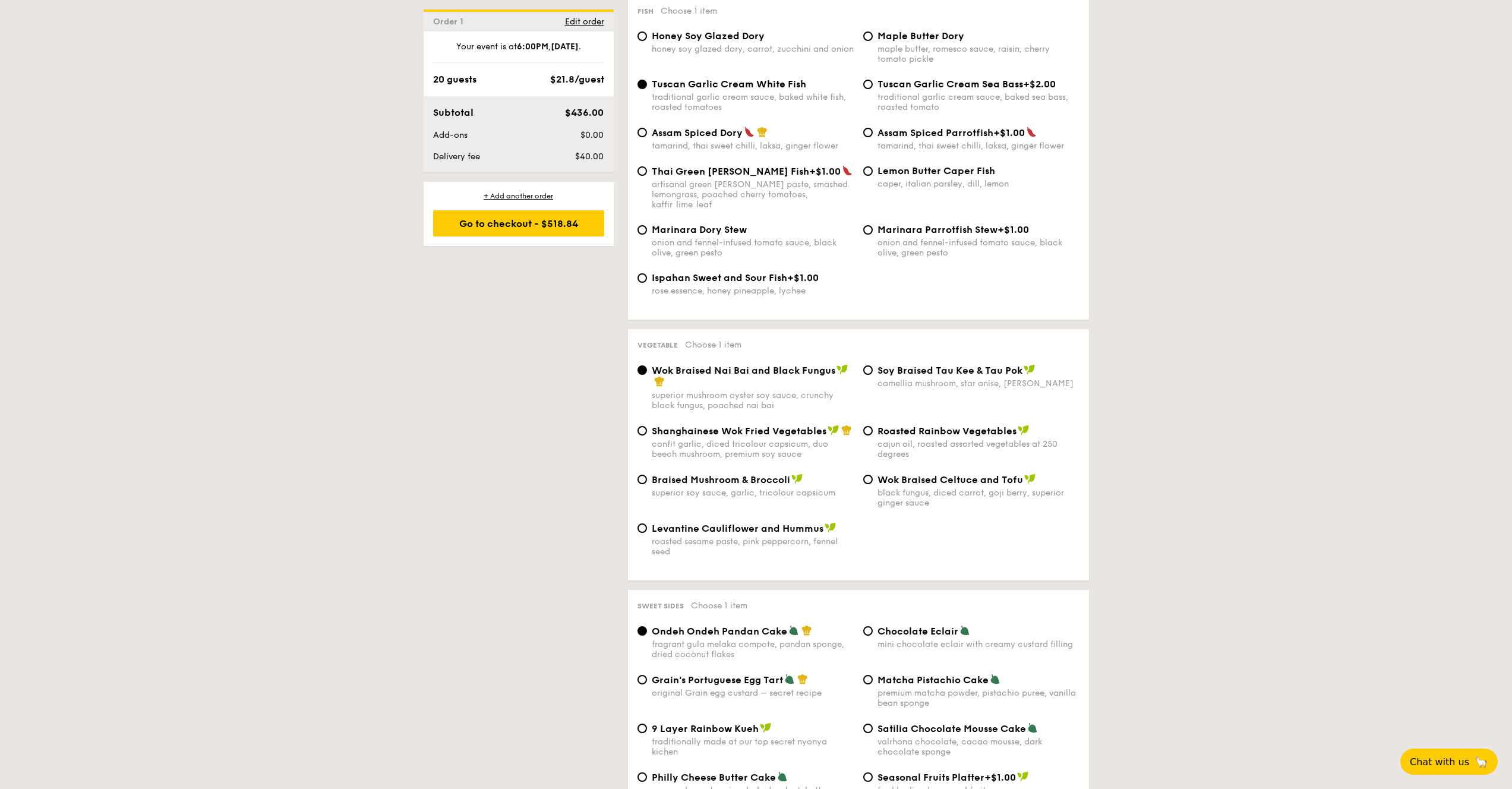
click at [911, 478] on span "Wok Braised Celtuce and Tofu" at bounding box center [950, 480] width 145 height 11
click at [872, 478] on input "Wok Braised Celtuce and Tofu black fungus, diced carrot, goji berry, superior g…" at bounding box center [868, 480] width 10 height 10
radio input "true"
click at [776, 533] on span "Levantine Cauliflower and Hummus" at bounding box center [737, 528] width 172 height 11
click at [647, 533] on input "Levantine Cauliflower and Hummus roasted sesame paste, pink peppercorn, fennel …" at bounding box center [642, 528] width 10 height 10
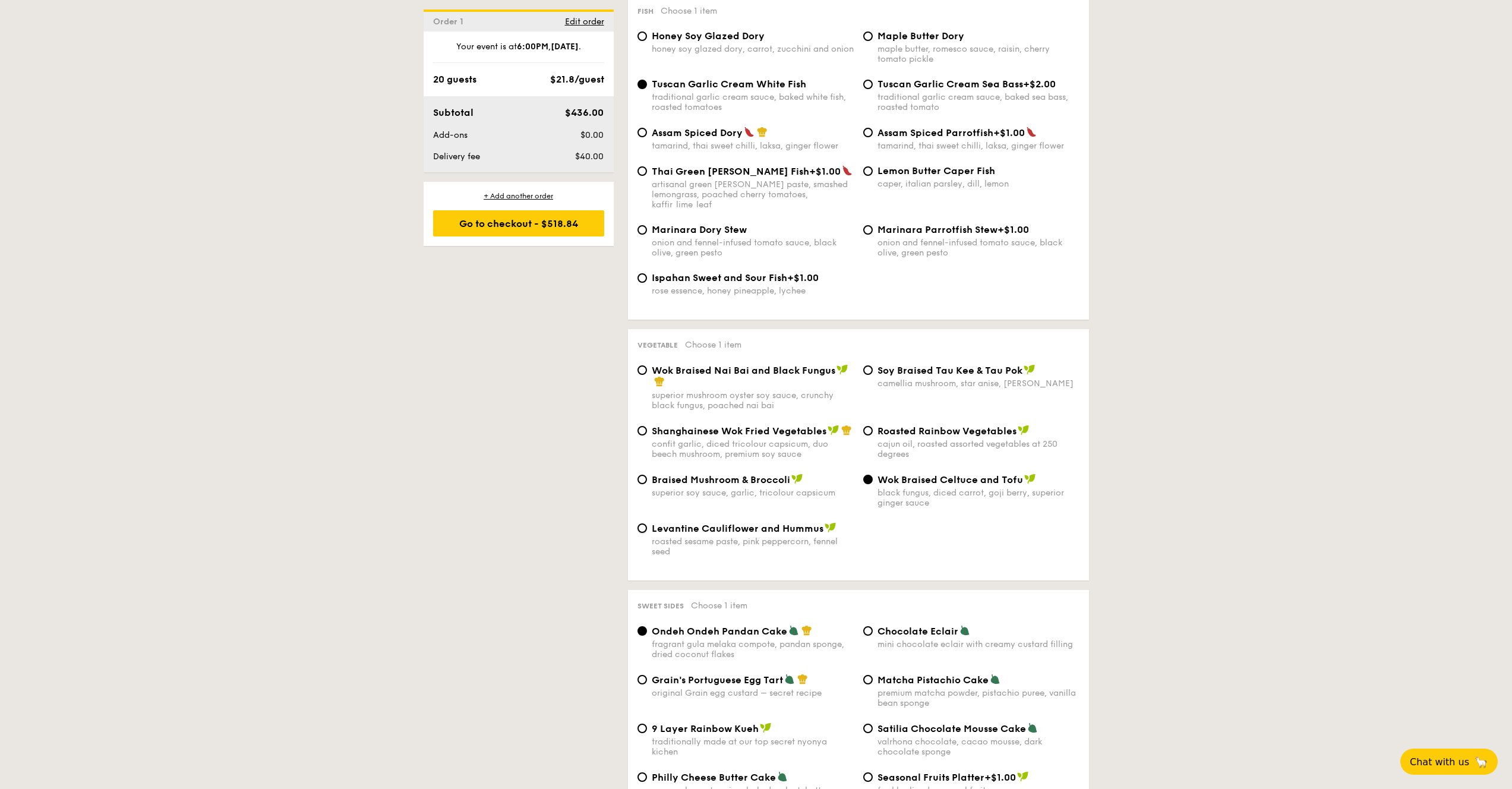
radio input "true"
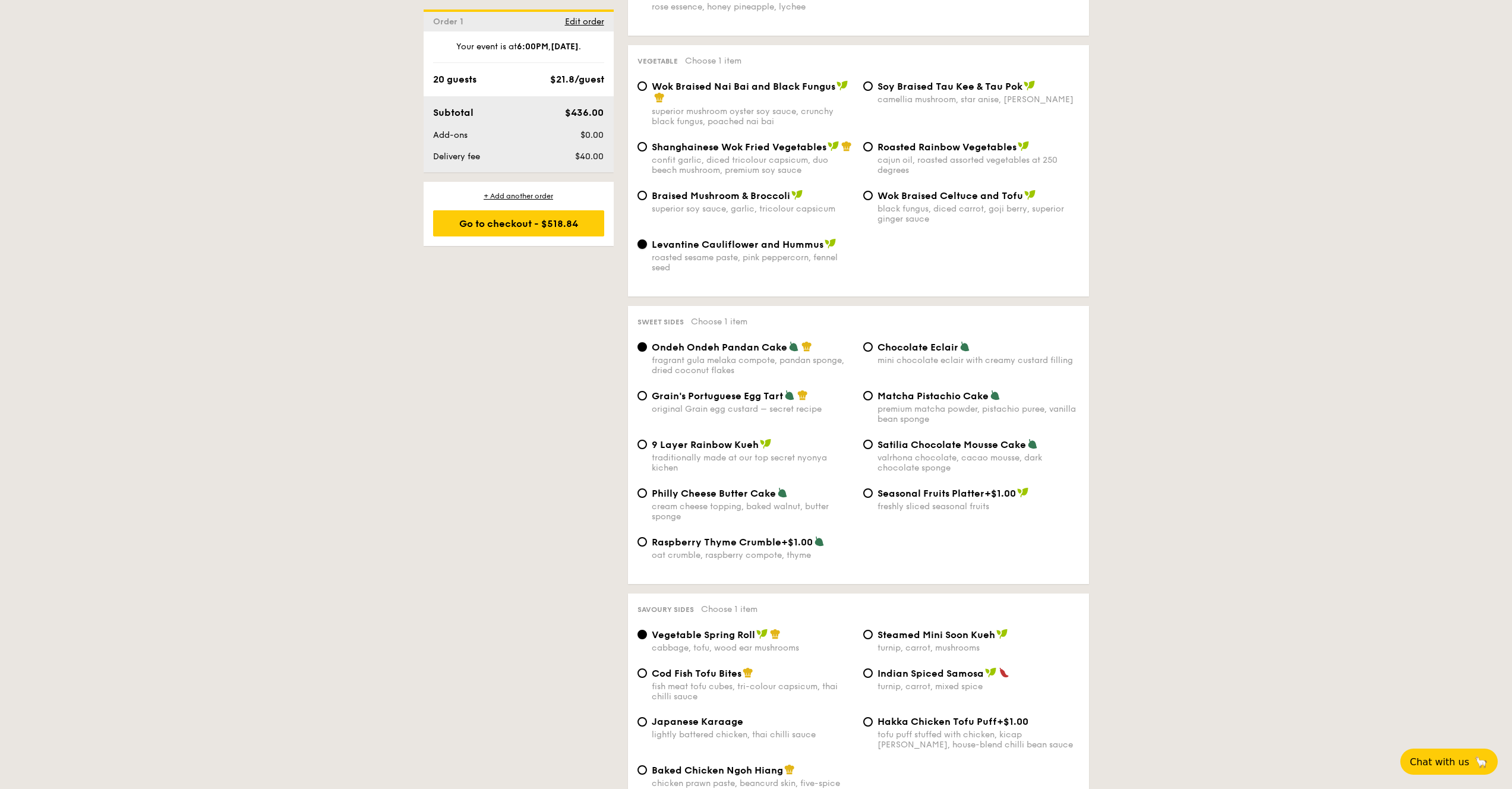
scroll to position [1610, 0]
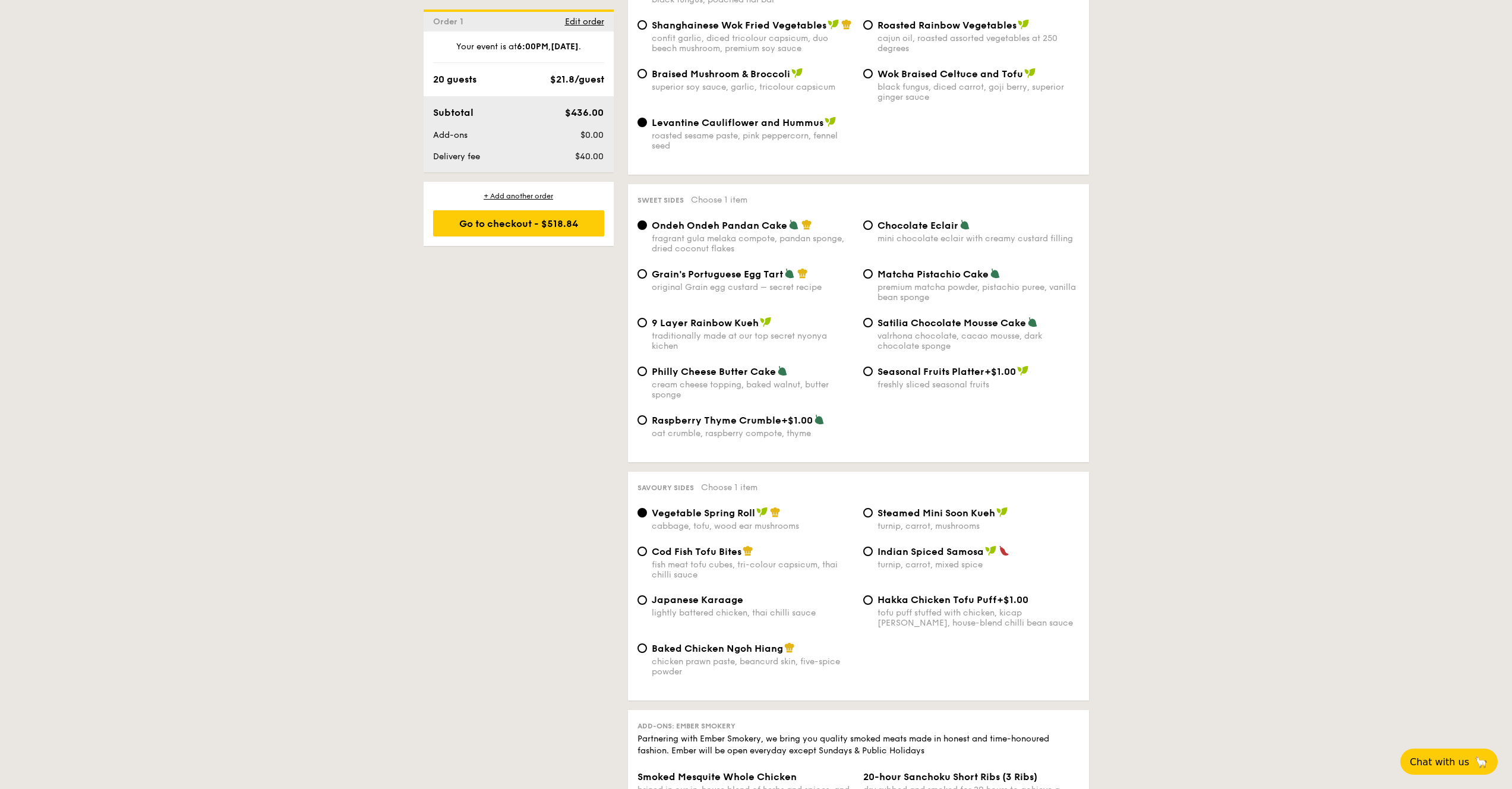
click at [708, 557] on span "Cod Fish Tofu Bites" at bounding box center [696, 552] width 90 height 11
click at [647, 556] on input "Cod Fish Tofu Bites fish meat tofu cubes, tri-colour capsicum, thai chilli sauce" at bounding box center [642, 552] width 10 height 10
radio input "true"
click at [709, 527] on div "cabbage, tofu, wood ear mushrooms" at bounding box center [753, 526] width 202 height 10
click at [647, 518] on input "Vegetable Spring Roll cabbage, tofu, wood ear mushrooms" at bounding box center [642, 513] width 10 height 10
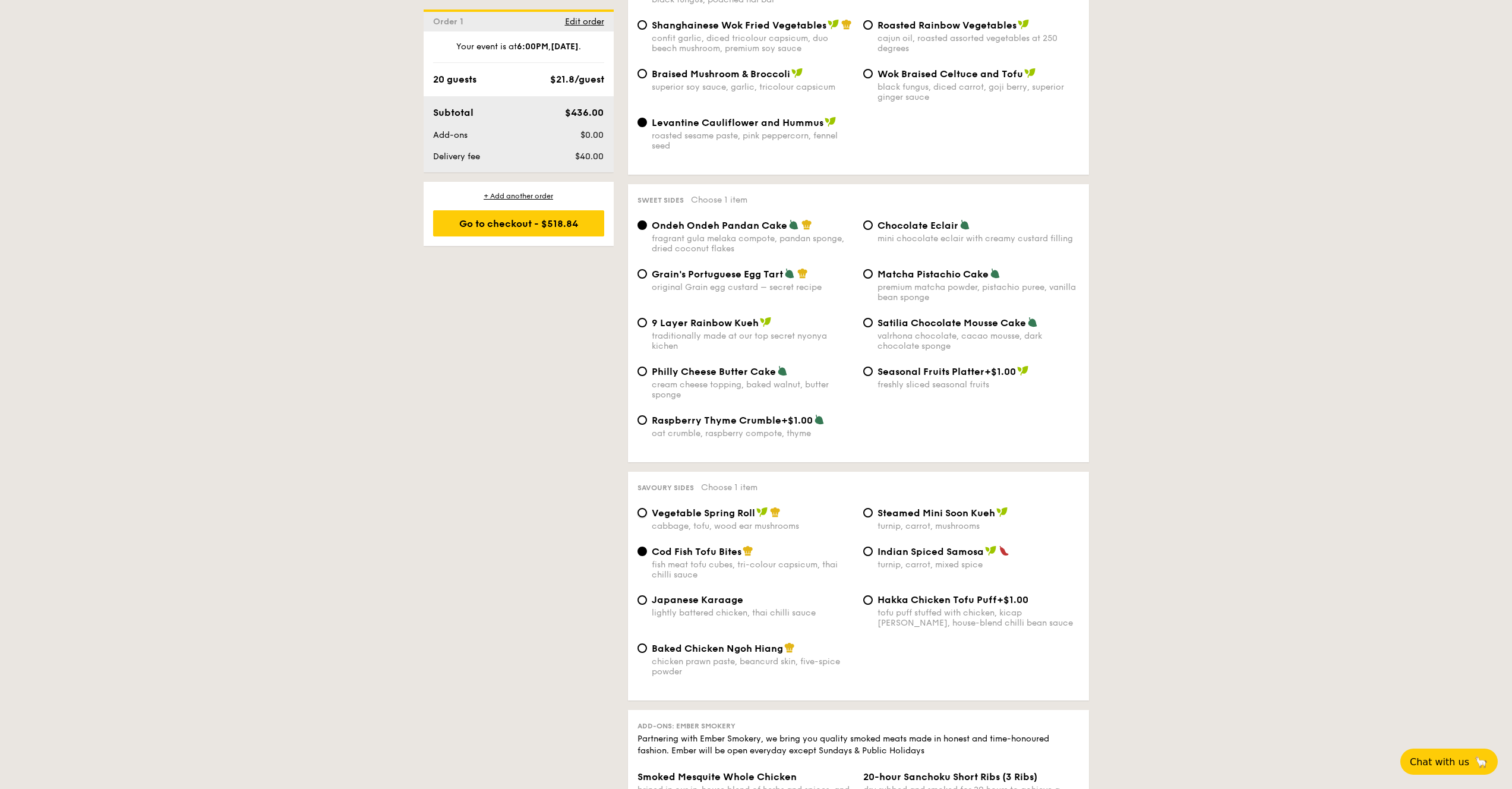
radio input "true"
click at [761, 279] on span "Grain's Portuguese Egg Tart" at bounding box center [717, 274] width 132 height 11
click at [647, 279] on input "Grain's Portuguese Egg Tart original Grain egg custard – secret recipe" at bounding box center [642, 274] width 10 height 10
radio input "true"
click at [748, 322] on span "9 Layer Rainbow Kueh" at bounding box center [705, 323] width 107 height 11
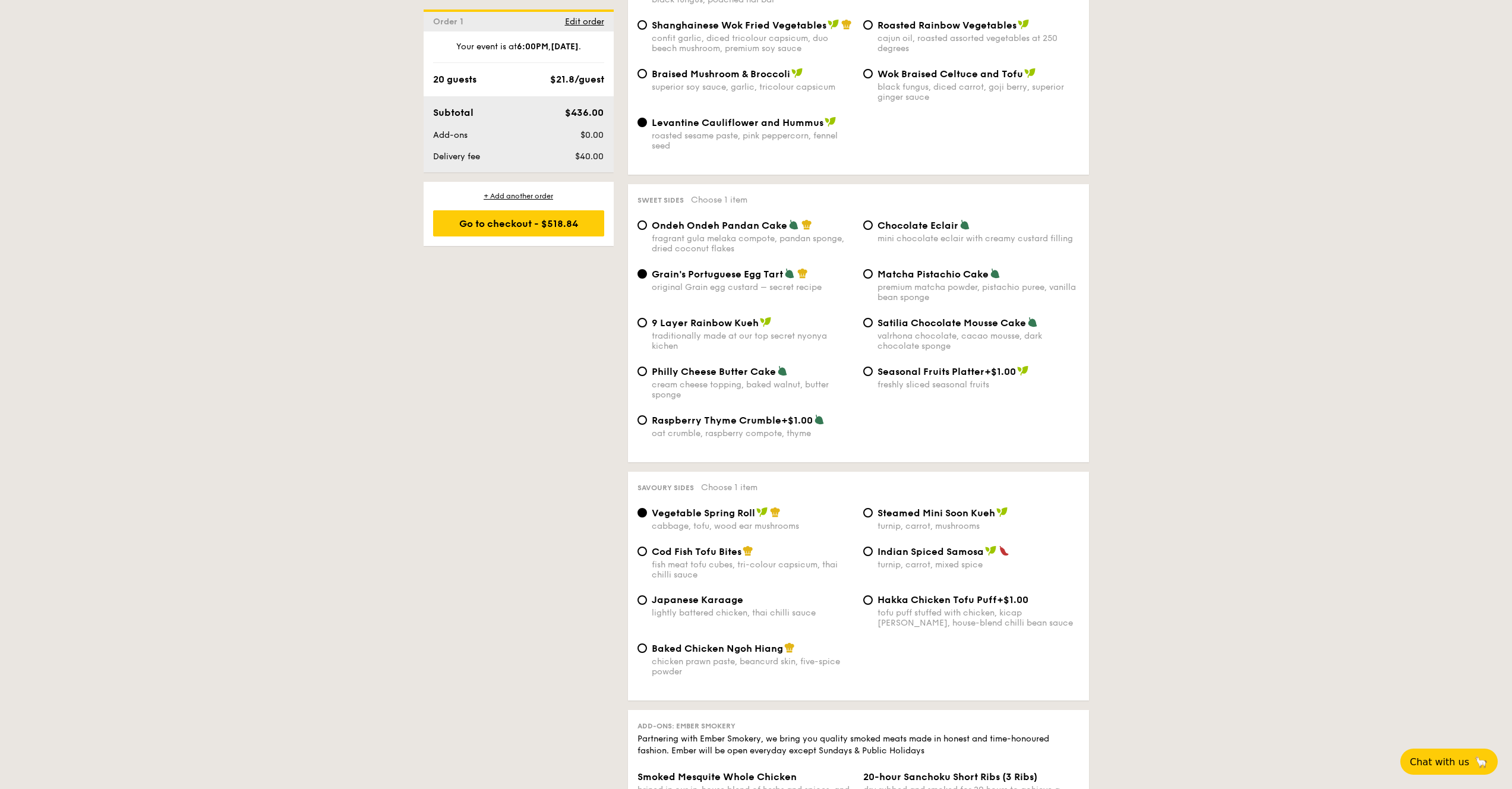
click at [647, 322] on input "9 Layer Rainbow Kueh traditionally made at our top secret nyonya kichen" at bounding box center [642, 322] width 10 height 10
radio input "true"
click at [754, 384] on div "cream cheese topping, baked walnut, butter sponge" at bounding box center [753, 389] width 202 height 20
click at [647, 376] on input "Philly Cheese Butter Cake cream cheese topping, baked walnut, butter sponge" at bounding box center [642, 371] width 10 height 10
radio input "true"
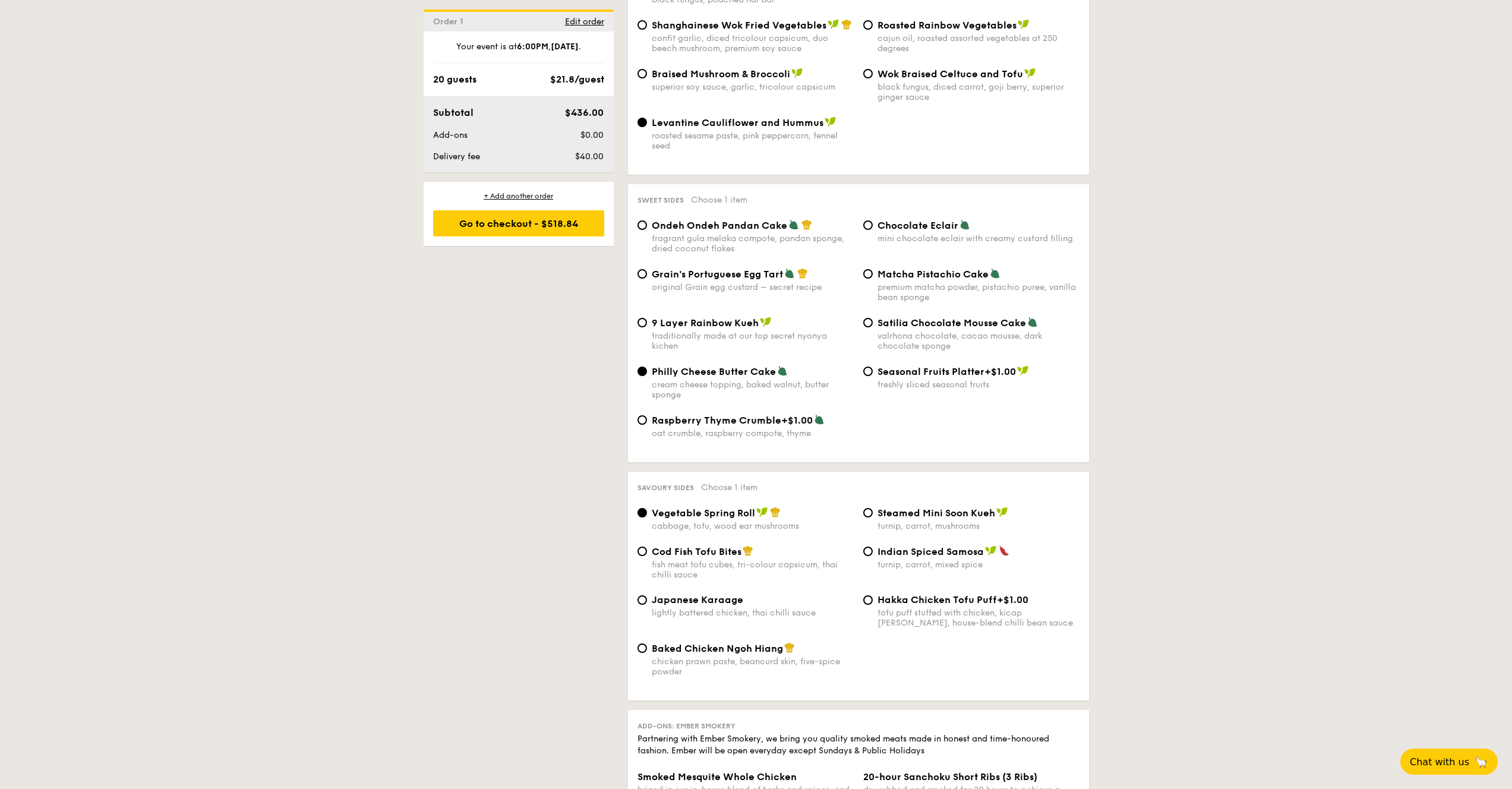
click at [741, 325] on span "9 Layer Rainbow Kueh" at bounding box center [705, 323] width 107 height 11
click at [647, 325] on input "9 Layer Rainbow Kueh traditionally made at our top secret nyonya kichen" at bounding box center [642, 322] width 10 height 10
radio input "true"
click at [783, 241] on div "fragrant gula melaka compote, pandan sponge, dried coconut flakes" at bounding box center [753, 243] width 202 height 20
click at [647, 230] on input "Ondeh Ondeh Pandan Cake fragrant gula melaka compote, pandan sponge, dried coco…" at bounding box center [642, 225] width 10 height 10
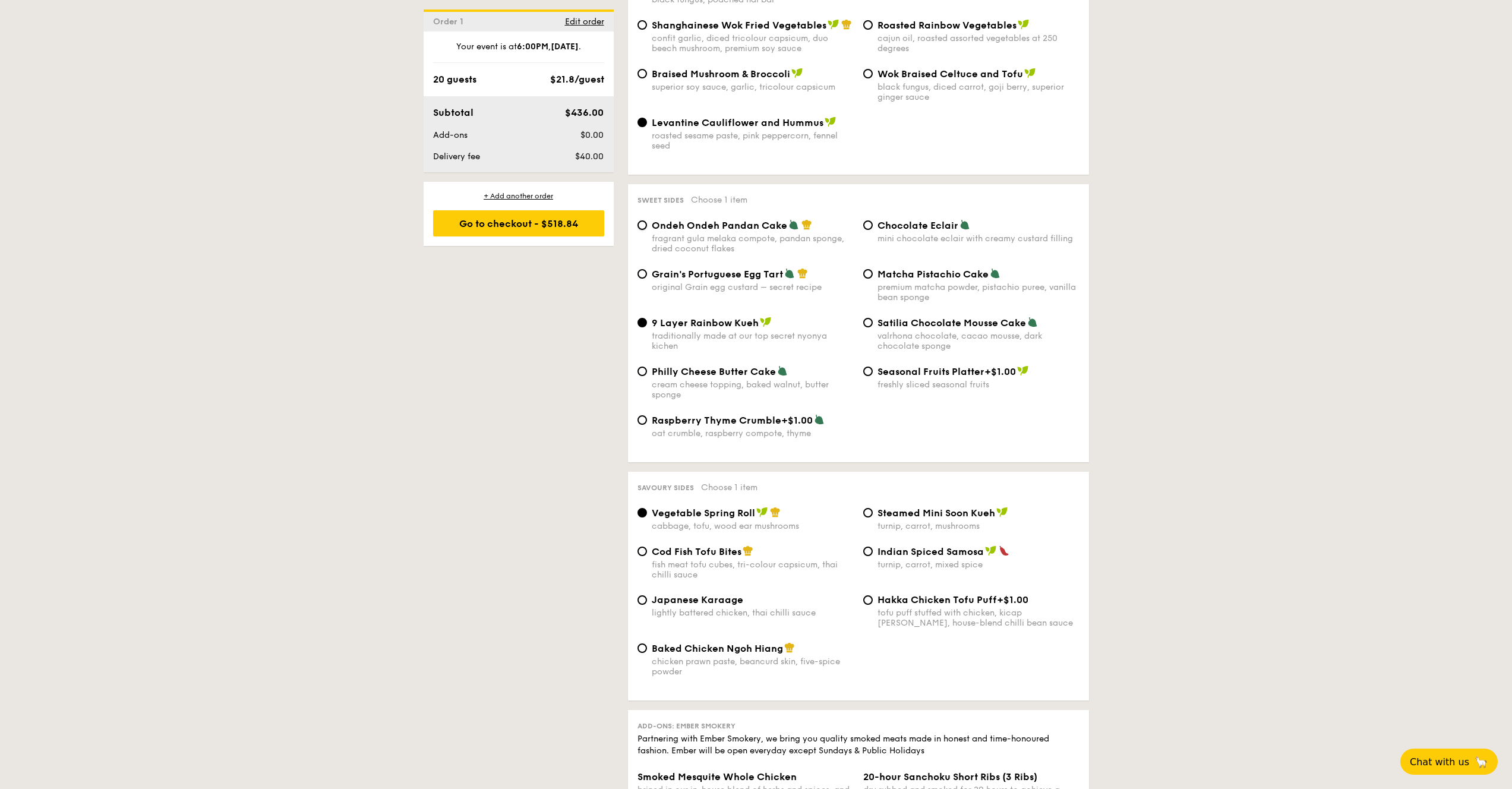
radio input "true"
click at [733, 279] on span "Grain's Portuguese Egg Tart" at bounding box center [717, 274] width 132 height 11
click at [647, 279] on input "Grain's Portuguese Egg Tart original Grain egg custard – secret recipe" at bounding box center [642, 274] width 10 height 10
radio input "true"
click at [884, 230] on span "Chocolate Eclair" at bounding box center [918, 225] width 81 height 11
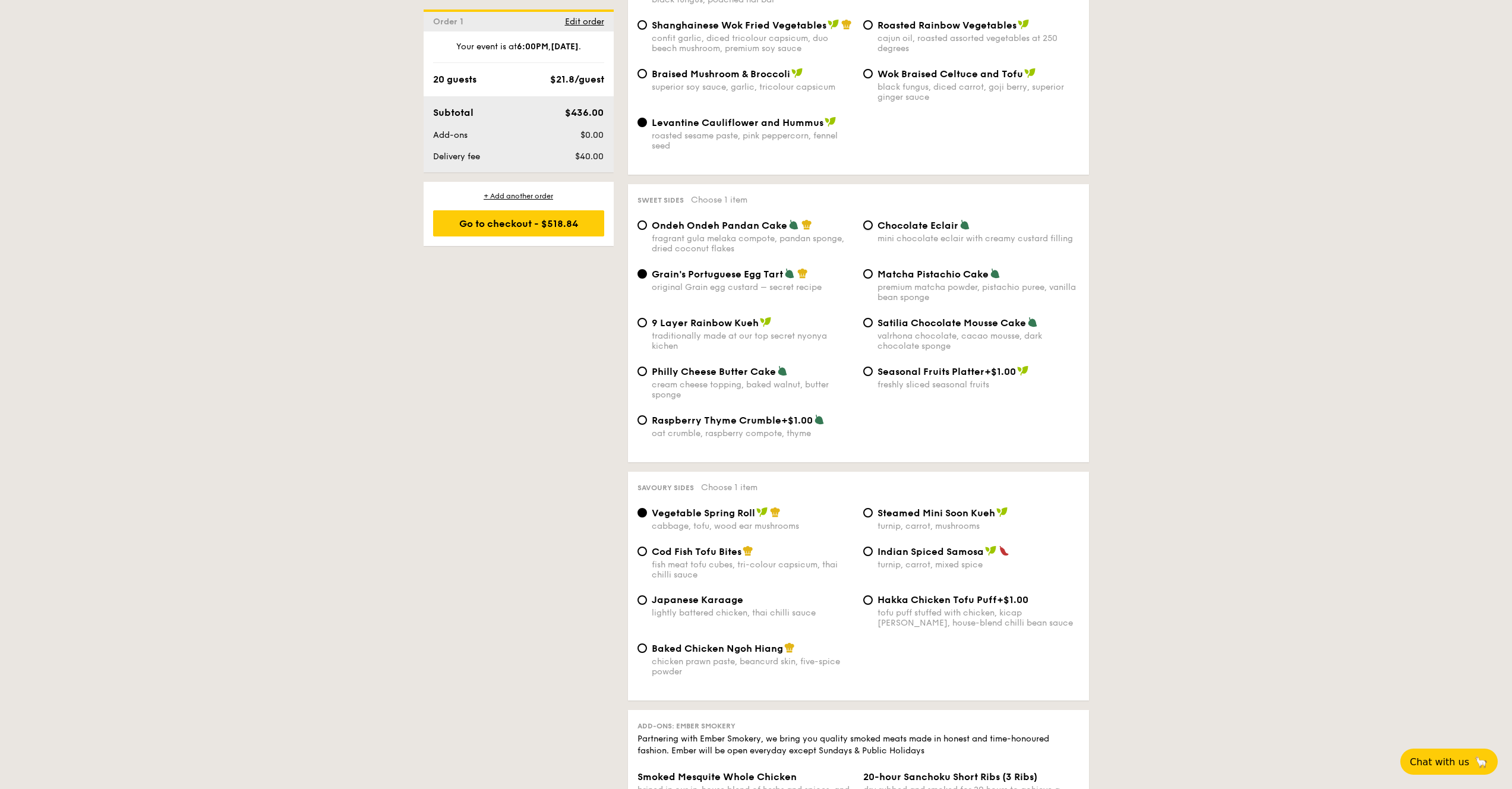
click at [872, 230] on input "Chocolate Eclair mini chocolate eclair with creamy custard filling" at bounding box center [868, 225] width 10 height 10
radio input "true"
click at [902, 286] on div "premium matcha powder, pistachio puree, vanilla bean sponge" at bounding box center [978, 292] width 202 height 20
click at [872, 279] on input "Matcha Pistachio Cake premium matcha powder, pistachio puree, vanilla bean spon…" at bounding box center [868, 274] width 10 height 10
radio input "true"
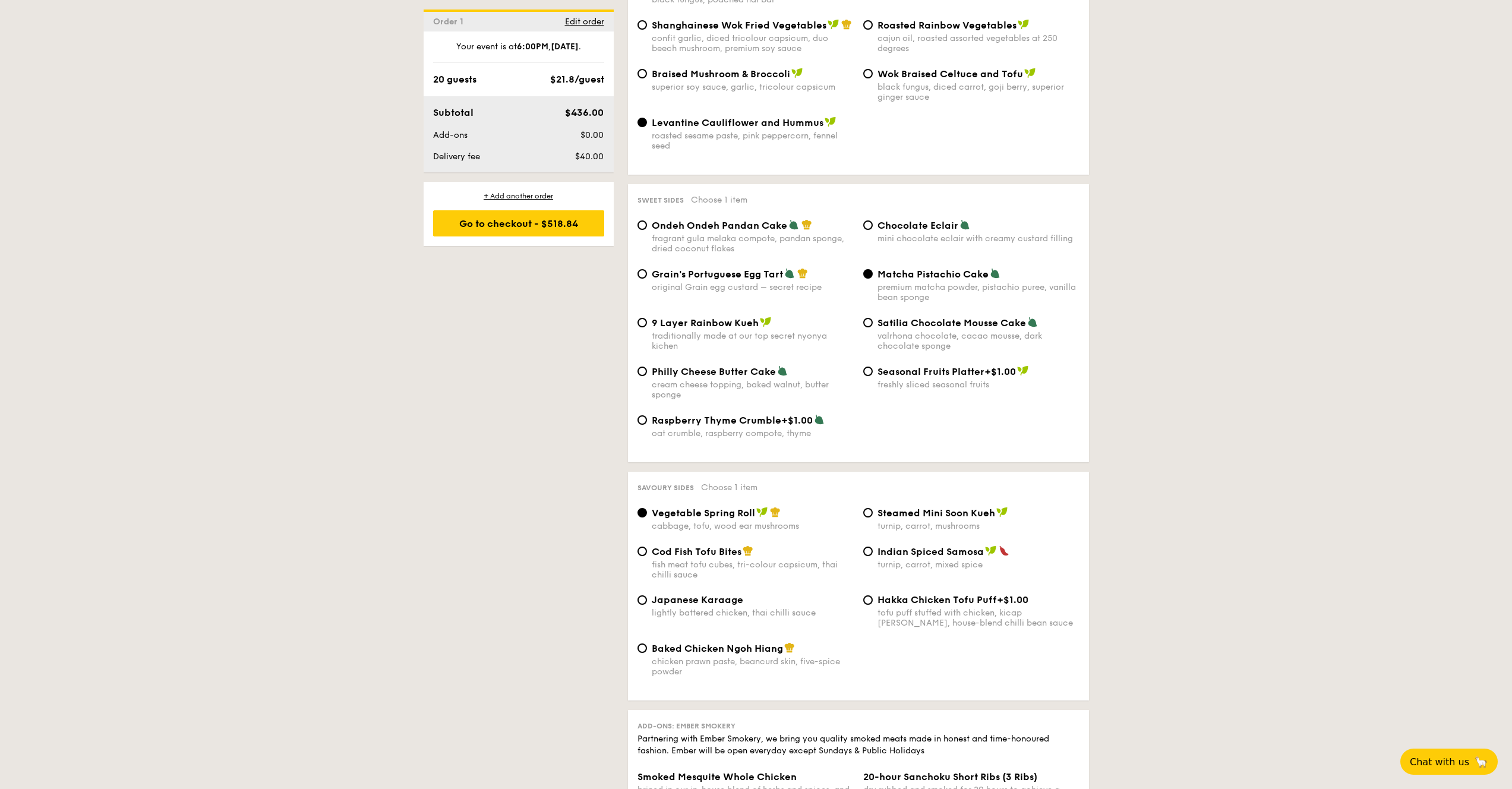
click at [934, 327] on span "Satilia Chocolate Mousse Cake" at bounding box center [951, 323] width 149 height 11
click at [872, 327] on input "Satilia Chocolate Mousse Cake valrhona chocolate, cacao mousse, dark chocolate …" at bounding box center [868, 322] width 10 height 10
radio input "true"
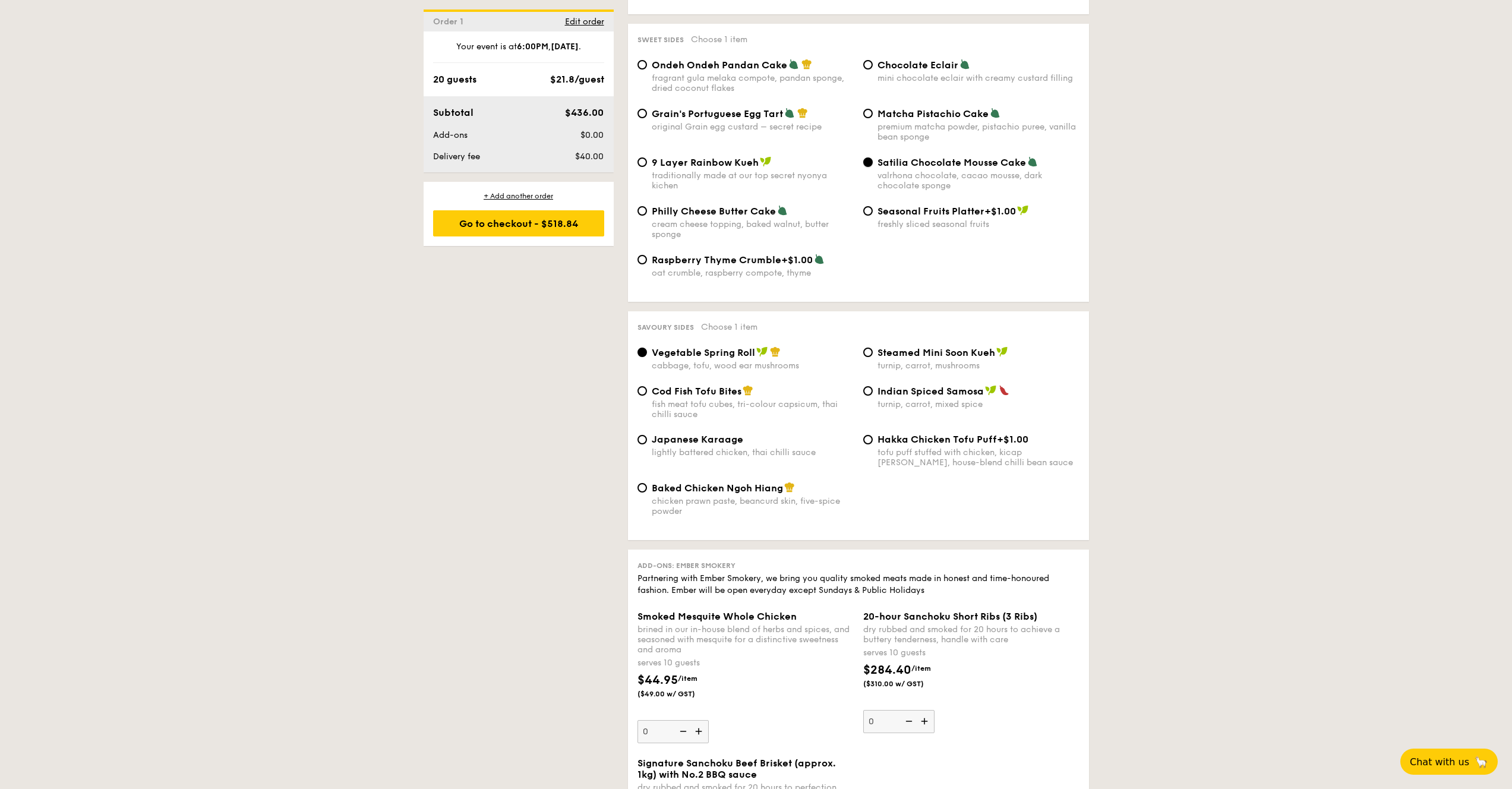
scroll to position [1786, 0]
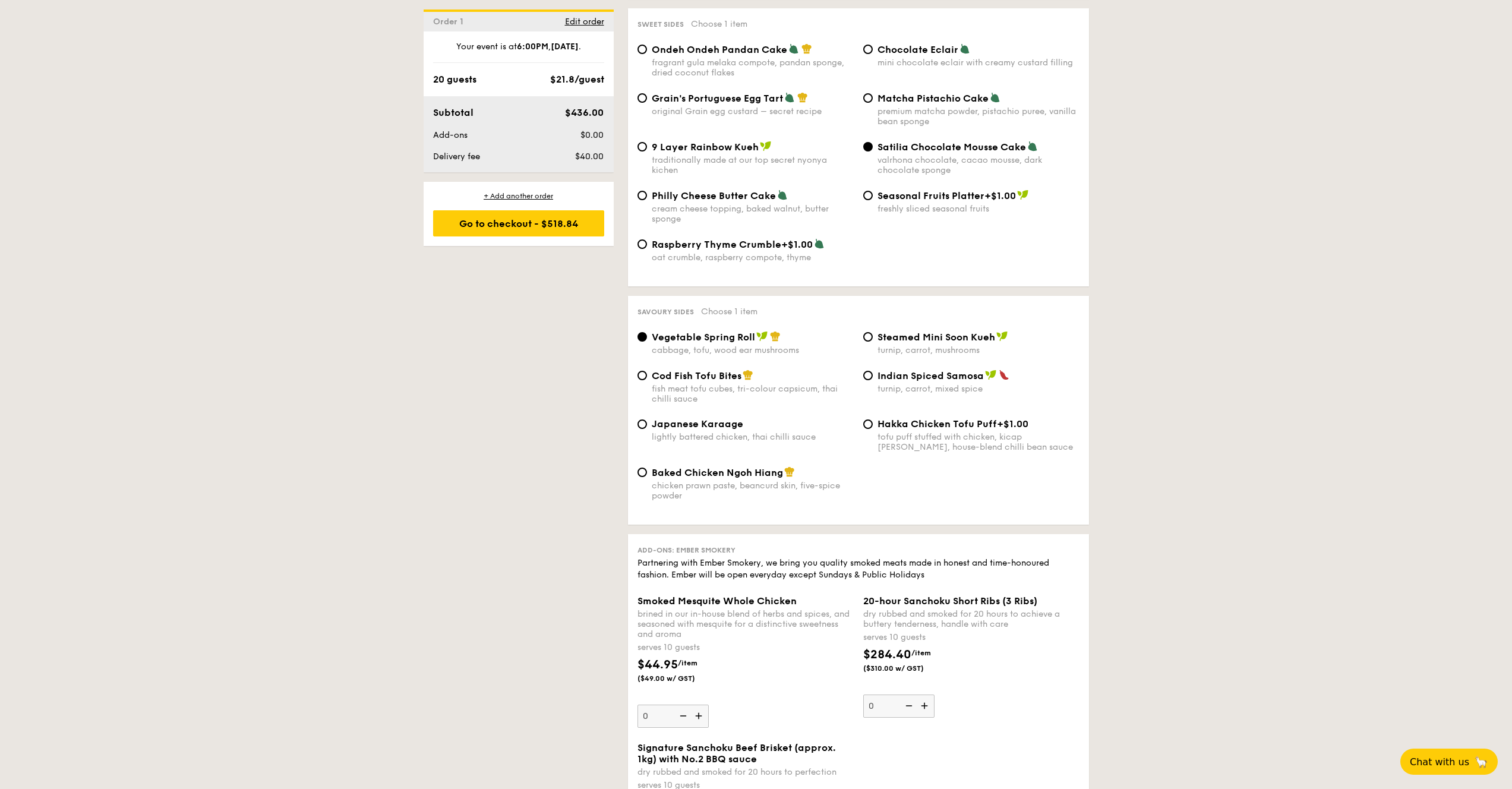
click at [720, 388] on div "Cod Fish Tofu Bites fish meat tofu cubes, tri-colour capsicum, thai chilli sauce" at bounding box center [753, 386] width 202 height 35
click at [647, 380] on input "Cod Fish Tofu Bites fish meat tofu cubes, tri-colour capsicum, thai chilli sauce" at bounding box center [642, 376] width 10 height 10
radio input "true"
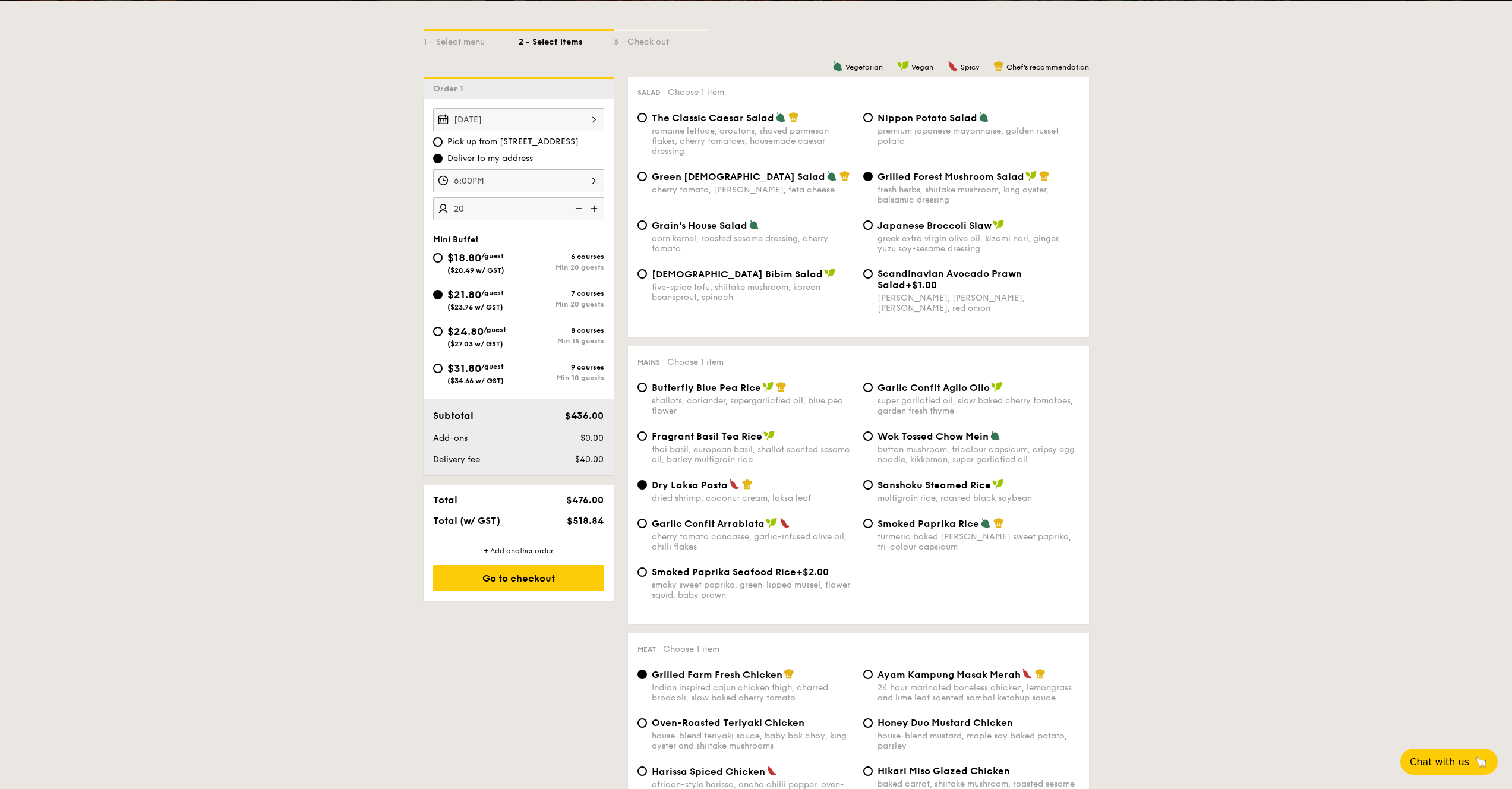
scroll to position [67, 0]
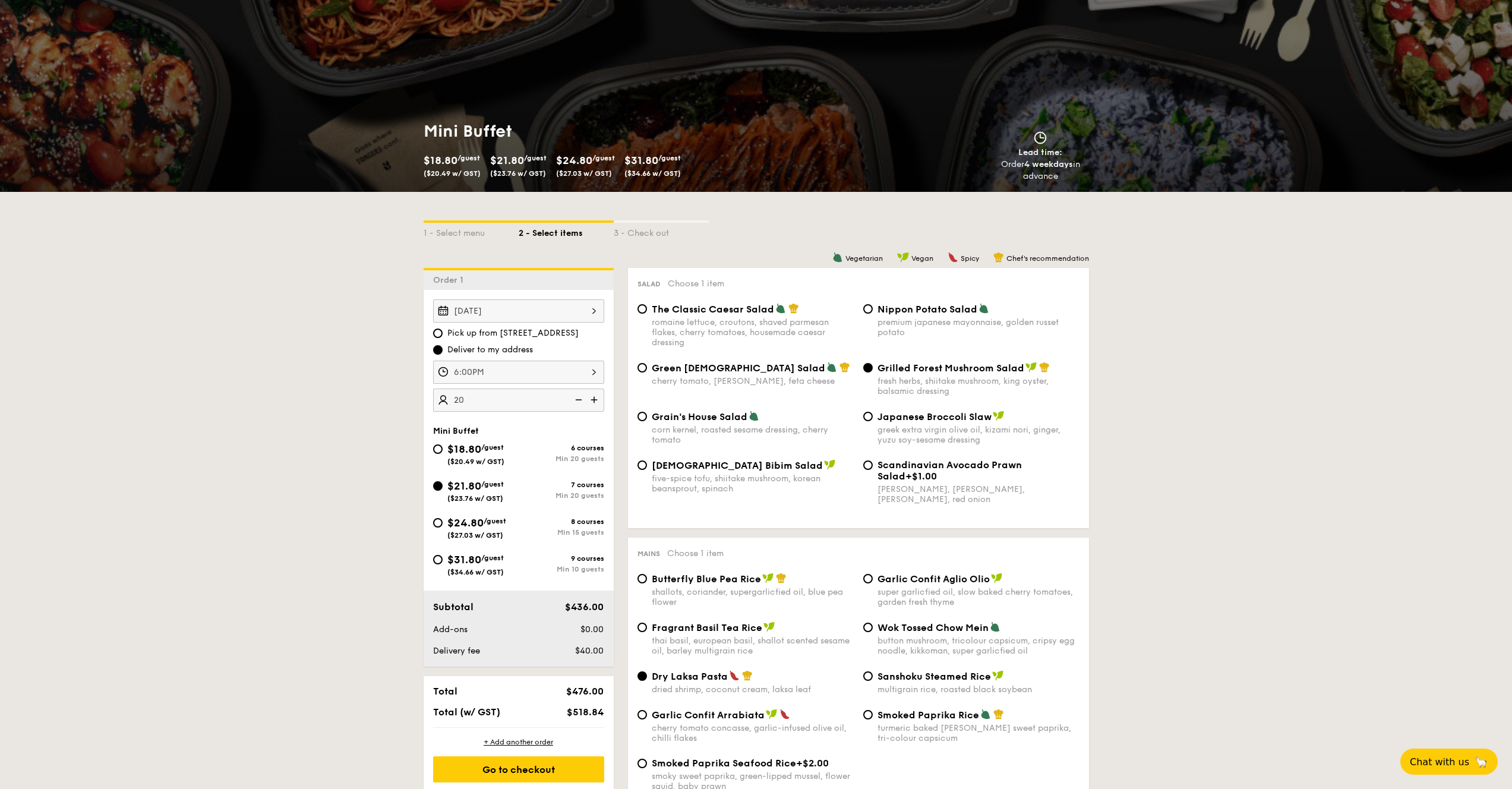
click at [733, 367] on span "Green Goddess Salad" at bounding box center [738, 368] width 174 height 11
click at [647, 367] on input "Green Goddess Salad cherry tomato, dill, feta cheese" at bounding box center [642, 367] width 10 height 10
radio input "true"
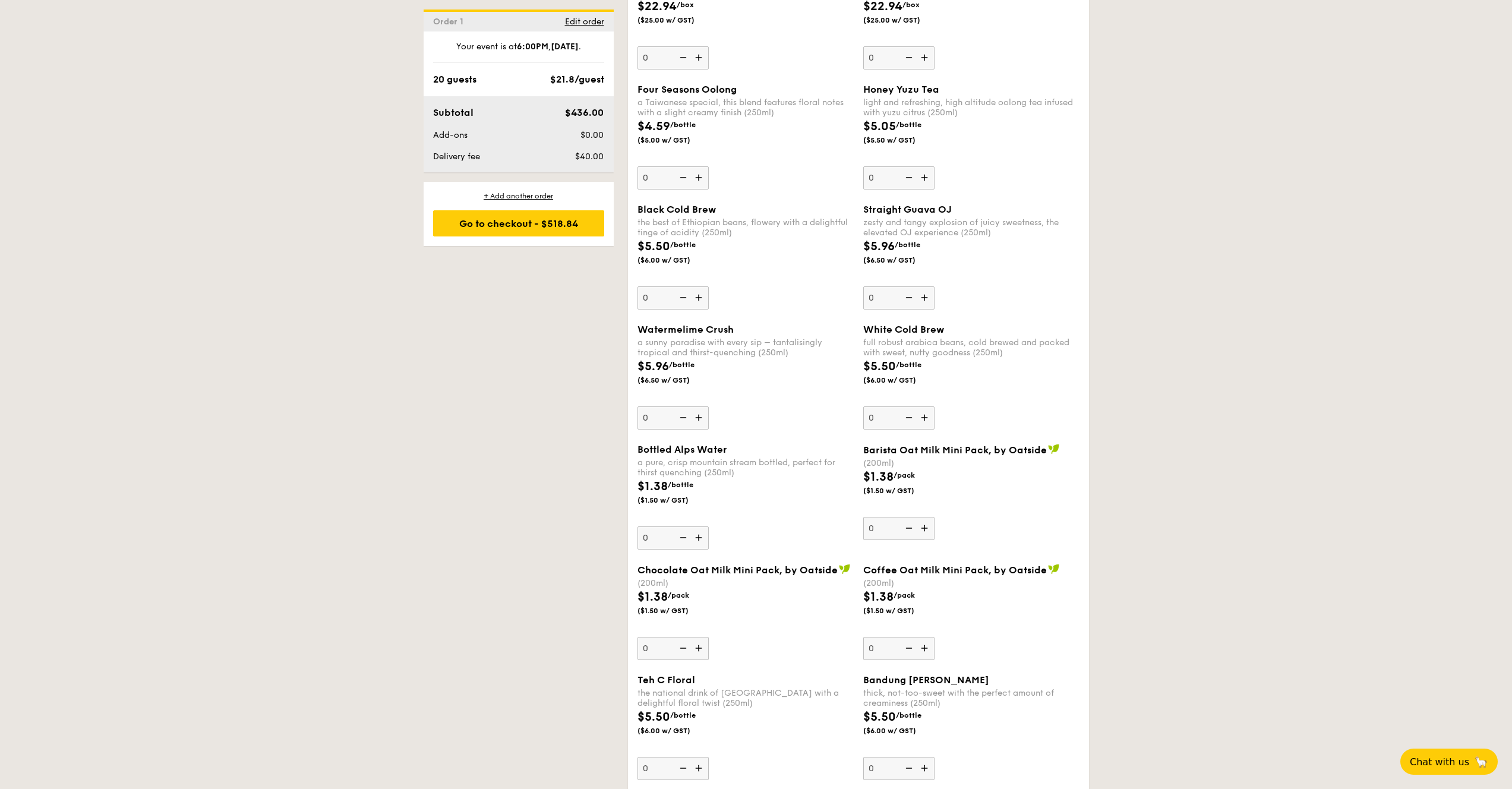
scroll to position [2443, 0]
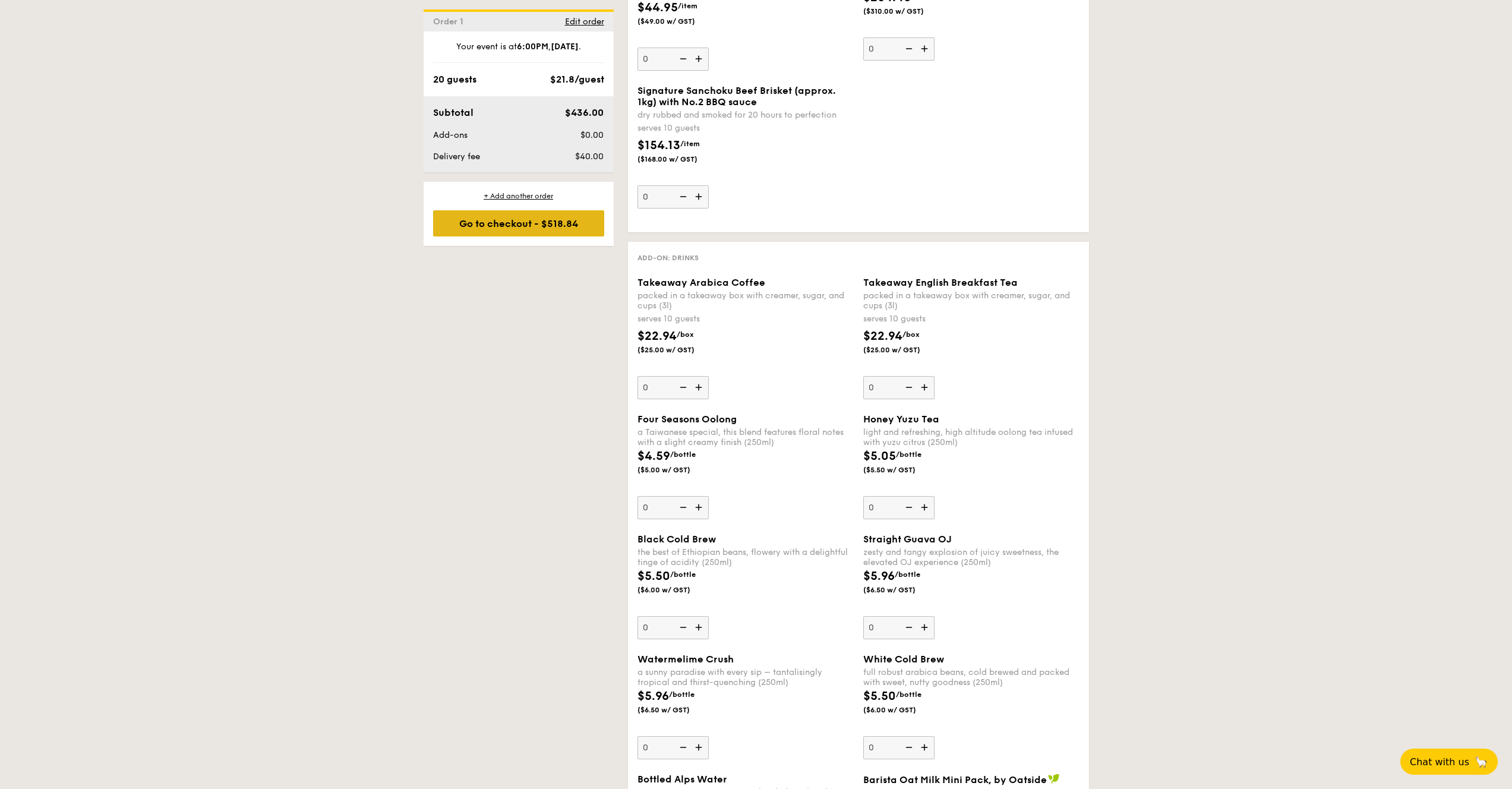
click at [561, 212] on div "Go to checkout - $518.84" at bounding box center [519, 223] width 171 height 26
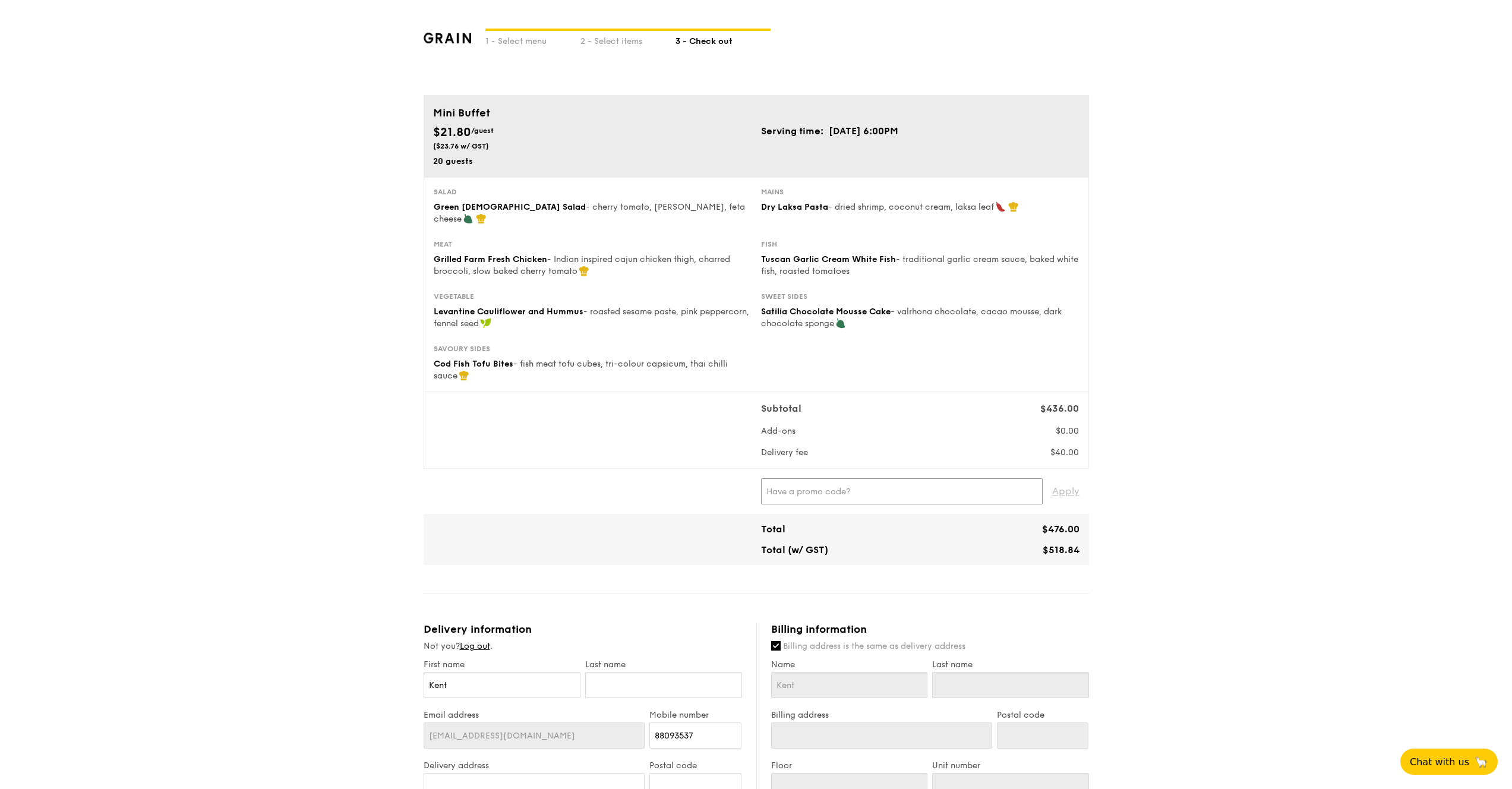
click at [976, 485] on input "text" at bounding box center [901, 491] width 282 height 26
paste input "UOBGV10"
click at [1060, 479] on span "Apply" at bounding box center [1065, 491] width 27 height 26
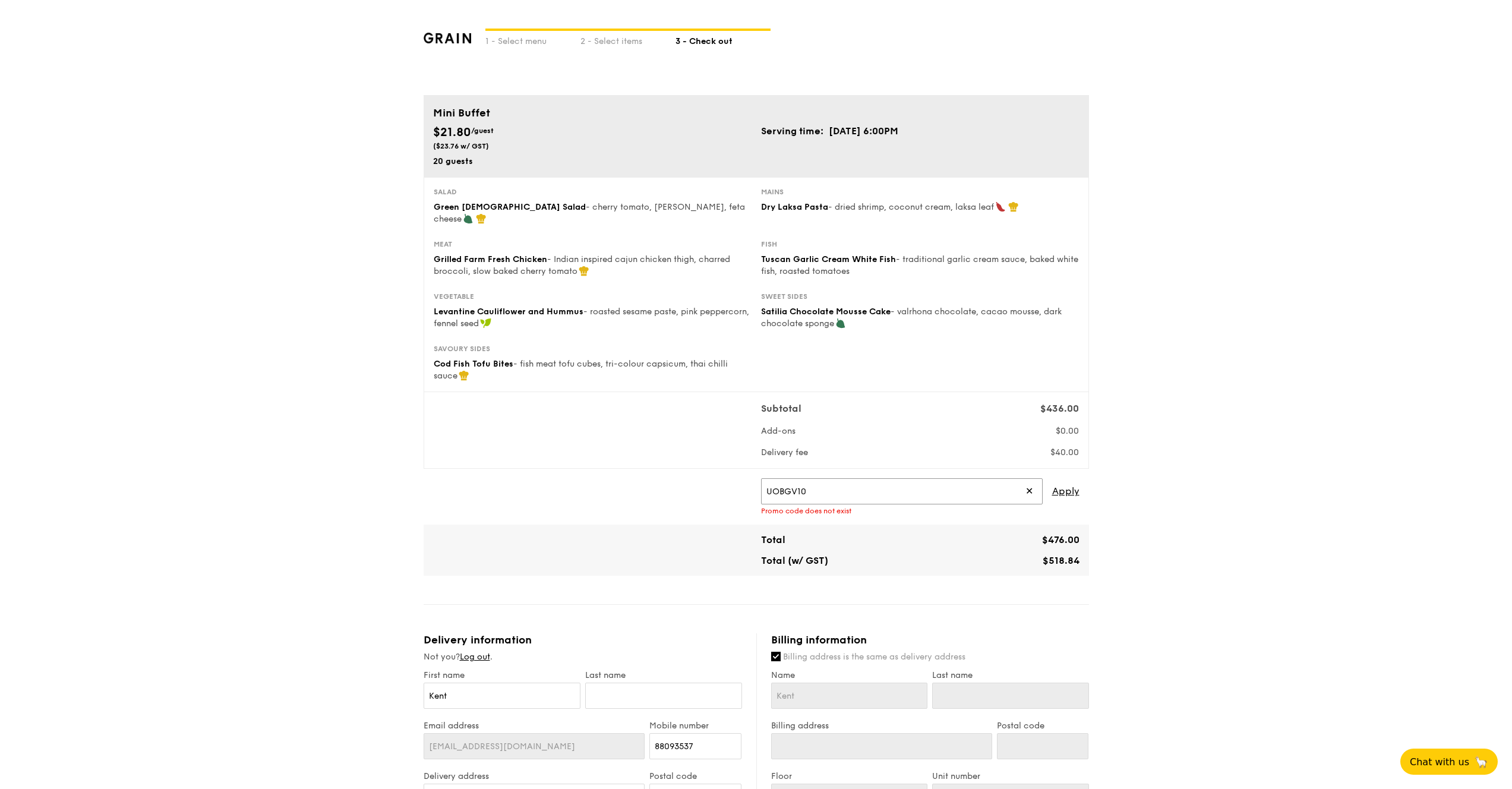
click at [968, 478] on input "UOBGV10" at bounding box center [901, 491] width 282 height 26
paste input "GENECO16CA"
click at [1033, 481] on input "GENECO16CA" at bounding box center [901, 491] width 282 height 26
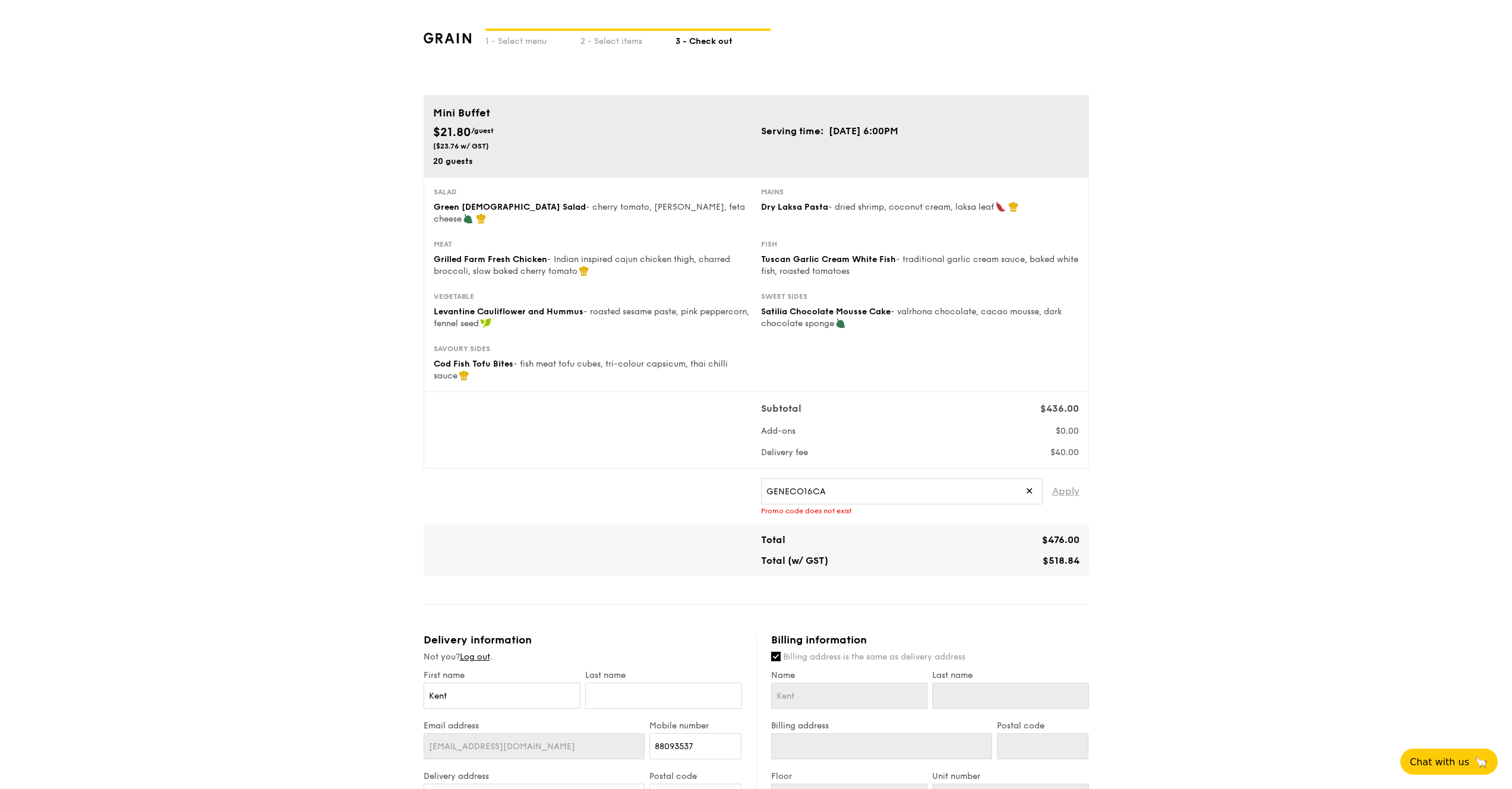
click at [1068, 481] on span "Apply" at bounding box center [1065, 491] width 27 height 26
click at [898, 493] on div "GENECO16CA ✕ Apply Promo code has expired" at bounding box center [920, 497] width 328 height 37
click at [899, 479] on input "GENECO16CA" at bounding box center [901, 491] width 282 height 26
paste input "77"
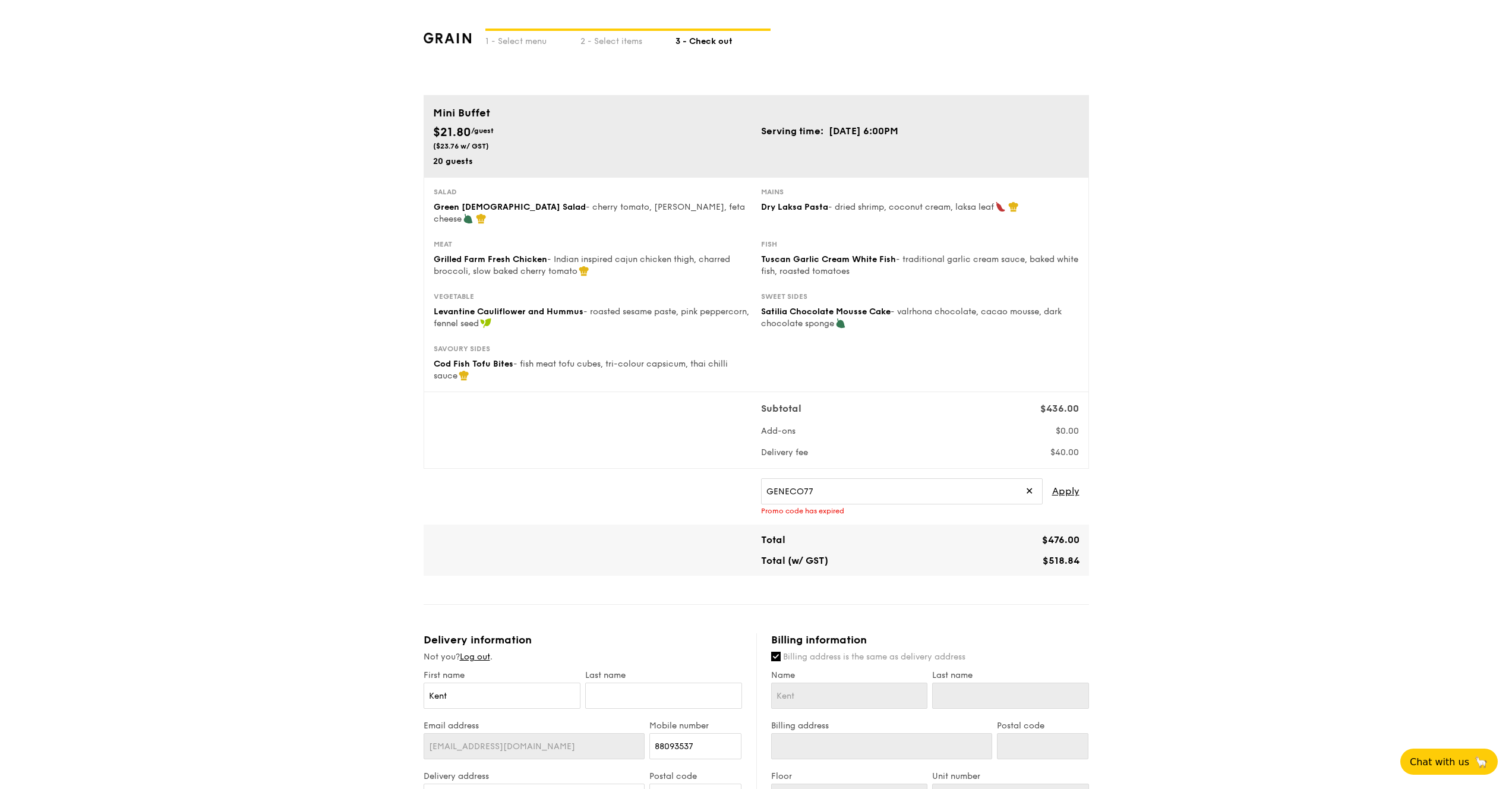
click at [1079, 479] on div "GENECO77 ✕ Apply Promo code has expired" at bounding box center [920, 497] width 328 height 37
click at [1073, 481] on span "Apply" at bounding box center [1065, 491] width 27 height 26
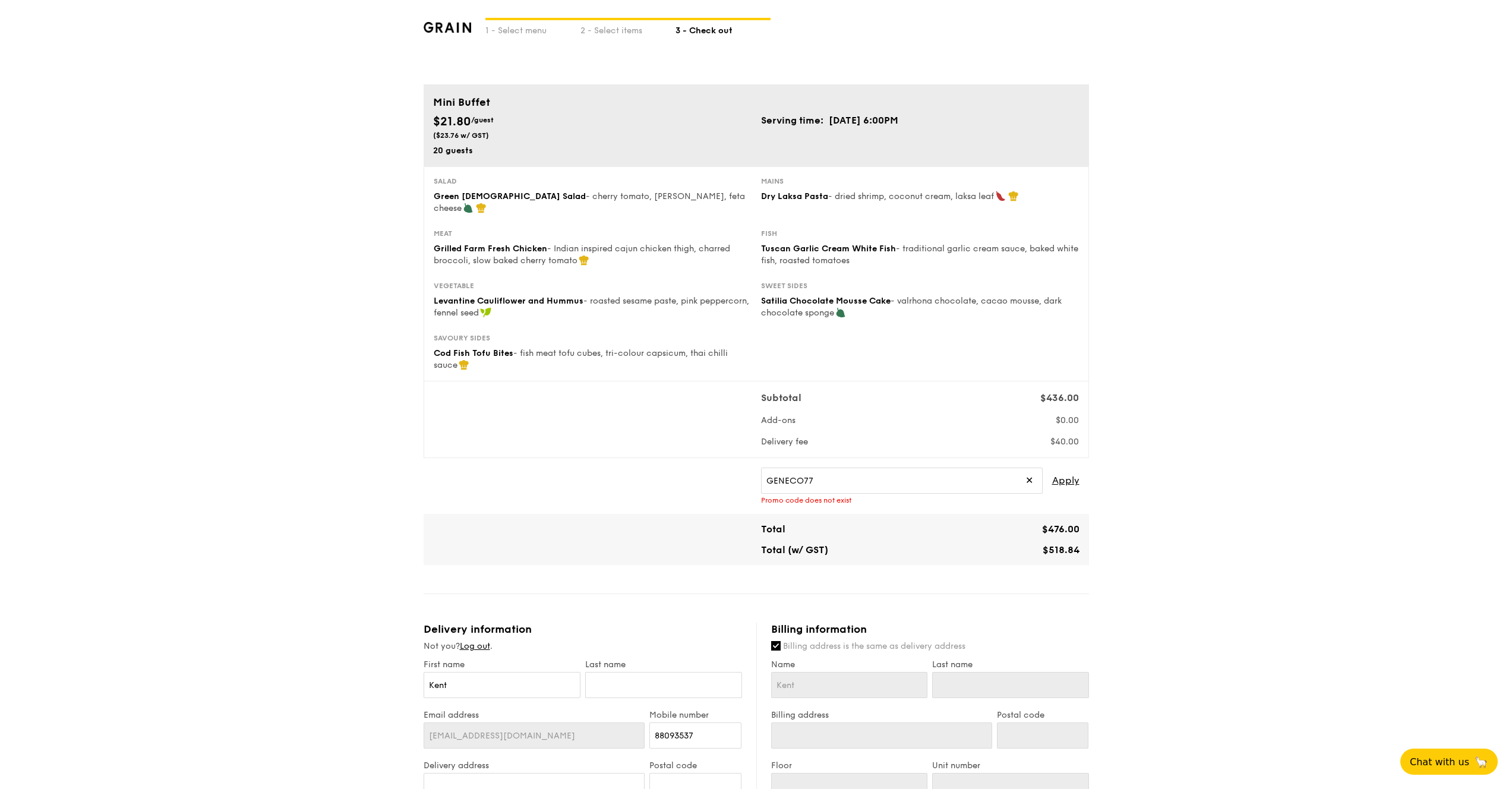
scroll to position [3, 0]
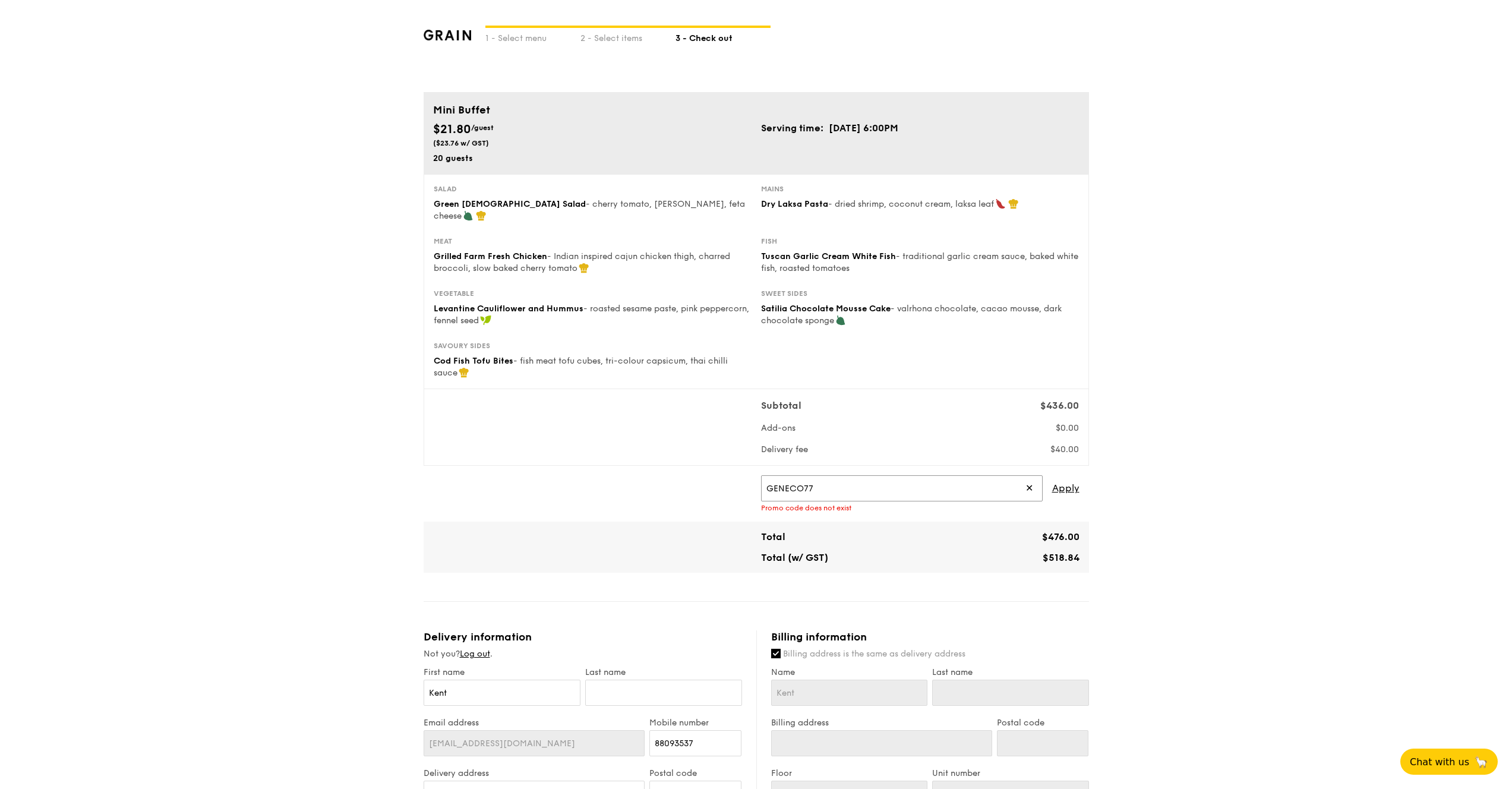
click at [825, 483] on input "GENECO77" at bounding box center [901, 488] width 282 height 26
click at [825, 482] on input "GENECO77" at bounding box center [901, 488] width 282 height 26
paste input "2"
drag, startPoint x: 804, startPoint y: 478, endPoint x: 844, endPoint y: 482, distance: 40.2
click at [844, 482] on input "GENECO77" at bounding box center [901, 488] width 282 height 26
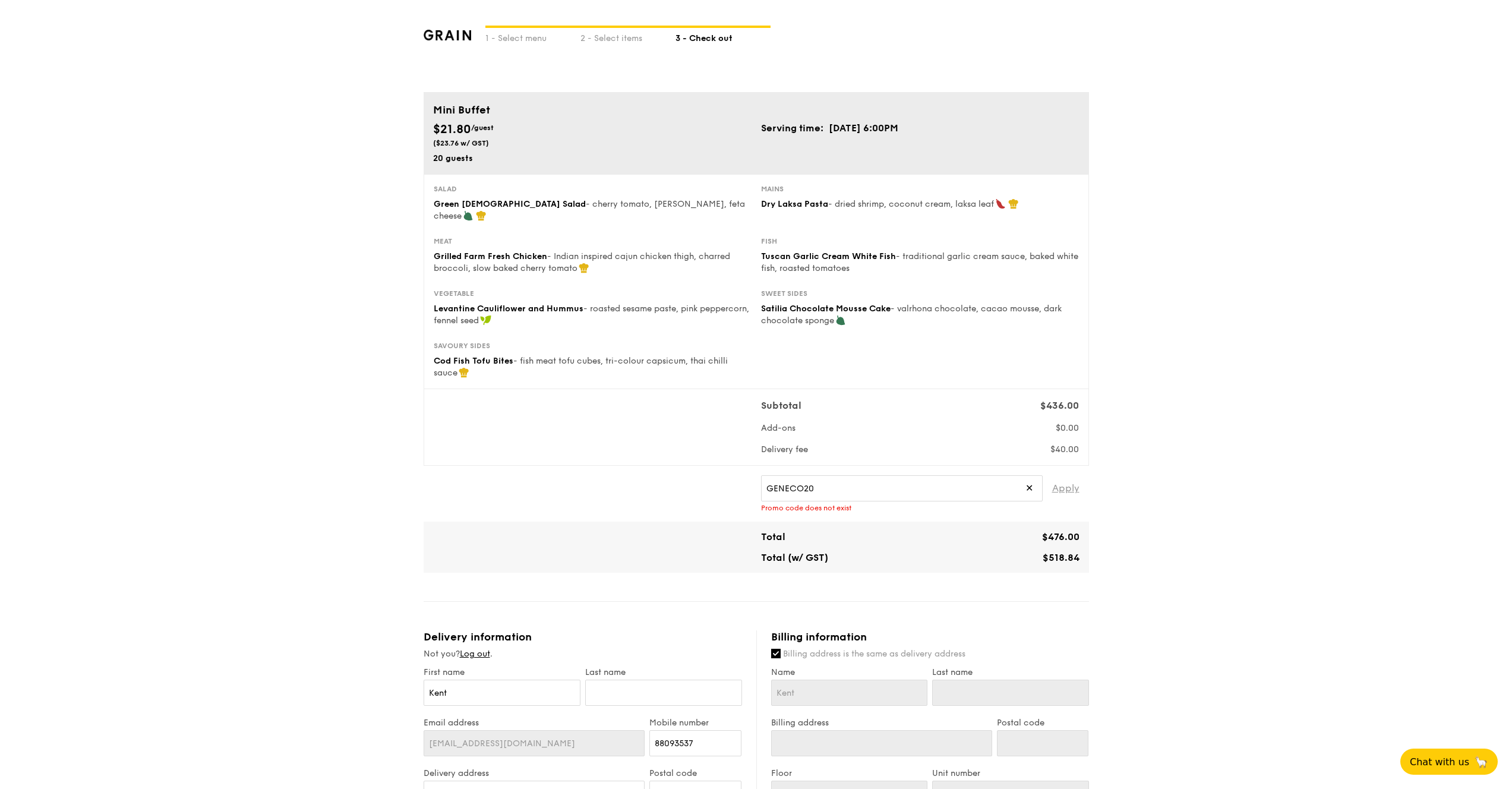
click at [1063, 479] on span "Apply" at bounding box center [1065, 488] width 27 height 26
click at [884, 485] on input "GENECO20" at bounding box center [901, 488] width 282 height 26
click at [1072, 477] on span "Apply" at bounding box center [1065, 488] width 27 height 26
drag, startPoint x: 897, startPoint y: 481, endPoint x: 804, endPoint y: 481, distance: 93.0
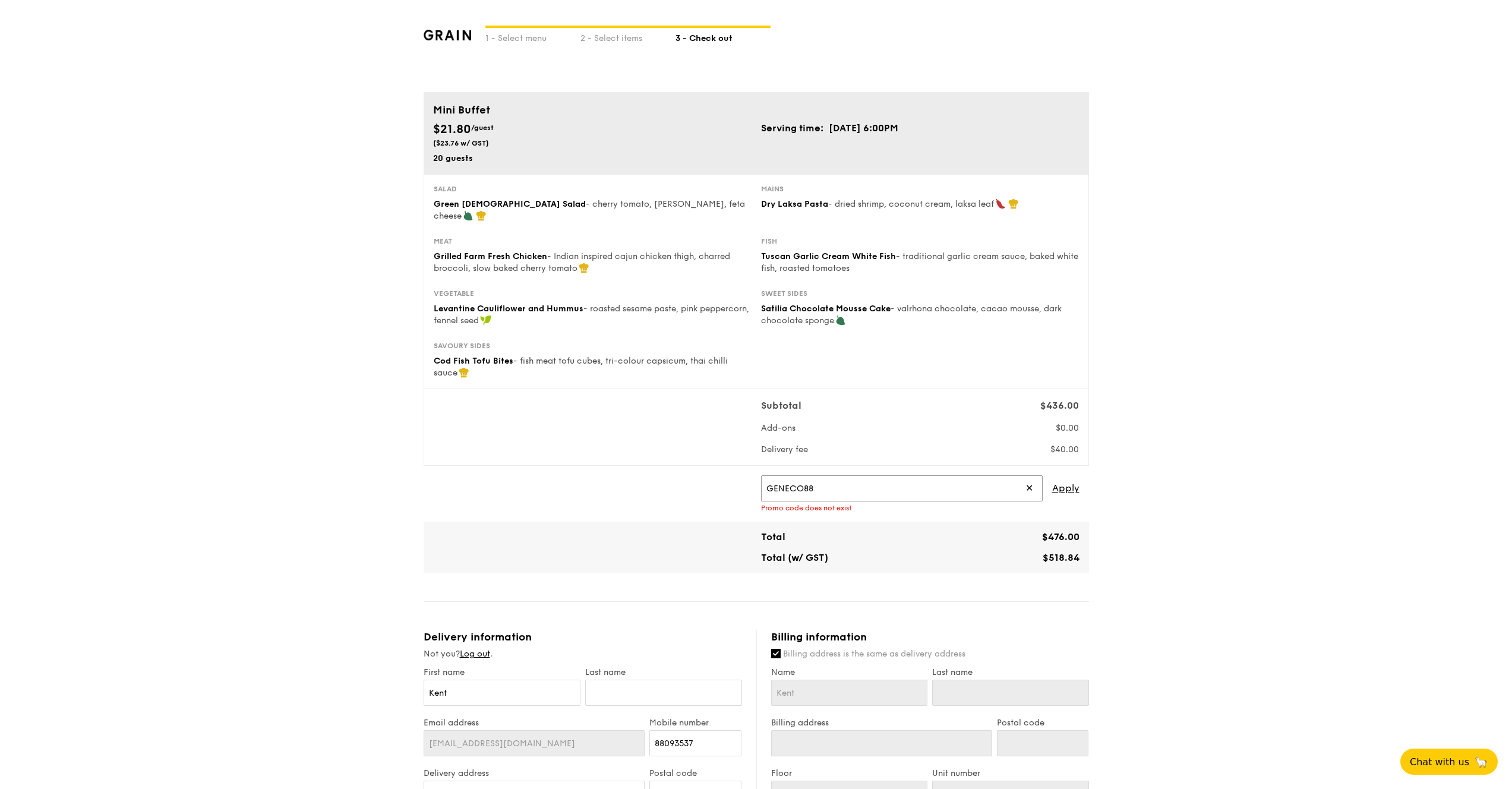
click at [804, 481] on input "GENECO88" at bounding box center [901, 488] width 282 height 26
click at [1052, 476] on span "Apply" at bounding box center [1065, 488] width 27 height 26
click at [877, 485] on input "GENECO50" at bounding box center [901, 488] width 282 height 26
click at [876, 485] on input "GENECO50" at bounding box center [901, 488] width 282 height 26
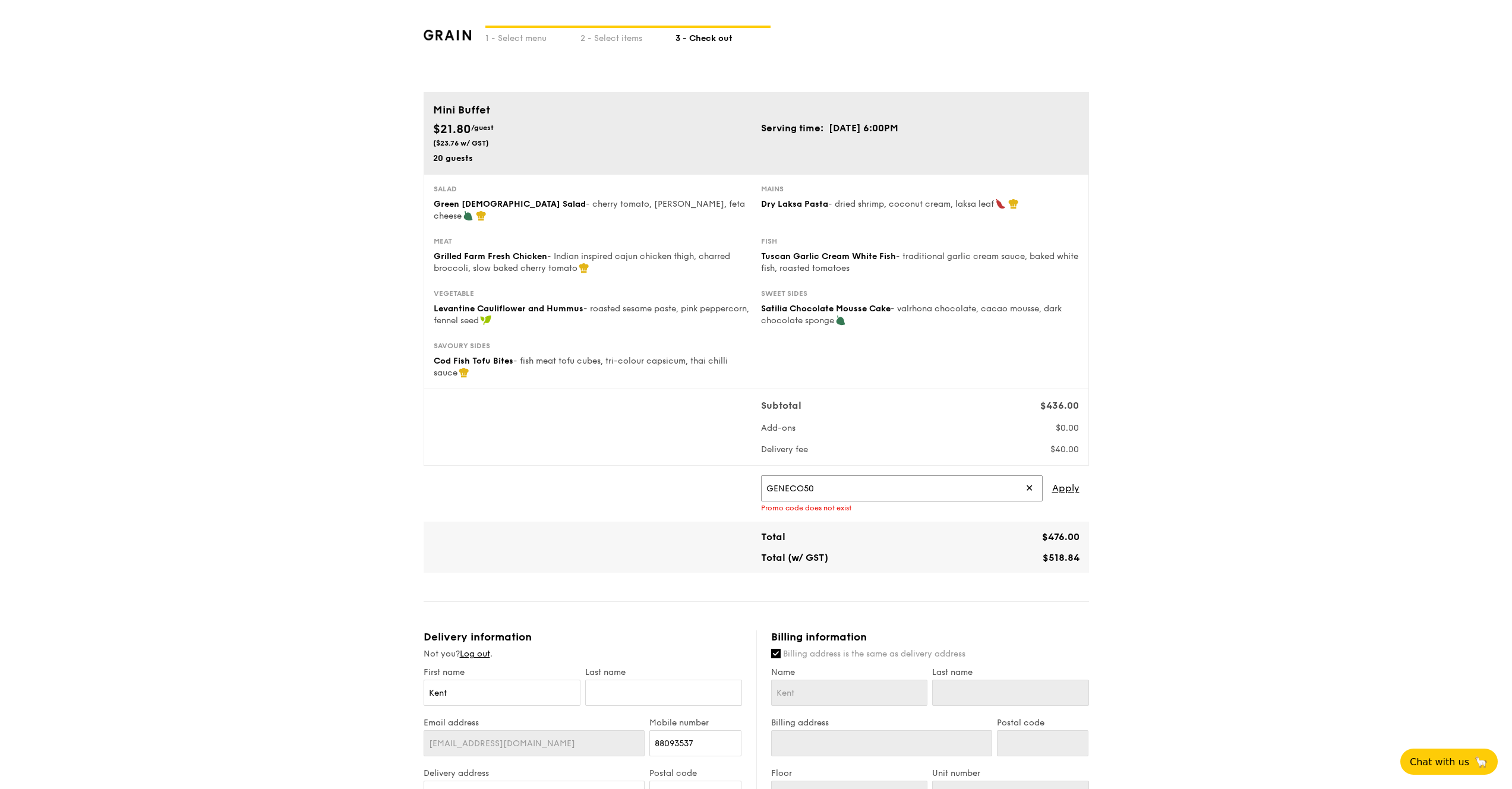
paste input "DIVEXGRAIN"
type input "DIVEXGRAIN"
click at [1067, 476] on span "Apply" at bounding box center [1065, 488] width 27 height 26
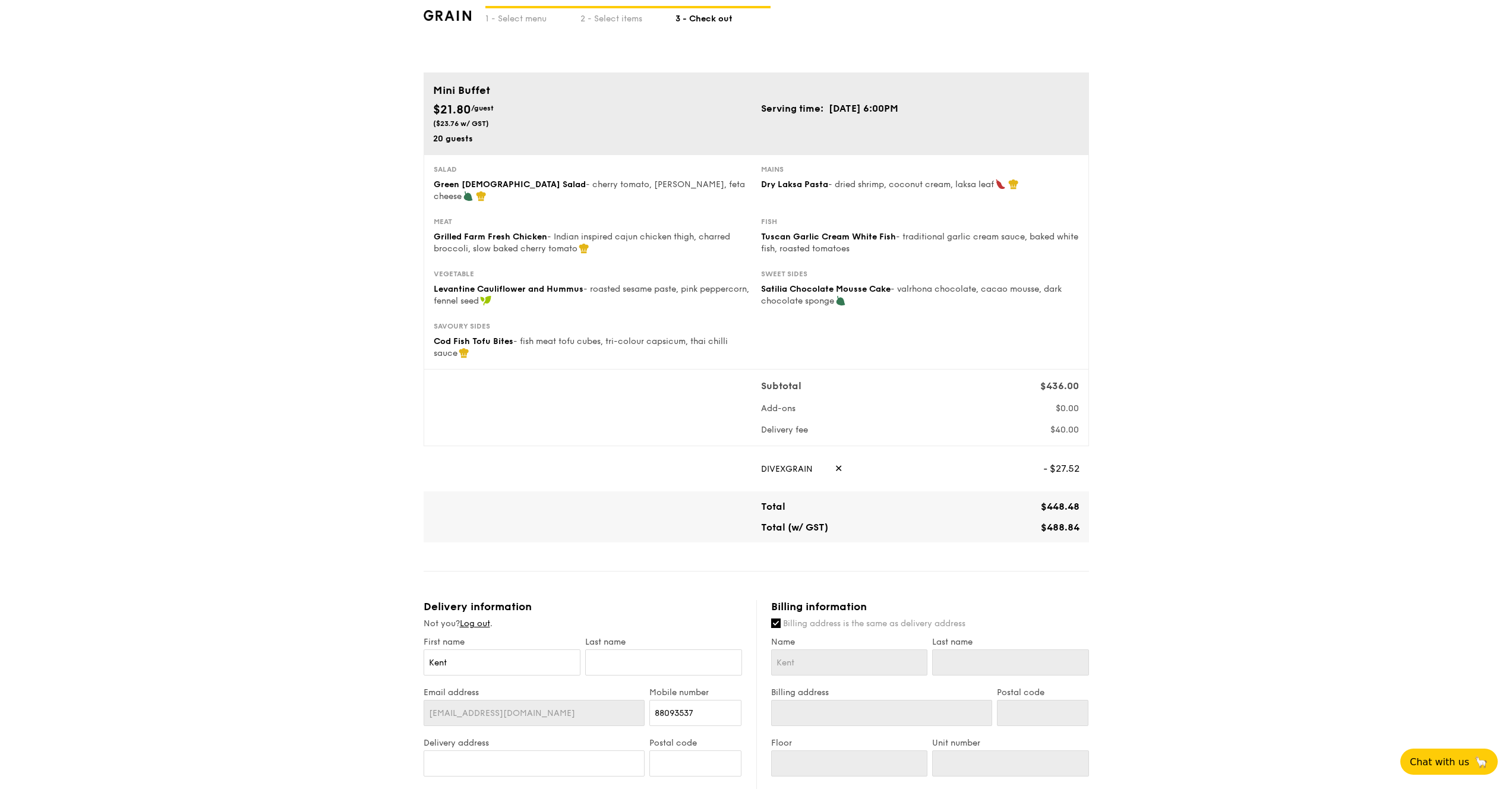
scroll to position [221, 0]
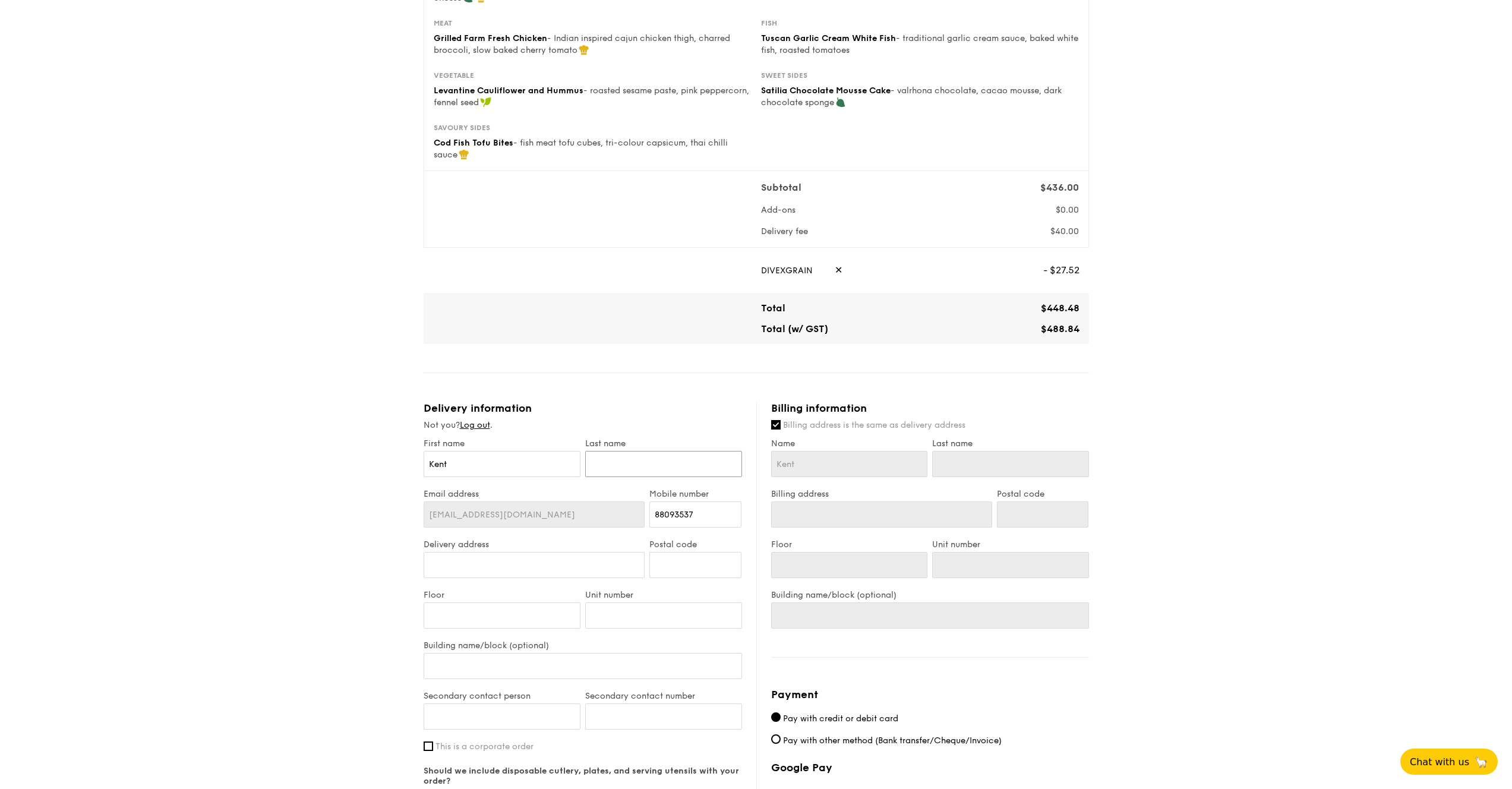
click at [630, 457] on input "text" at bounding box center [663, 464] width 157 height 26
type input "M"
type input "Mo"
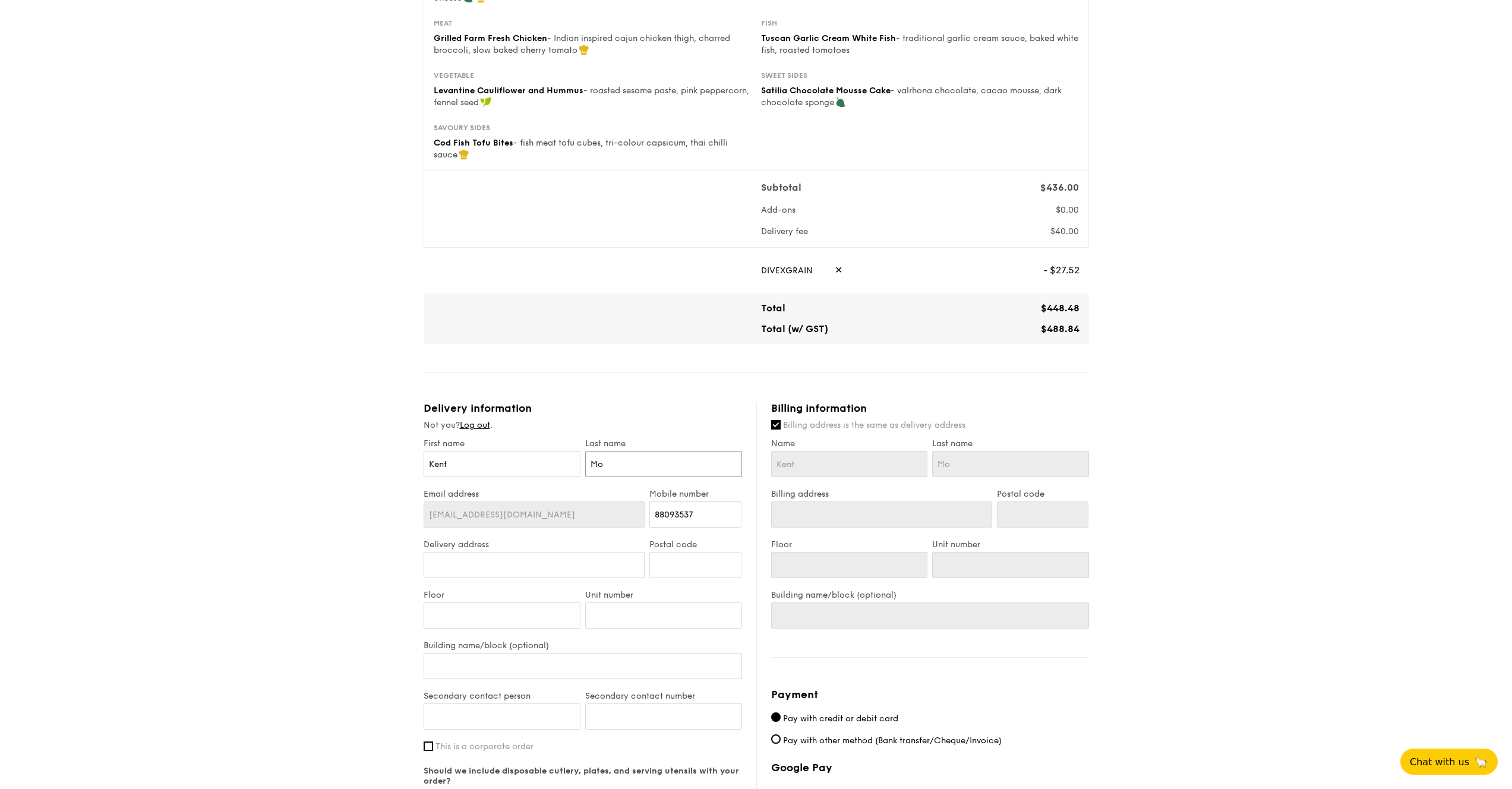
type input "Moi"
click at [566, 552] on input "Delivery address" at bounding box center [534, 564] width 221 height 26
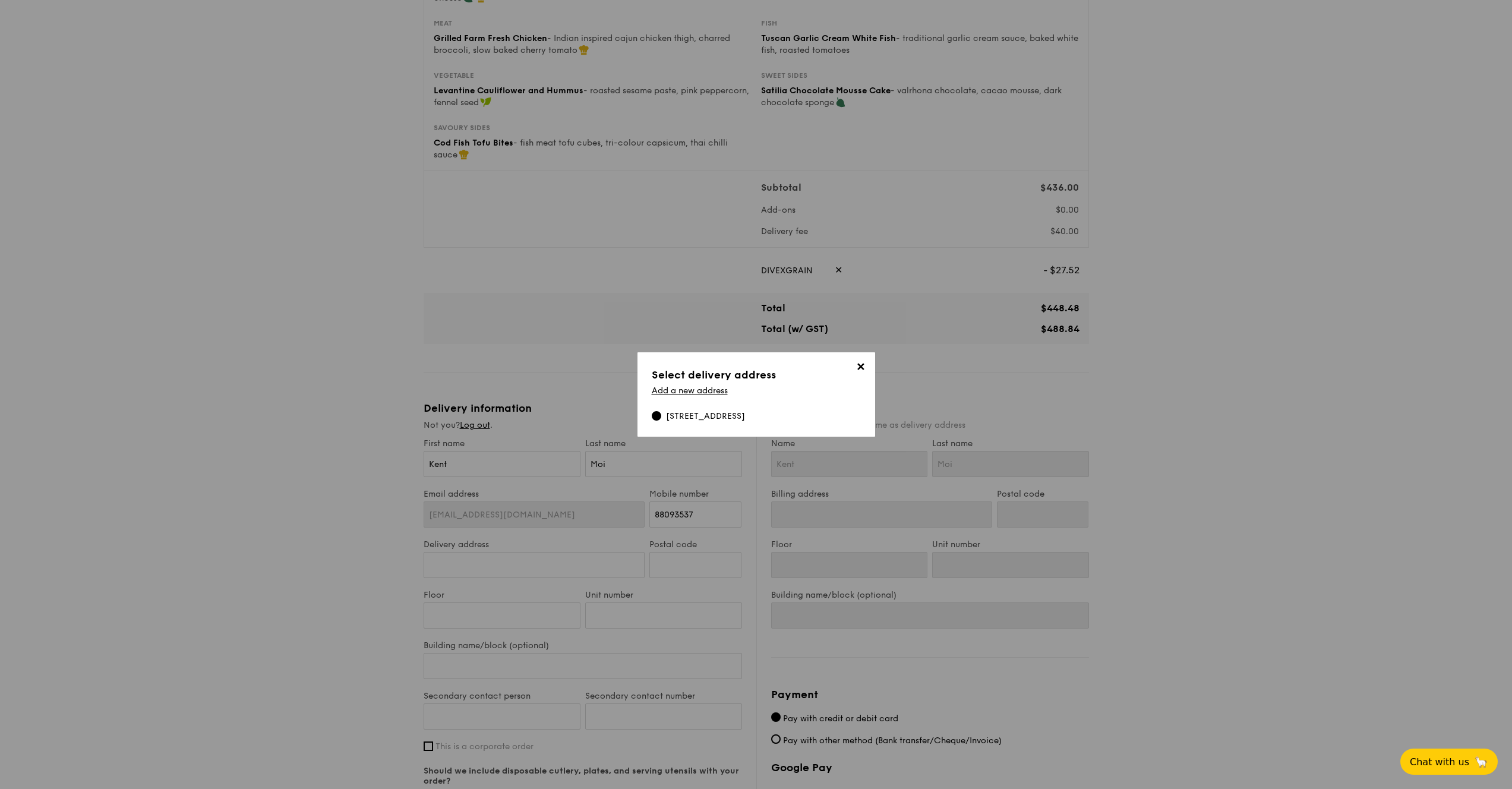
click at [716, 420] on div "74 Compassvale Bow, 544567" at bounding box center [705, 416] width 79 height 12
click at [662, 420] on input "74 Compassvale Bow, 544567" at bounding box center [657, 416] width 10 height 10
type input "74 Compassvale Bow"
type input "544567"
type input "74 Compassvale Bow"
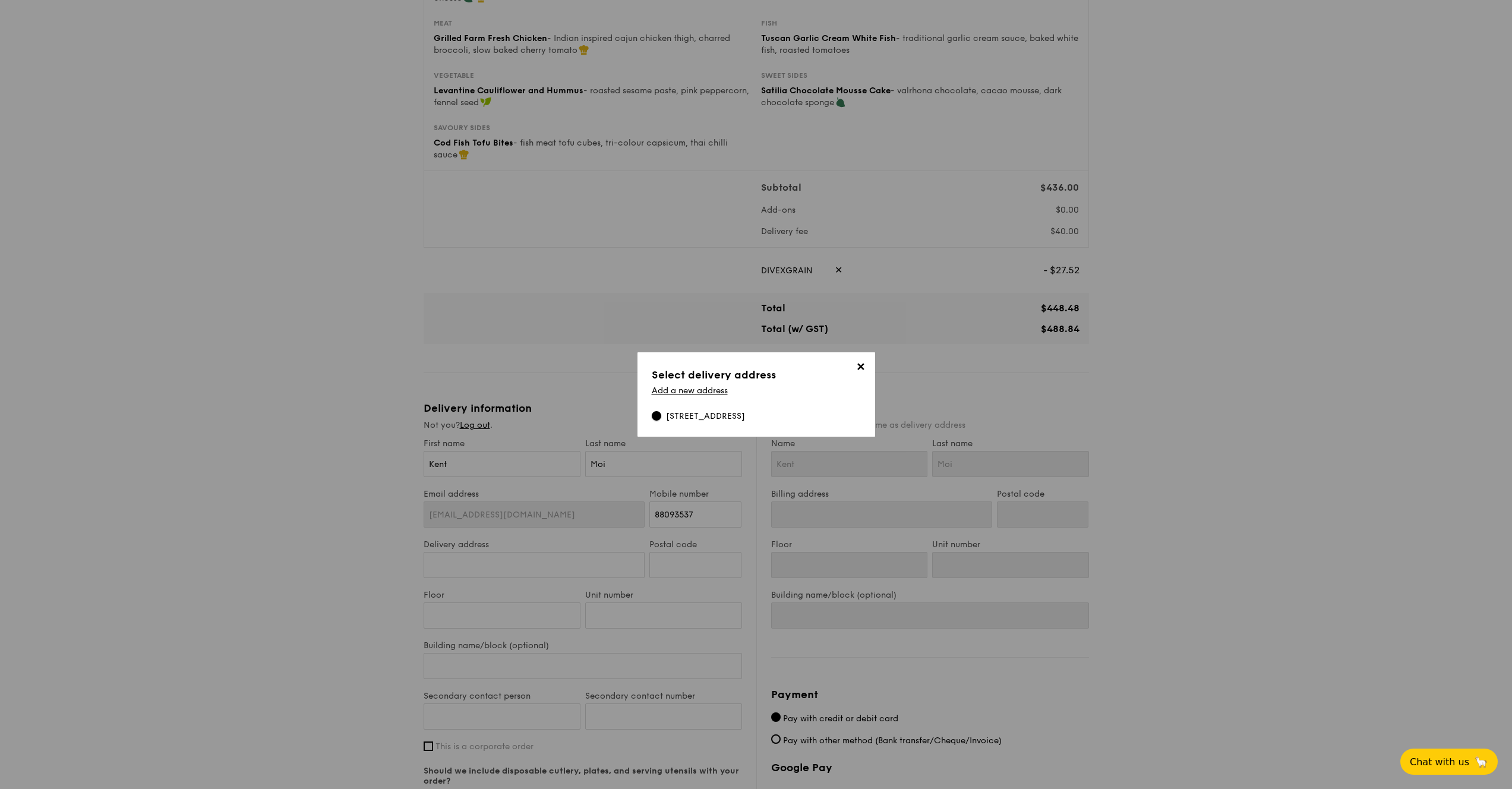
type input "544567"
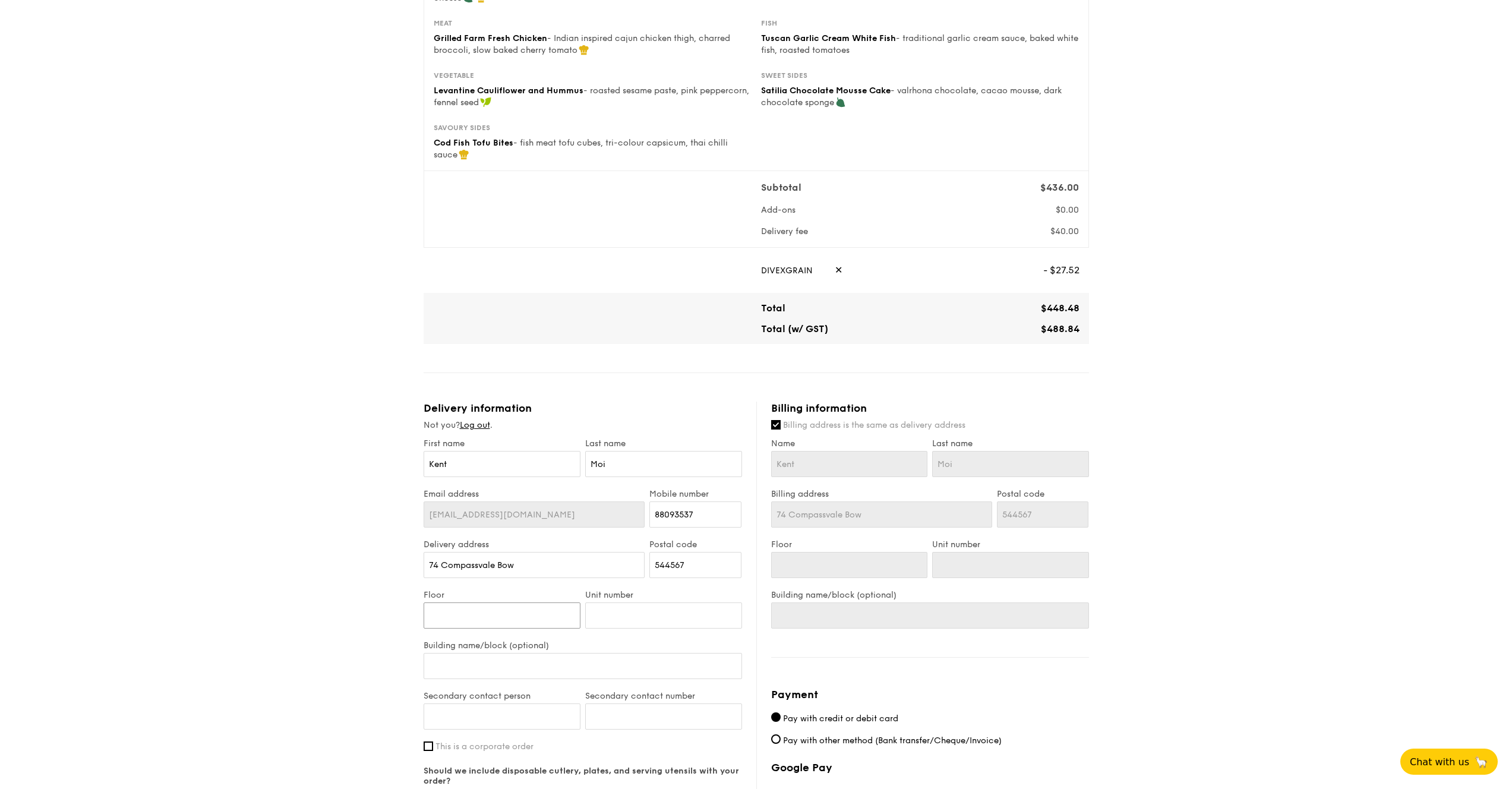
click at [511, 602] on input "Floor" at bounding box center [502, 615] width 157 height 26
type input "0"
type input "06"
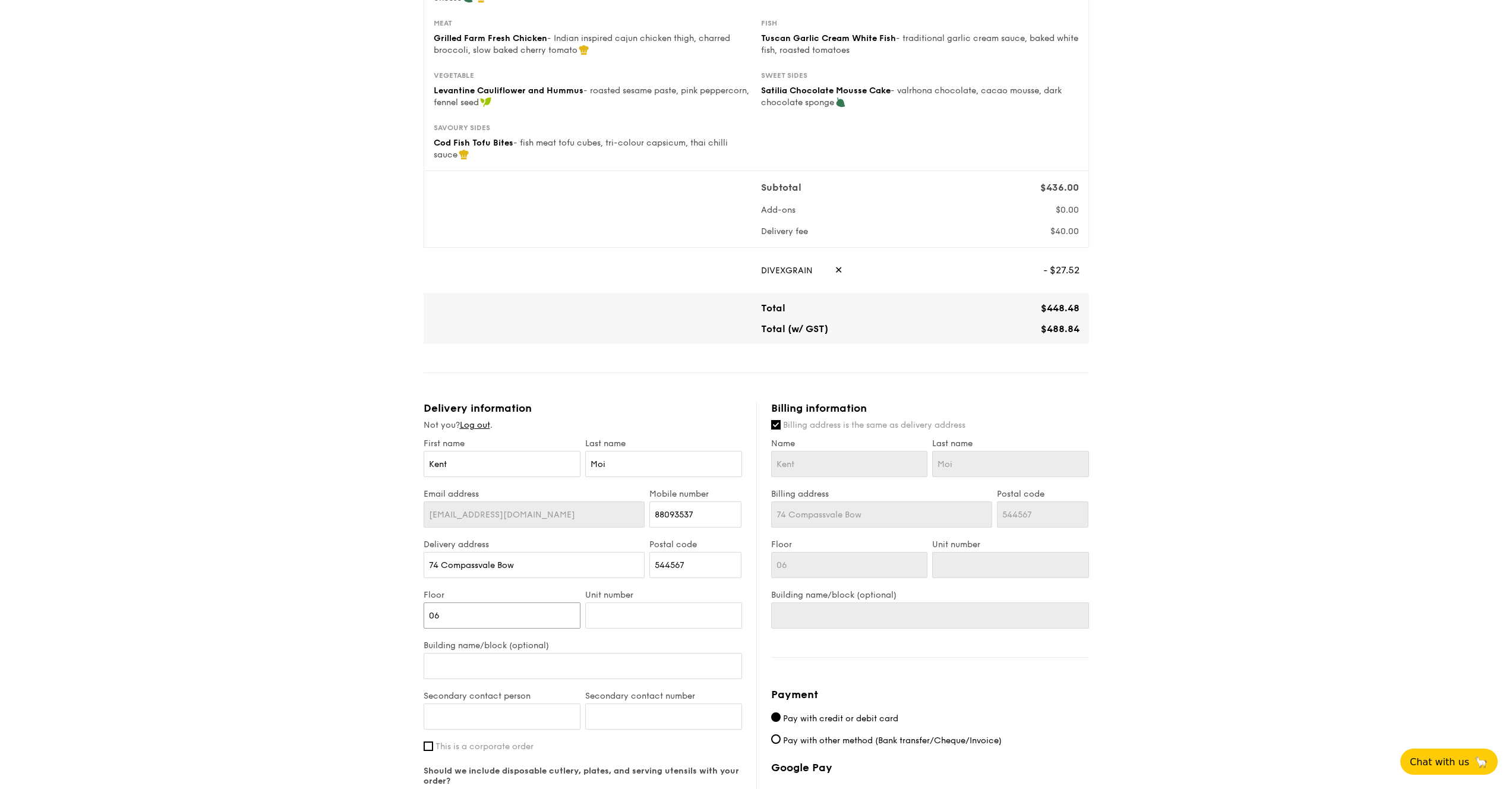
type input "06-"
type input "06-0"
type input "06-09"
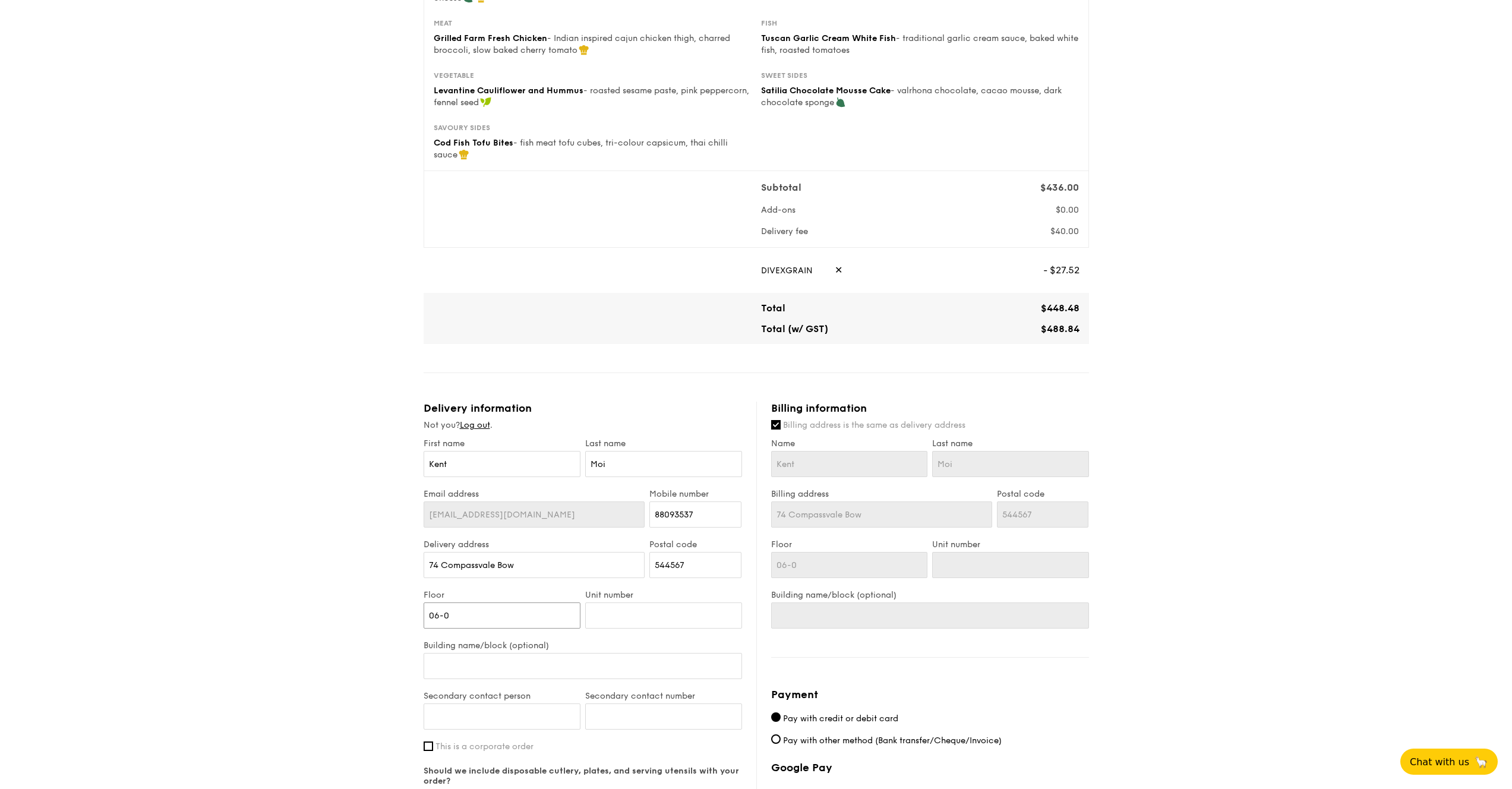
type input "06-09"
click at [522, 602] on input "06-09" at bounding box center [502, 615] width 157 height 26
drag, startPoint x: 526, startPoint y: 601, endPoint x: 402, endPoint y: 591, distance: 124.4
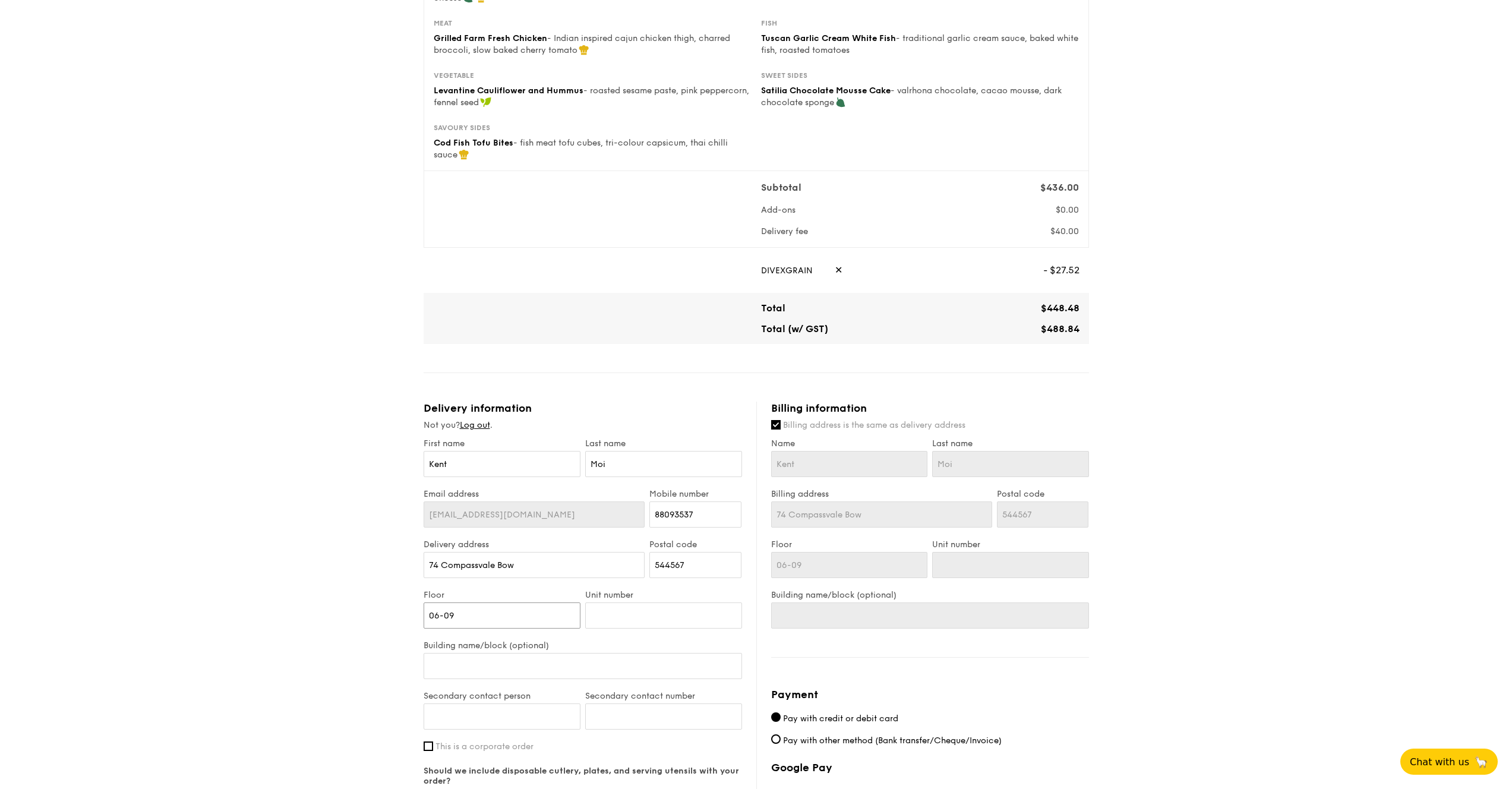
click at [402, 591] on div "1 - Select menu 2 - Select items 3 - Check out Mini Buffet $21.80 /guest ($23.7…" at bounding box center [756, 380] width 1512 height 1204
type input "0"
type input "09"
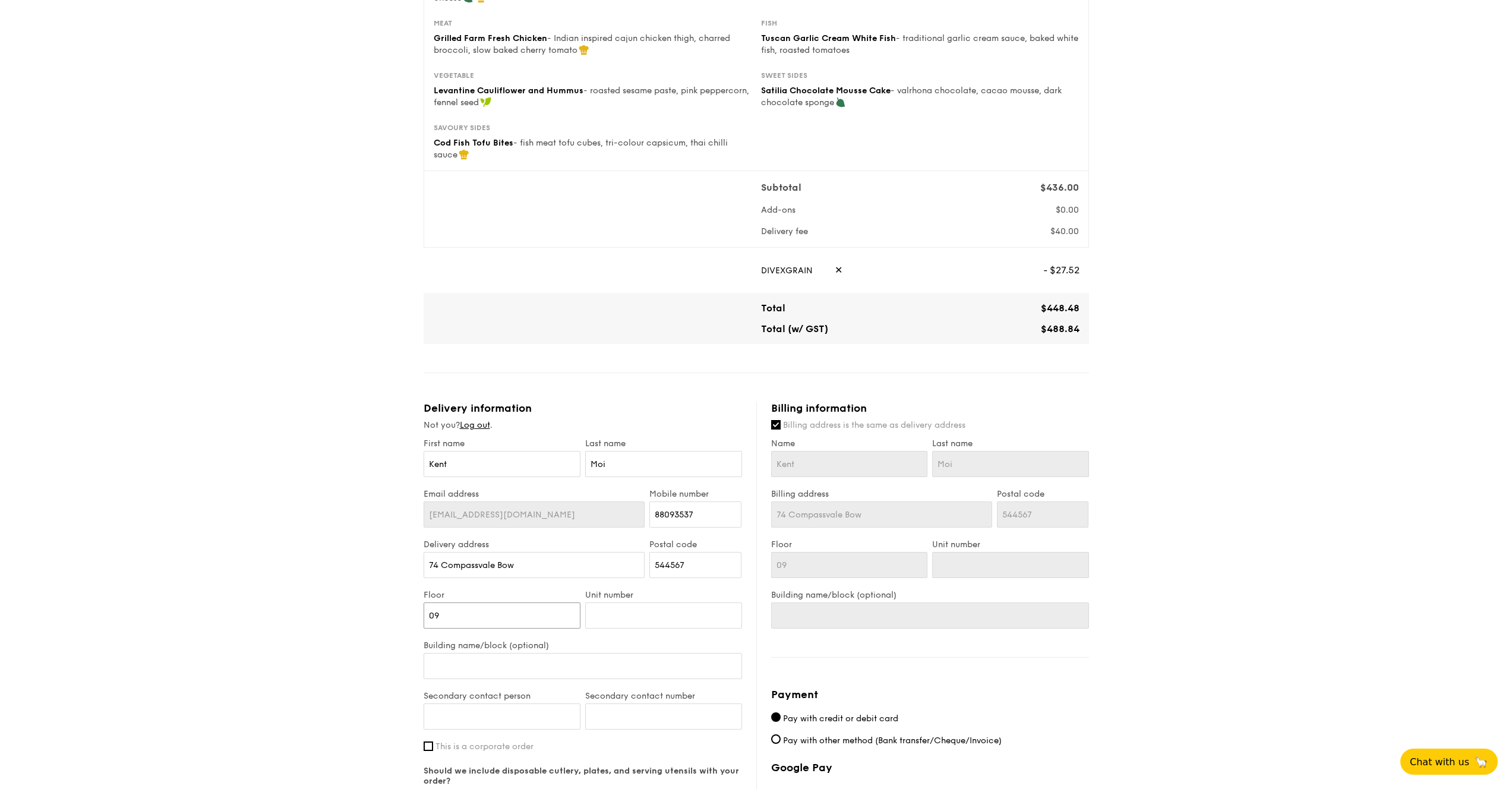
type input "0"
type input "06"
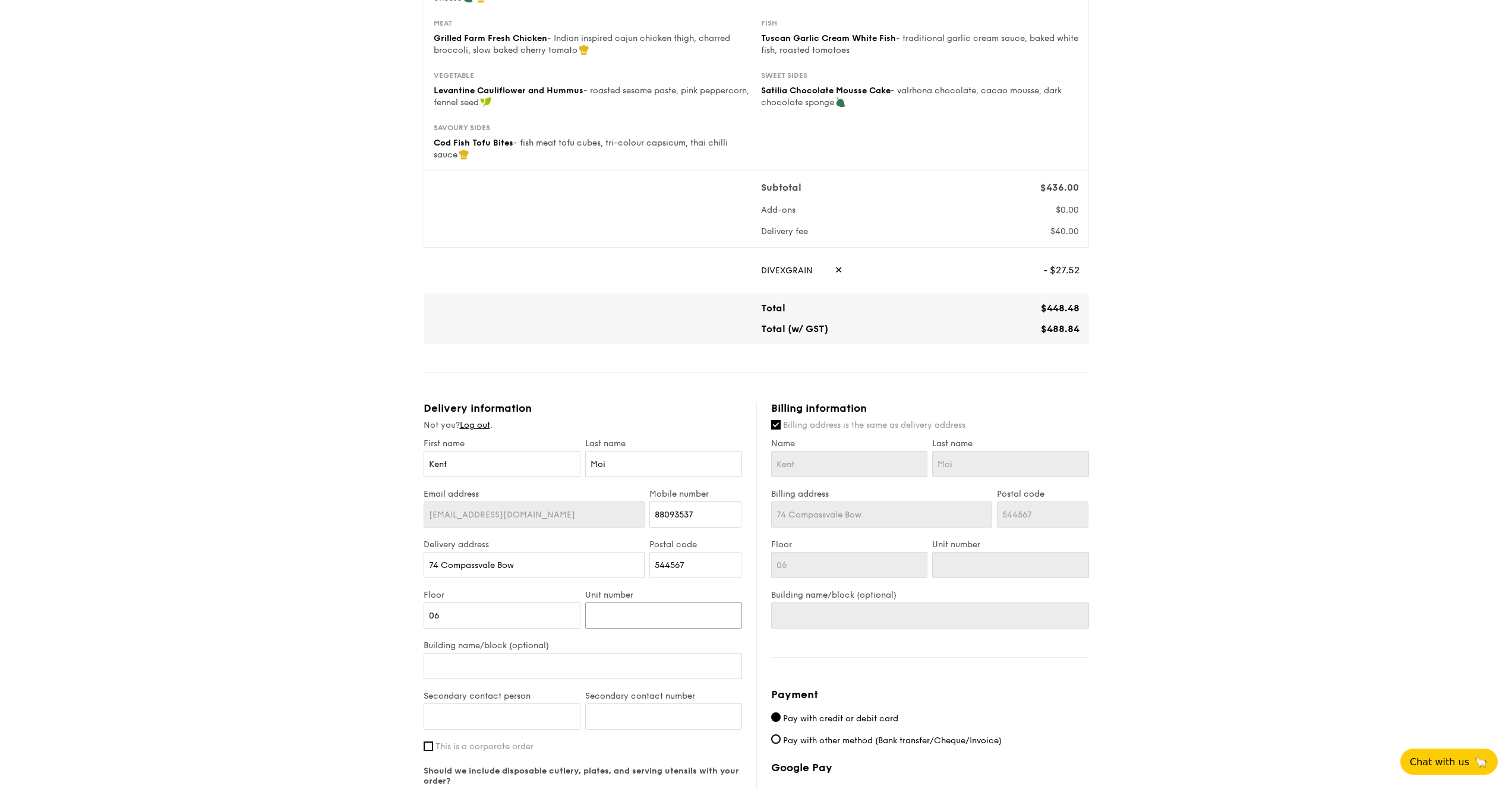
click at [601, 605] on input "Unit number" at bounding box center [663, 615] width 157 height 26
type input "0"
type input "09"
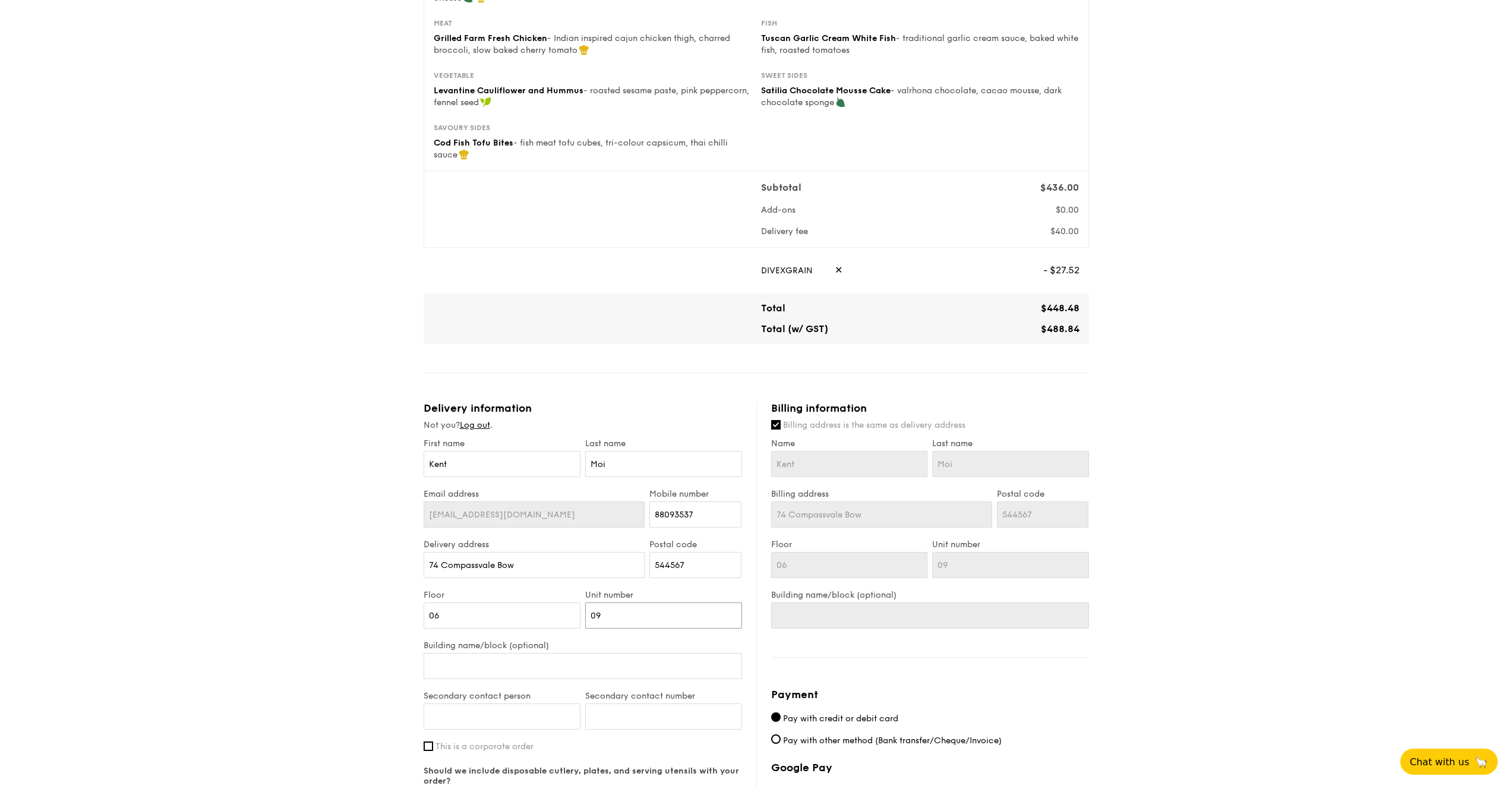
type input "09"
click at [585, 654] on input "Building name/block (optional)" at bounding box center [582, 665] width 318 height 26
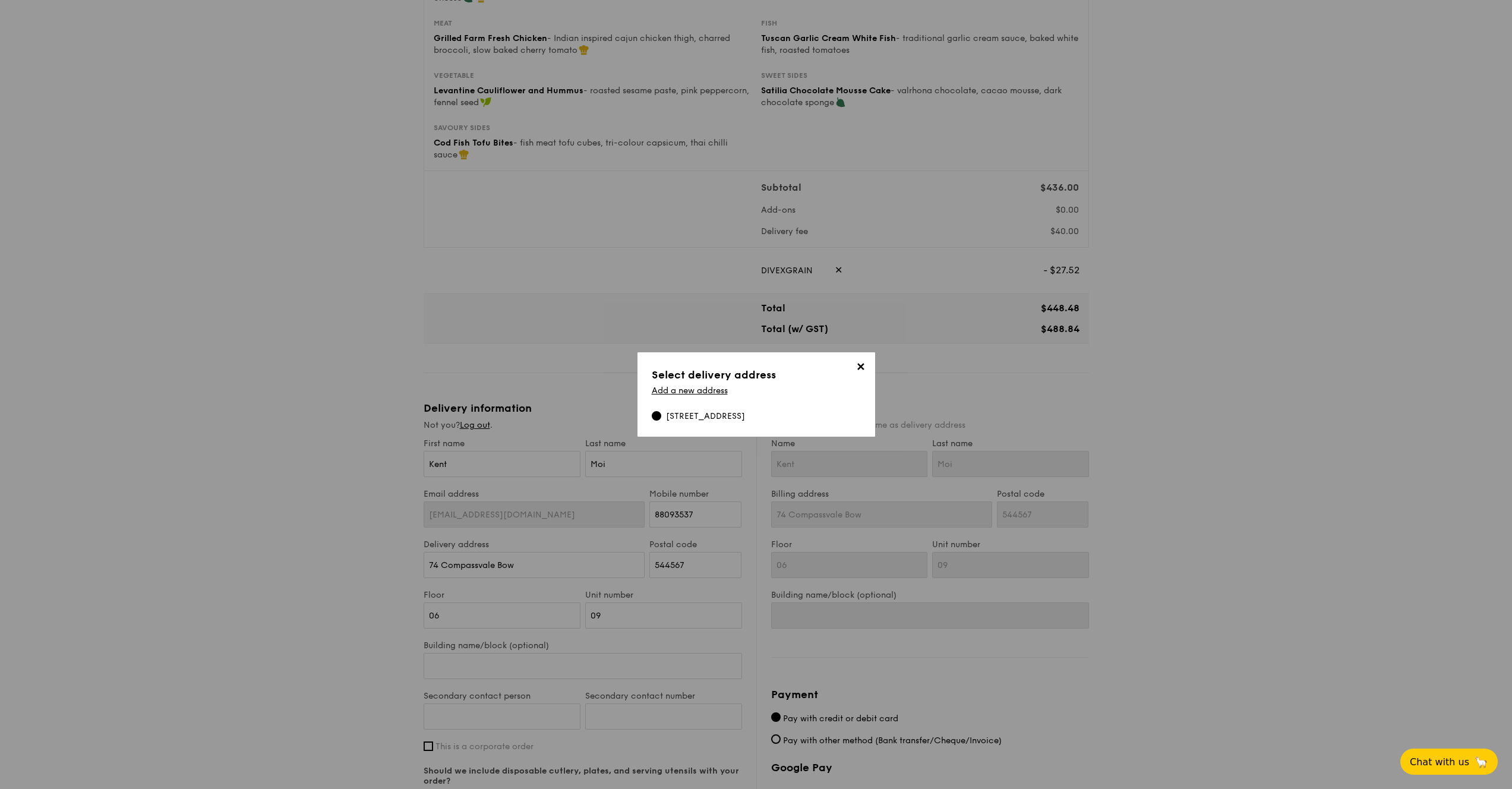
scroll to position [237, 0]
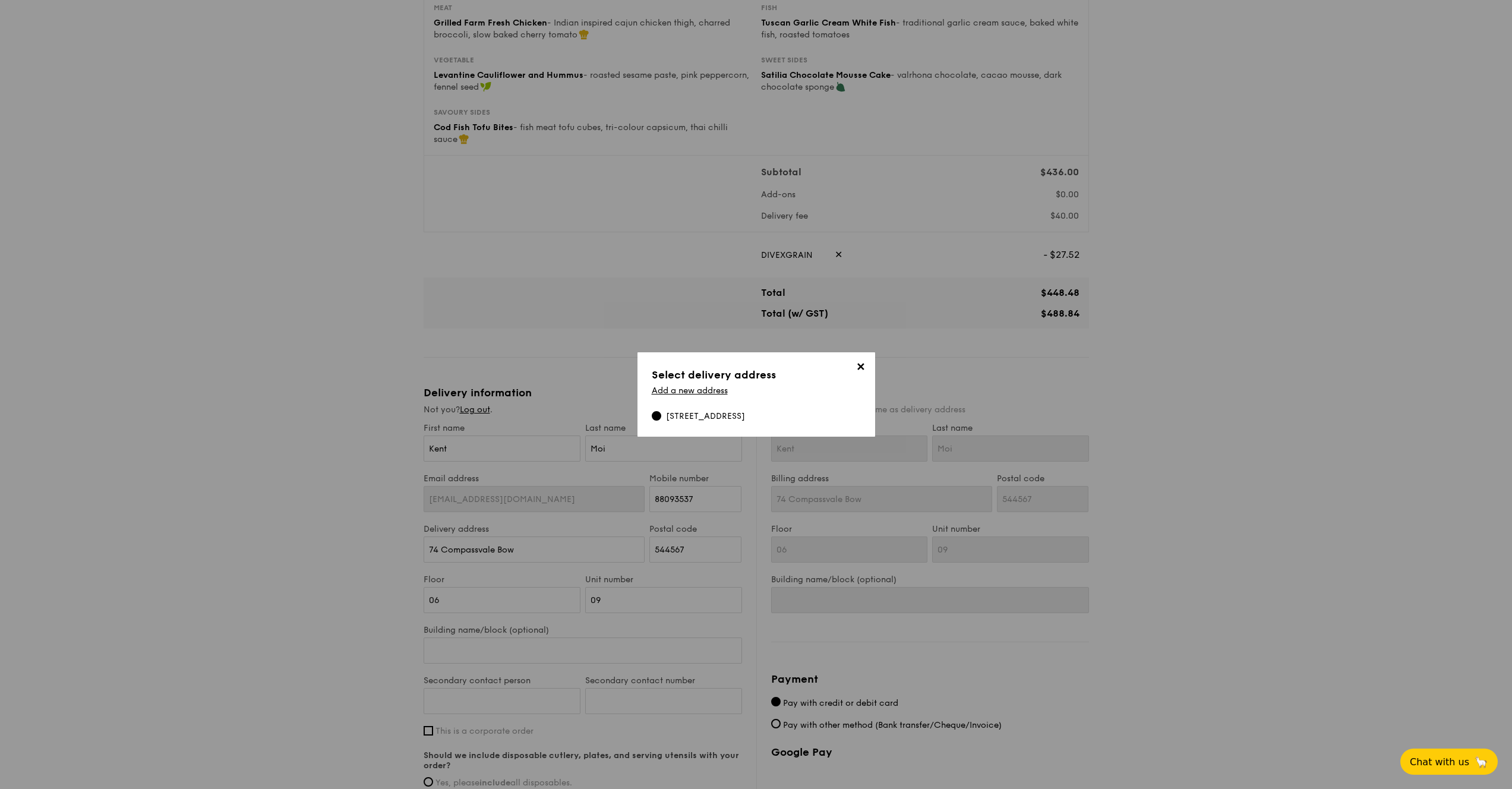
click at [720, 414] on div "74 Compassvale Bow, 544567" at bounding box center [705, 416] width 79 height 12
click at [662, 414] on input "74 Compassvale Bow, 544567" at bounding box center [657, 416] width 10 height 10
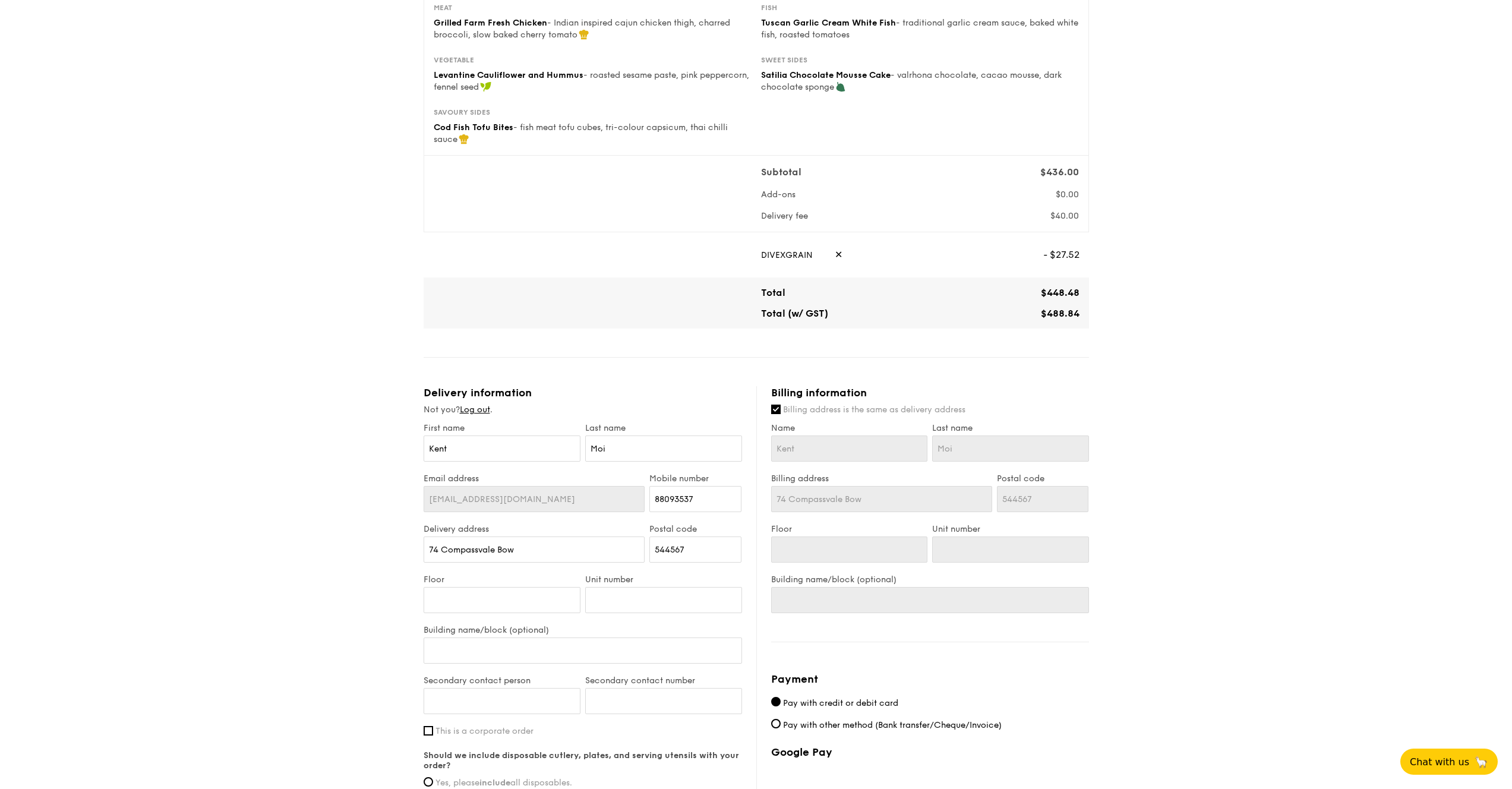
scroll to position [252, 0]
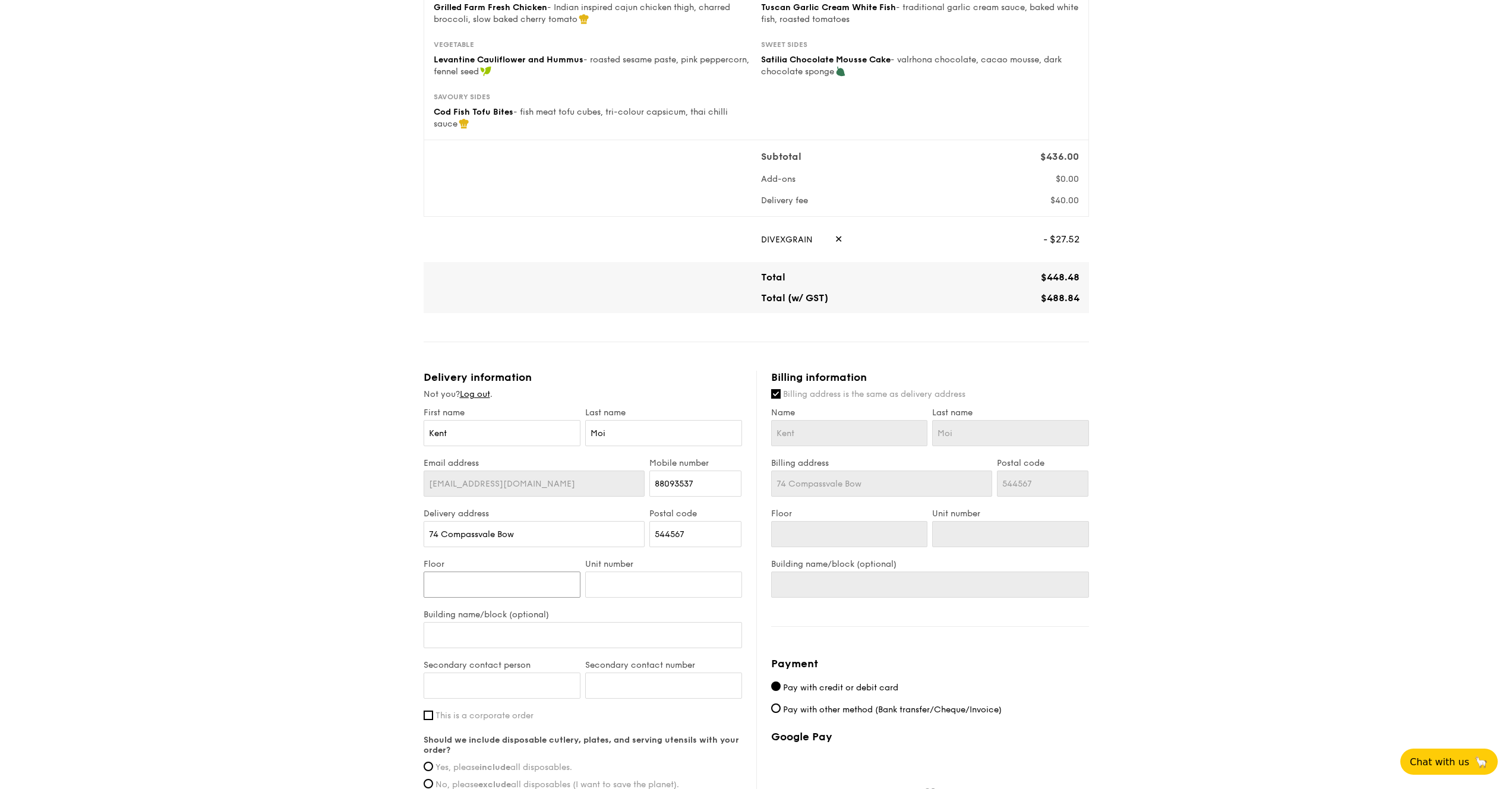
click at [553, 574] on input "Floor" at bounding box center [502, 584] width 157 height 26
click at [711, 571] on input "Unit number" at bounding box center [663, 584] width 157 height 26
click at [344, 591] on div "1 - Select menu 2 - Select items 3 - Check out Mini Buffet $21.80 /guest ($23.7…" at bounding box center [756, 350] width 1512 height 1204
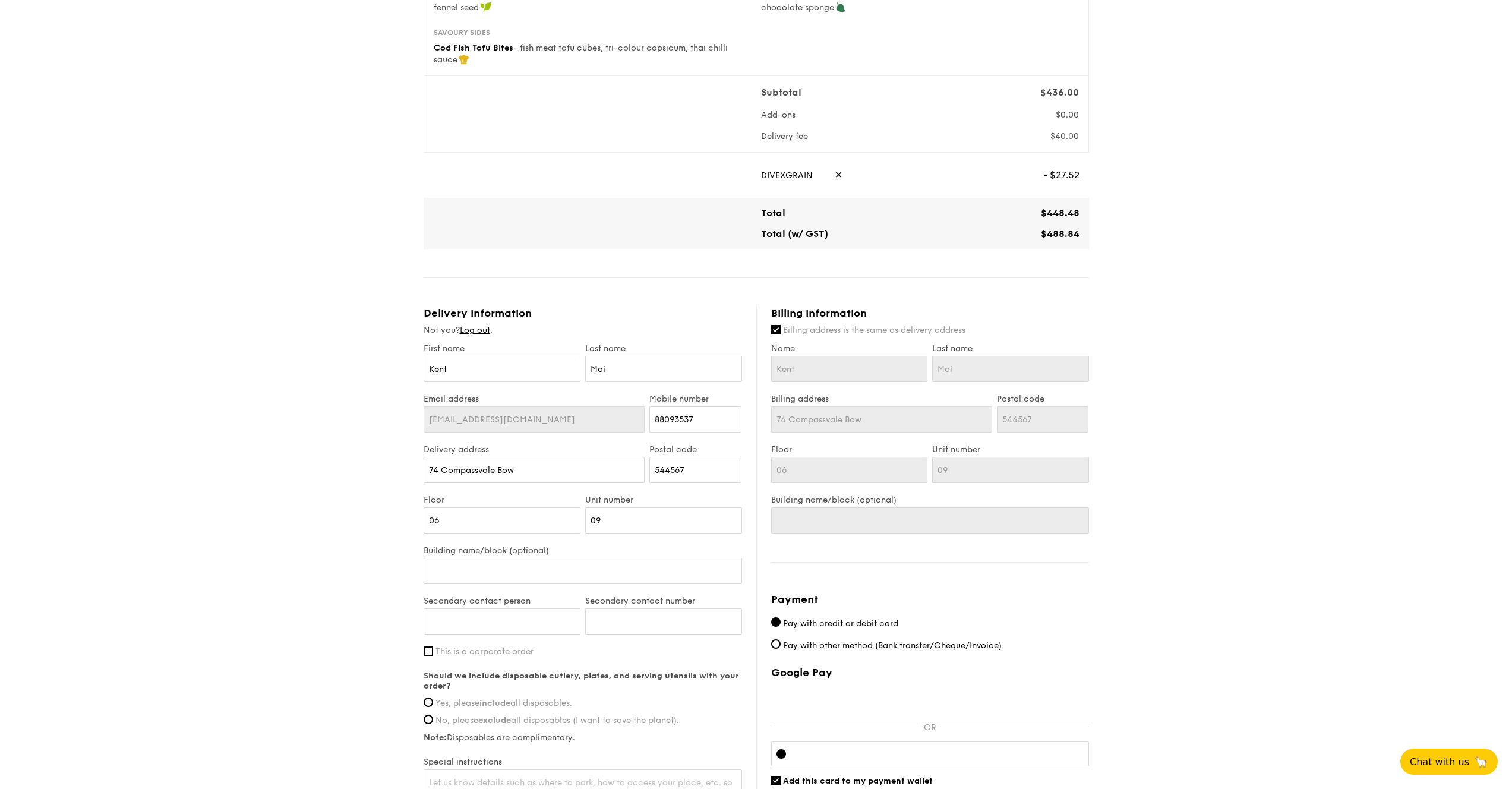
scroll to position [324, 0]
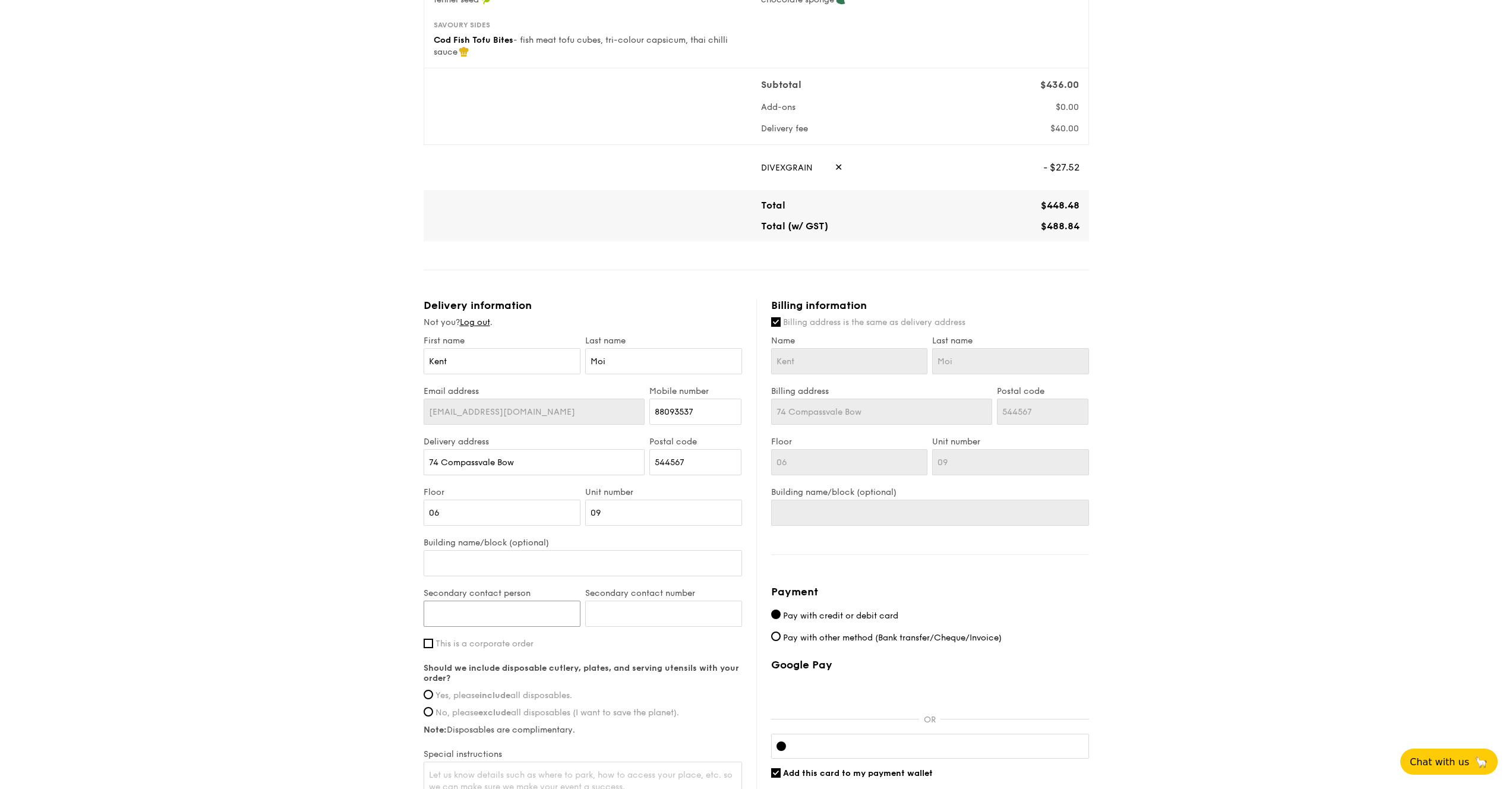
click at [479, 610] on input "Secondary contact person" at bounding box center [502, 614] width 157 height 26
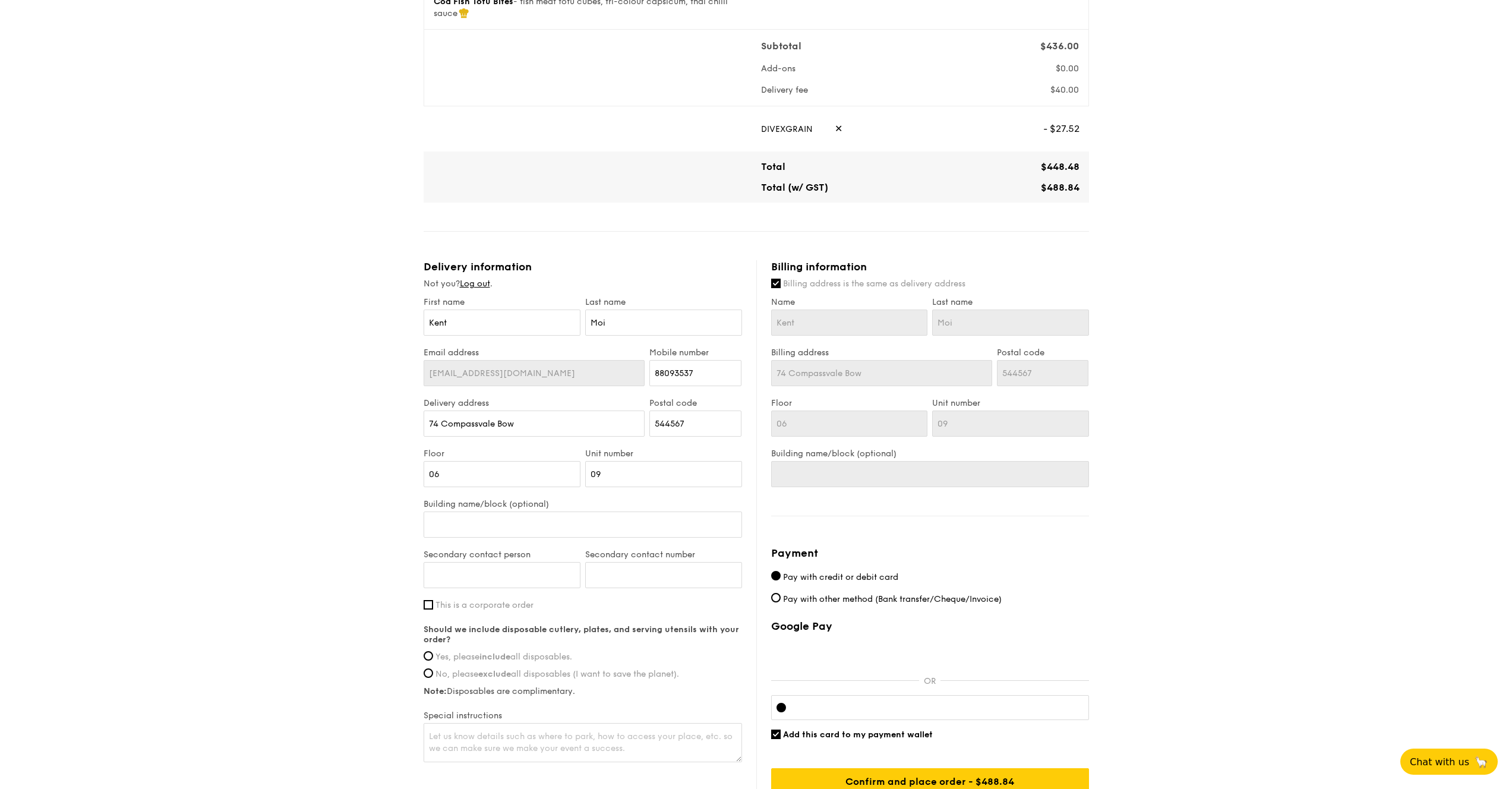
click at [430, 652] on label "Yes, please include all disposables." at bounding box center [582, 657] width 318 height 10
click at [430, 651] on input "Yes, please include all disposables." at bounding box center [428, 656] width 10 height 10
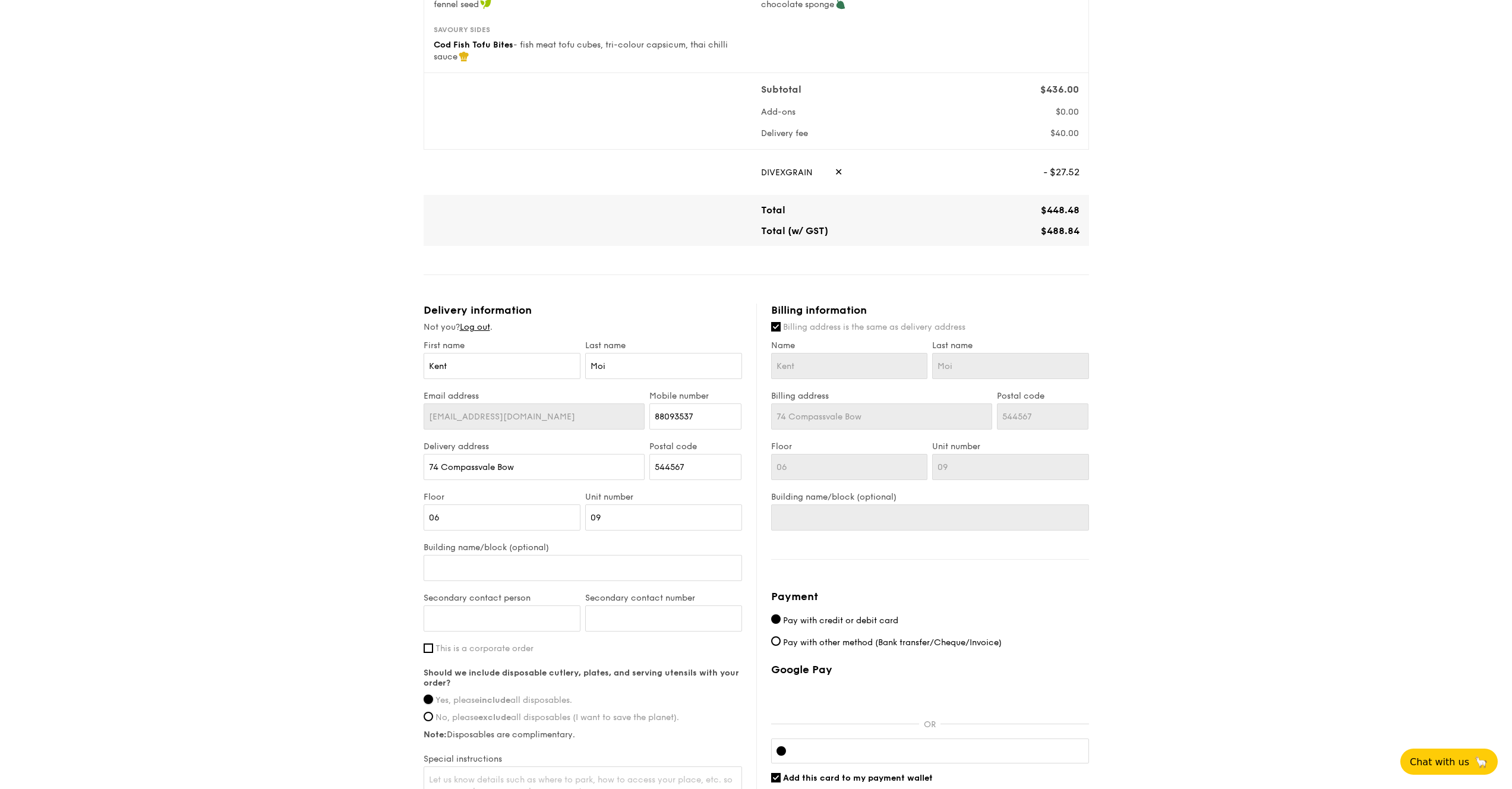
scroll to position [450, 0]
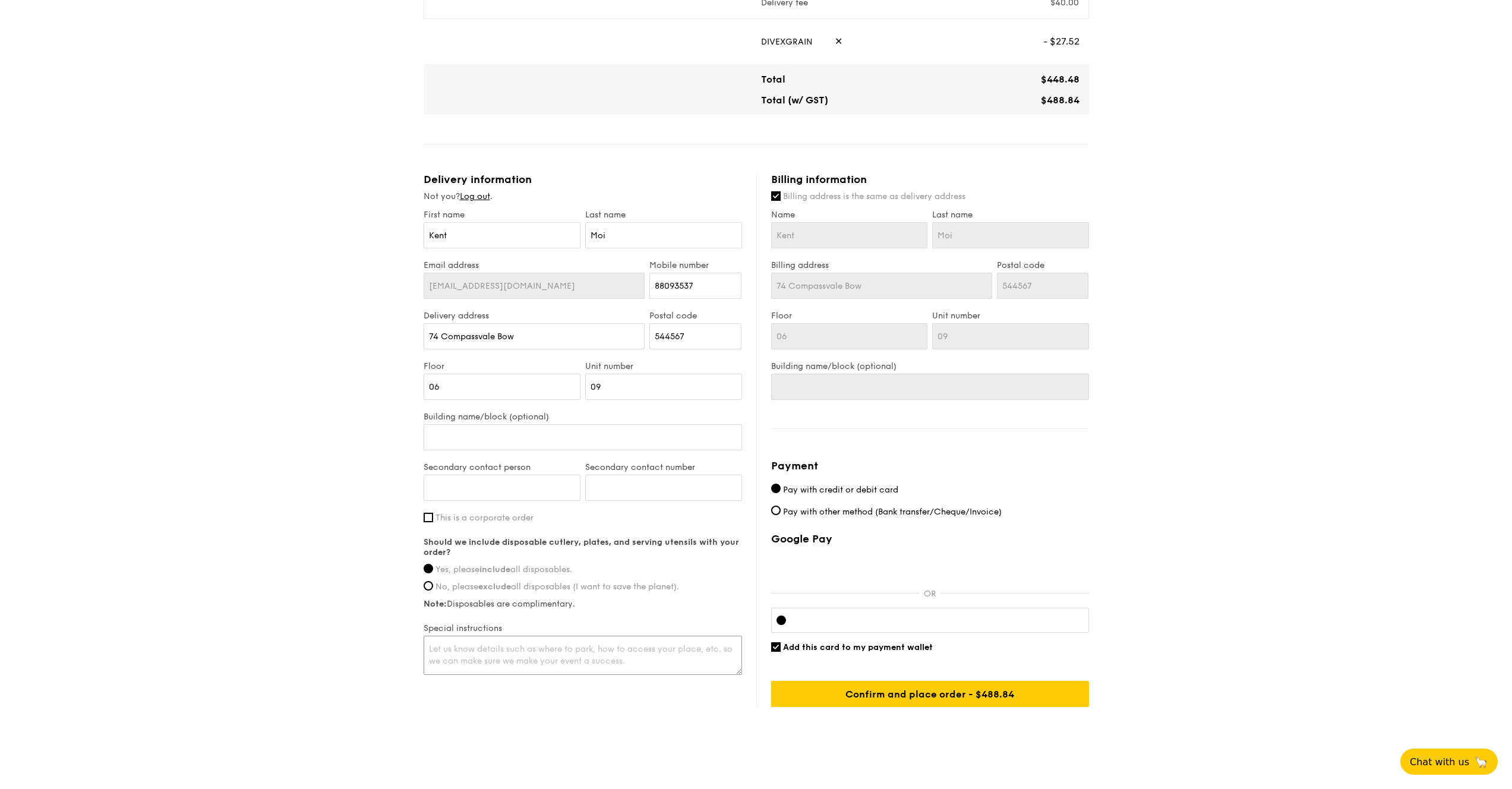
click at [602, 636] on textarea at bounding box center [582, 655] width 318 height 40
drag, startPoint x: 977, startPoint y: 564, endPoint x: 1254, endPoint y: 523, distance: 280.0
click at [1258, 490] on div "1 - Select menu 2 - Select items 3 - Check out Mini Buffet $21.80 /guest ($23.7…" at bounding box center [756, 152] width 1512 height 1204
click at [1184, 581] on div "1 - Select menu 2 - Select items 3 - Check out Mini Buffet $21.80 /guest ($23.7…" at bounding box center [756, 152] width 1512 height 1204
click at [919, 613] on div at bounding box center [930, 619] width 317 height 25
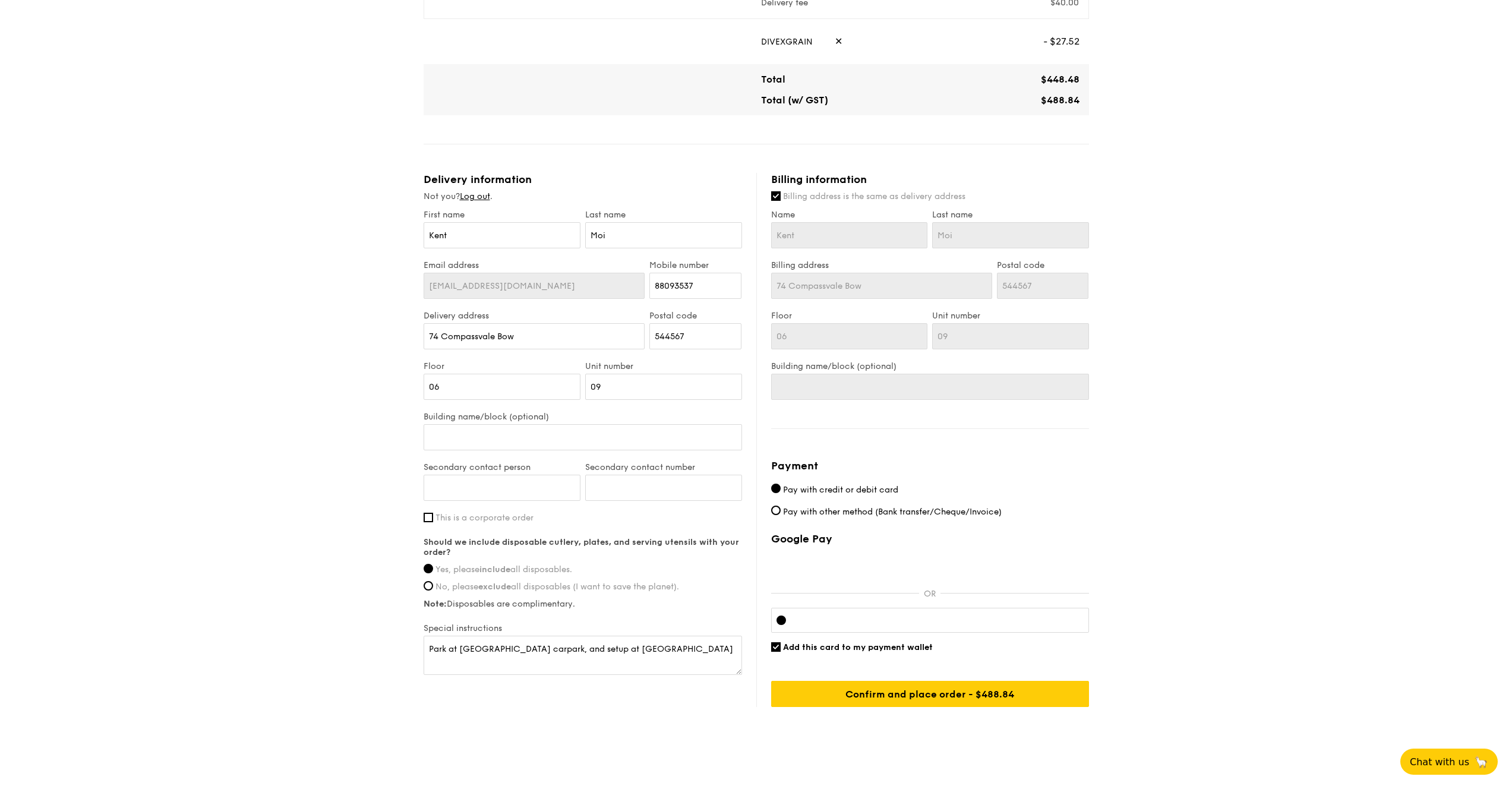
click at [771, 611] on div at bounding box center [930, 619] width 317 height 25
click at [874, 613] on div at bounding box center [930, 619] width 317 height 25
click at [855, 651] on div "Google Pay OR Add this card to my payment wallet Confirm and place order - $518…" at bounding box center [930, 619] width 317 height 174
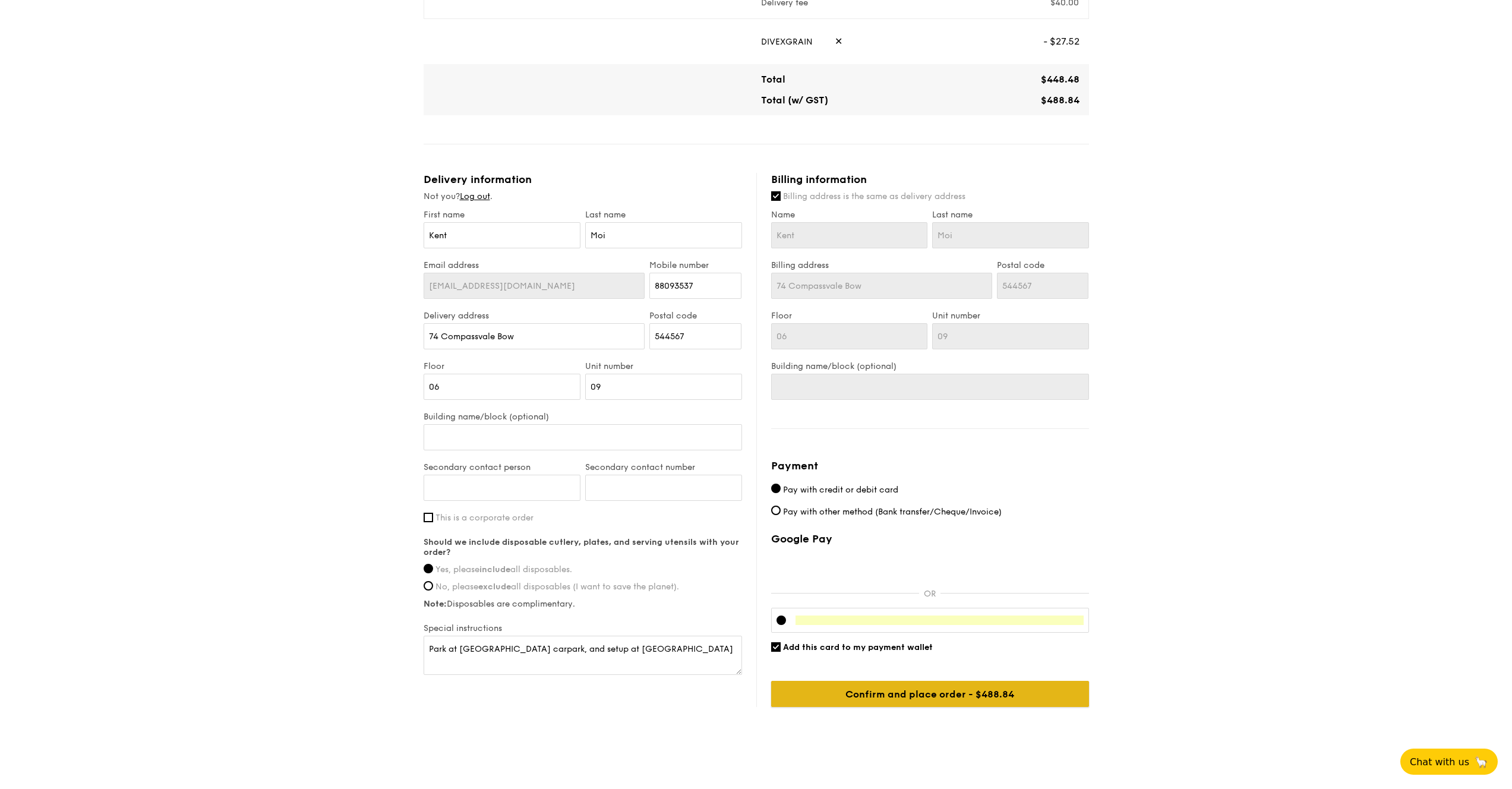
click at [989, 682] on input "Confirm and place order - $518.84" at bounding box center [930, 694] width 317 height 26
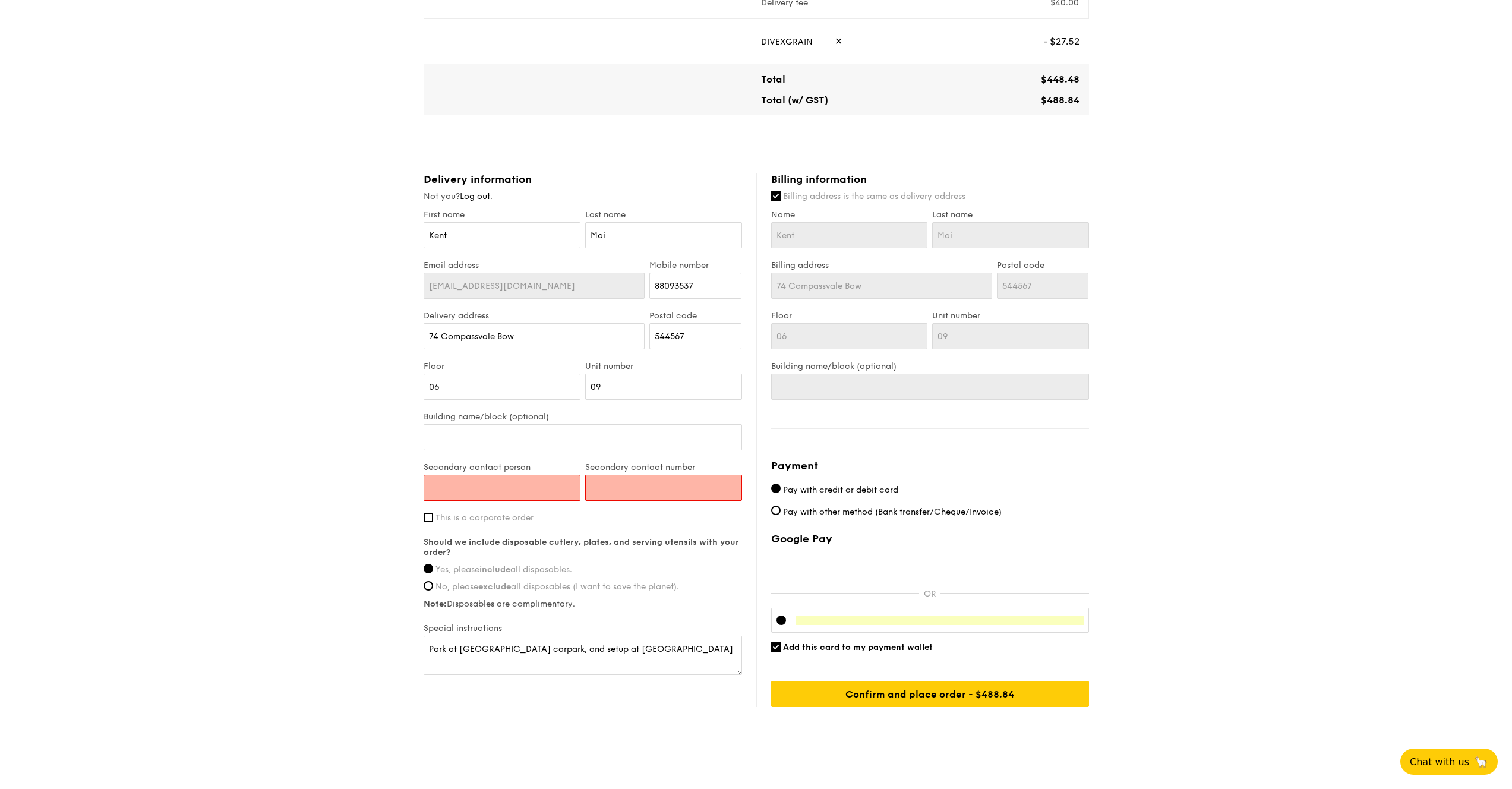
click at [527, 475] on input "Secondary contact person" at bounding box center [502, 488] width 157 height 26
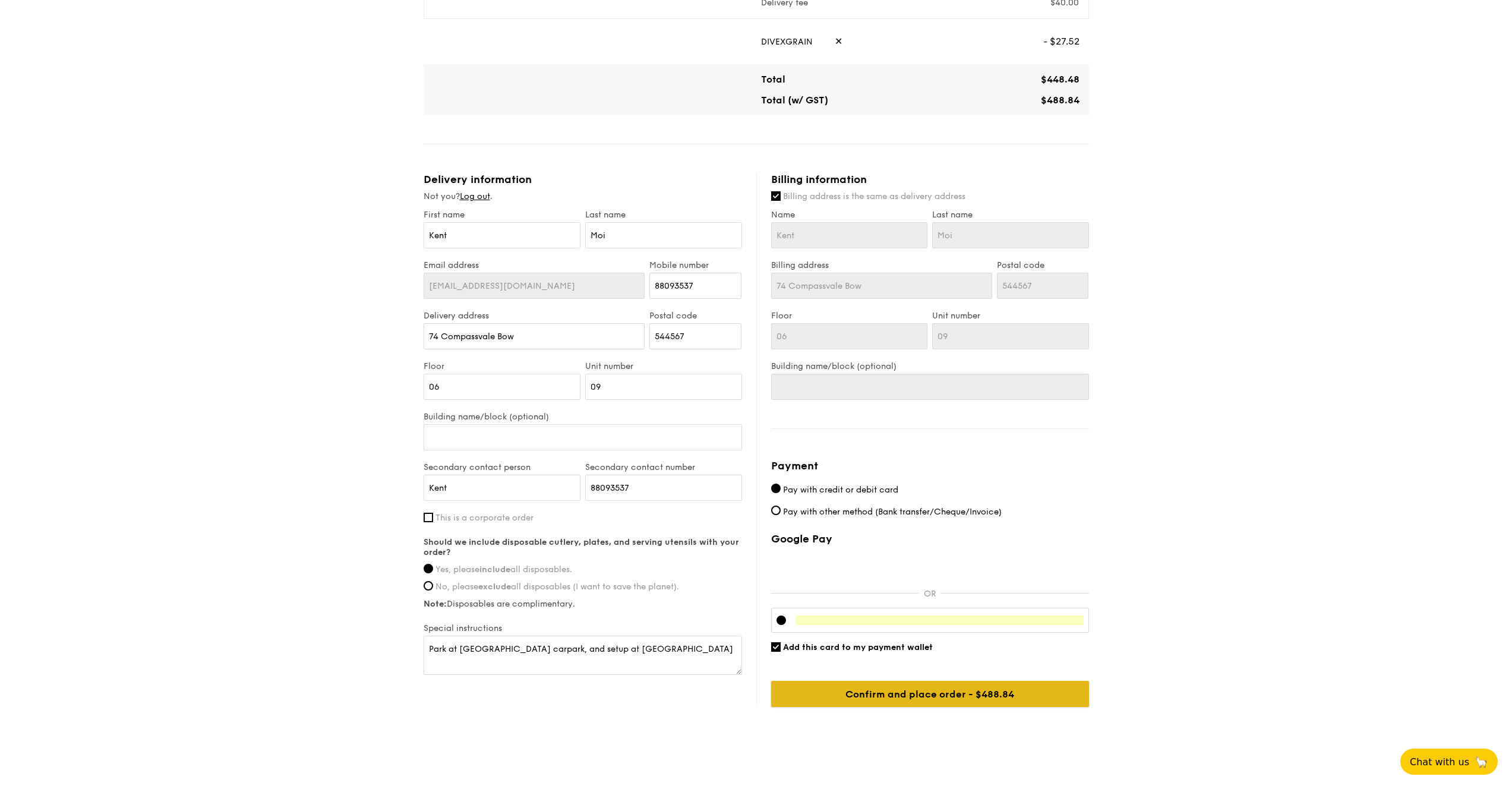
click at [901, 690] on input "Confirm and place order - $518.84" at bounding box center [930, 694] width 317 height 26
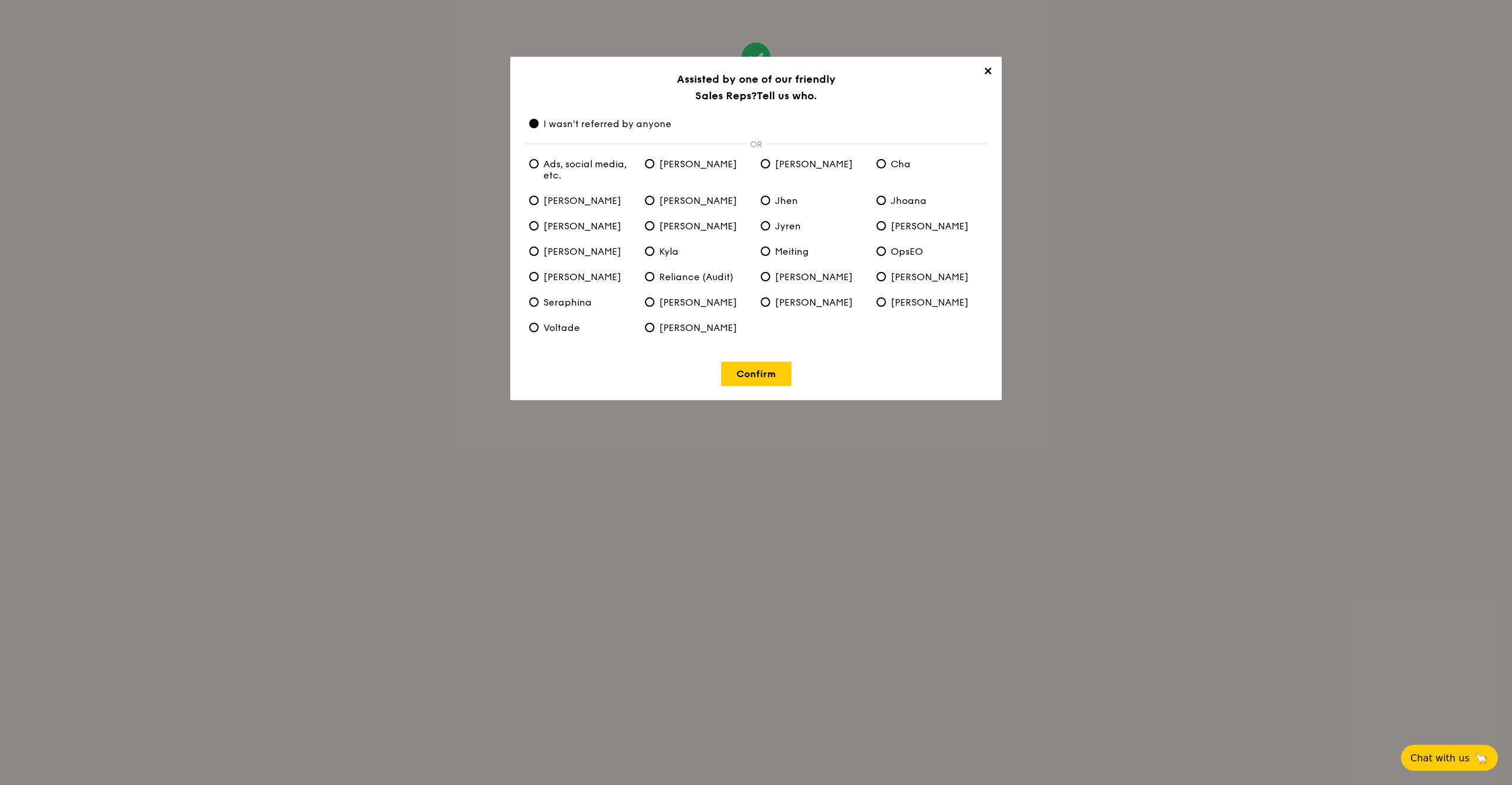
click at [677, 169] on span "Alvin" at bounding box center [691, 164] width 92 height 11
click at [654, 169] on input "Alvin" at bounding box center [650, 164] width 10 height 10
click at [573, 158] on span "Ads, social media, etc." at bounding box center [582, 170] width 106 height 22
click at [539, 159] on etc\ "Ads, social media, etc." at bounding box center [534, 164] width 10 height 10
click at [613, 127] on span "I wasn't referred by anyone" at bounding box center [600, 124] width 142 height 11
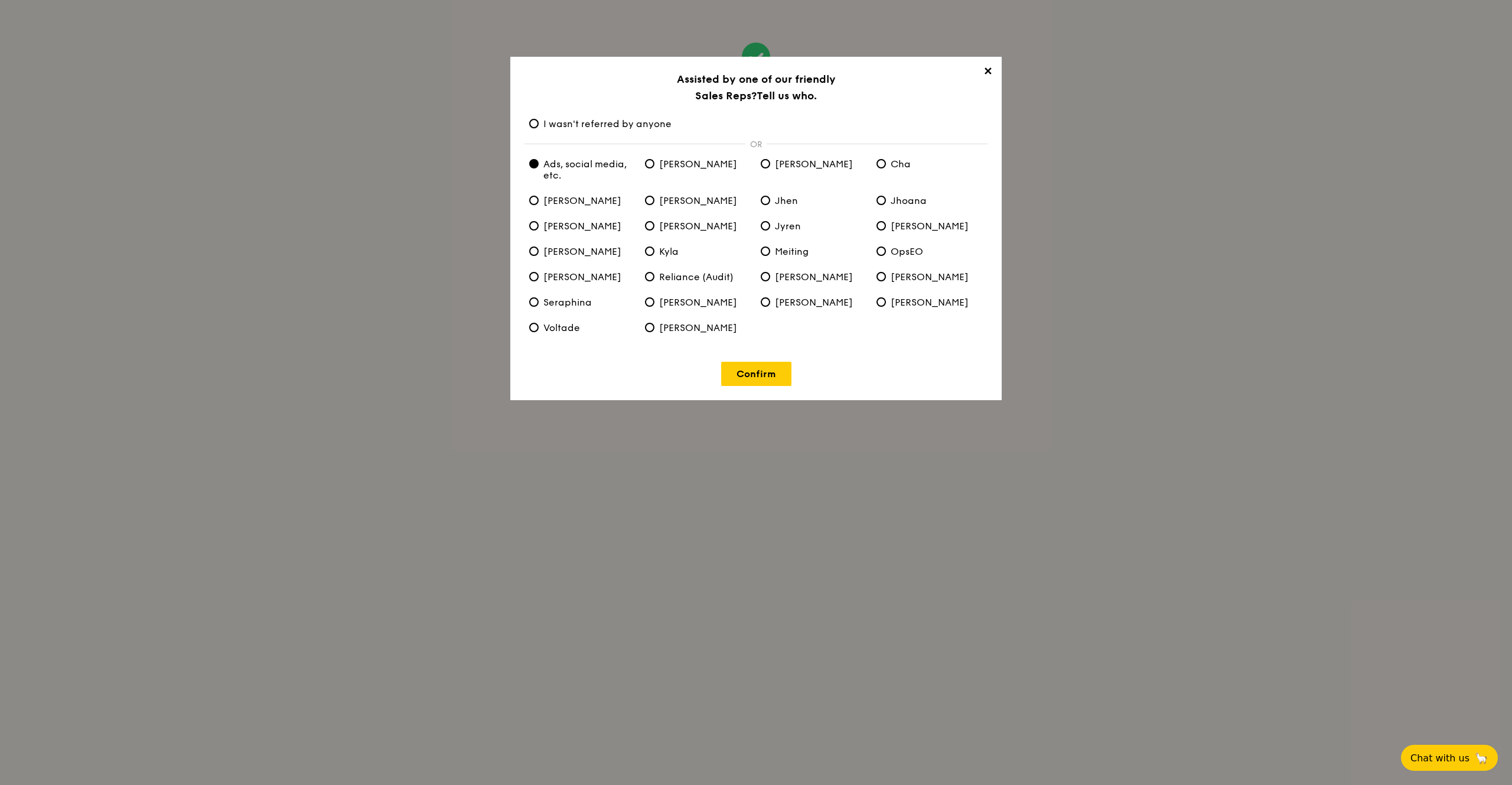
click at [539, 127] on anyone "I wasn't referred by anyone" at bounding box center [534, 124] width 10 height 10
click at [655, 303] on span "Sherlyn" at bounding box center [691, 302] width 92 height 11
click at [654, 303] on input "Sherlyn" at bounding box center [650, 302] width 10 height 10
click at [772, 385] on link "Confirm" at bounding box center [756, 374] width 71 height 24
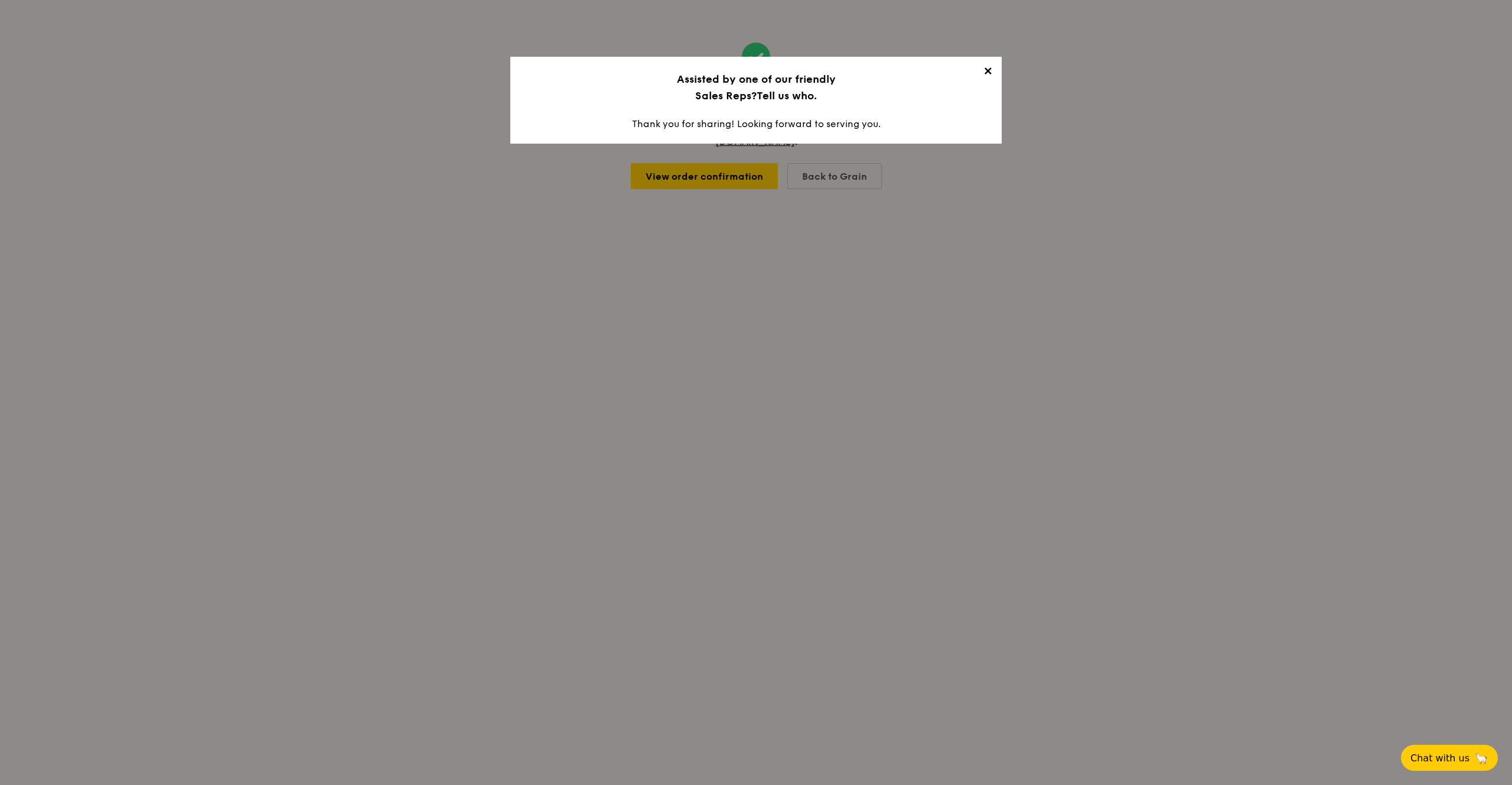
click at [987, 67] on span "✕" at bounding box center [987, 73] width 17 height 17
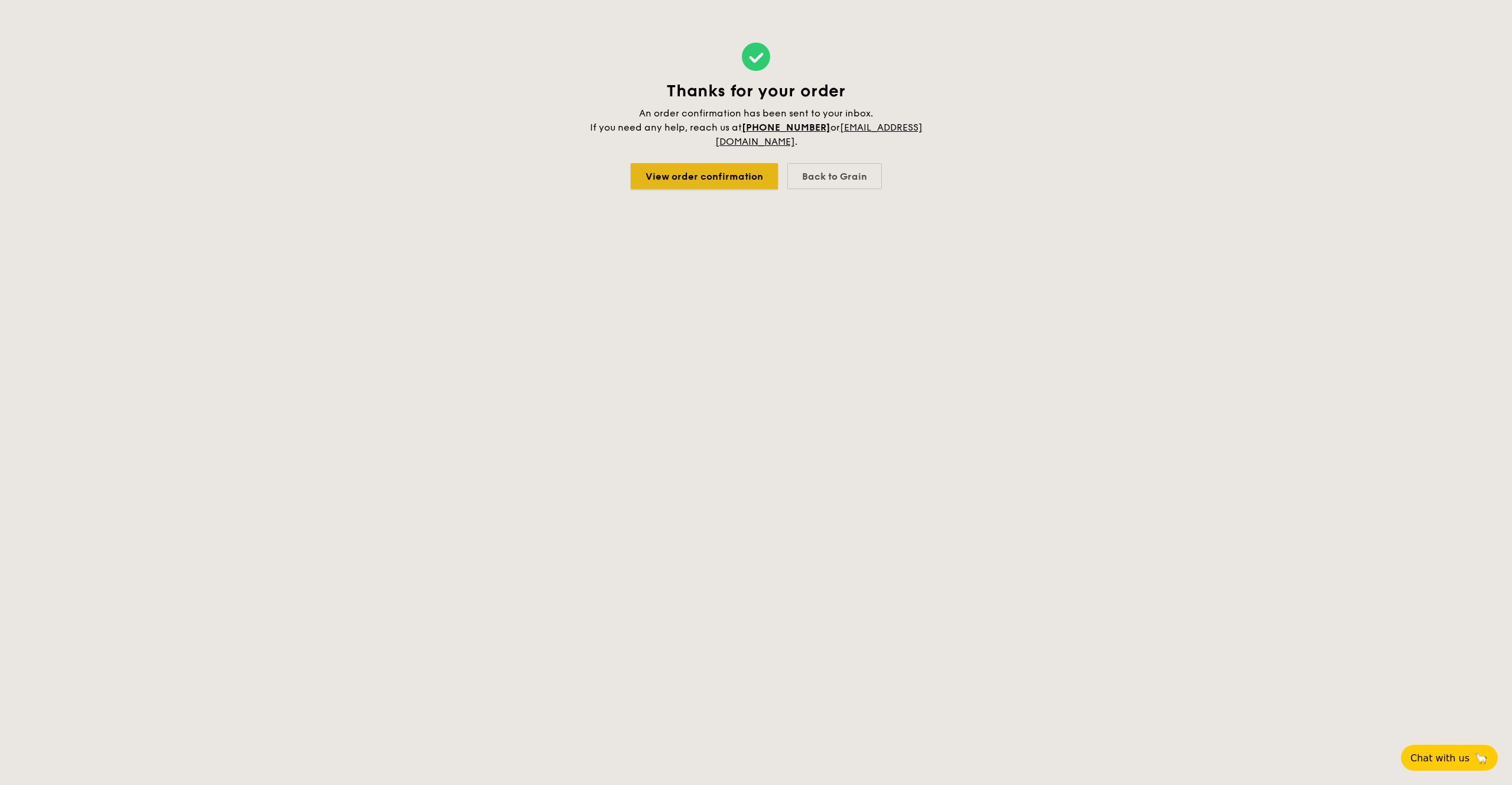
click at [715, 180] on link "View order confirmation" at bounding box center [703, 176] width 147 height 26
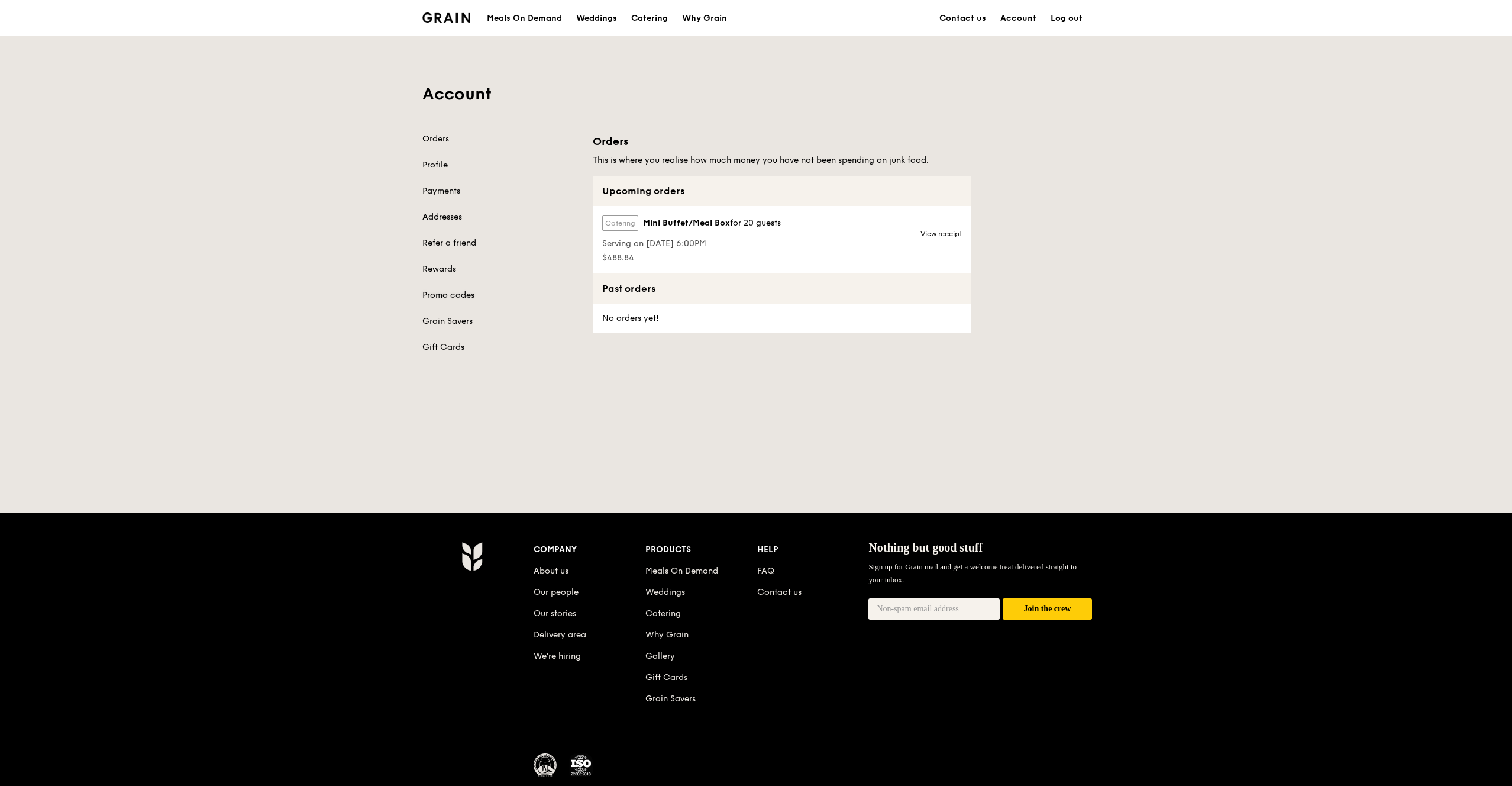
click at [454, 297] on link "Promo codes" at bounding box center [500, 295] width 156 height 12
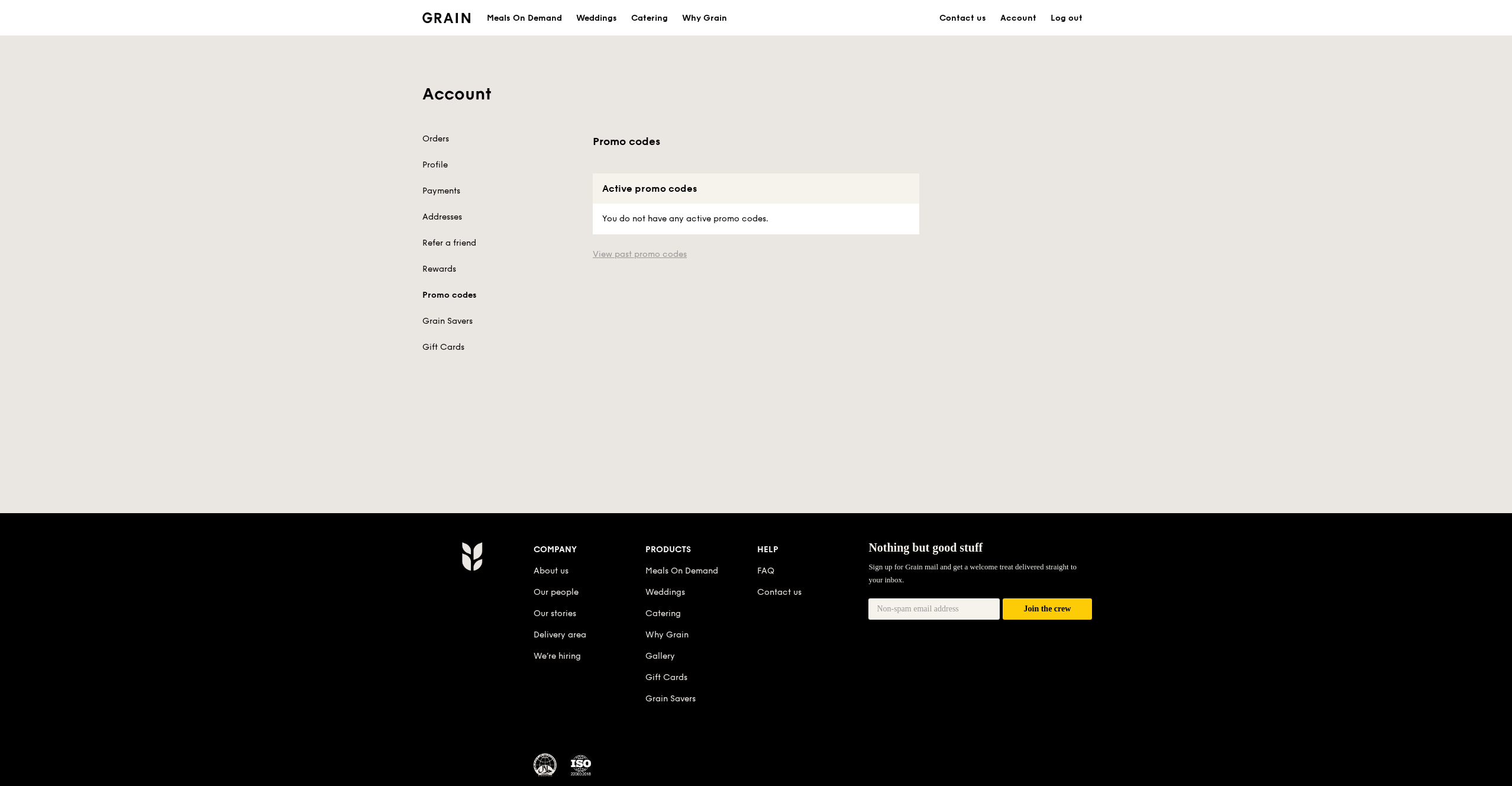
click at [643, 251] on link "View past promo codes" at bounding box center [756, 254] width 327 height 12
click at [1073, 19] on link "Log out" at bounding box center [1066, 19] width 46 height 35
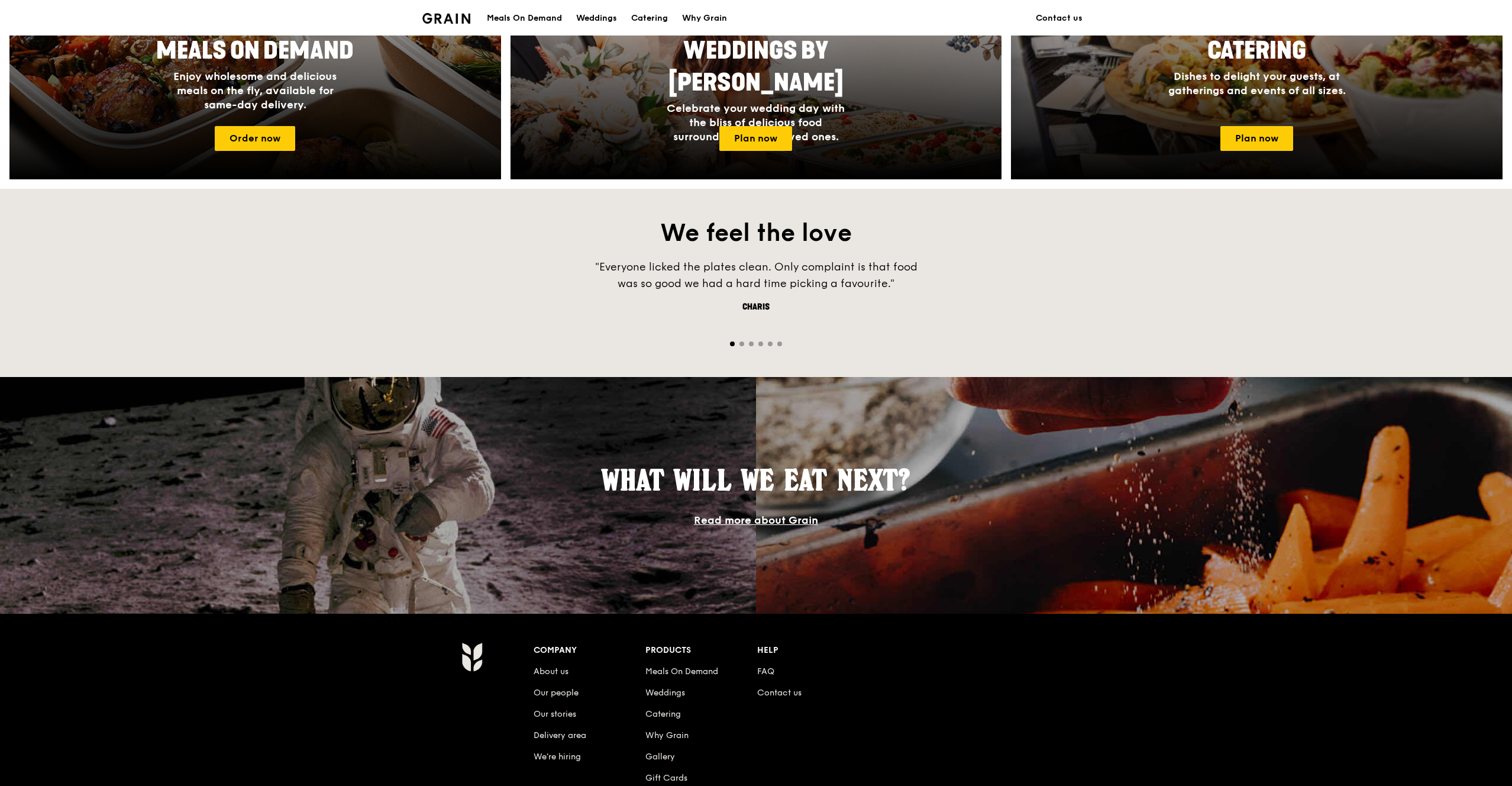
scroll to position [419, 0]
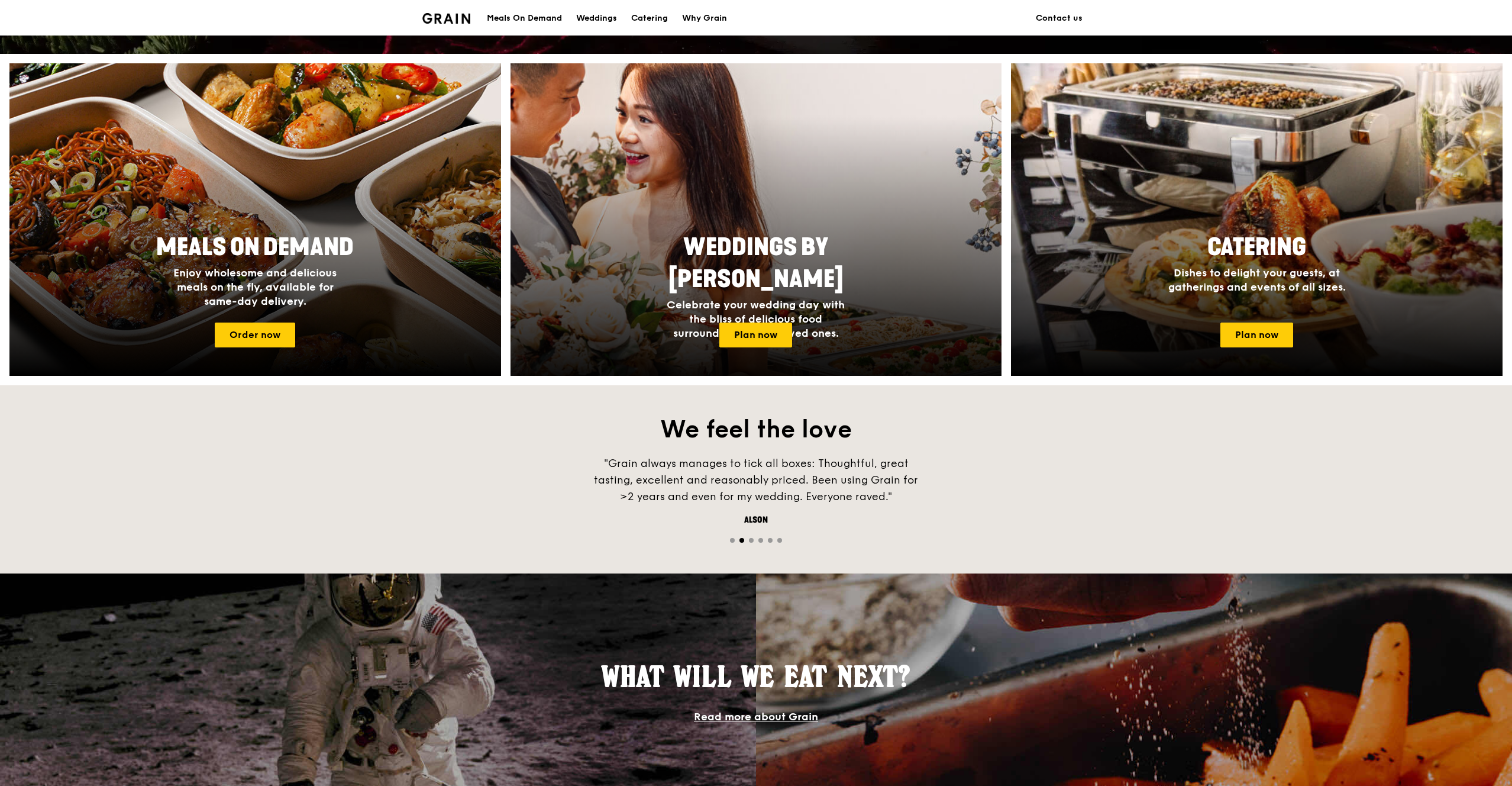
click at [699, 234] on span "Weddings by [PERSON_NAME]" at bounding box center [756, 263] width 175 height 60
